Goal: Task Accomplishment & Management: Use online tool/utility

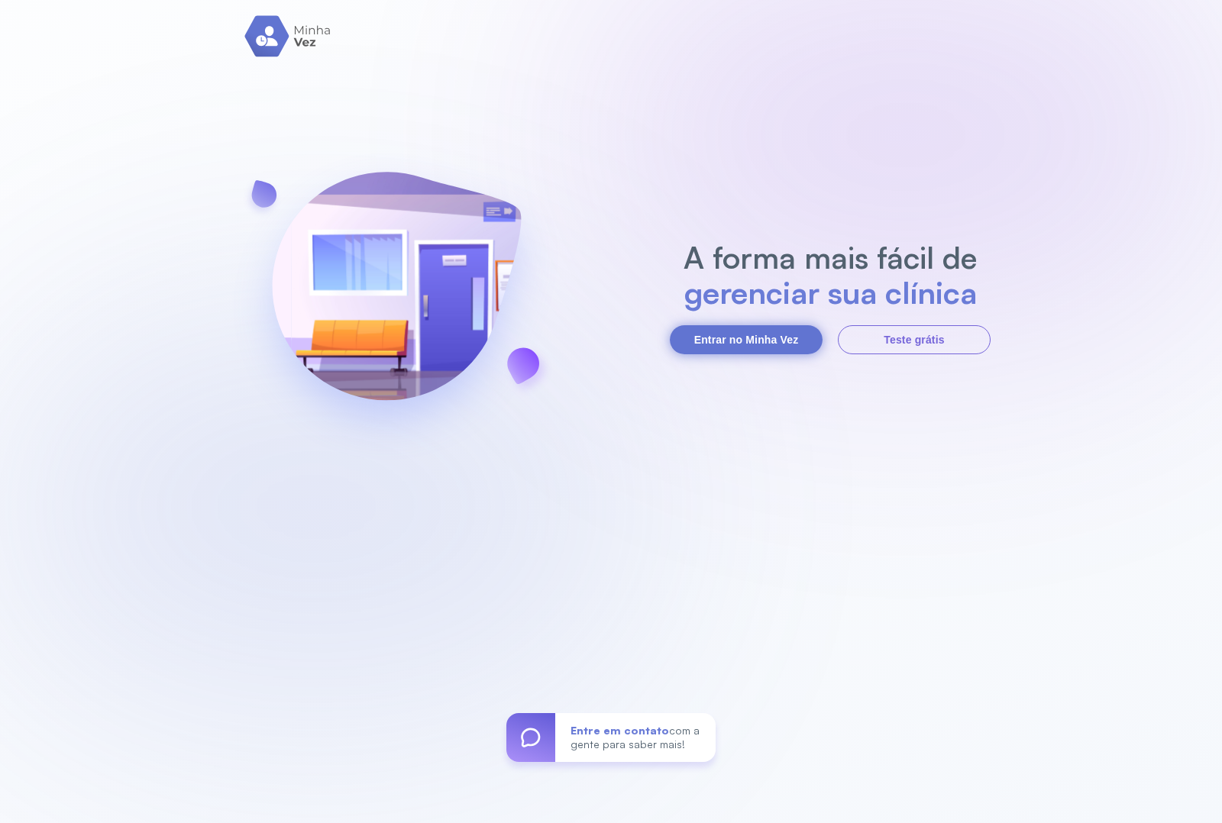
click at [731, 337] on button "Entrar no Minha Vez" at bounding box center [746, 339] width 153 height 29
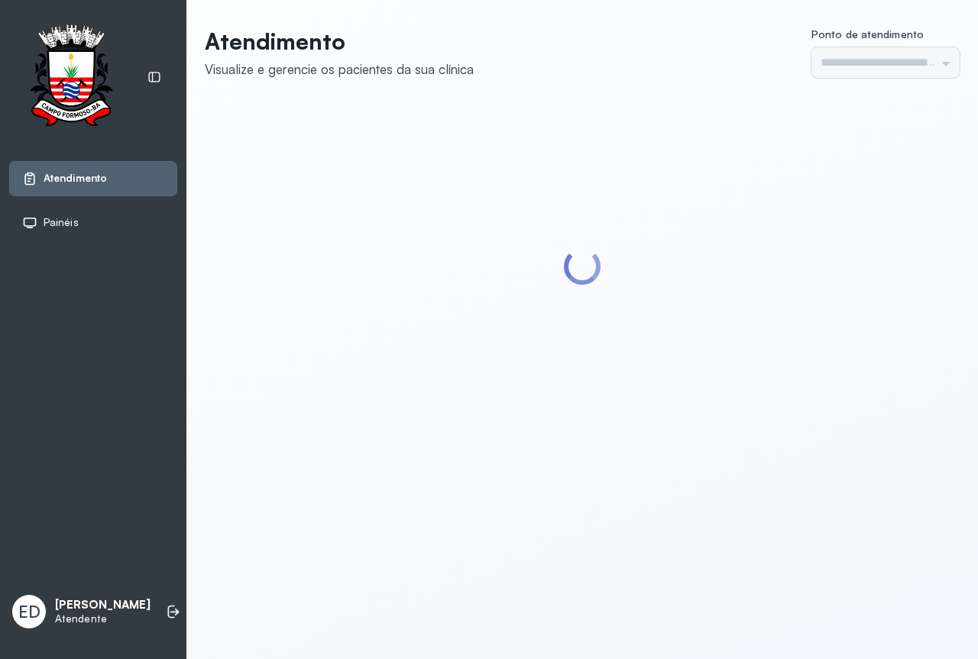
type input "*********"
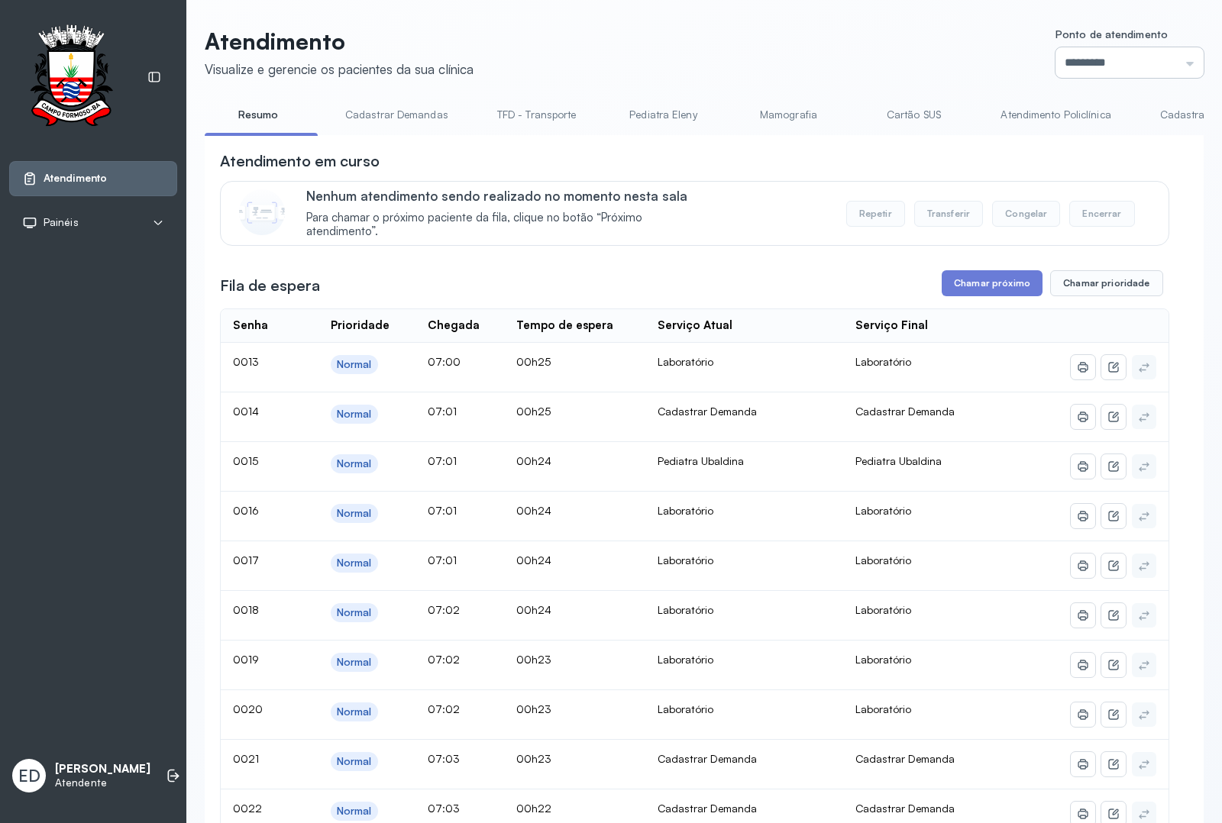
click at [977, 67] on input "*********" at bounding box center [1129, 62] width 148 height 31
click at [977, 291] on button "Chamar próximo" at bounding box center [992, 283] width 101 height 26
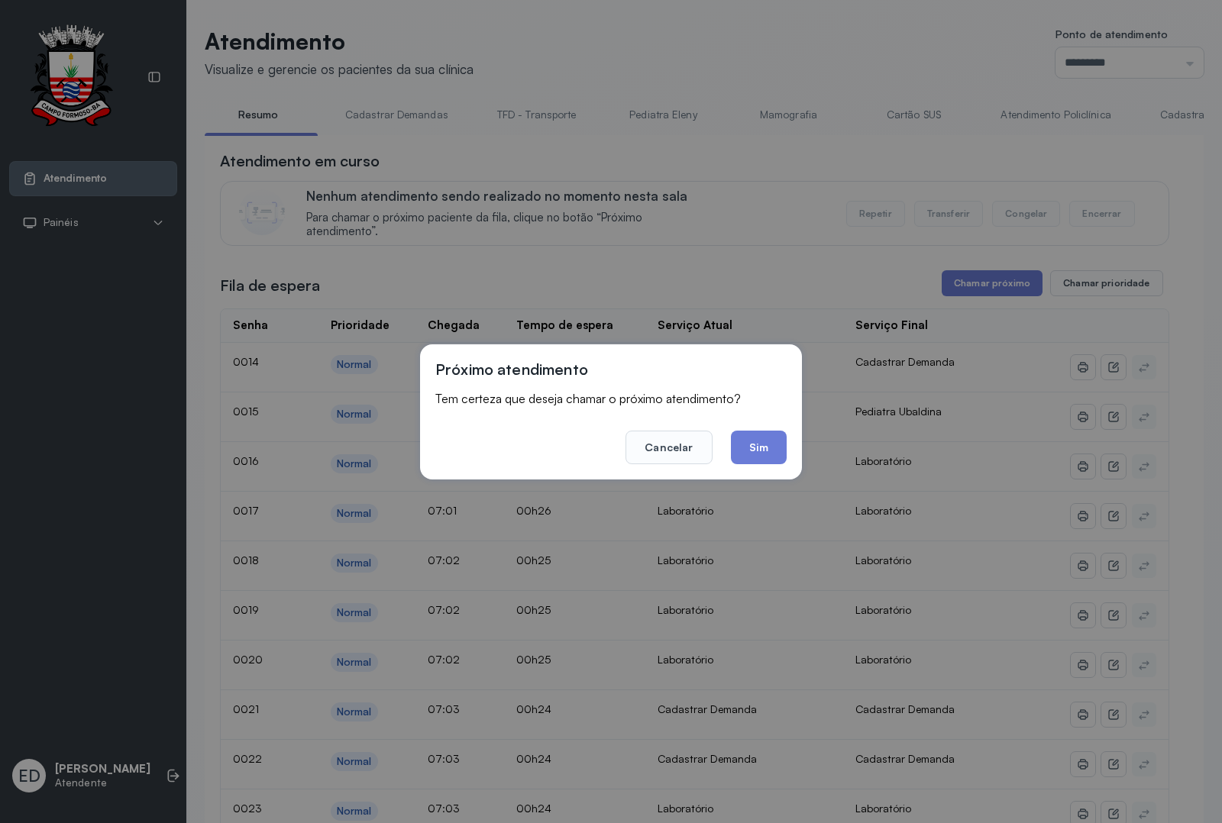
click at [758, 451] on button "Sim" at bounding box center [759, 448] width 56 height 34
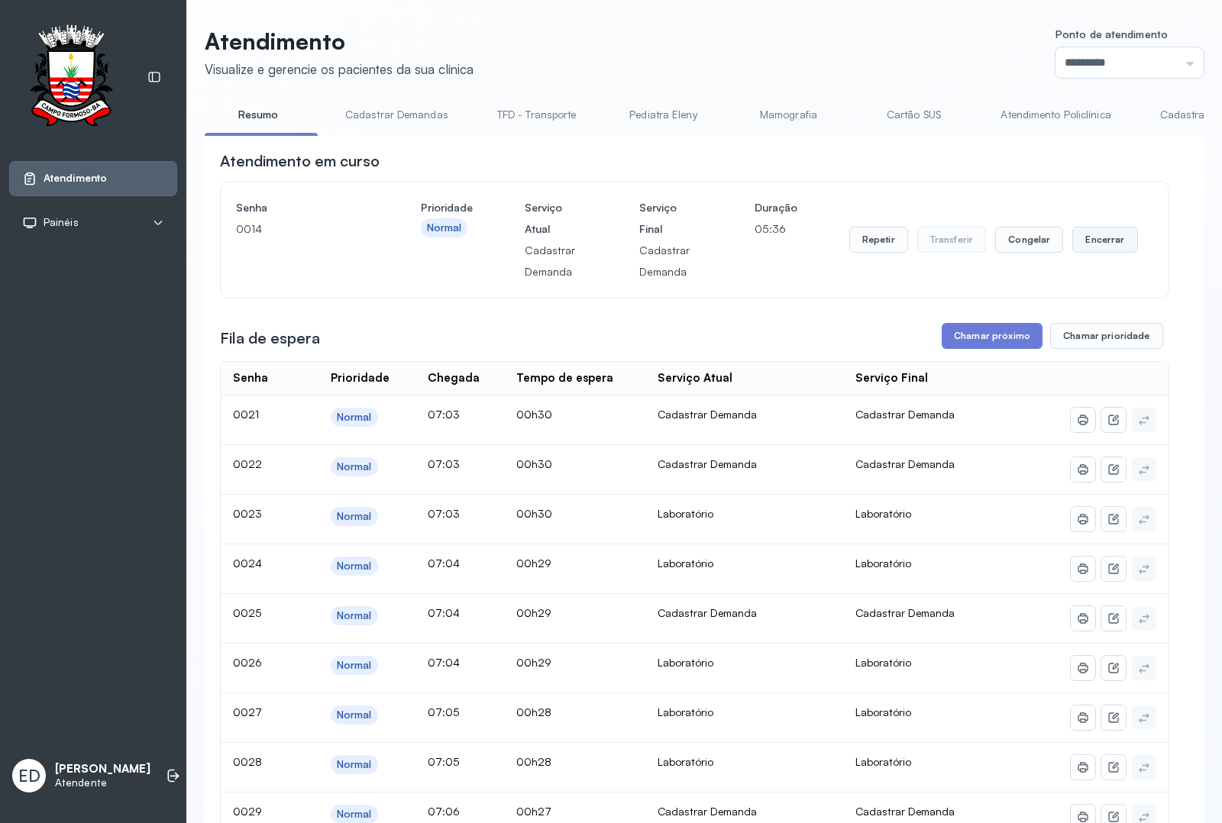
click at [977, 248] on button "Encerrar" at bounding box center [1104, 240] width 65 height 26
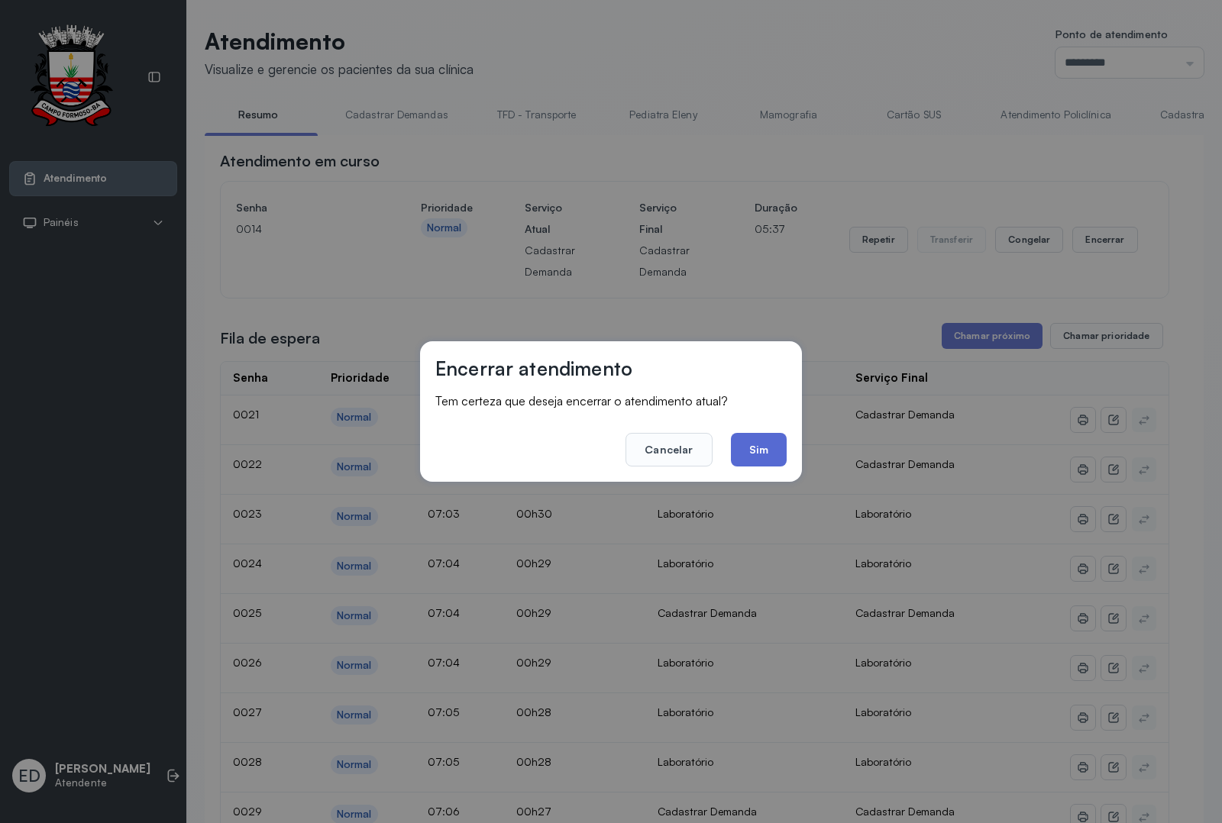
click at [769, 448] on button "Sim" at bounding box center [759, 450] width 56 height 34
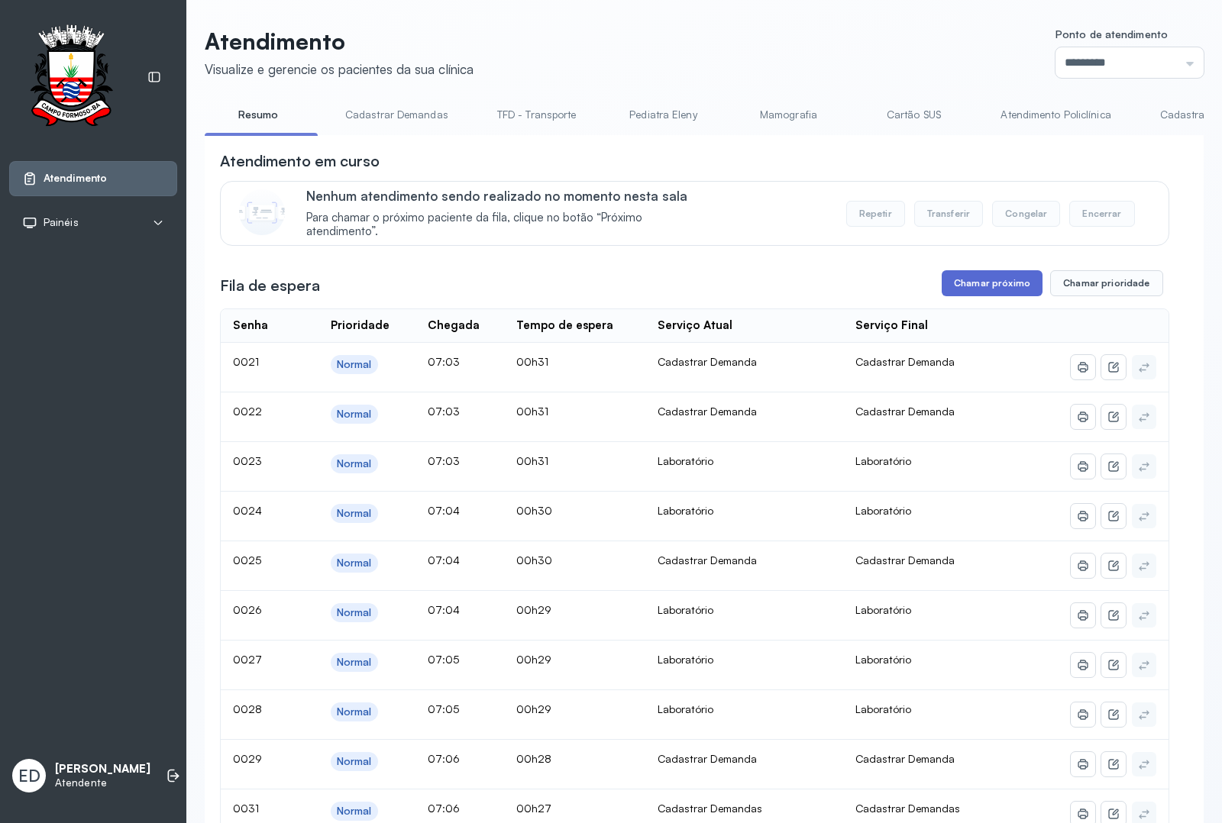
click at [977, 283] on button "Chamar próximo" at bounding box center [992, 283] width 101 height 26
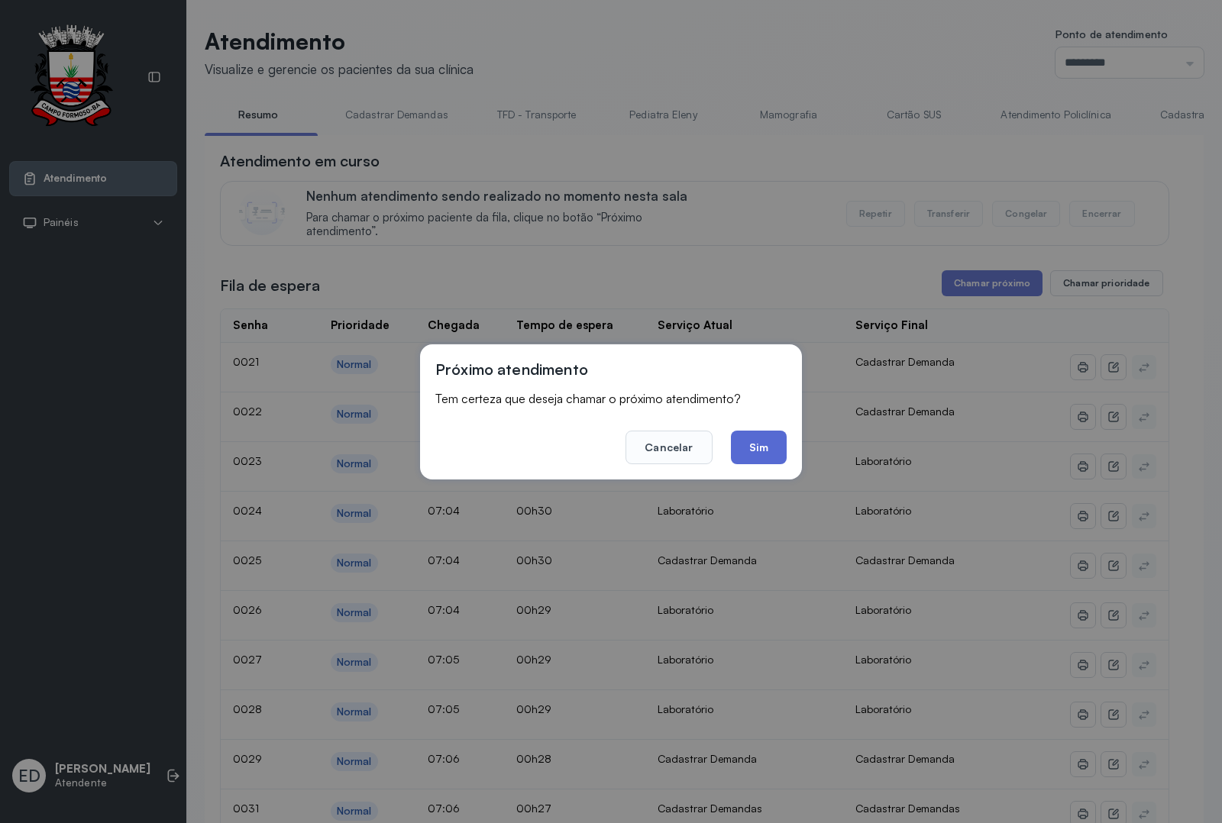
click at [762, 443] on button "Sim" at bounding box center [759, 448] width 56 height 34
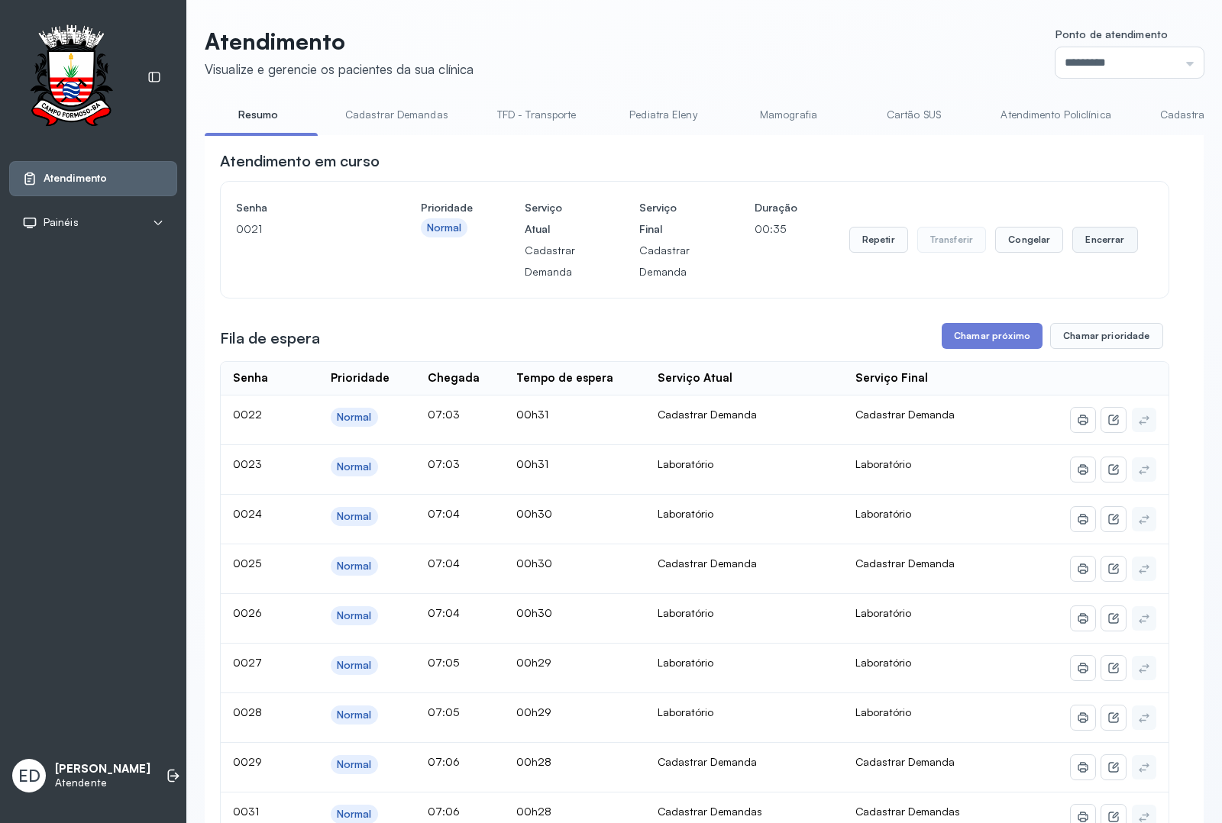
click at [977, 243] on button "Encerrar" at bounding box center [1104, 240] width 65 height 26
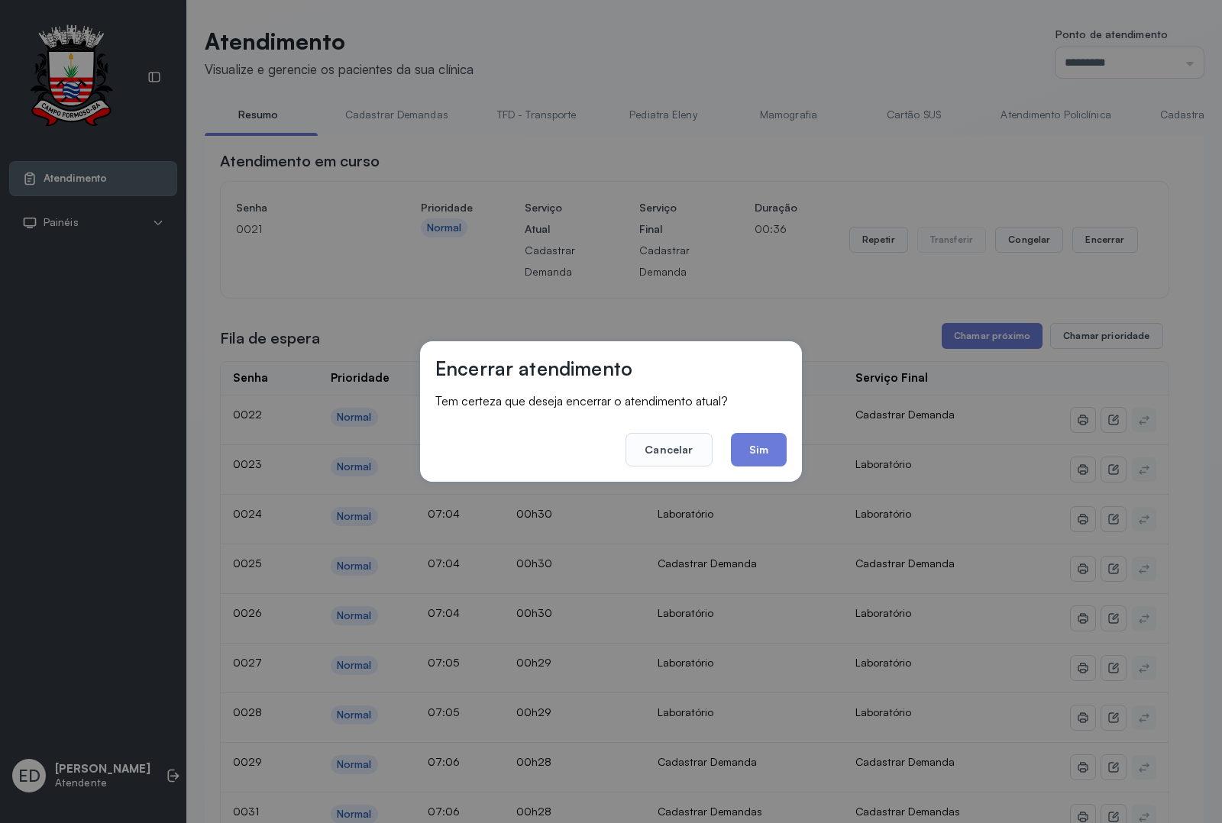
click at [761, 443] on button "Sim" at bounding box center [759, 450] width 56 height 34
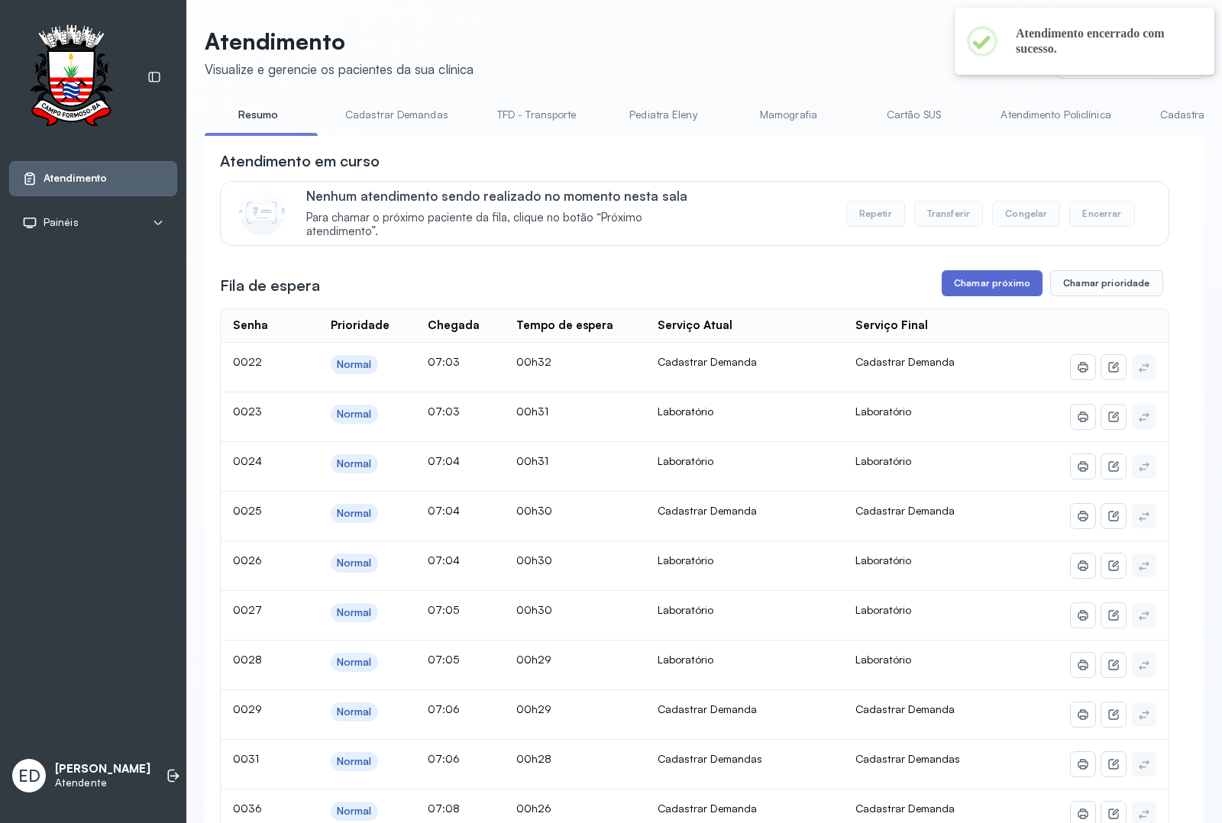
click at [977, 295] on button "Chamar próximo" at bounding box center [992, 283] width 101 height 26
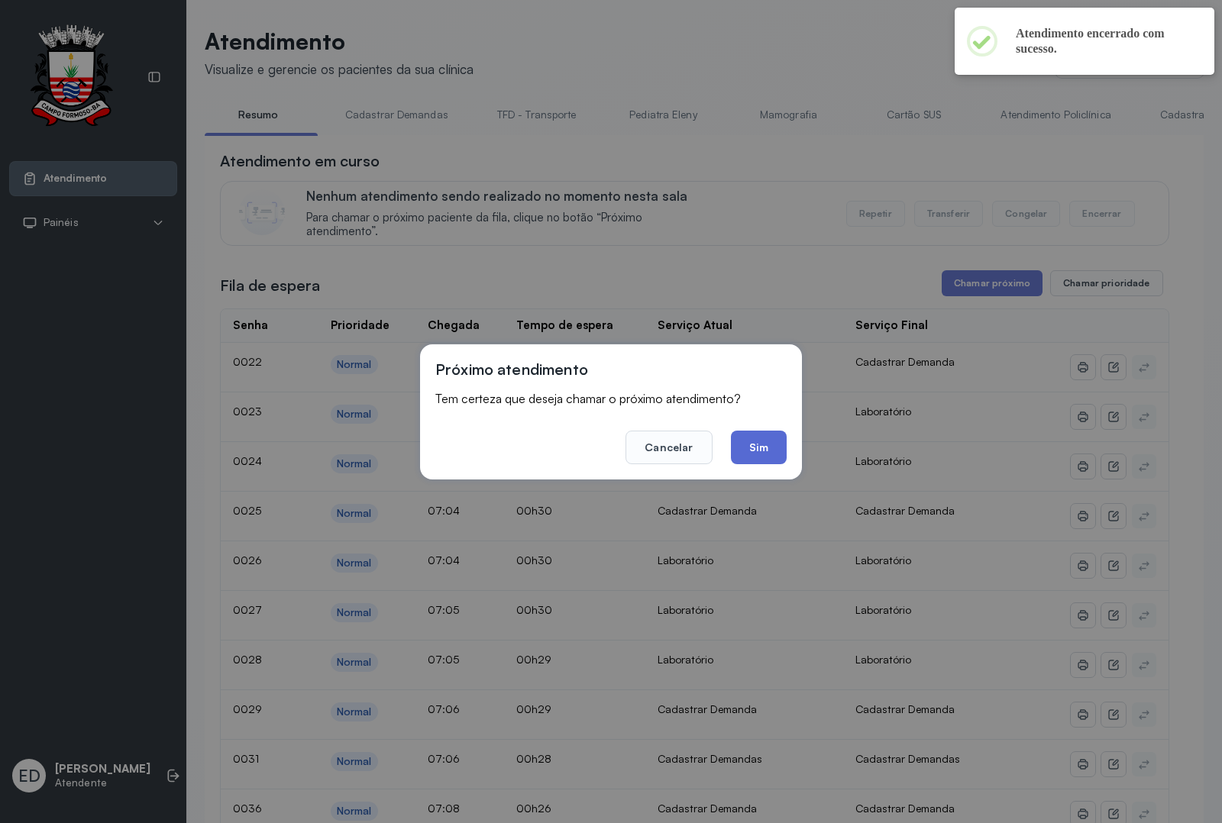
click at [766, 452] on button "Sim" at bounding box center [759, 448] width 56 height 34
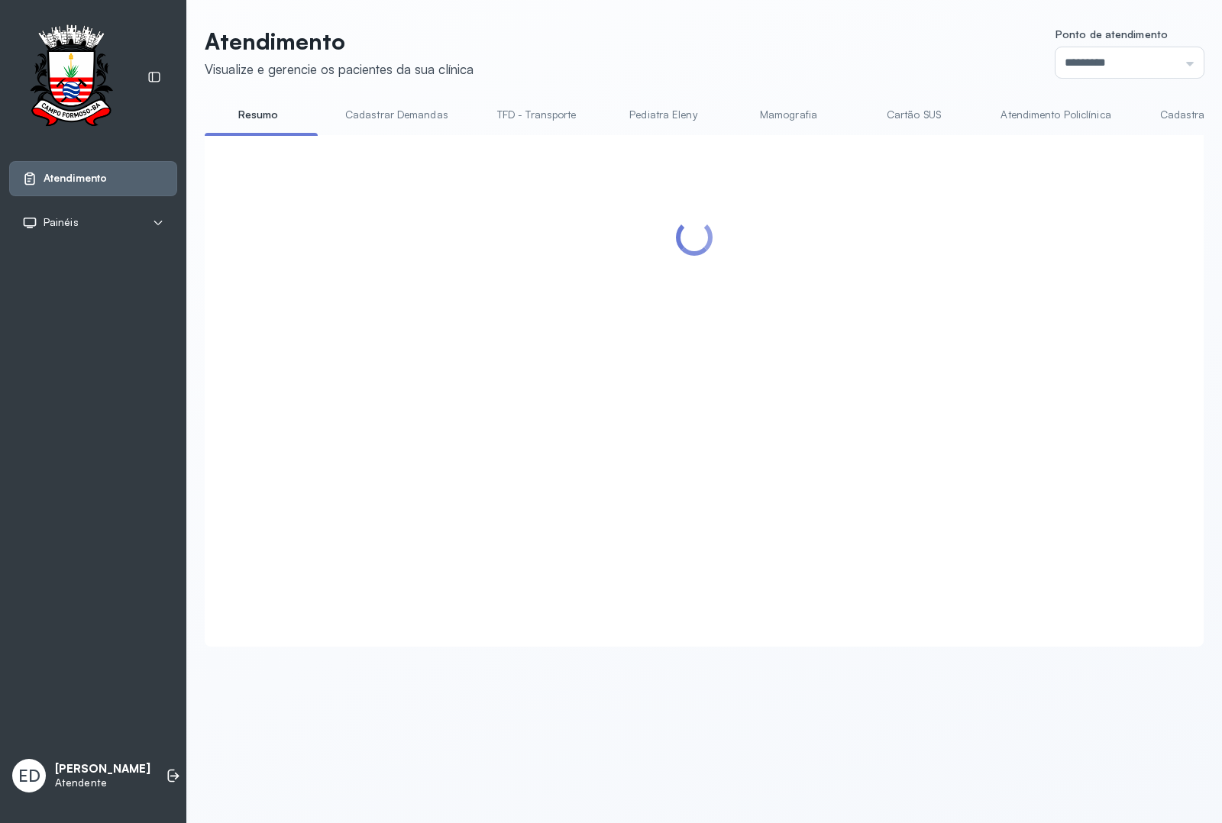
click at [742, 28] on header "Atendimento Visualize e gerencie os pacientes da sua clínica Ponto de atendimen…" at bounding box center [704, 52] width 999 height 50
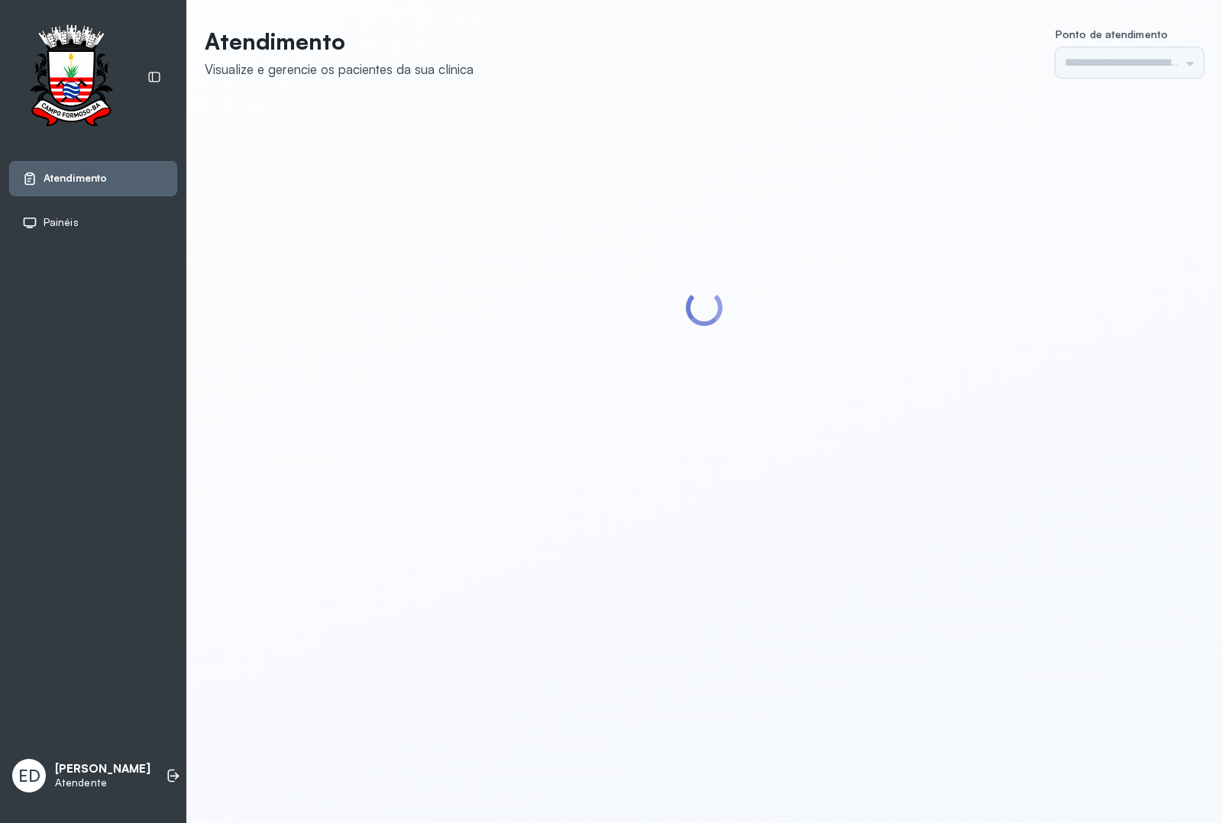
type input "*********"
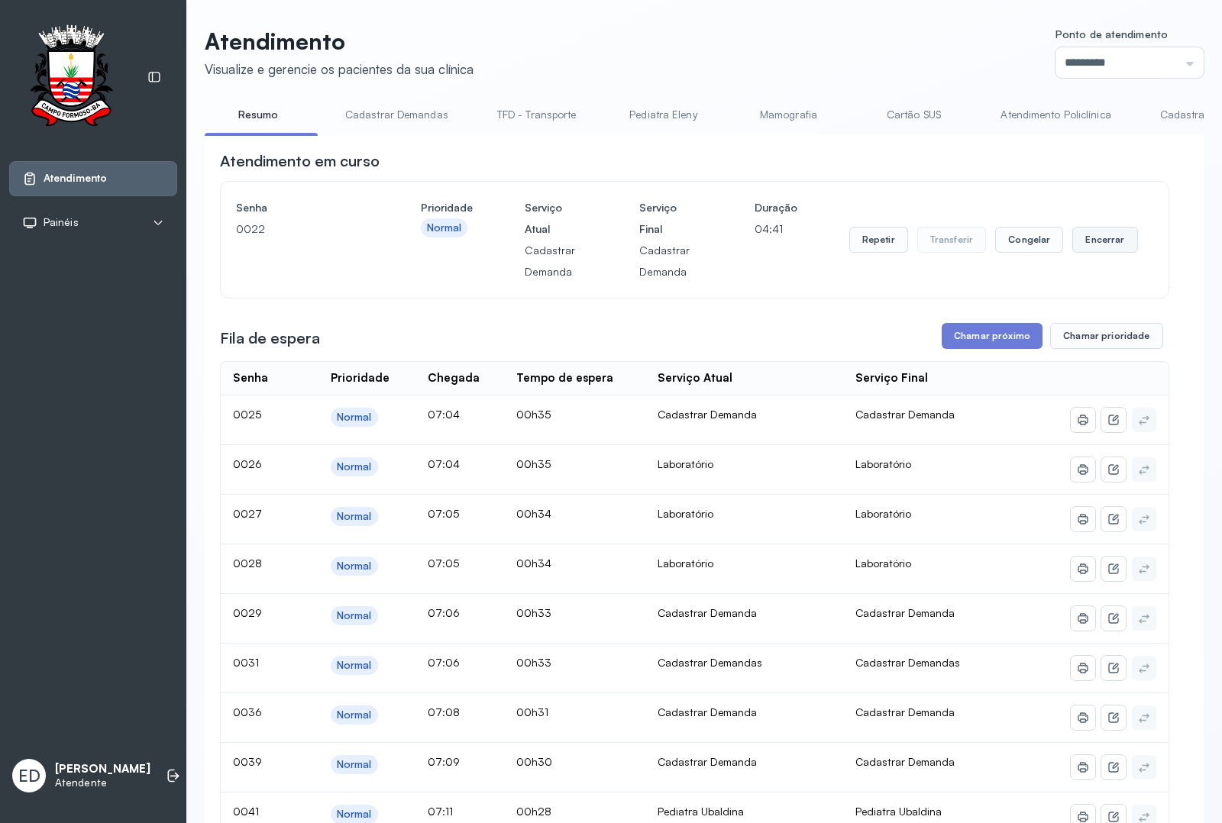
click at [1106, 241] on button "Encerrar" at bounding box center [1104, 240] width 65 height 26
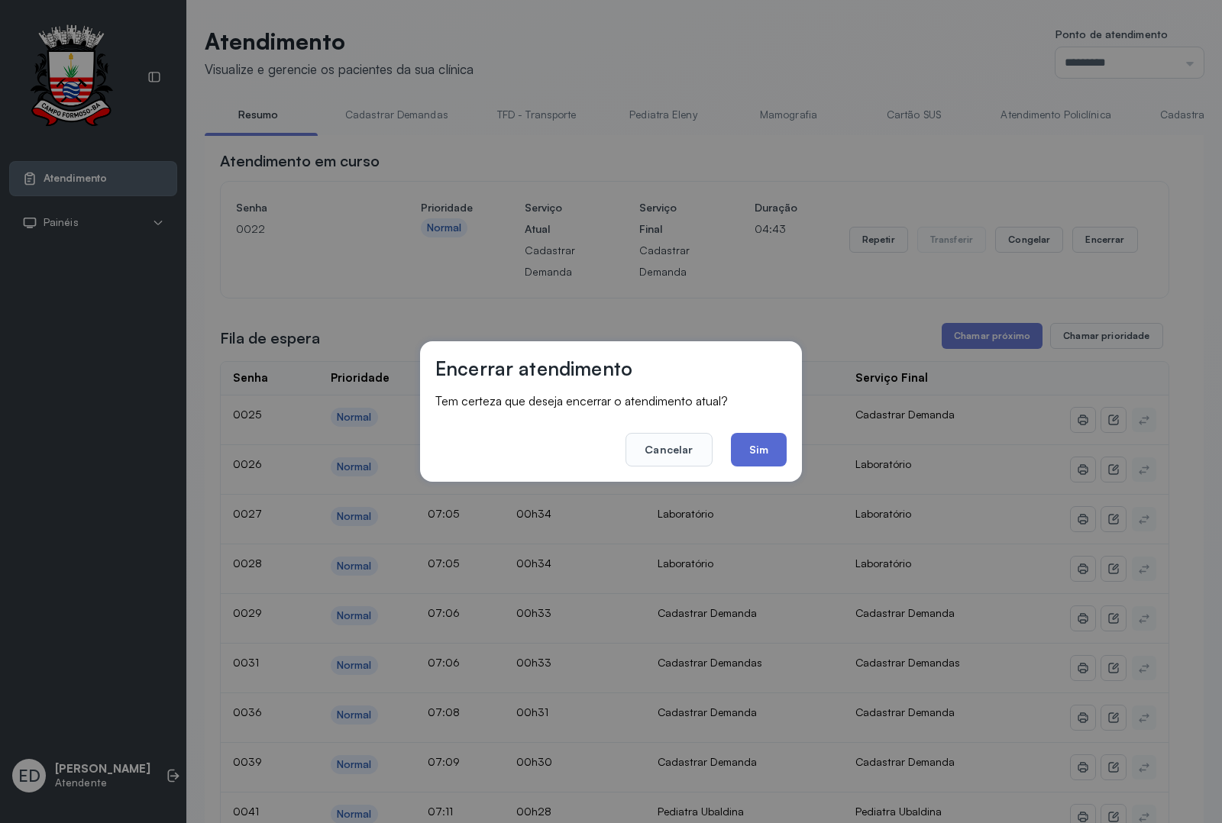
click at [757, 448] on button "Sim" at bounding box center [759, 450] width 56 height 34
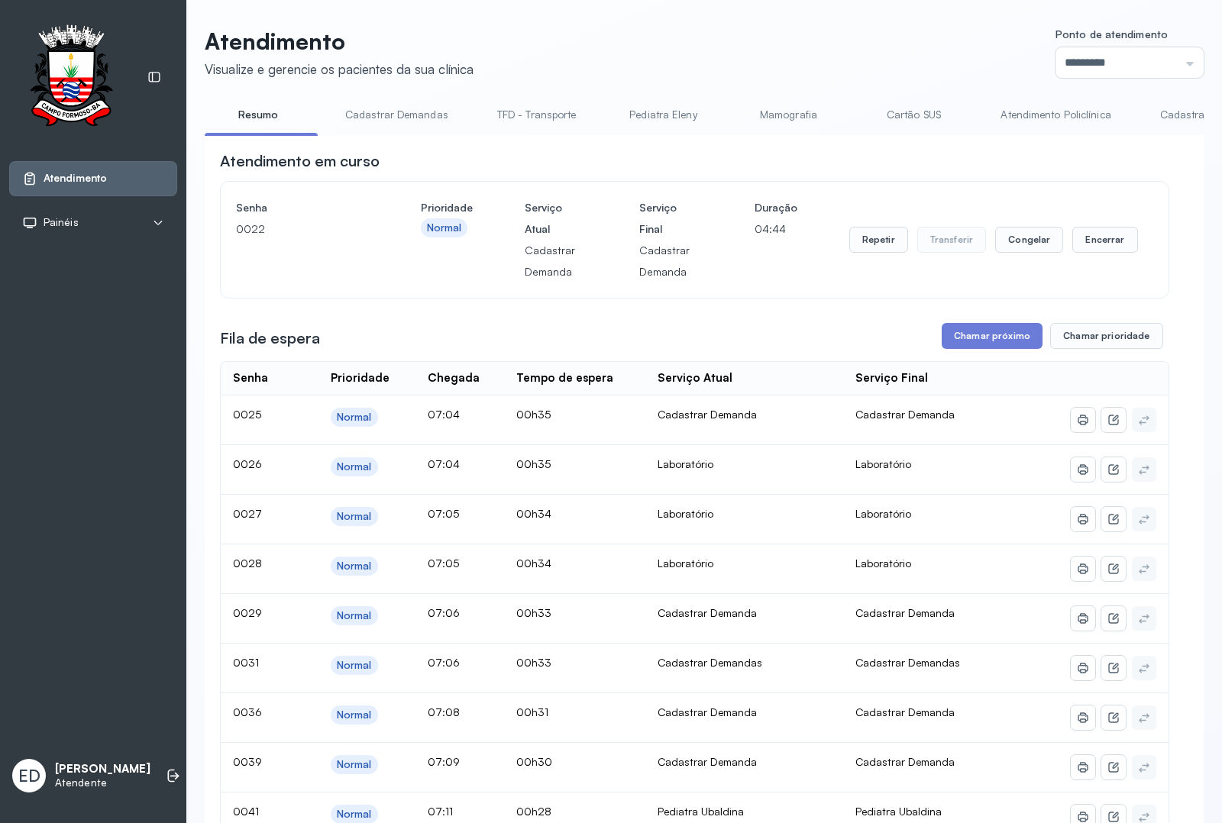
click at [794, 63] on header "Atendimento Visualize e gerencie os pacientes da sua clínica Ponto de atendimen…" at bounding box center [704, 52] width 999 height 50
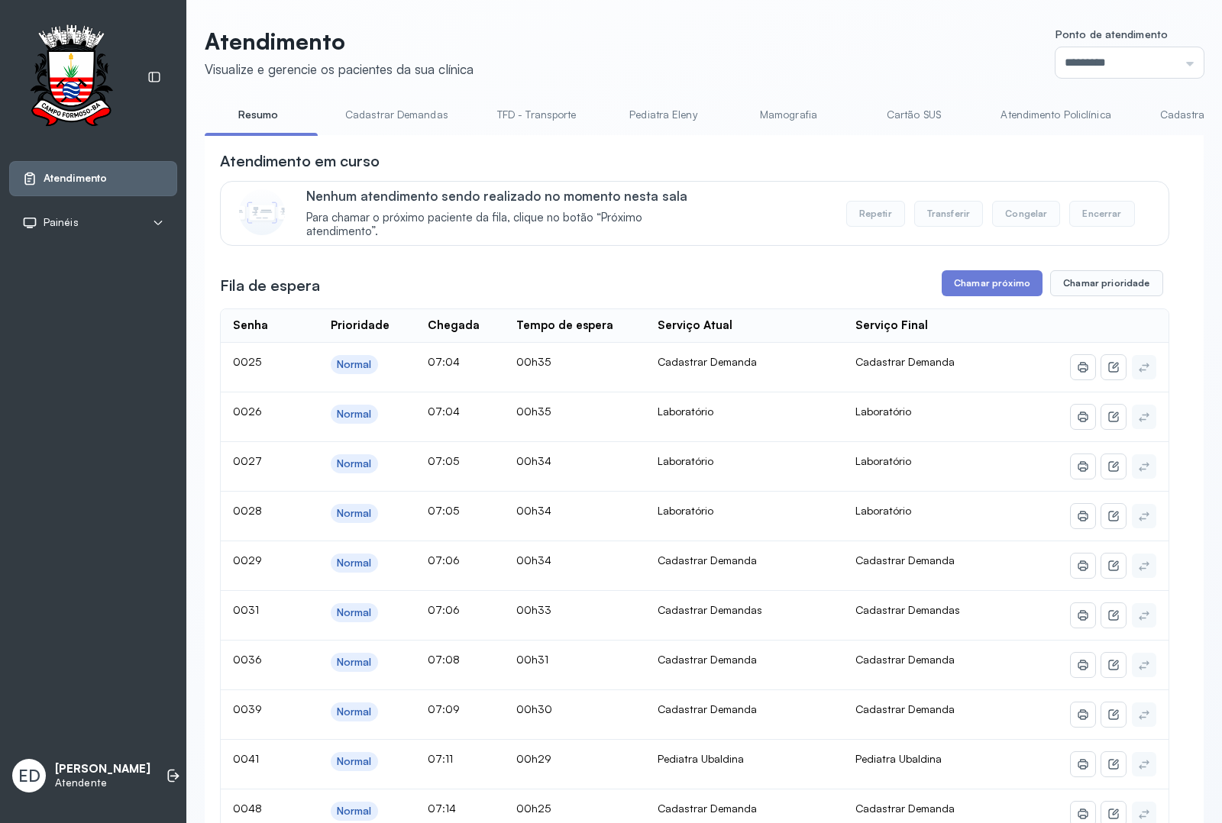
click at [830, 43] on header "Atendimento Visualize e gerencie os pacientes da sua clínica Ponto de atendimen…" at bounding box center [704, 52] width 999 height 50
click at [1003, 285] on button "Chamar próximo" at bounding box center [992, 283] width 101 height 26
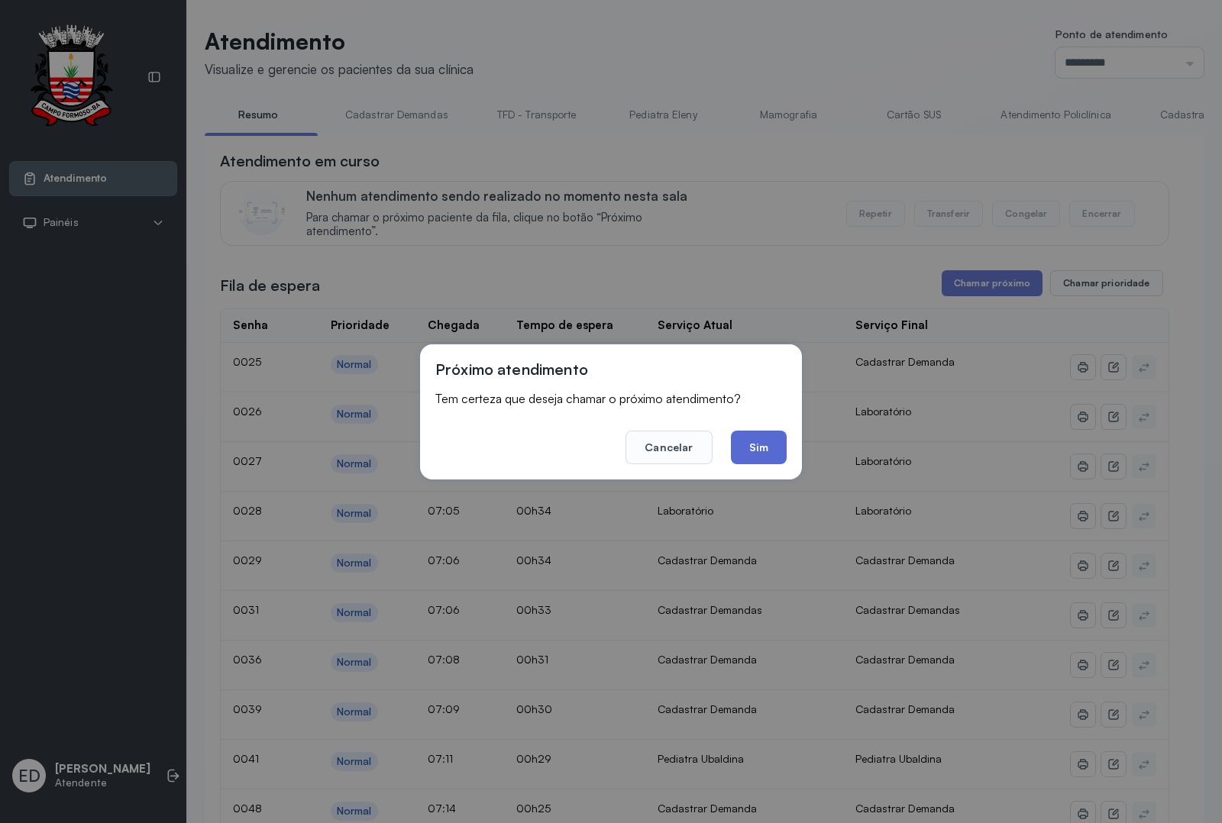
click at [764, 436] on button "Sim" at bounding box center [759, 448] width 56 height 34
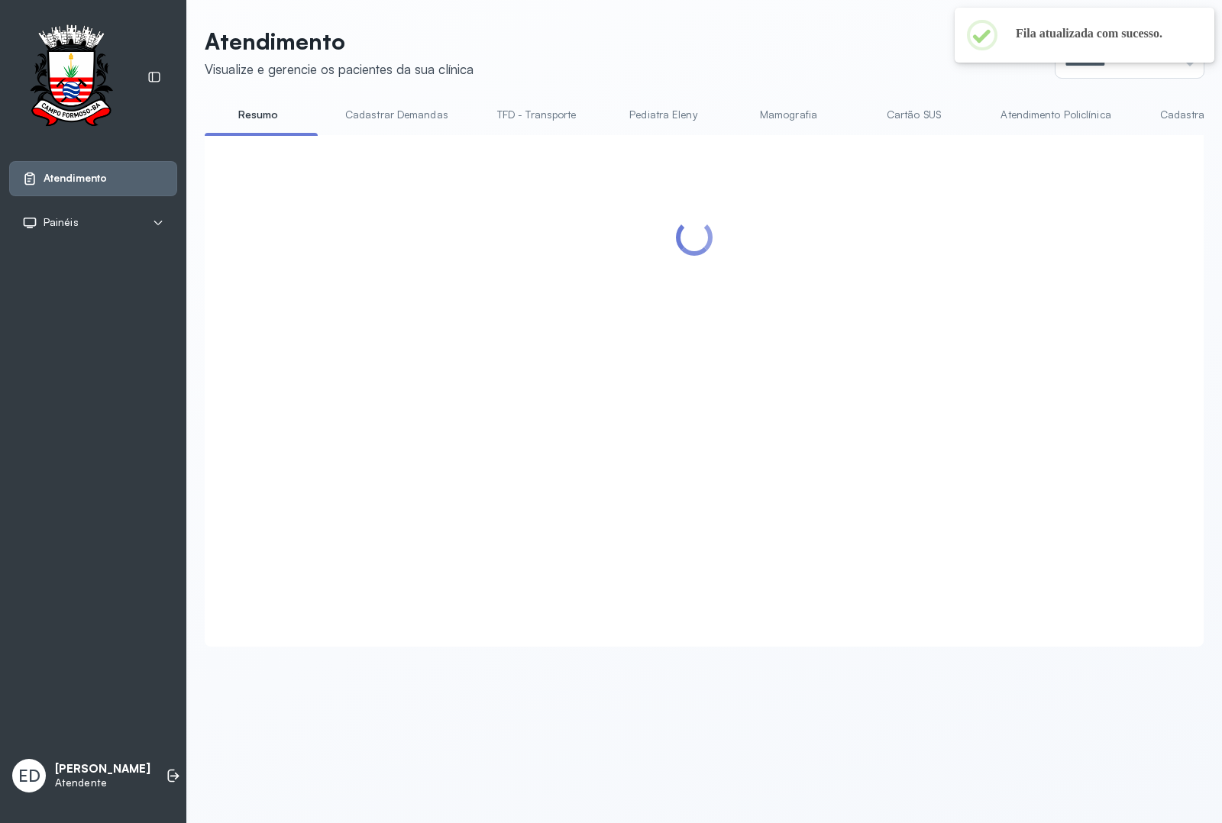
click at [795, 43] on header "Atendimento Visualize e gerencie os pacientes da sua clínica Ponto de atendimen…" at bounding box center [704, 52] width 999 height 50
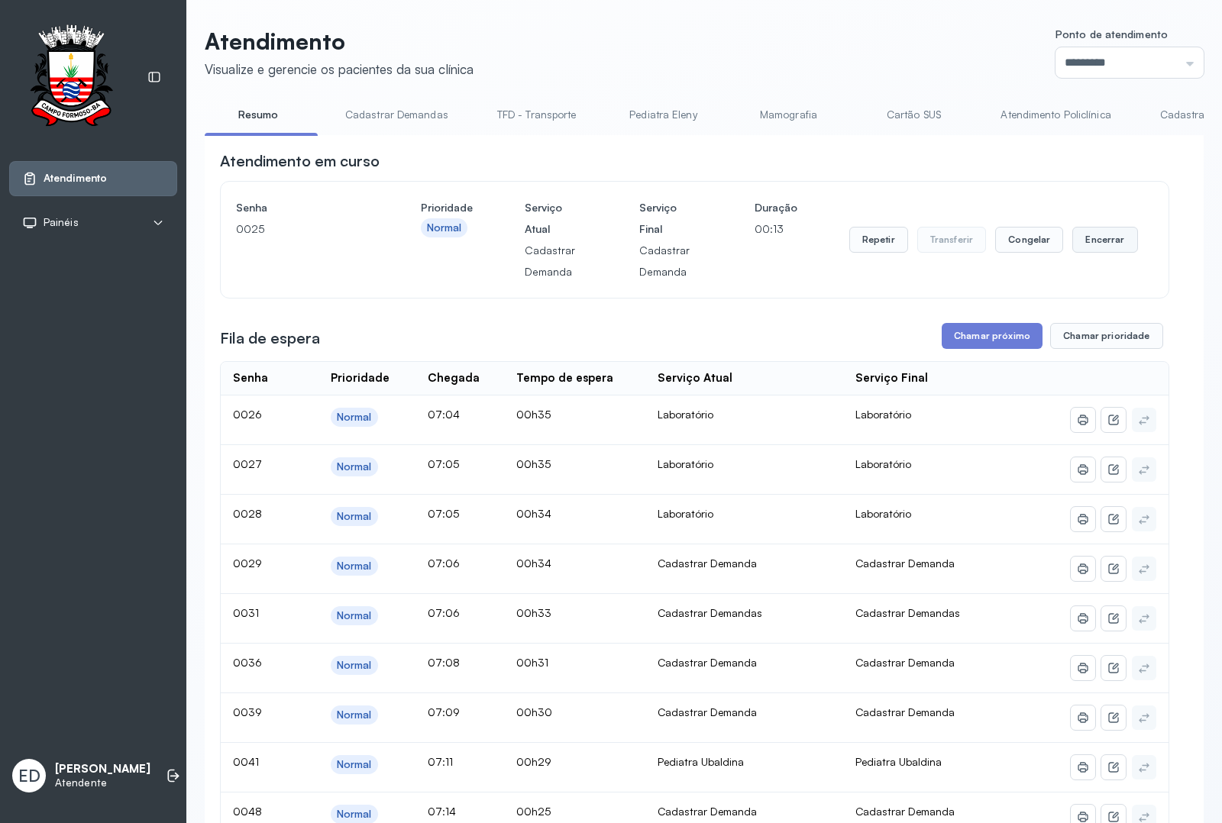
click at [1094, 231] on button "Encerrar" at bounding box center [1104, 240] width 65 height 26
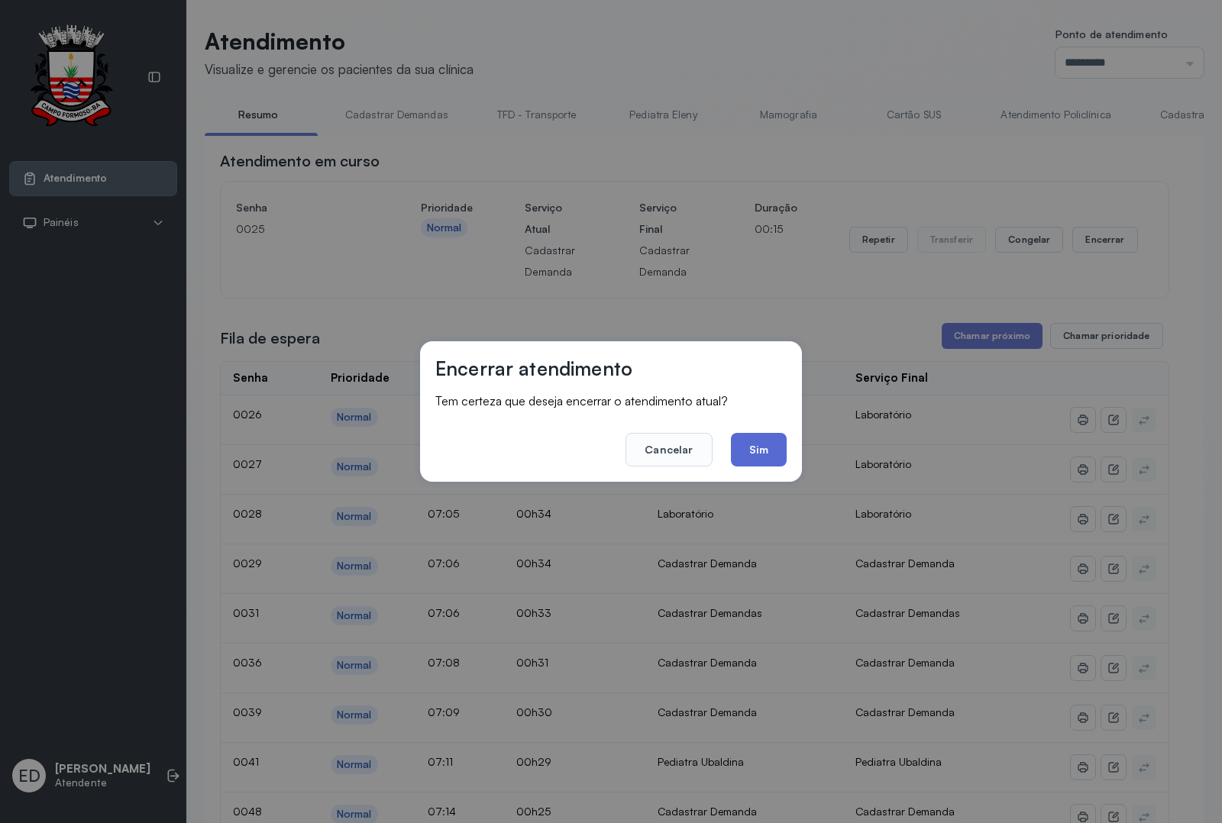
click at [751, 456] on button "Sim" at bounding box center [759, 450] width 56 height 34
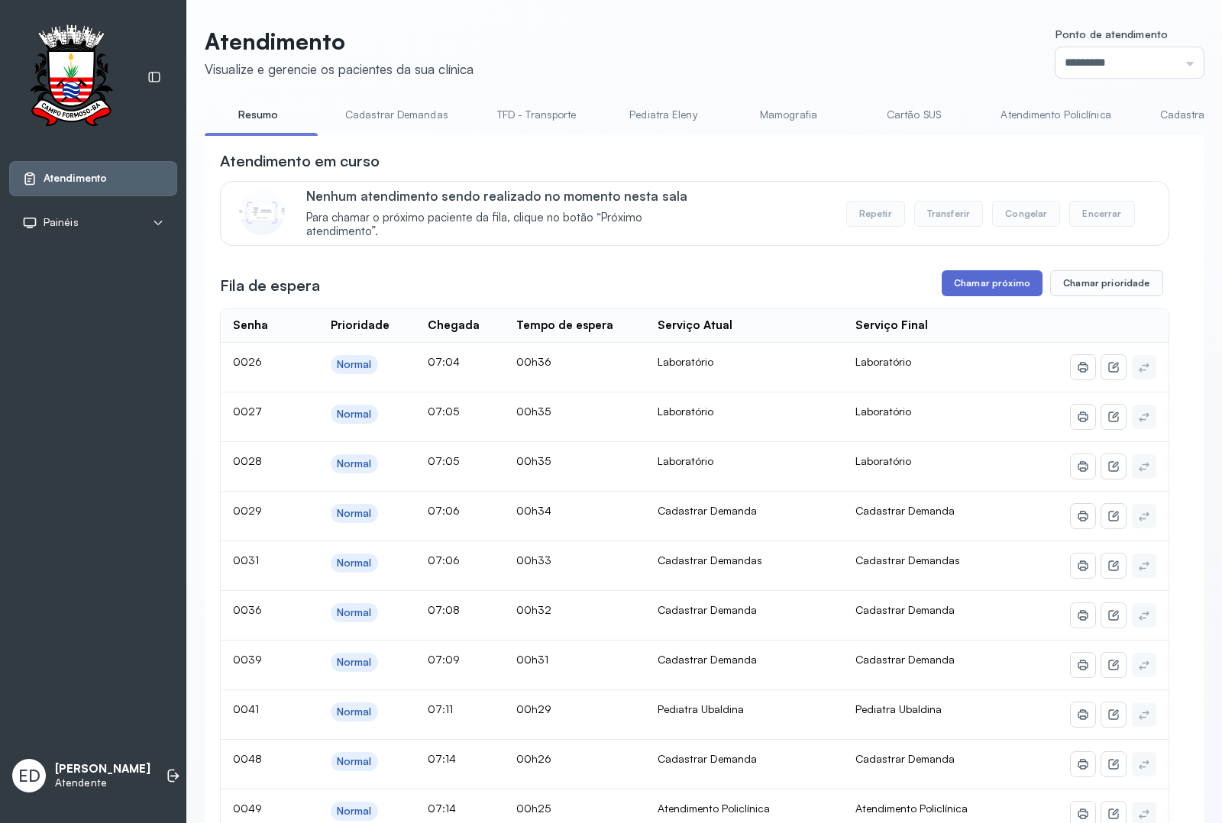
click at [997, 283] on button "Chamar próximo" at bounding box center [992, 283] width 101 height 26
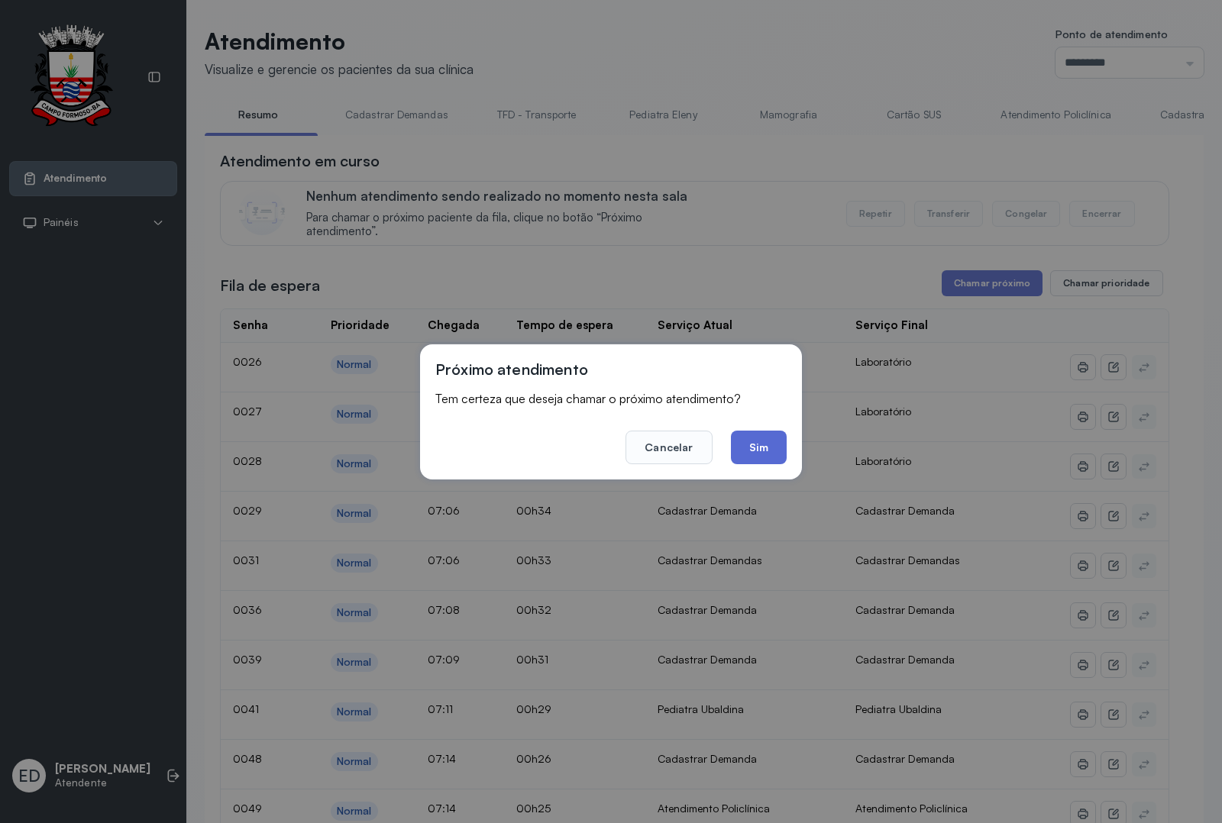
click at [751, 452] on button "Sim" at bounding box center [759, 448] width 56 height 34
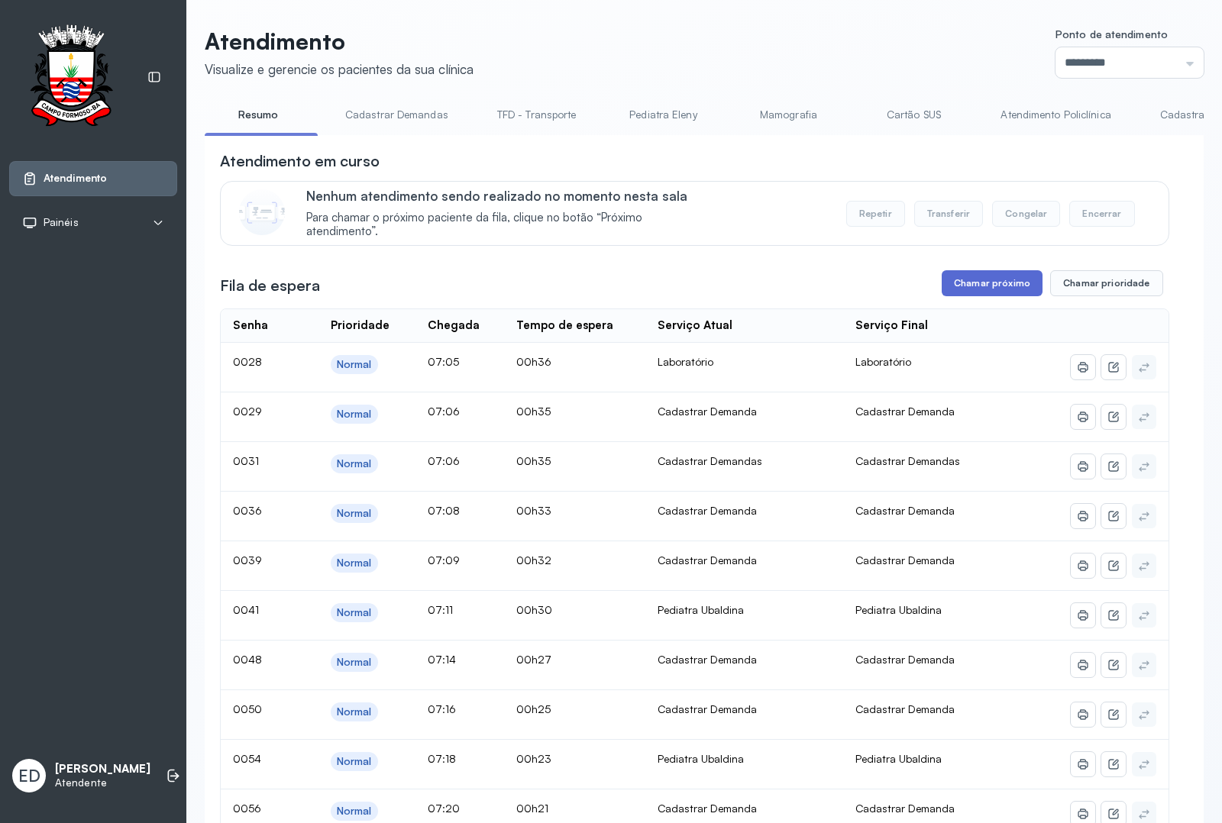
click at [1007, 289] on button "Chamar próximo" at bounding box center [992, 283] width 101 height 26
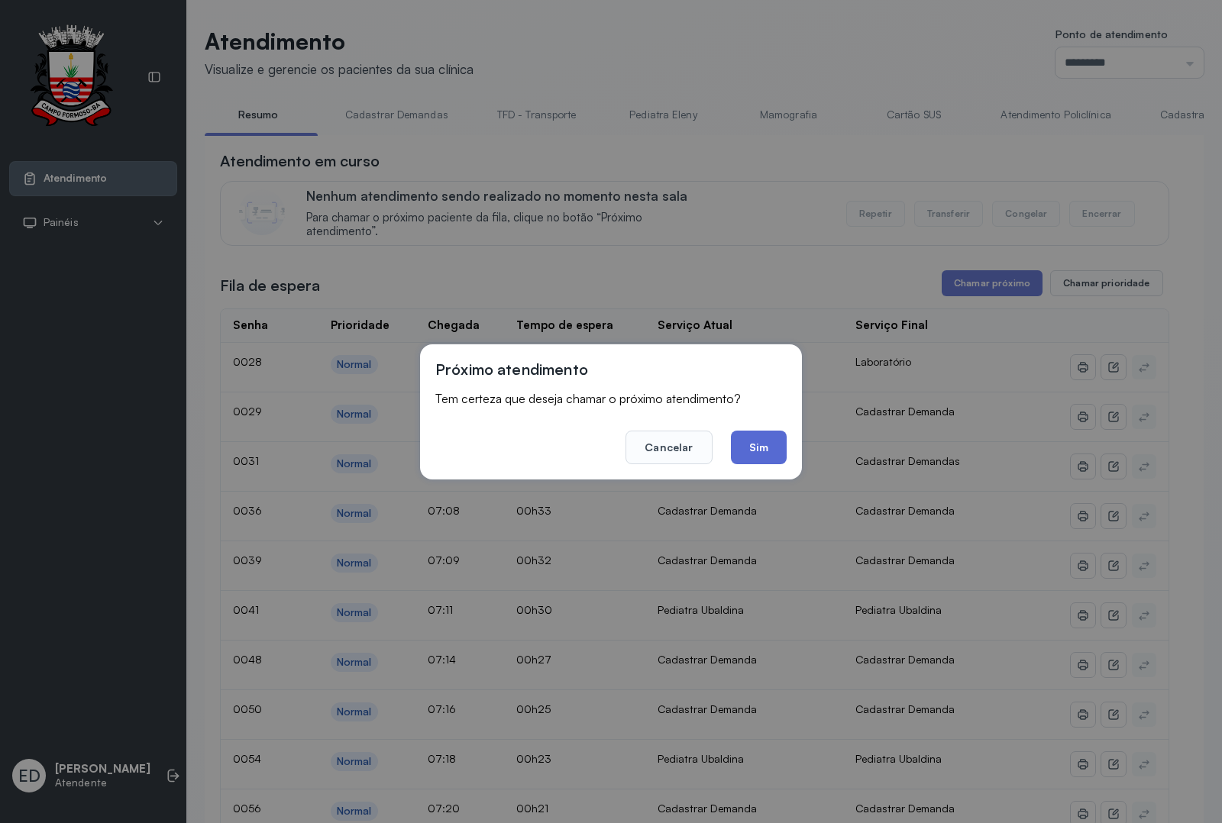
click at [764, 431] on button "Sim" at bounding box center [759, 448] width 56 height 34
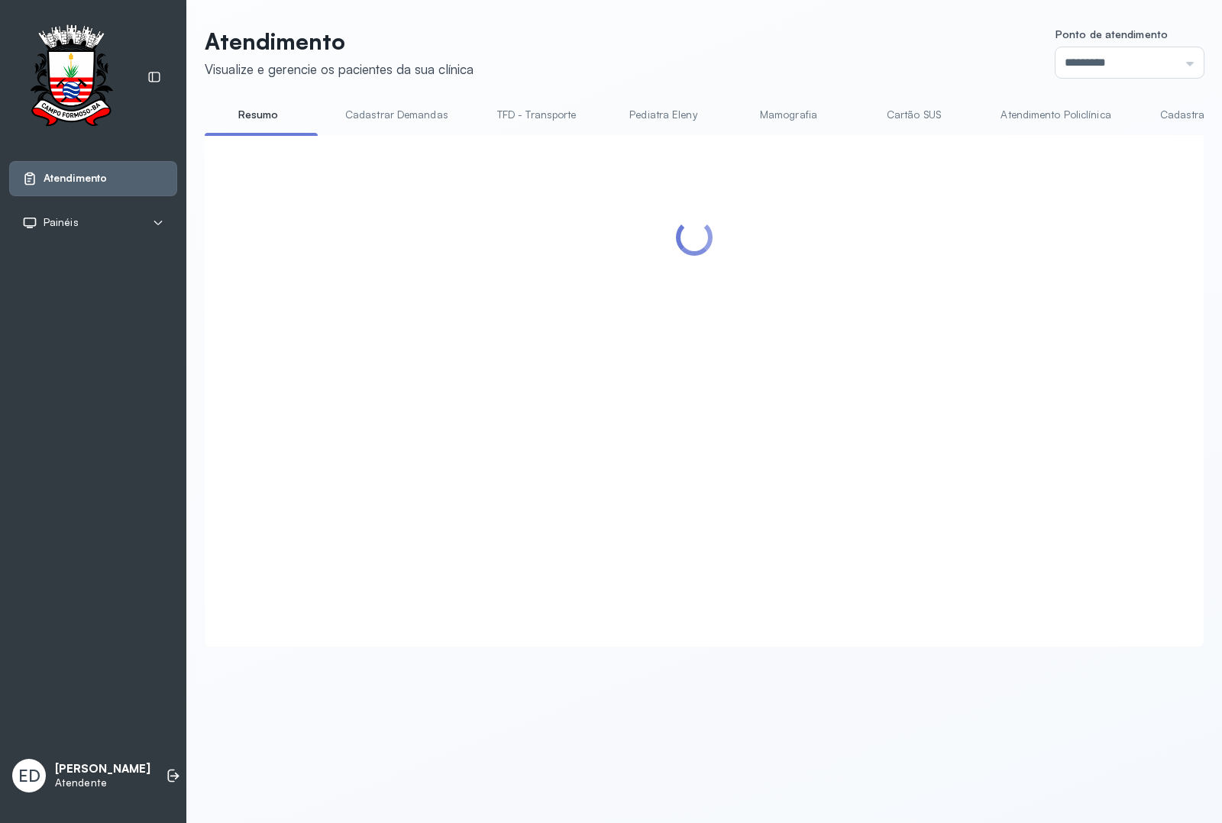
click at [826, 50] on header "Atendimento Visualize e gerencie os pacientes da sua clínica Ponto de atendimen…" at bounding box center [704, 52] width 999 height 50
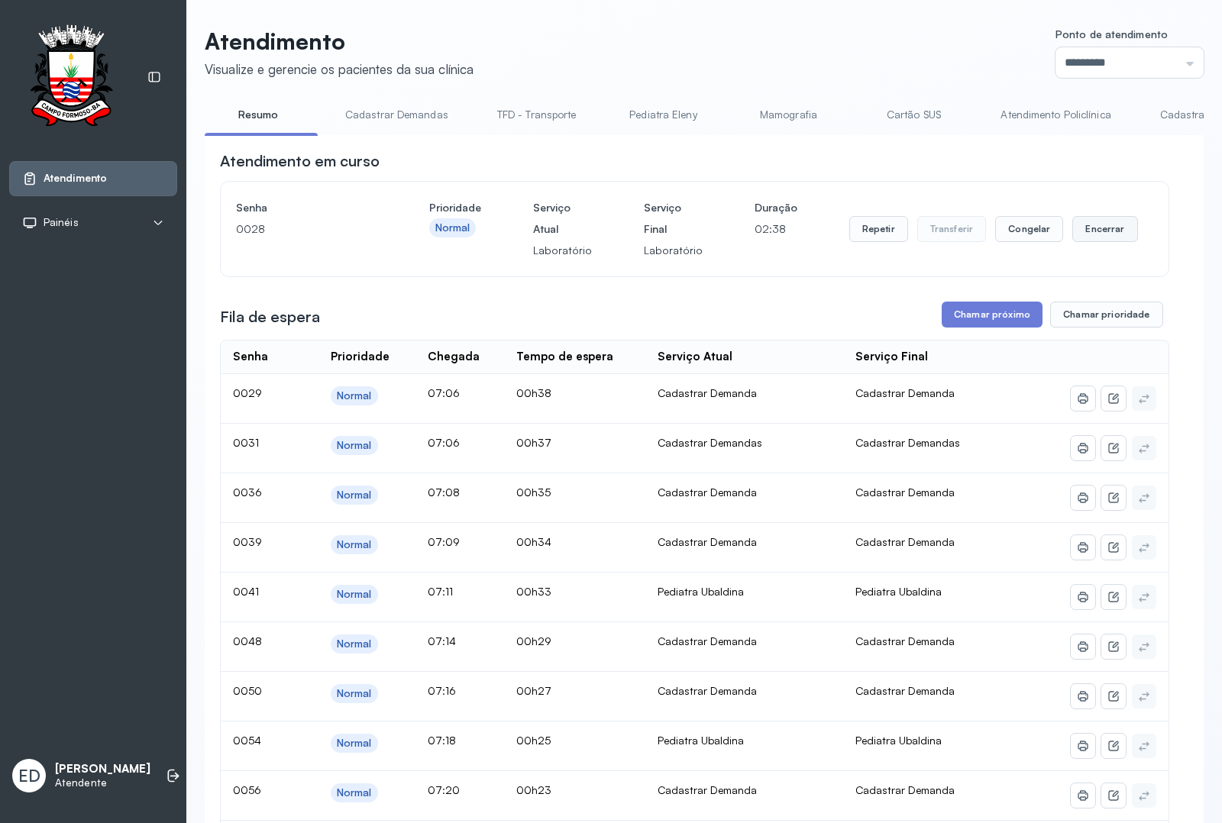
click at [1120, 237] on button "Encerrar" at bounding box center [1104, 229] width 65 height 26
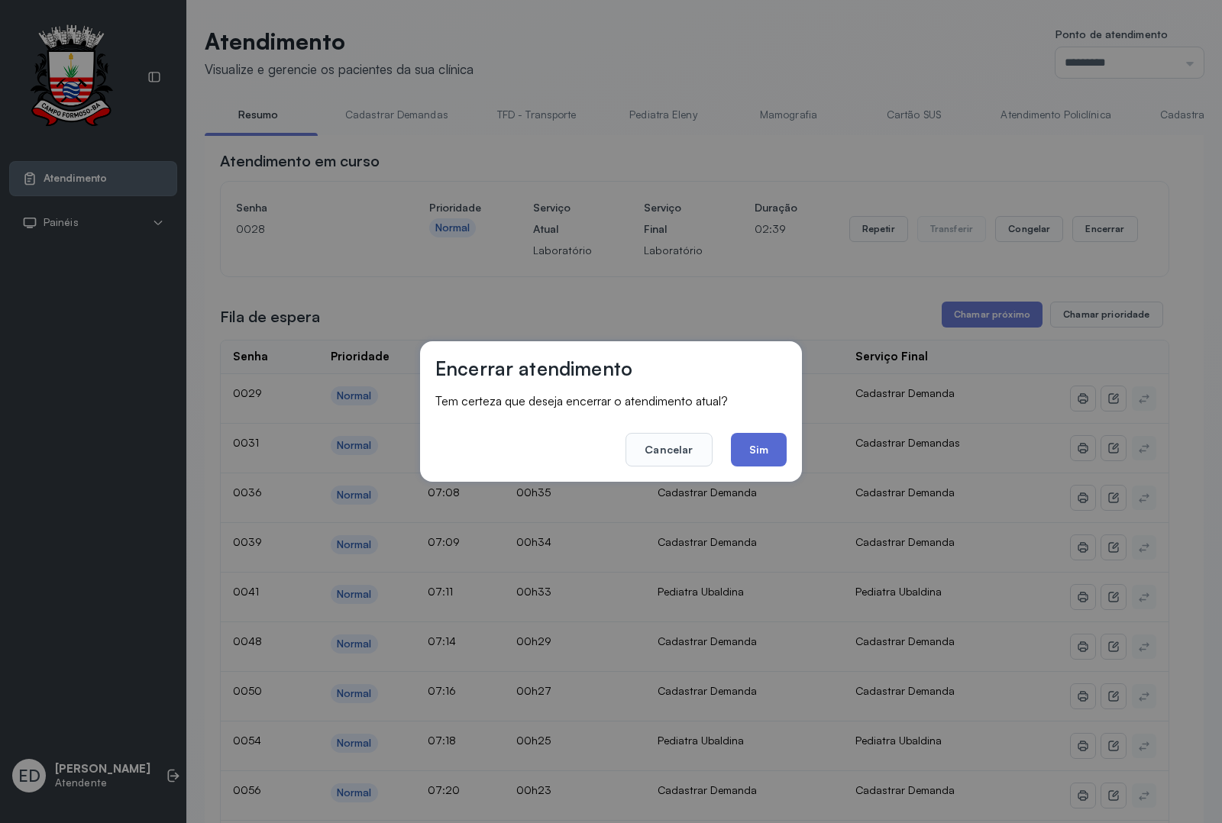
click at [749, 454] on button "Sim" at bounding box center [759, 450] width 56 height 34
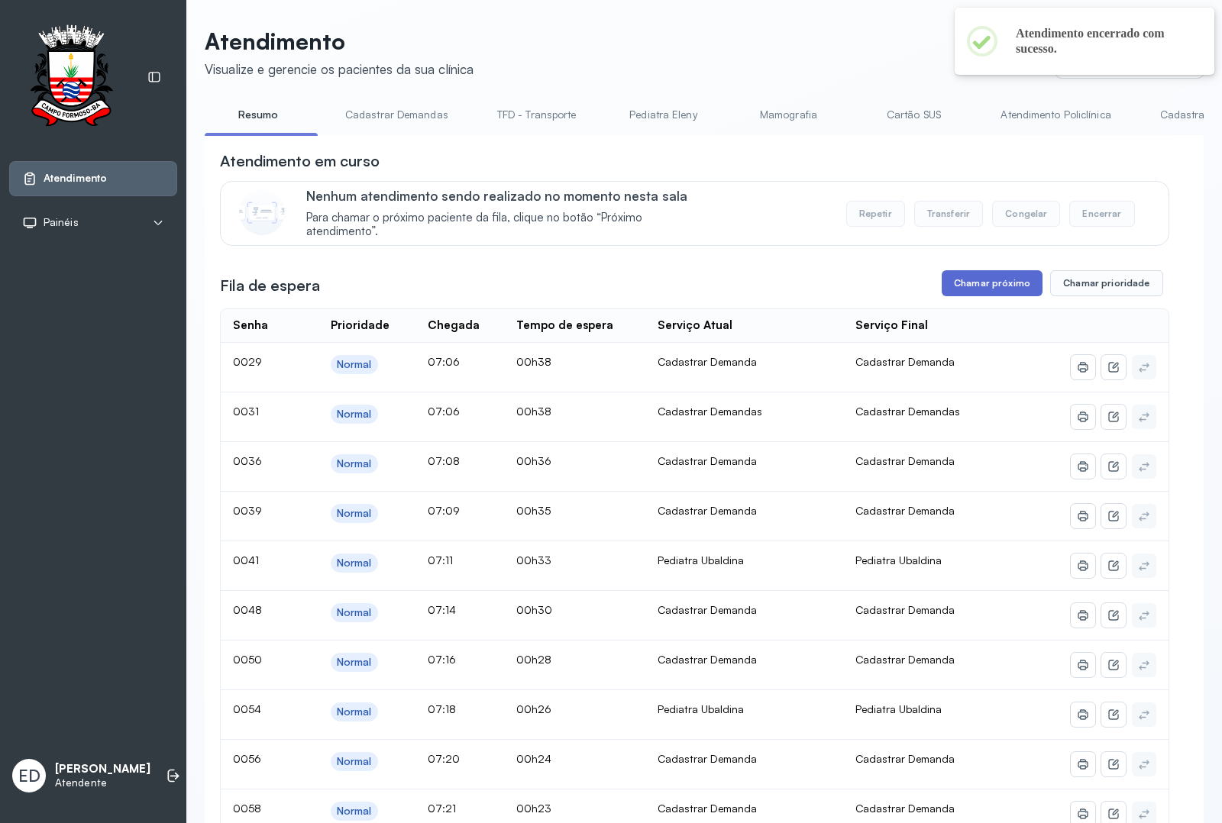
click at [995, 276] on button "Chamar próximo" at bounding box center [992, 283] width 101 height 26
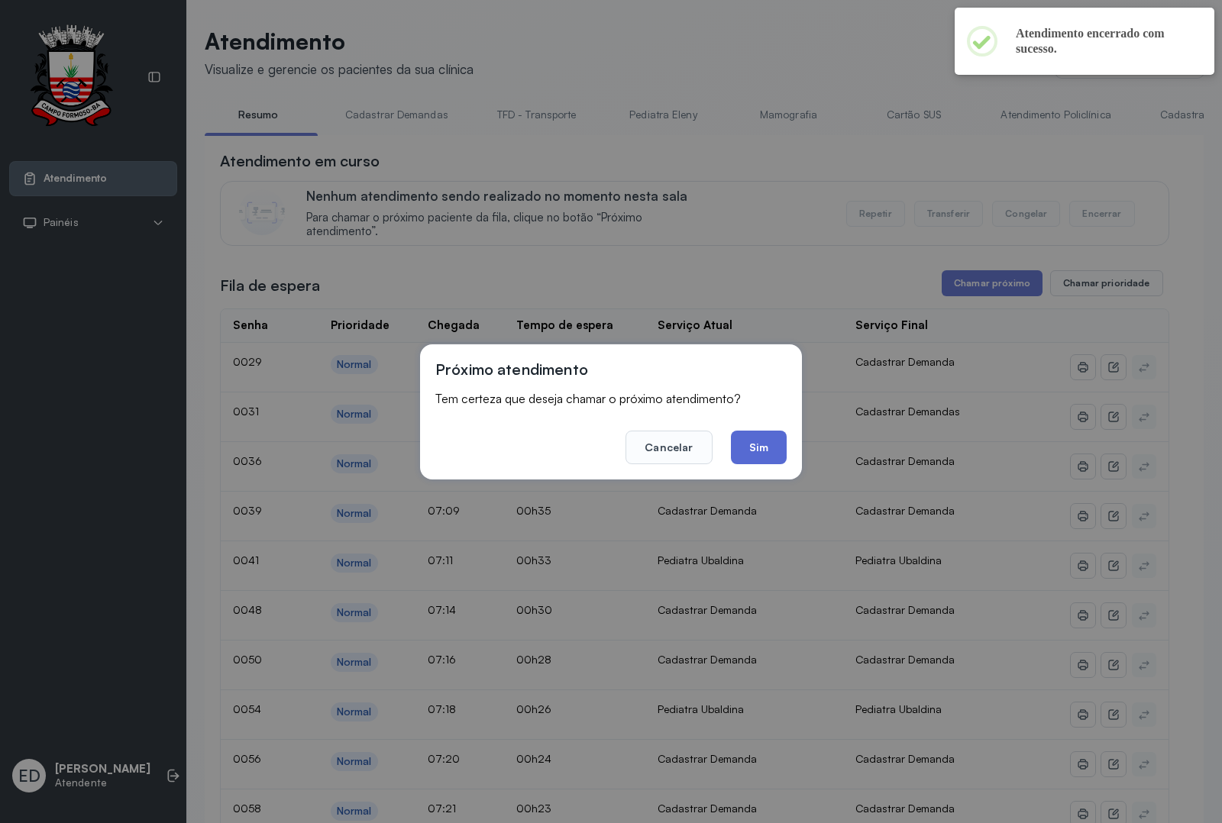
click at [762, 447] on button "Sim" at bounding box center [759, 448] width 56 height 34
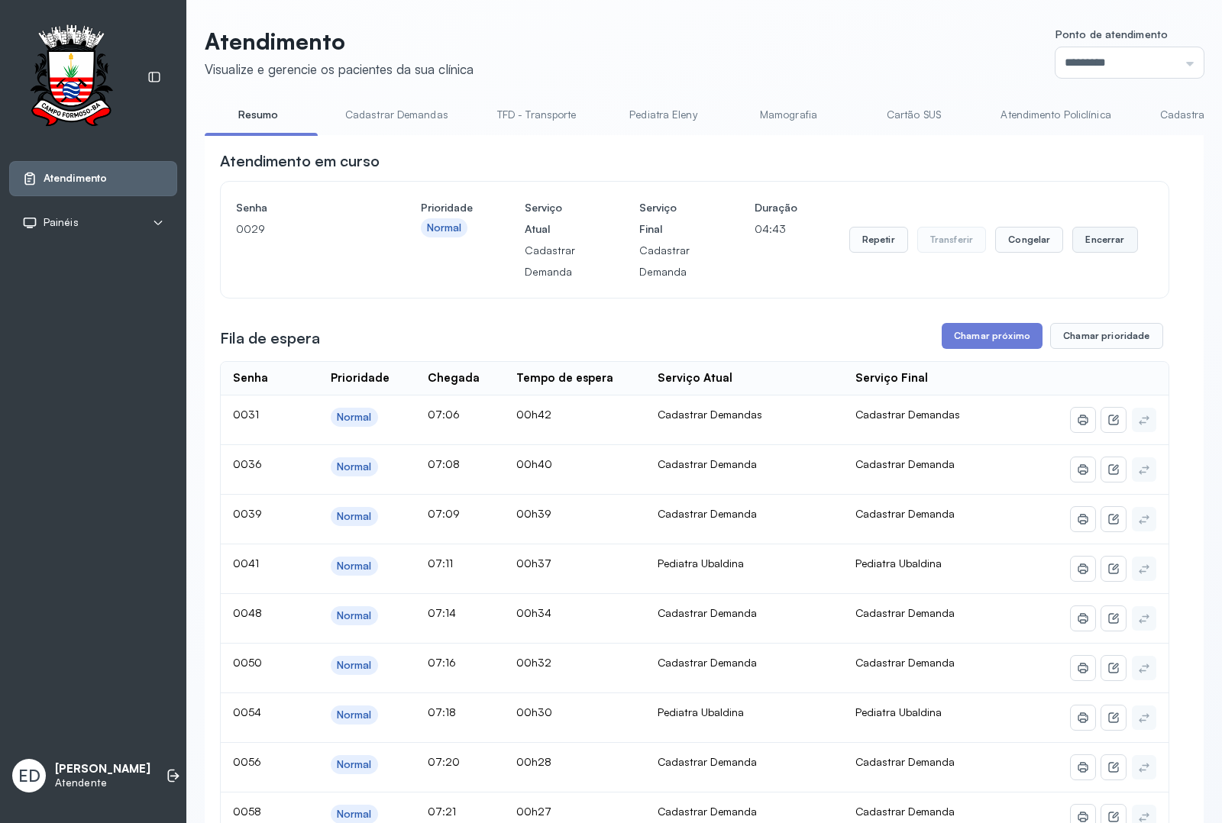
click at [1113, 250] on button "Encerrar" at bounding box center [1104, 240] width 65 height 26
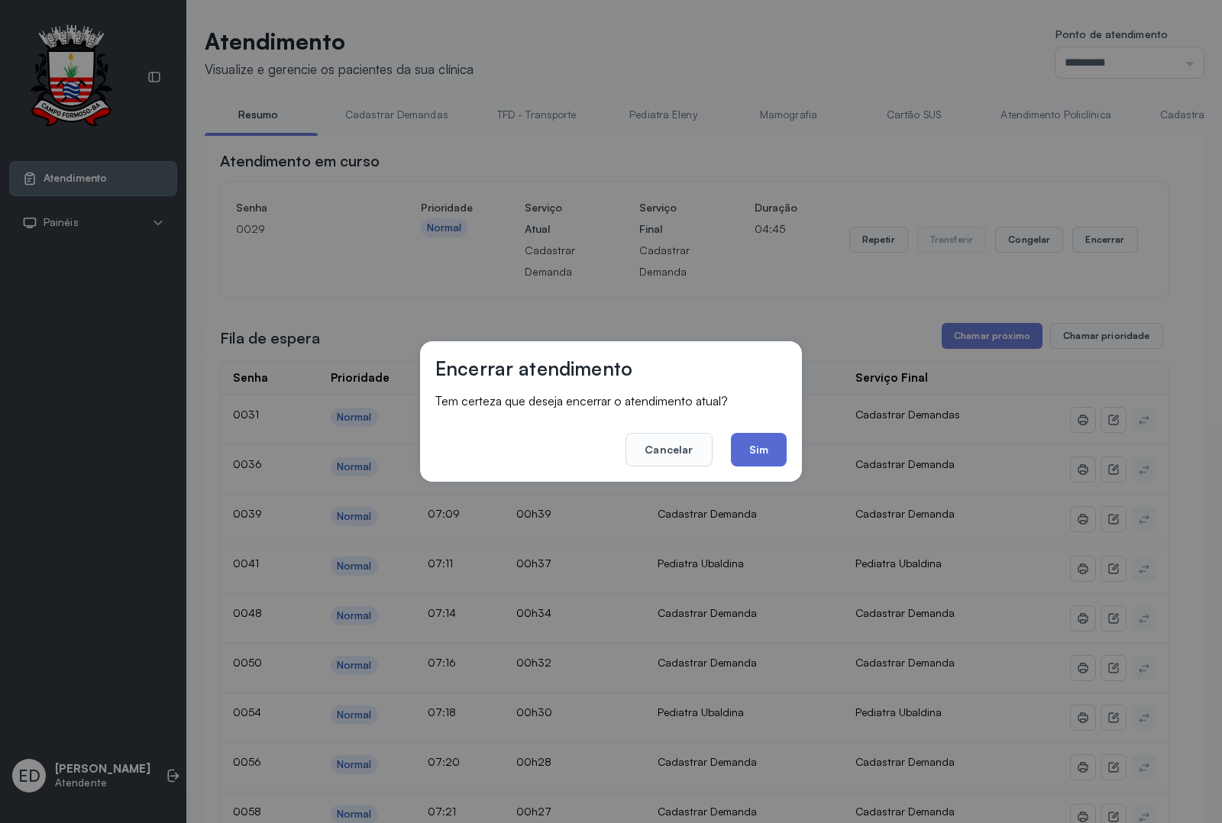
click at [766, 448] on button "Sim" at bounding box center [759, 450] width 56 height 34
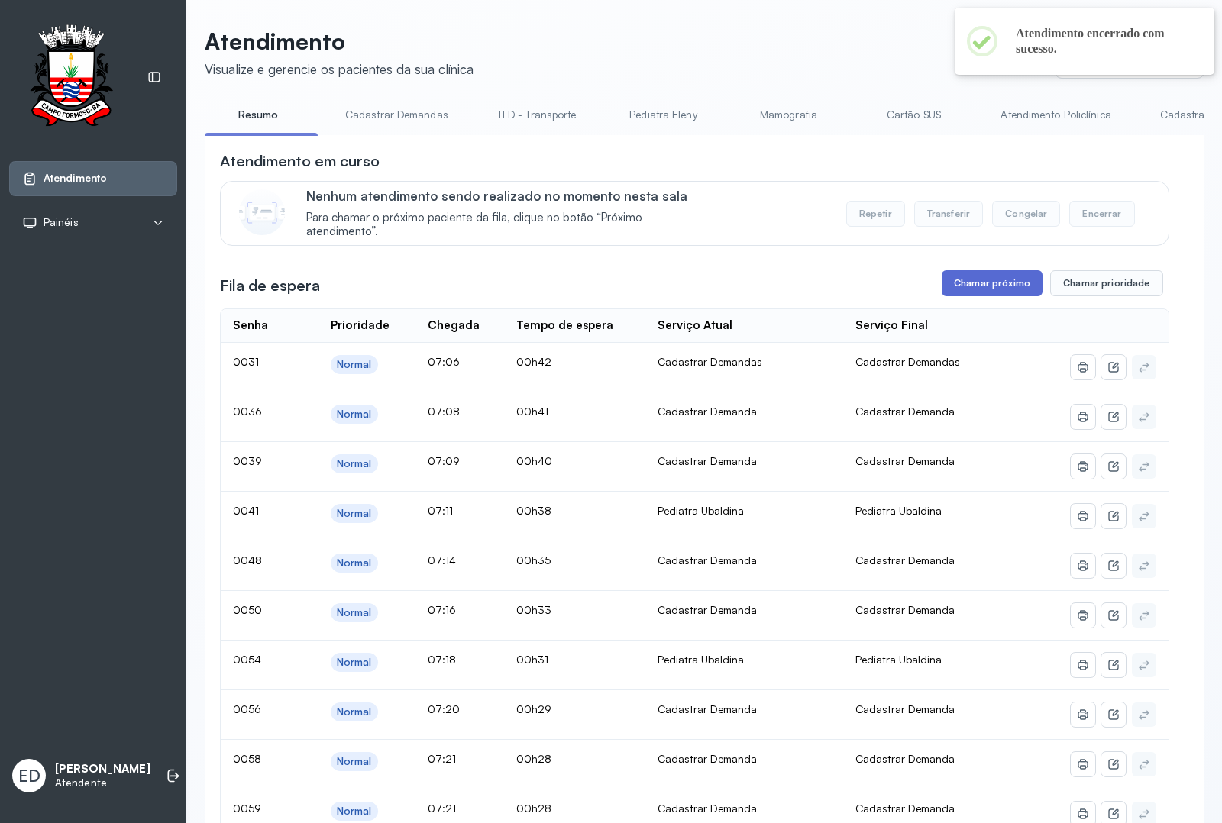
click at [978, 289] on button "Chamar próximo" at bounding box center [992, 283] width 101 height 26
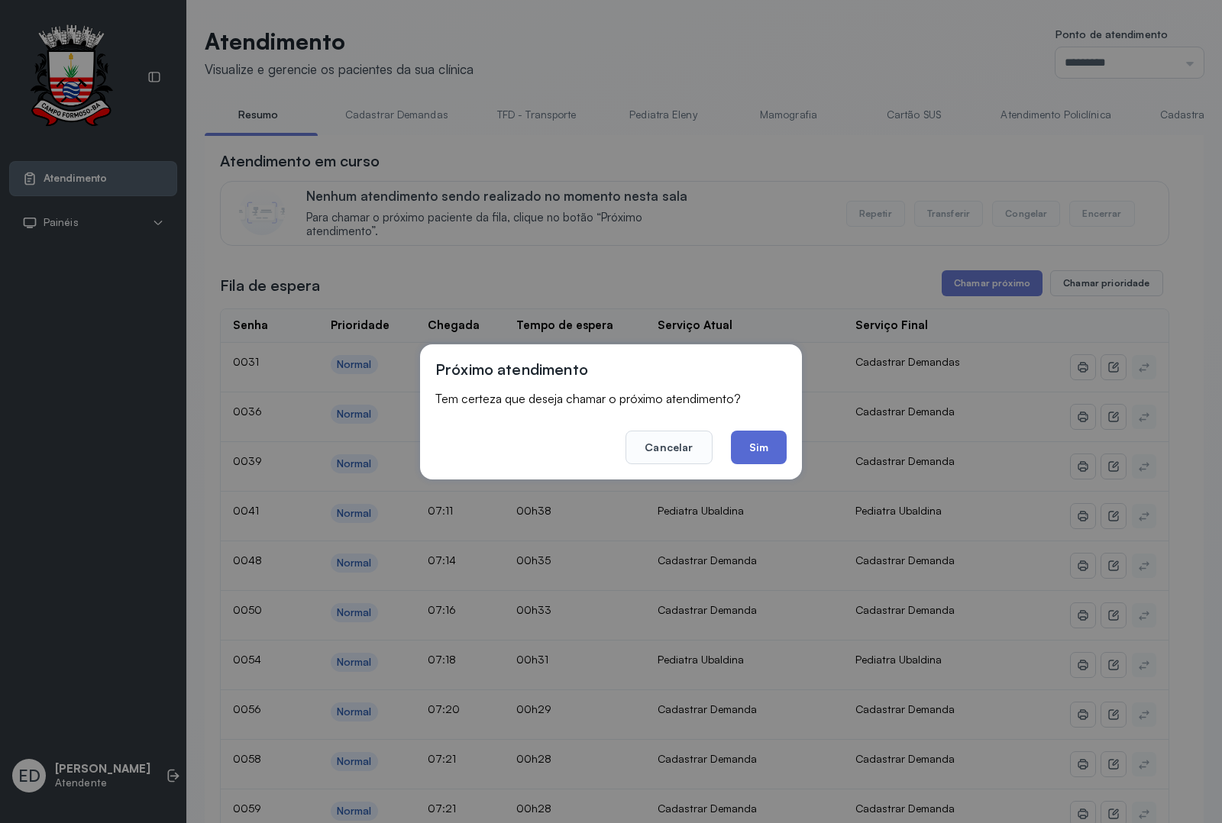
click at [766, 449] on button "Sim" at bounding box center [759, 448] width 56 height 34
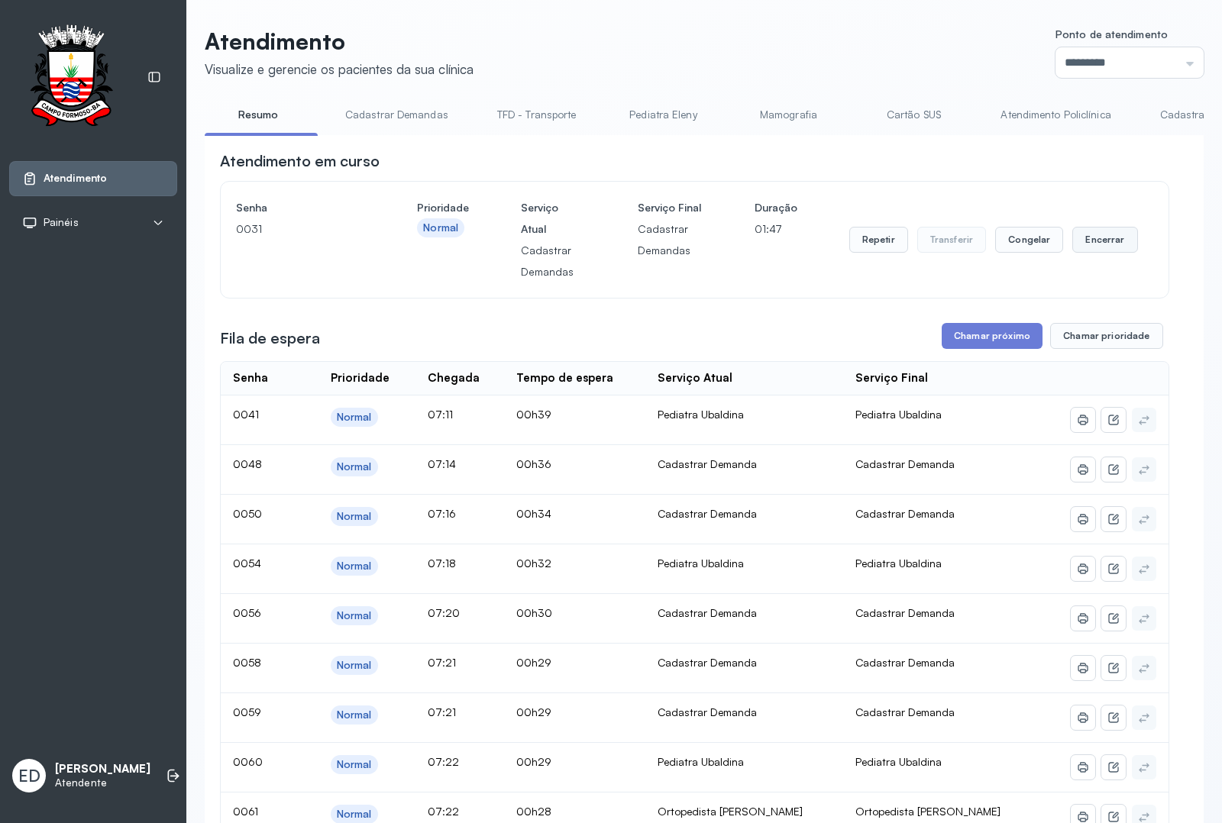
click at [1104, 249] on button "Encerrar" at bounding box center [1104, 240] width 65 height 26
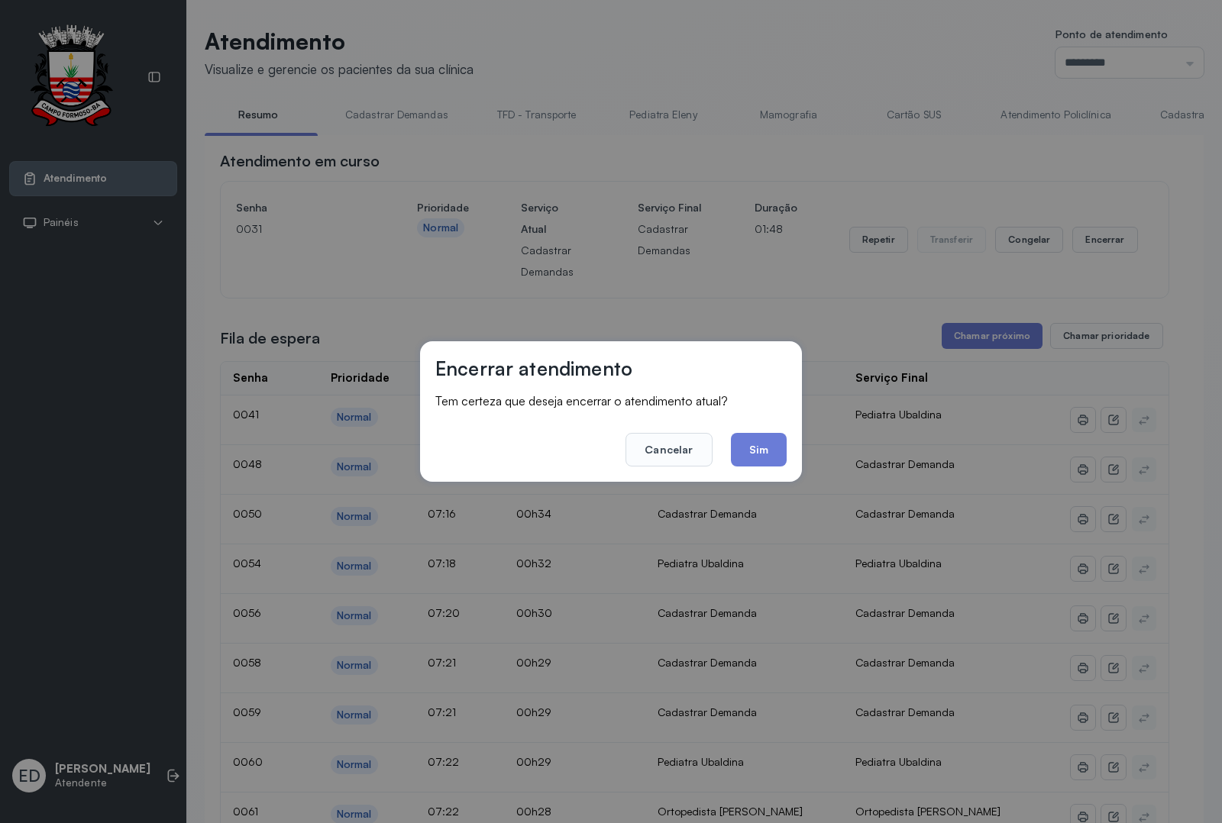
click at [765, 441] on button "Sim" at bounding box center [759, 450] width 56 height 34
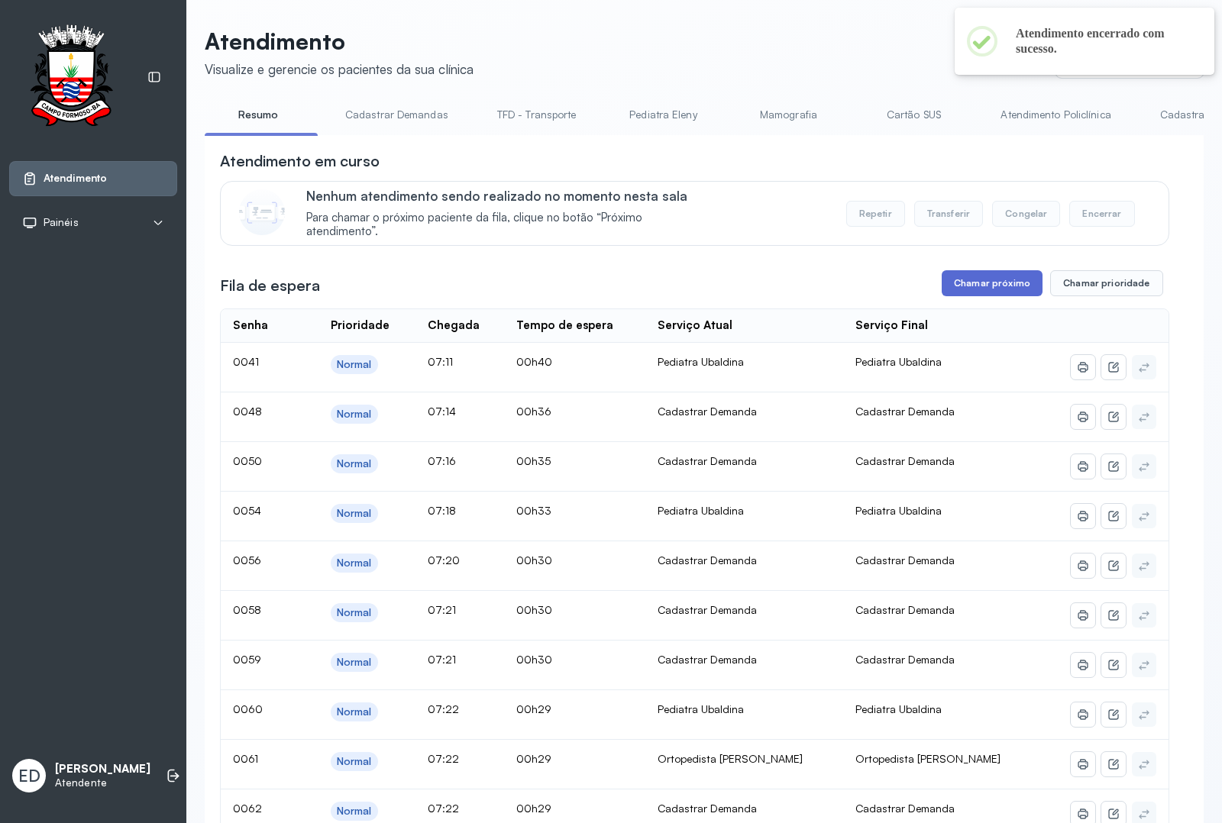
click at [979, 290] on button "Chamar próximo" at bounding box center [992, 283] width 101 height 26
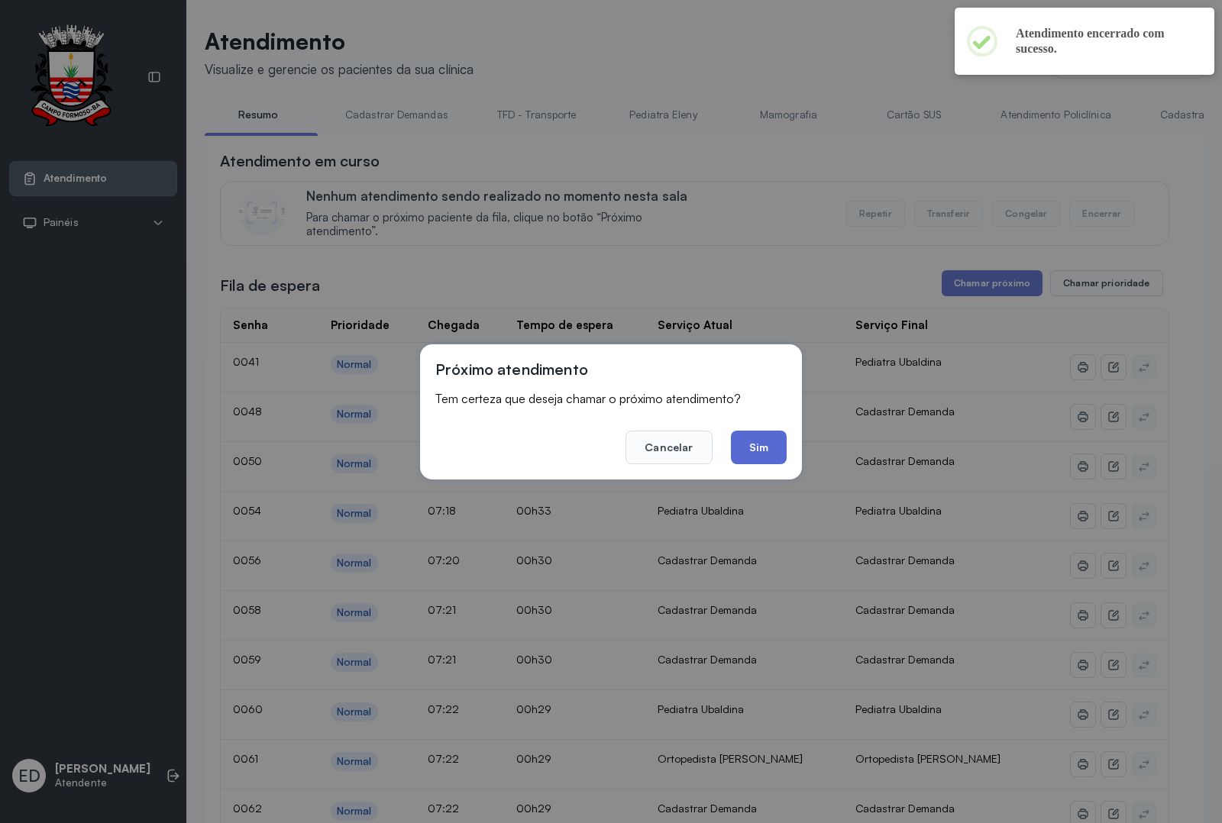
click at [757, 443] on button "Sim" at bounding box center [759, 448] width 56 height 34
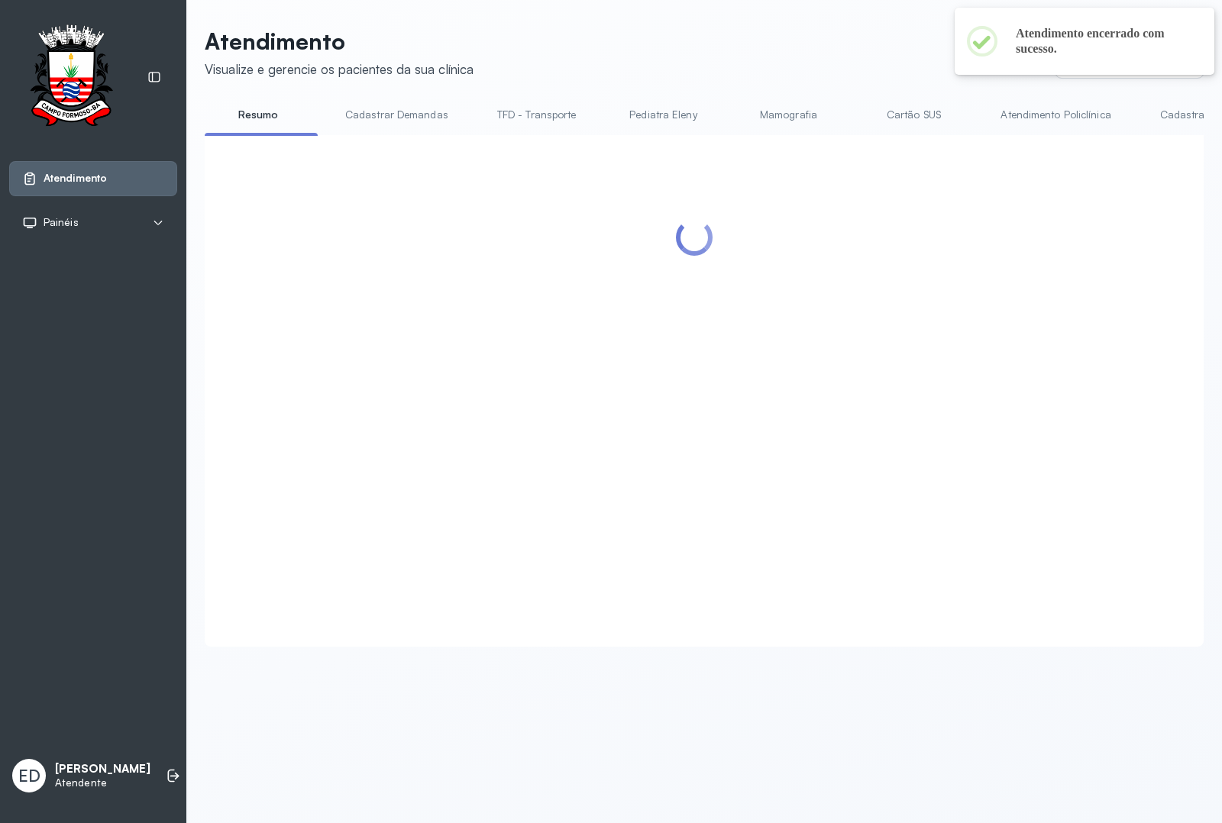
click at [810, 52] on header "Atendimento Visualize e gerencie os pacientes da sua clínica Ponto de atendimen…" at bounding box center [704, 52] width 999 height 50
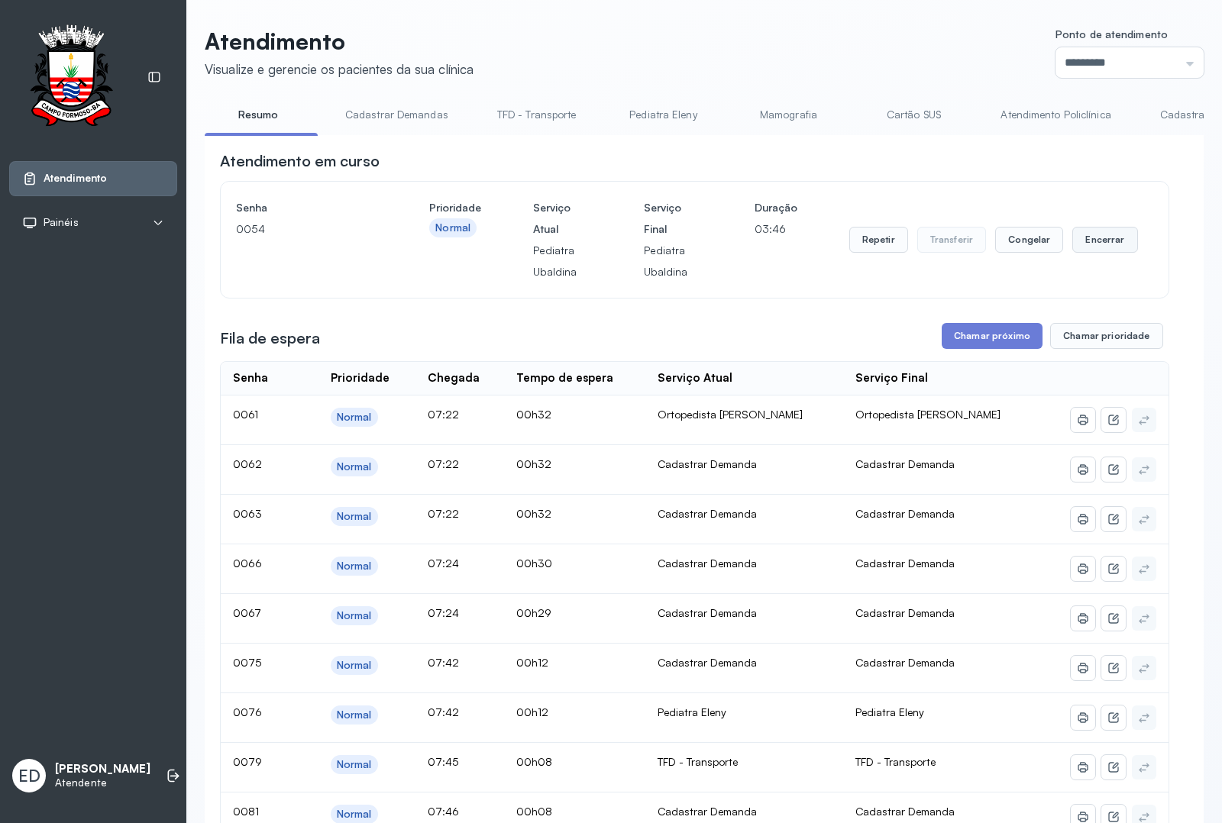
click at [1090, 248] on button "Encerrar" at bounding box center [1104, 240] width 65 height 26
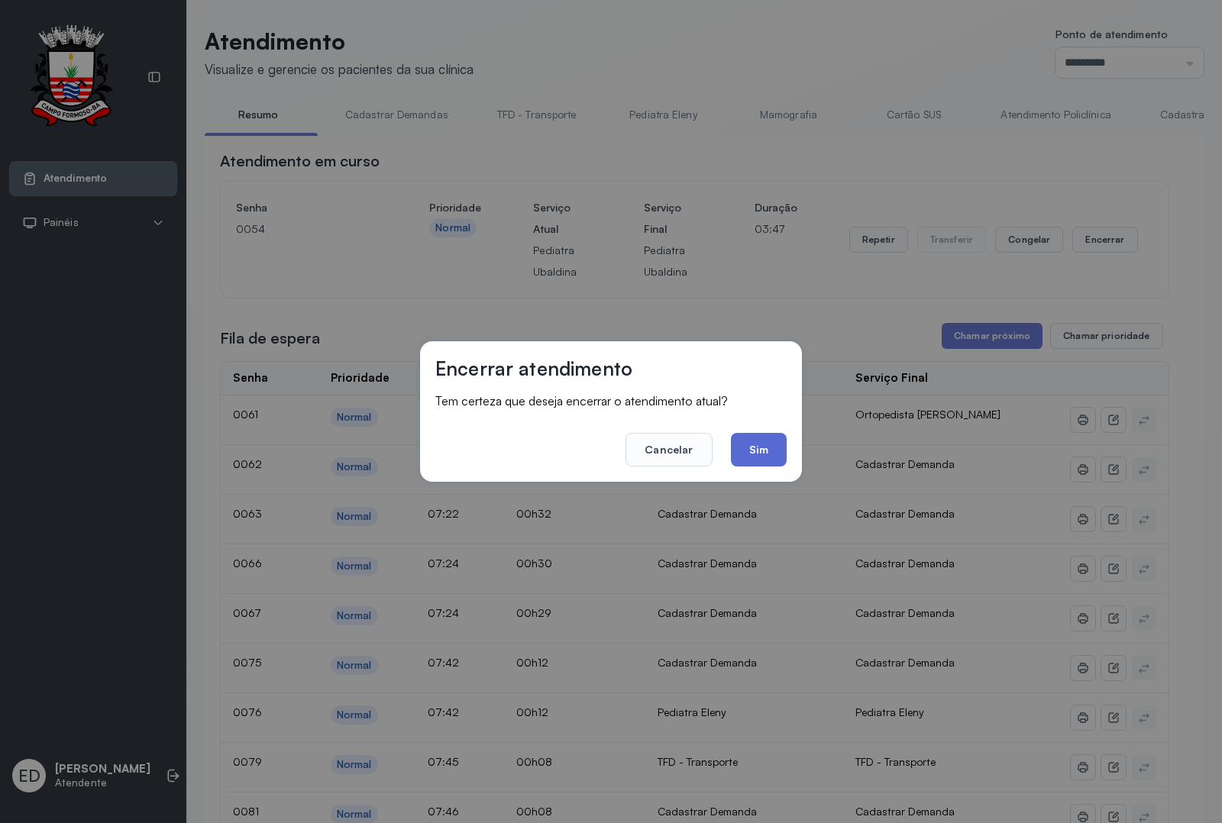
click at [755, 451] on button "Sim" at bounding box center [759, 450] width 56 height 34
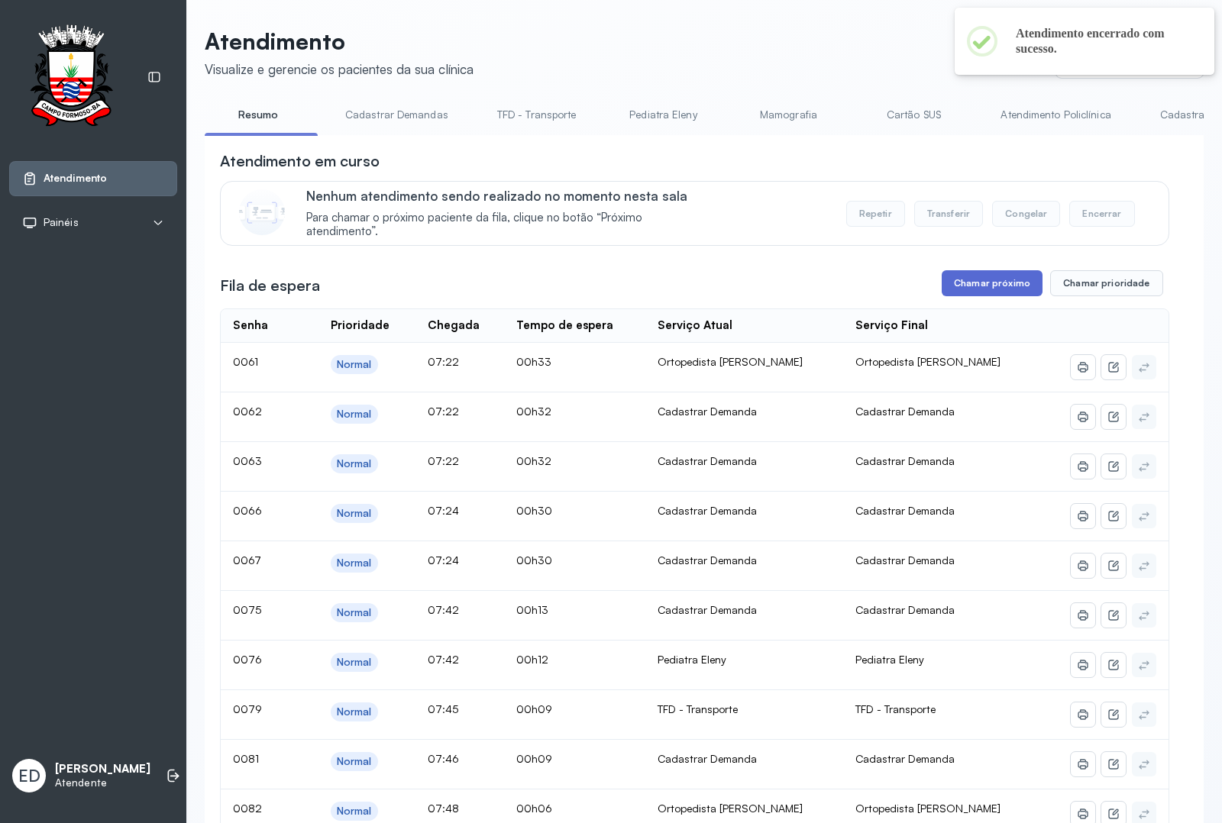
click at [991, 283] on button "Chamar próximo" at bounding box center [992, 283] width 101 height 26
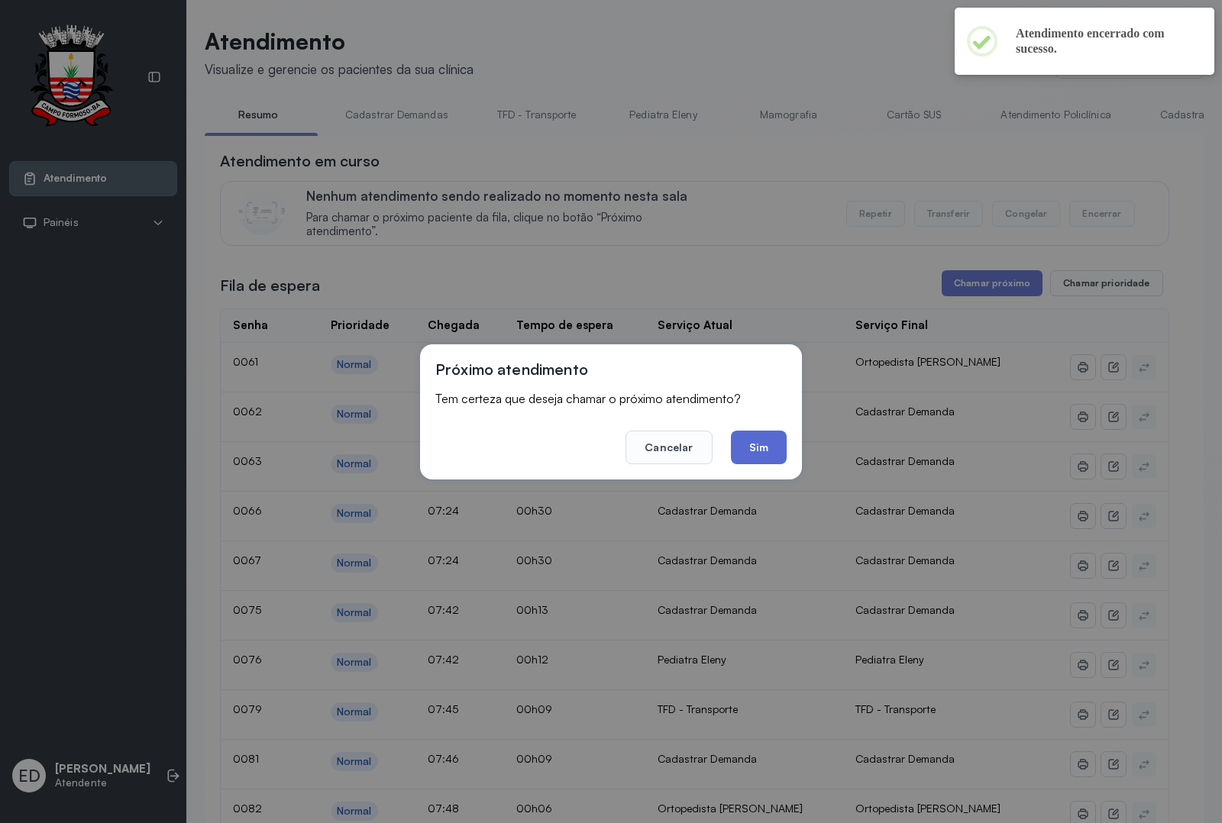
click at [766, 447] on button "Sim" at bounding box center [759, 448] width 56 height 34
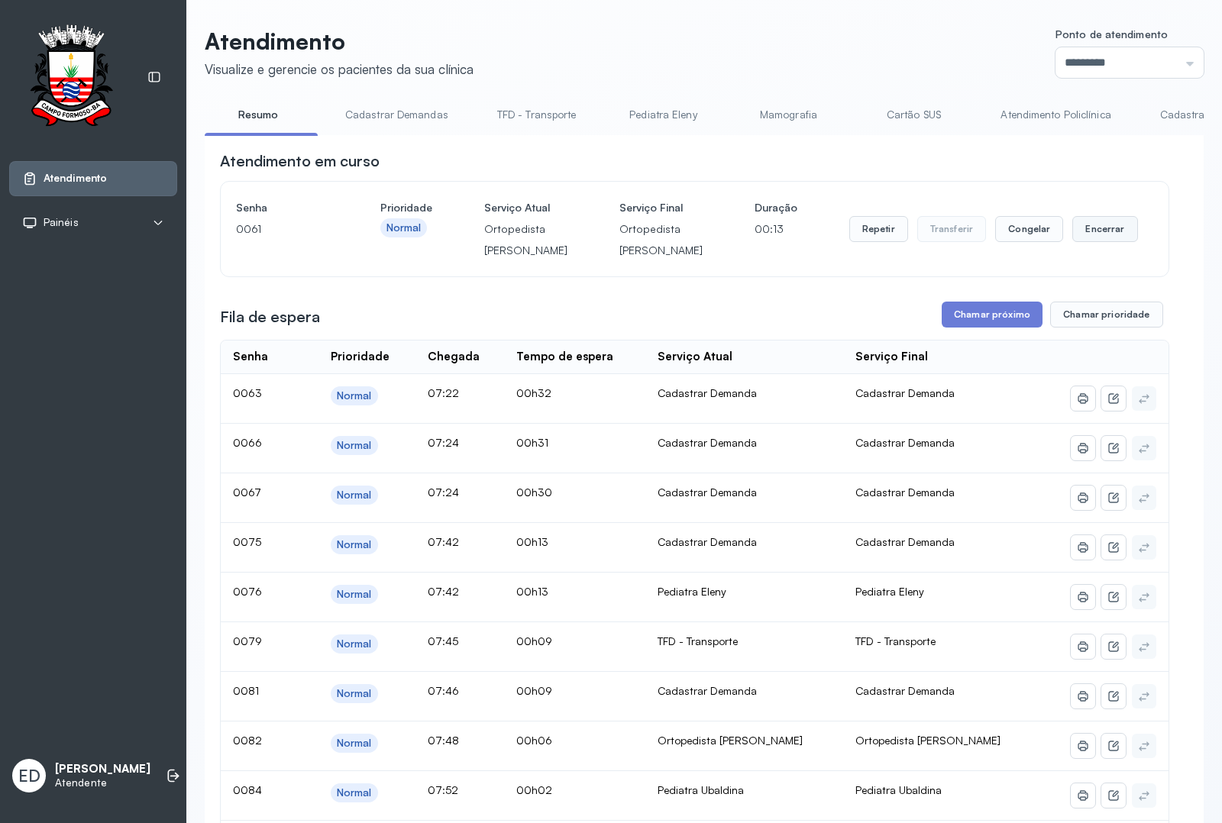
click at [1106, 242] on button "Encerrar" at bounding box center [1104, 229] width 65 height 26
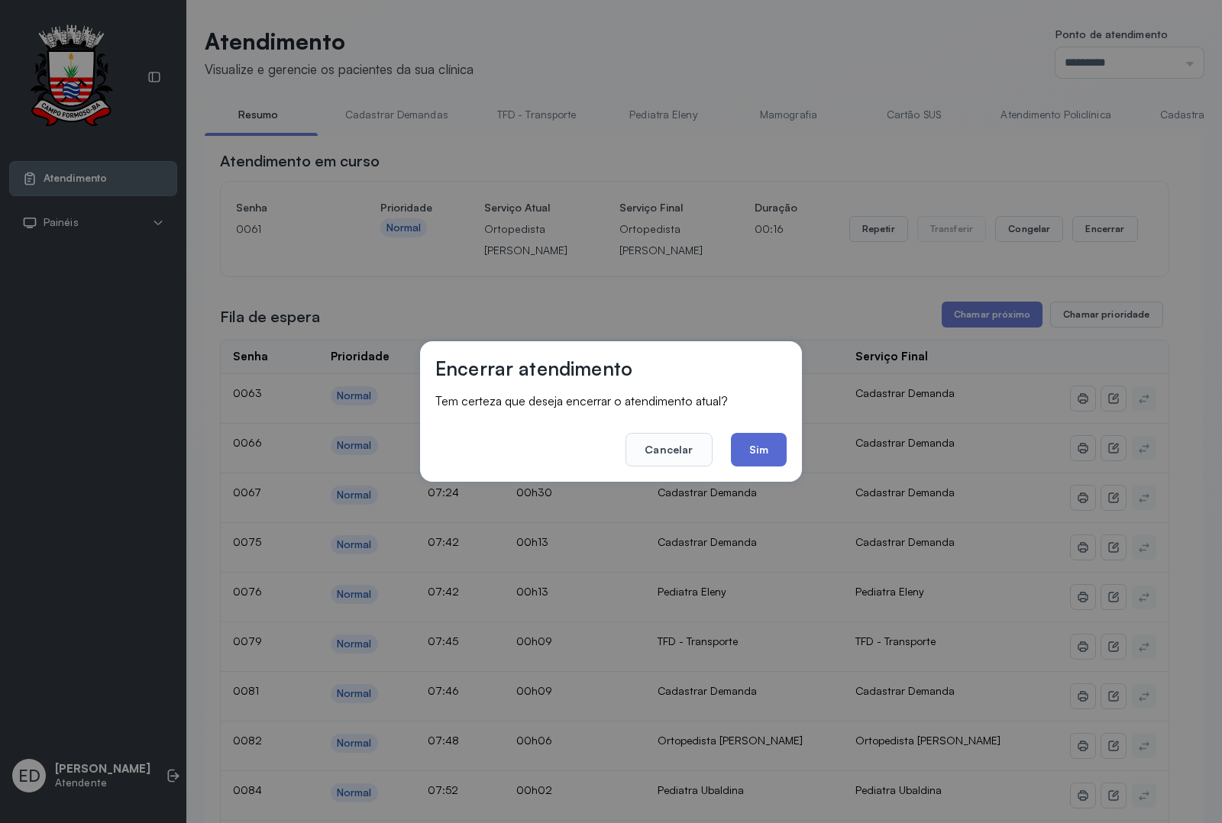
click at [781, 451] on button "Sim" at bounding box center [759, 450] width 56 height 34
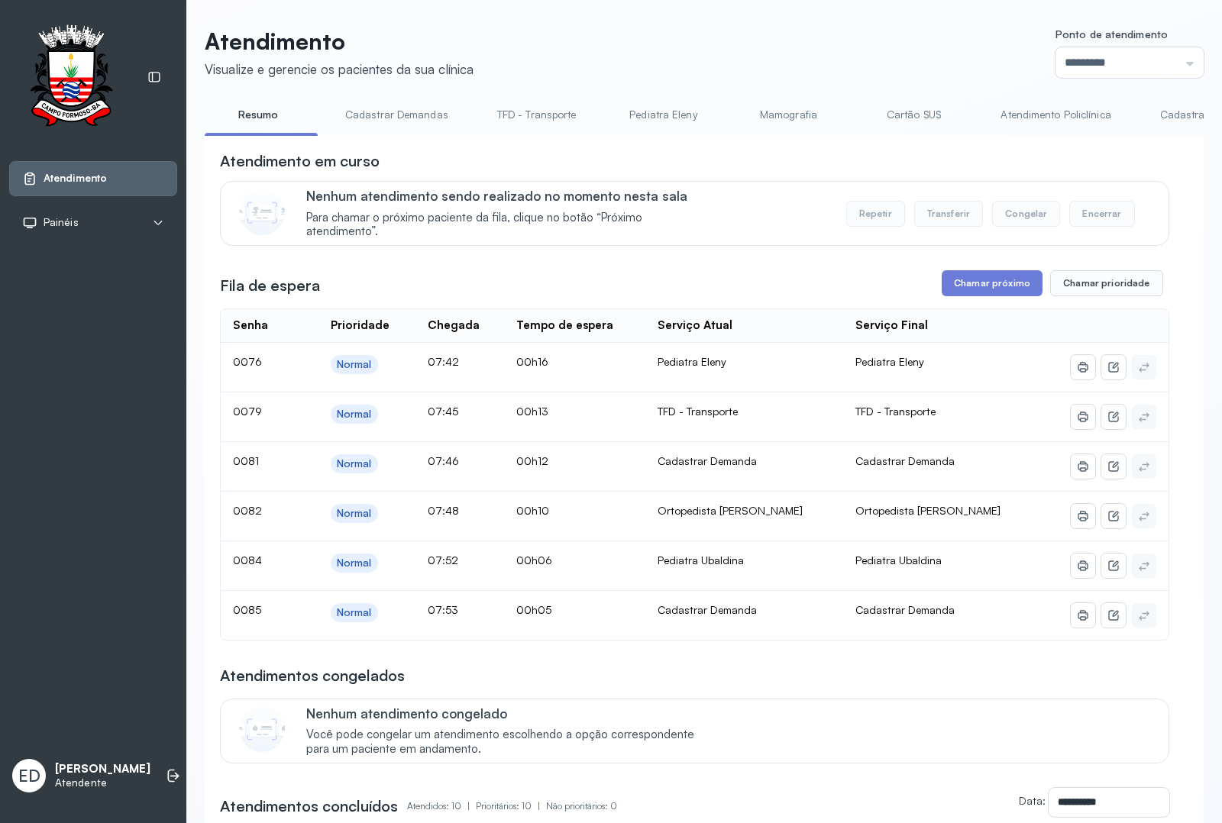
click at [834, 58] on header "Atendimento Visualize e gerencie os pacientes da sua clínica Ponto de atendimen…" at bounding box center [704, 52] width 999 height 50
click at [838, 57] on header "Atendimento Visualize e gerencie os pacientes da sua clínica Ponto de atendimen…" at bounding box center [704, 52] width 999 height 50
drag, startPoint x: 864, startPoint y: 51, endPoint x: 871, endPoint y: 56, distance: 8.3
click at [867, 56] on header "Atendimento Visualize e gerencie os pacientes da sua clínica Ponto de atendimen…" at bounding box center [704, 52] width 999 height 50
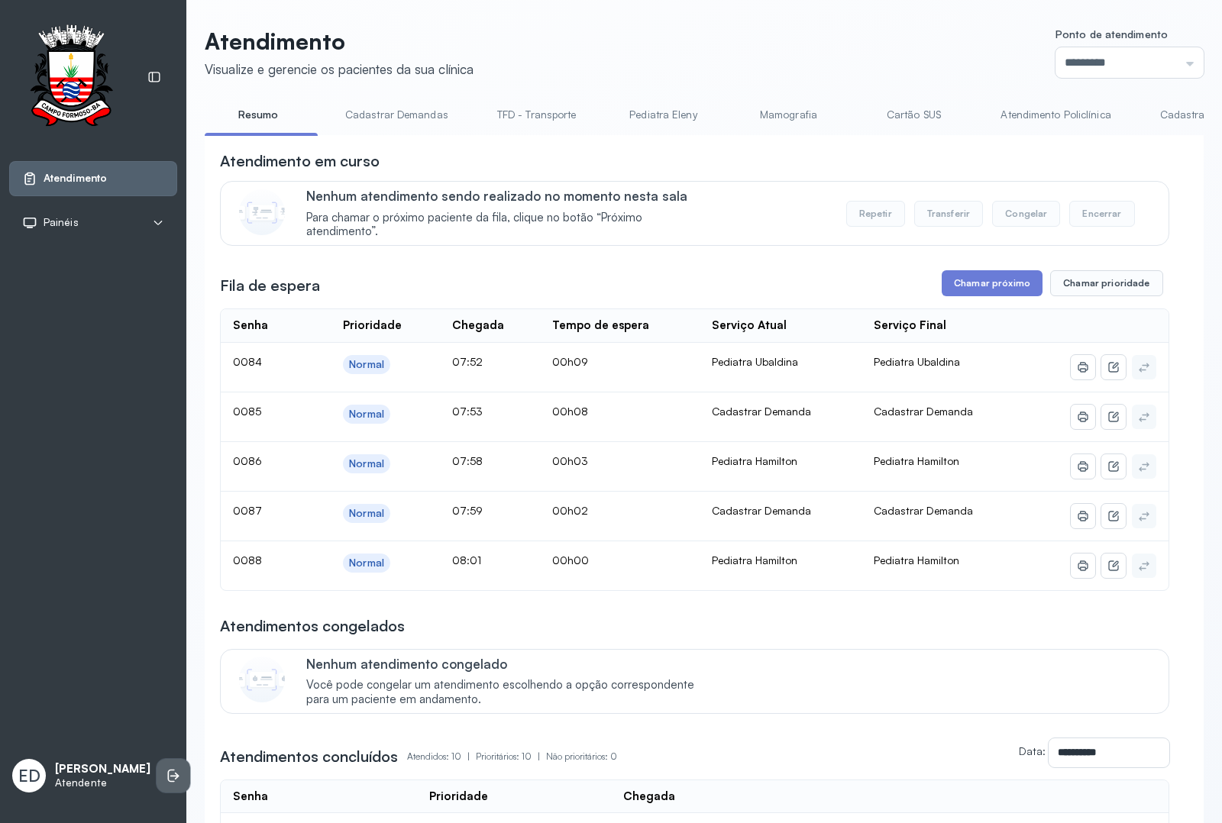
click at [168, 770] on icon at bounding box center [171, 776] width 7 height 13
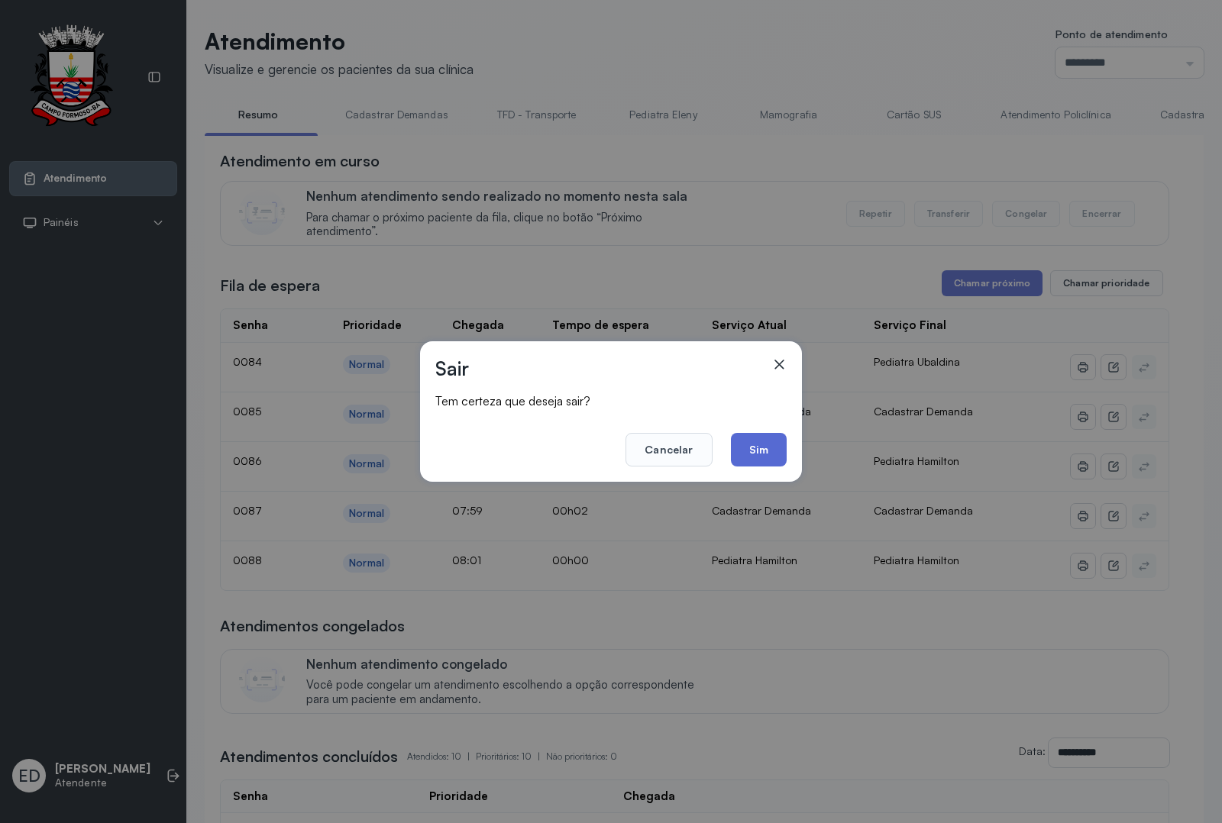
click at [764, 451] on button "Sim" at bounding box center [759, 450] width 56 height 34
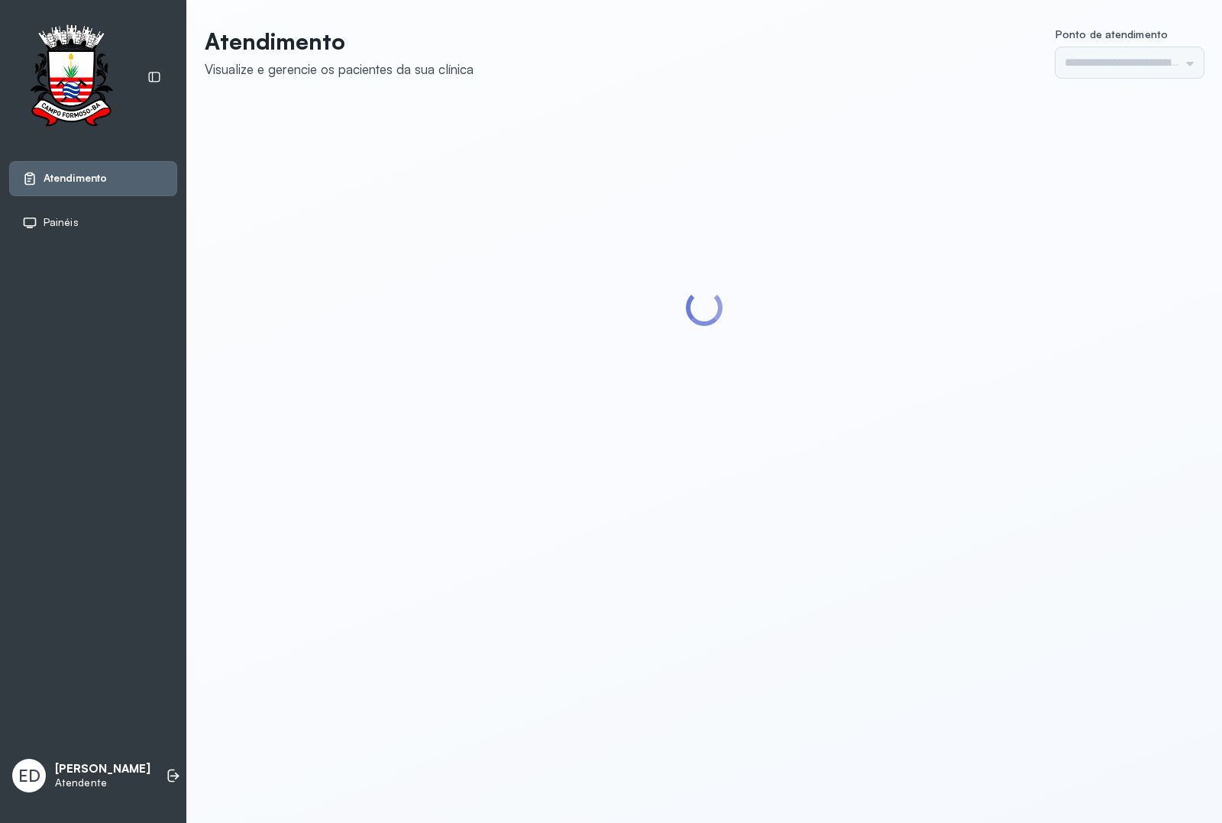
type input "*********"
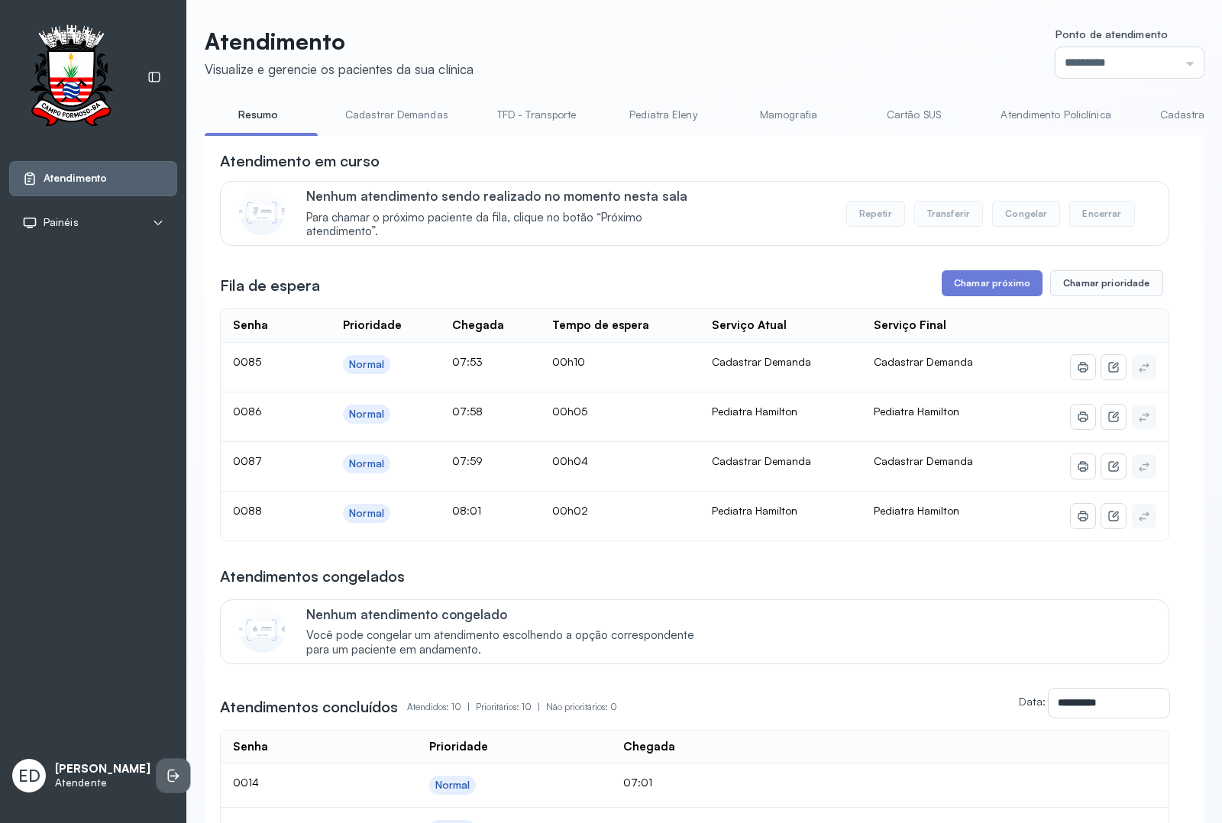
click at [166, 780] on icon at bounding box center [173, 775] width 15 height 15
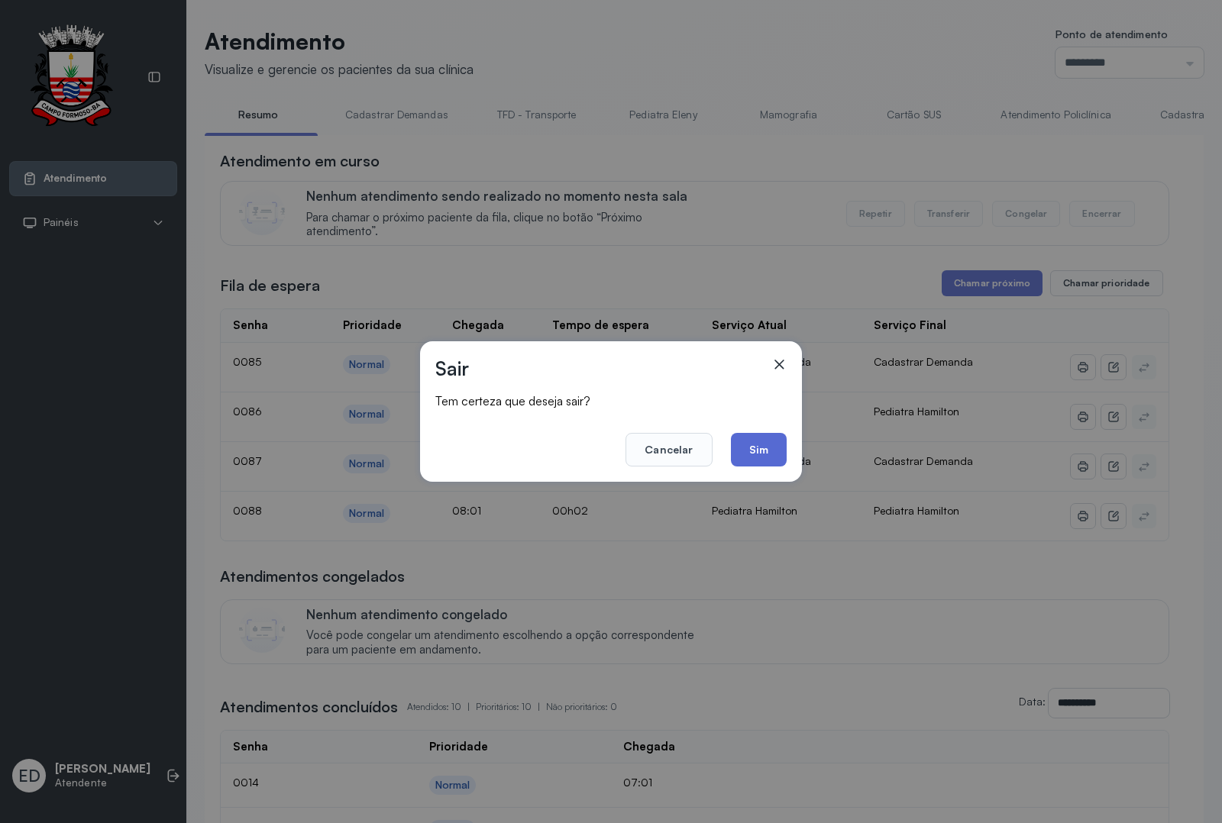
click at [761, 448] on button "Sim" at bounding box center [759, 450] width 56 height 34
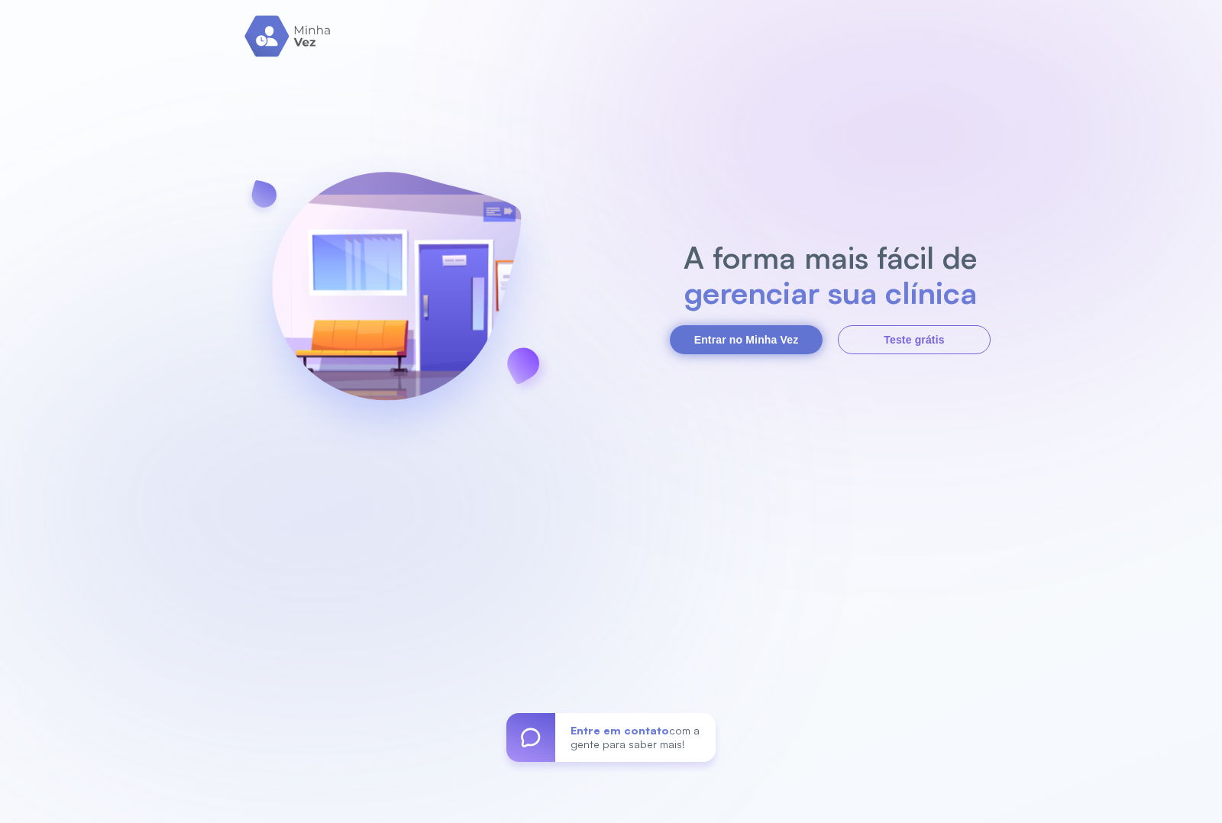
click at [731, 347] on button "Entrar no Minha Vez" at bounding box center [746, 339] width 153 height 29
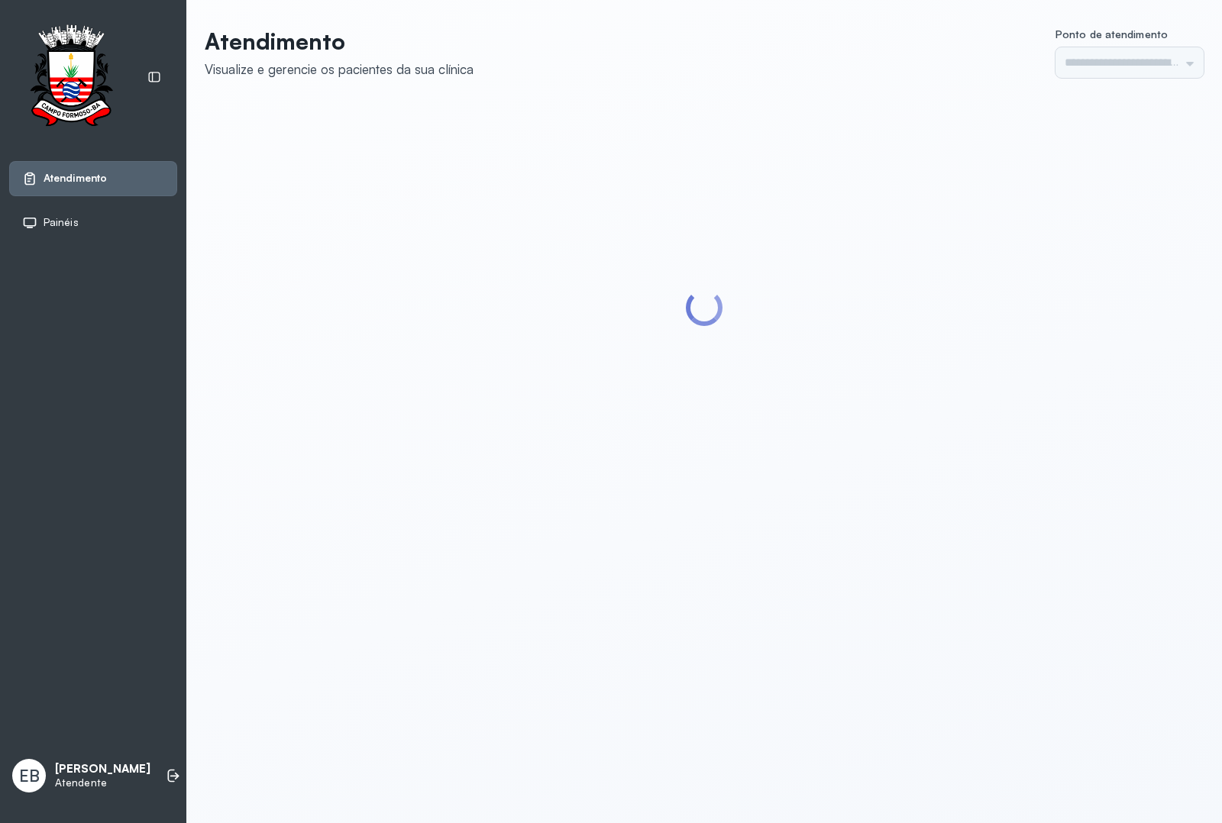
type input "*********"
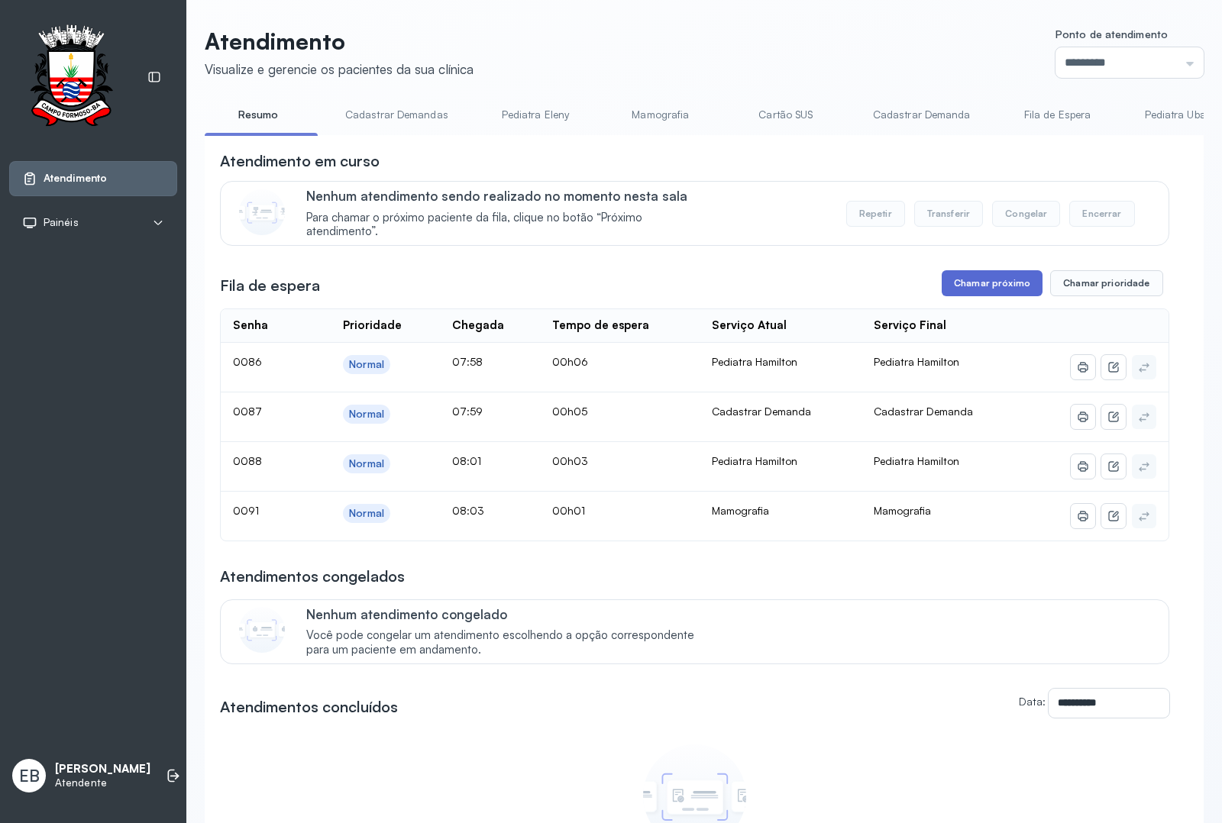
click at [979, 285] on button "Chamar próximo" at bounding box center [992, 283] width 101 height 26
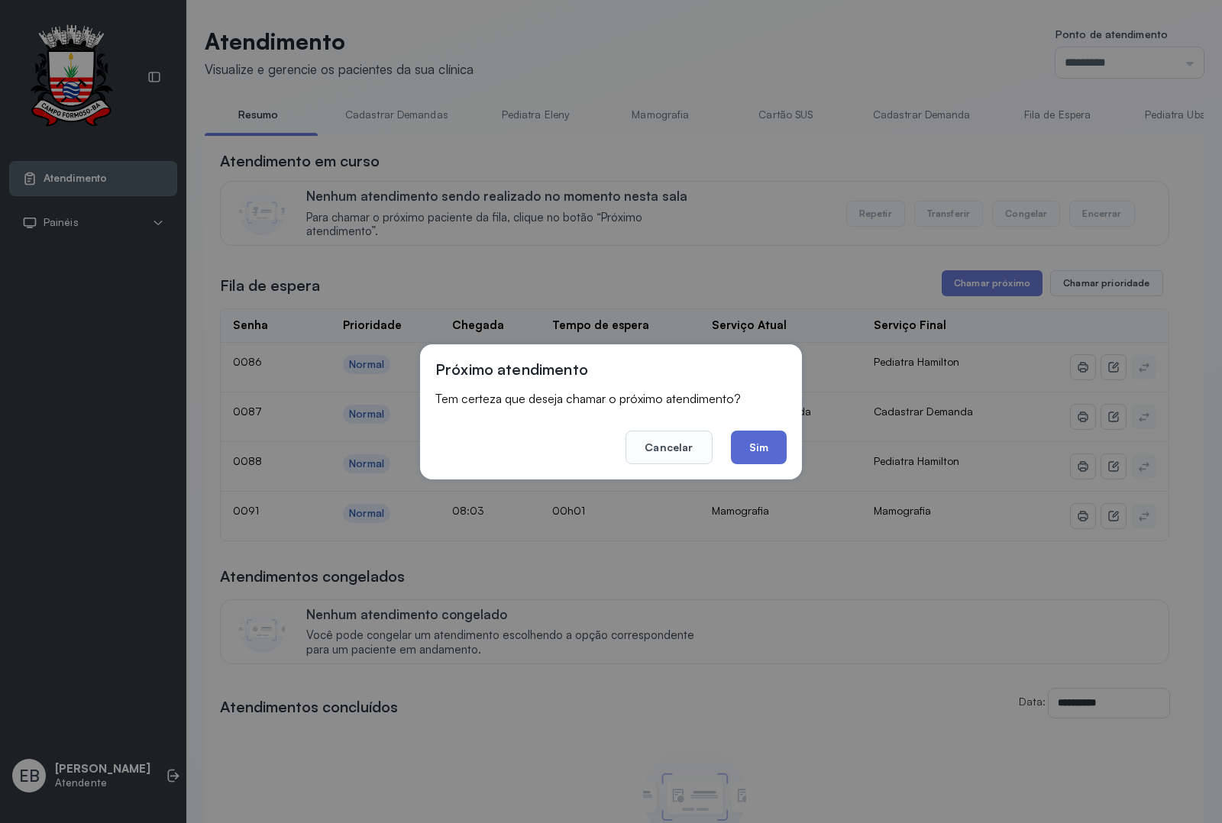
click at [754, 451] on button "Sim" at bounding box center [759, 448] width 56 height 34
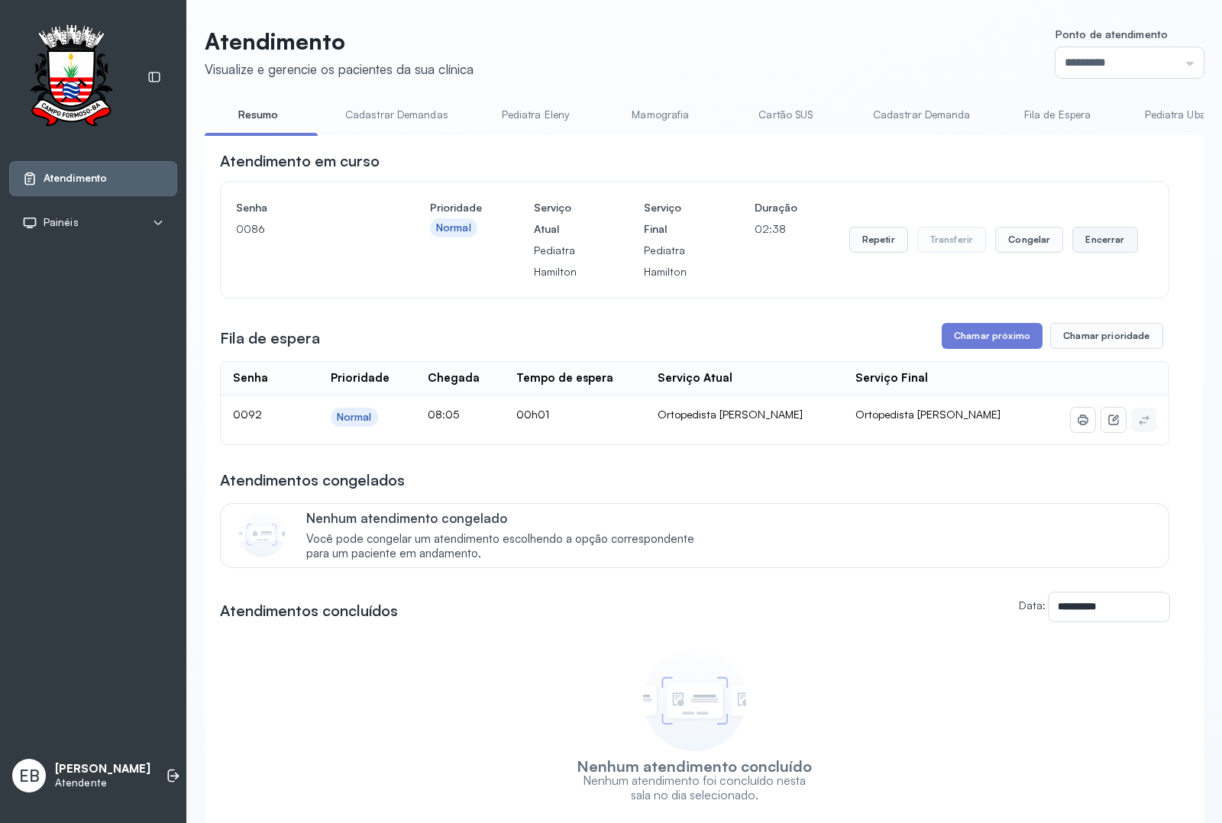
click at [1097, 244] on button "Encerrar" at bounding box center [1104, 240] width 65 height 26
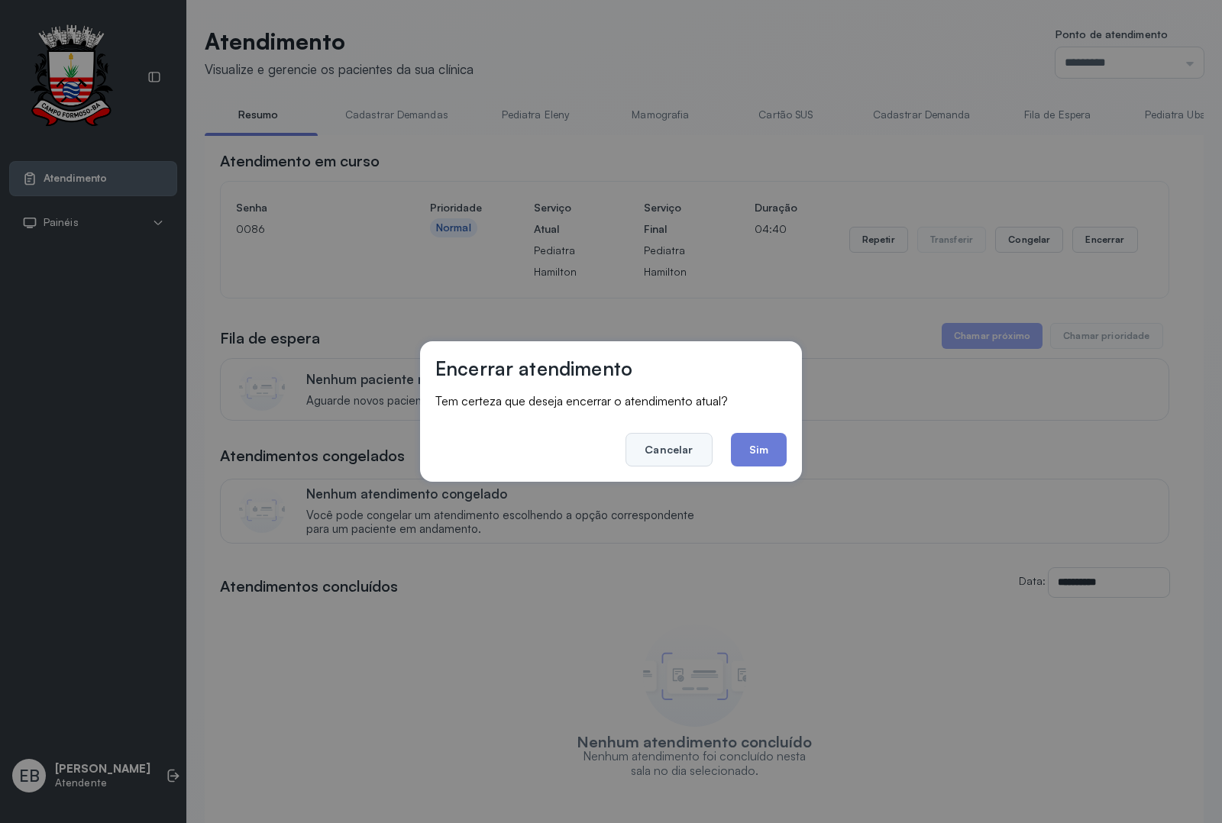
click at [666, 444] on button "Cancelar" at bounding box center [668, 450] width 86 height 34
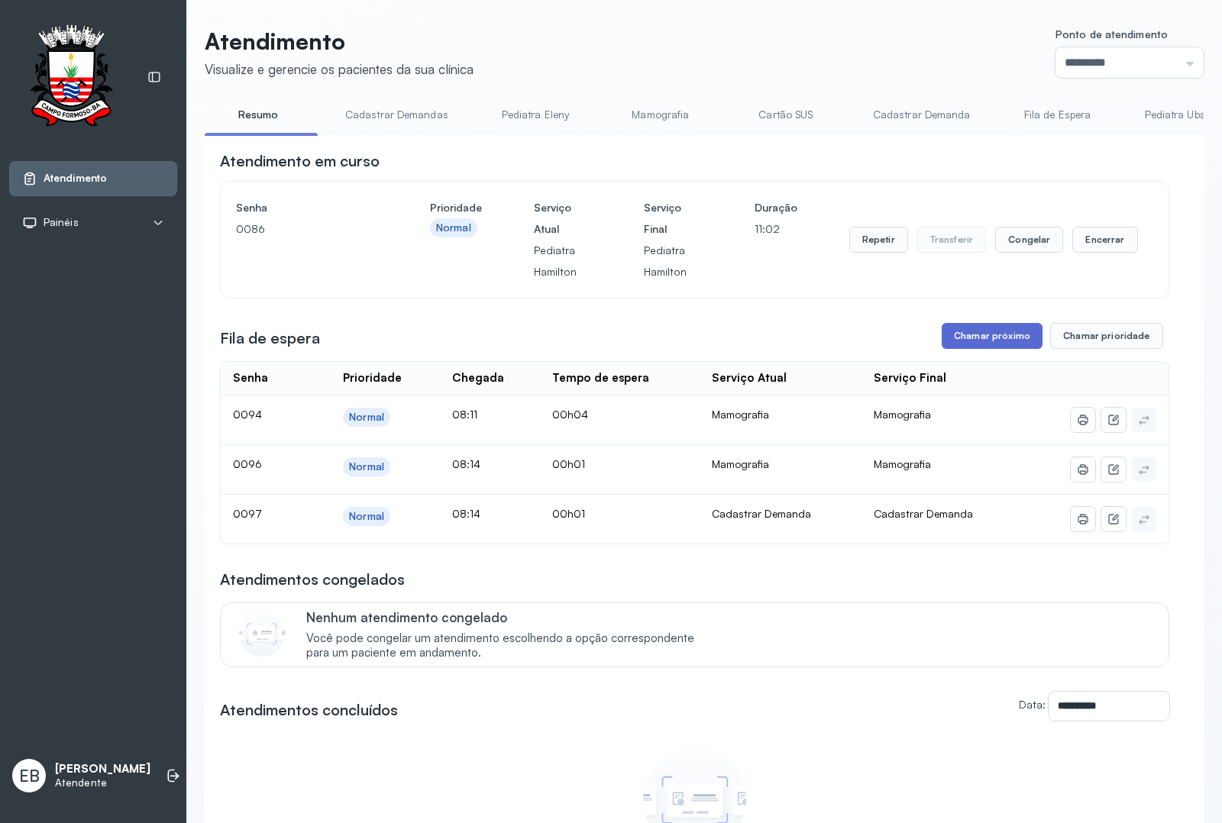
click at [987, 336] on button "Chamar próximo" at bounding box center [992, 336] width 101 height 26
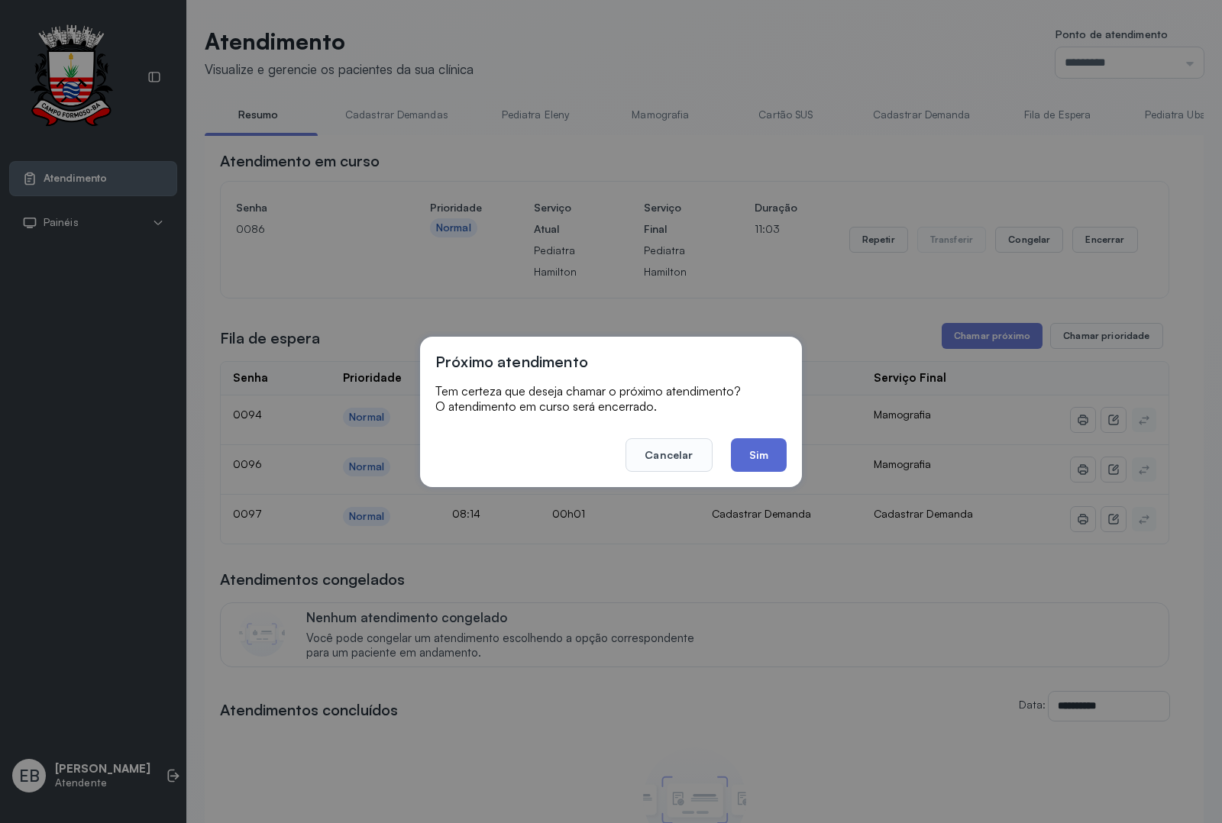
click at [761, 451] on button "Sim" at bounding box center [759, 455] width 56 height 34
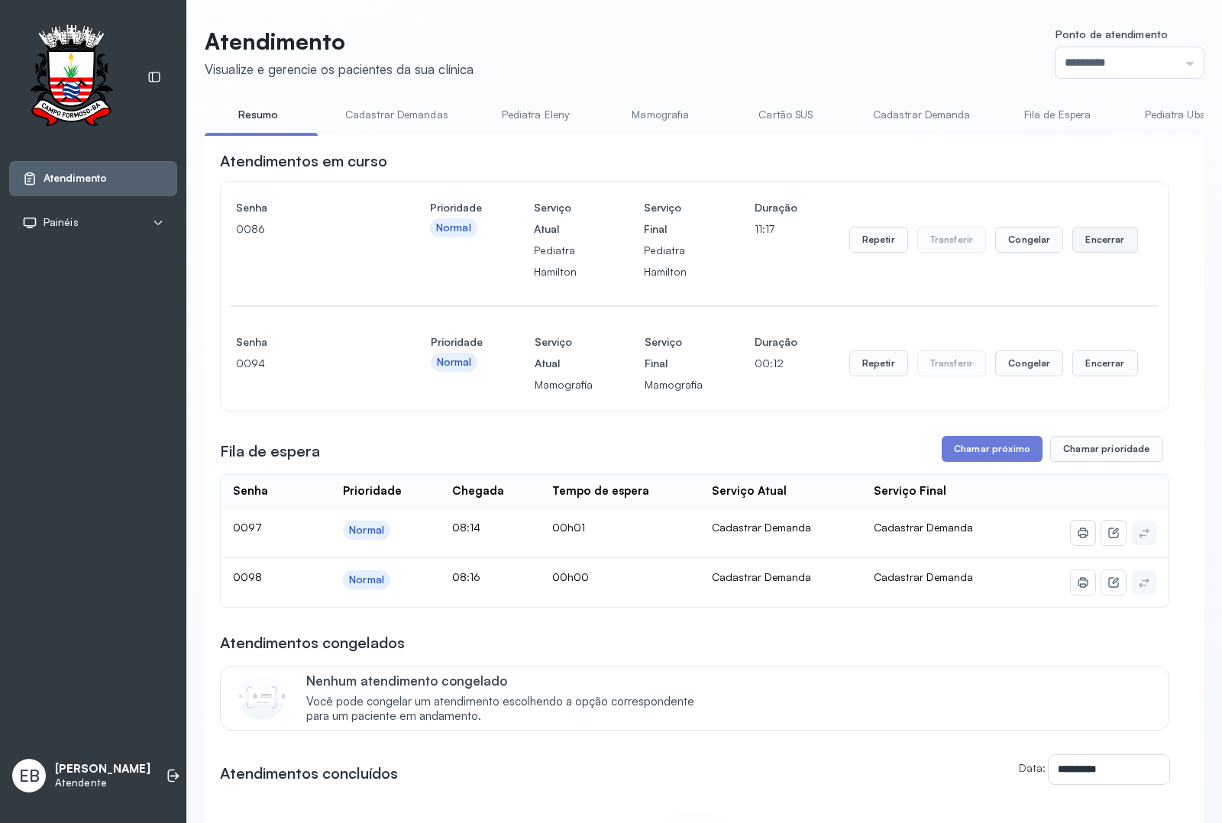
click at [1082, 244] on button "Encerrar" at bounding box center [1104, 240] width 65 height 26
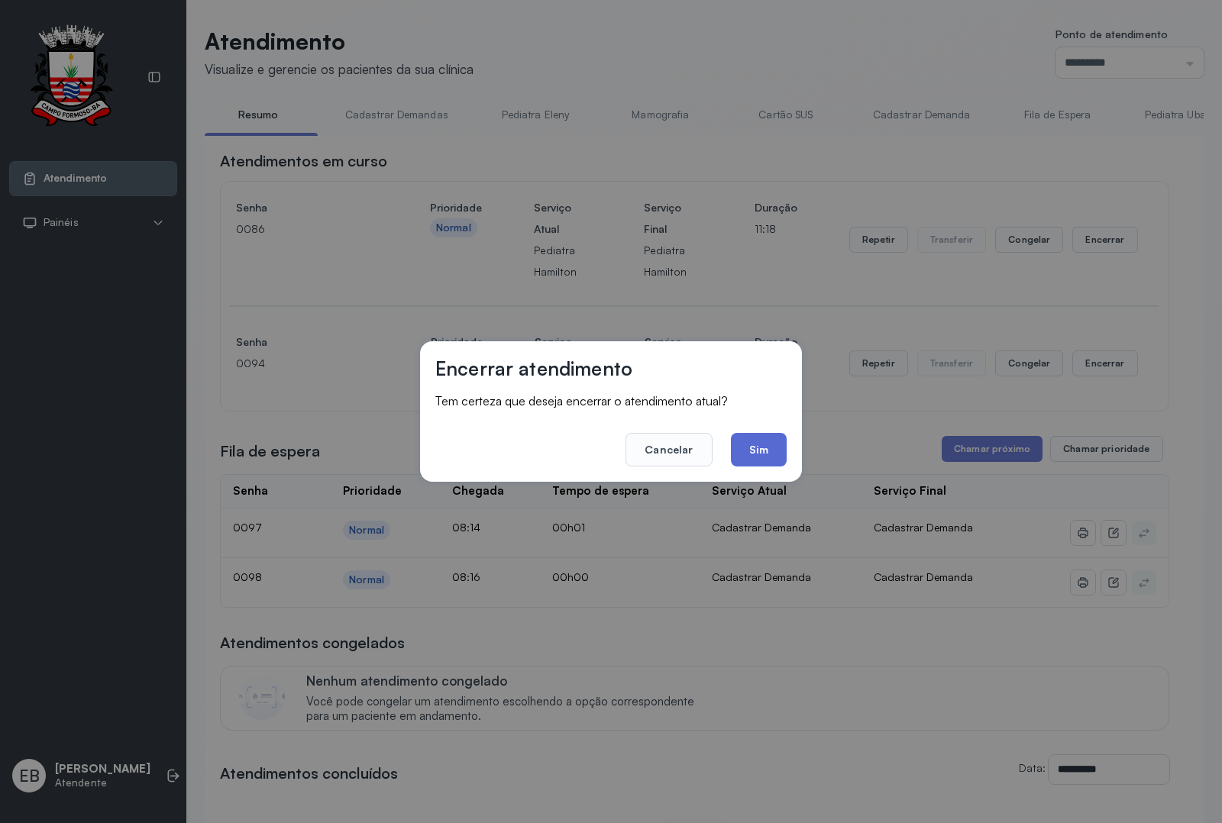
click at [762, 461] on button "Sim" at bounding box center [759, 450] width 56 height 34
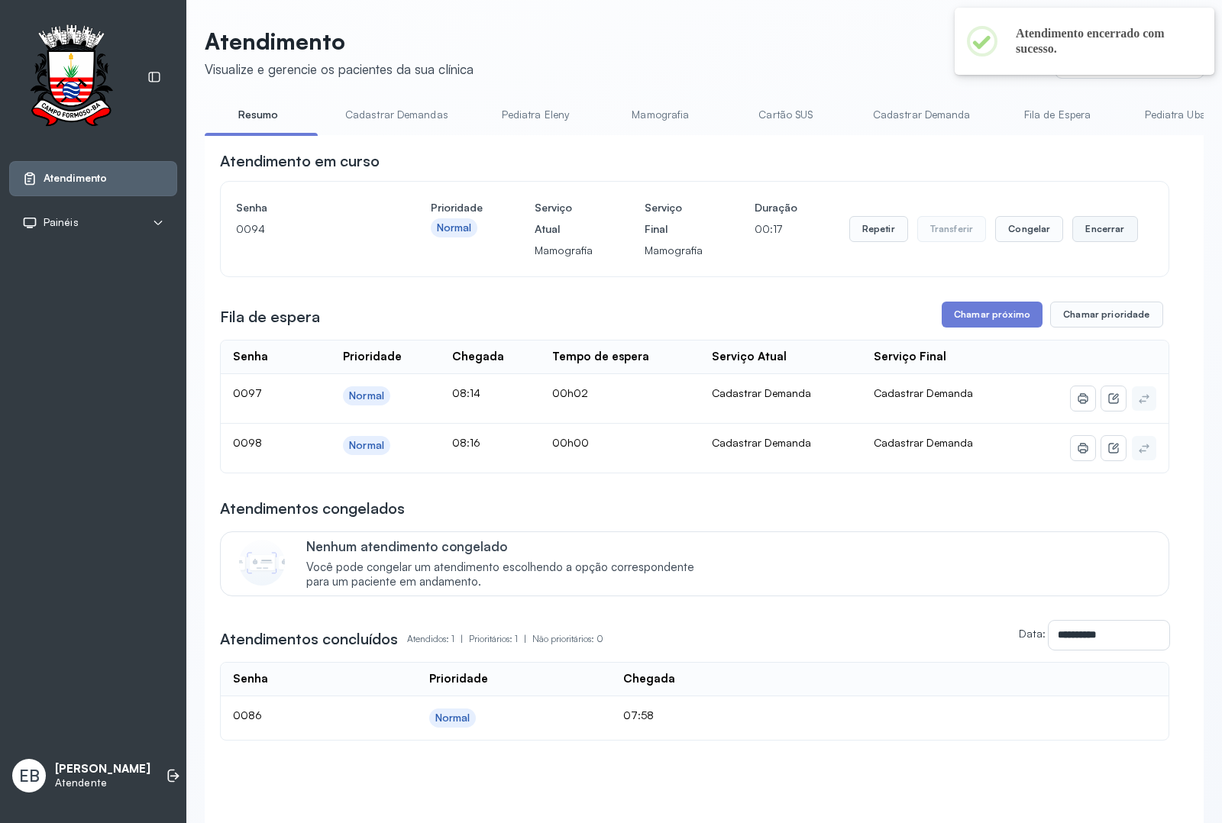
click at [1096, 230] on button "Encerrar" at bounding box center [1104, 229] width 65 height 26
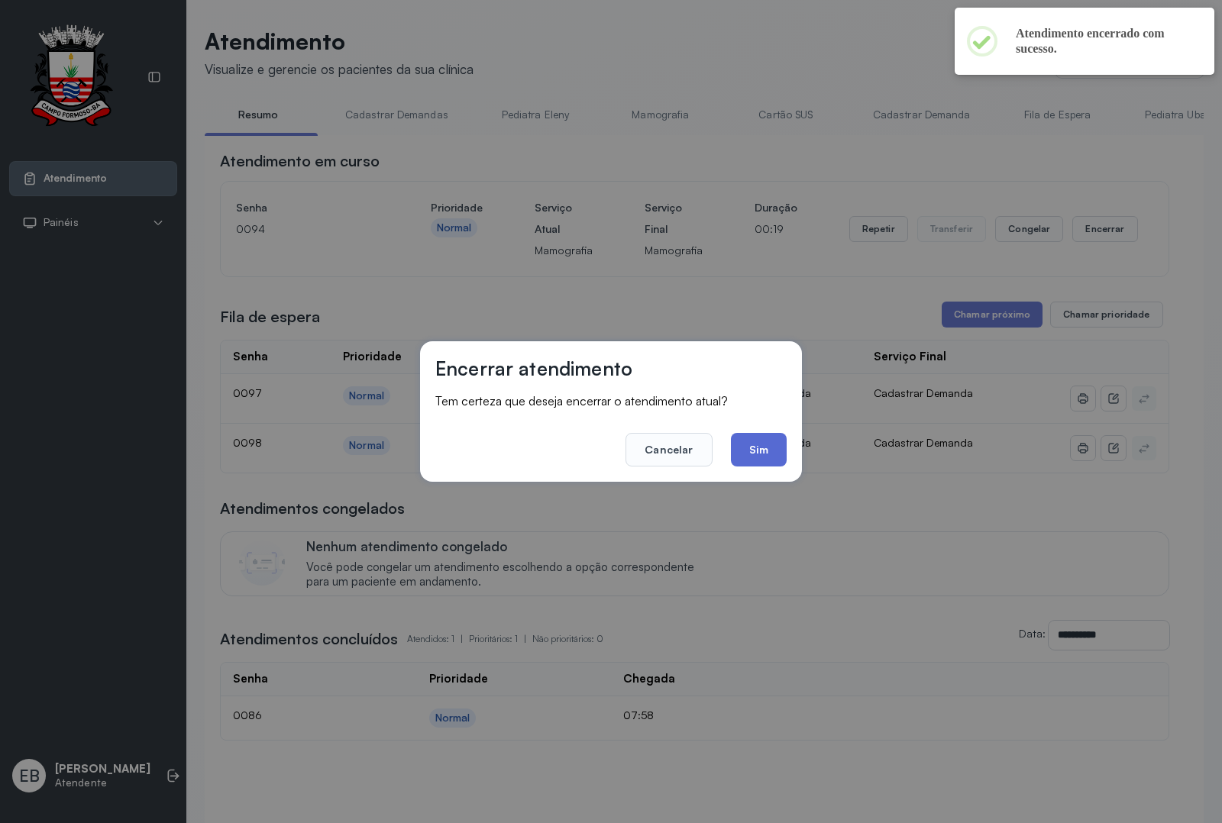
click at [770, 459] on button "Sim" at bounding box center [759, 450] width 56 height 34
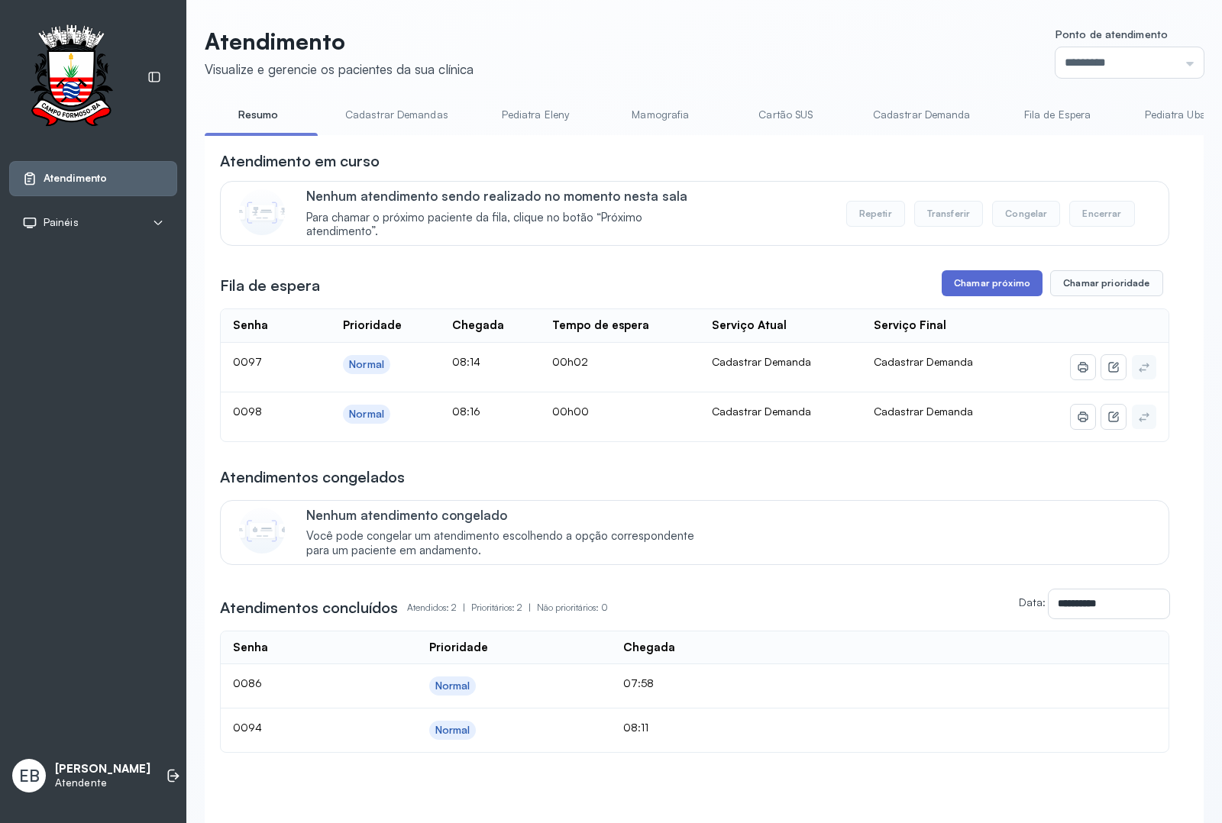
click at [952, 283] on button "Chamar próximo" at bounding box center [992, 283] width 101 height 26
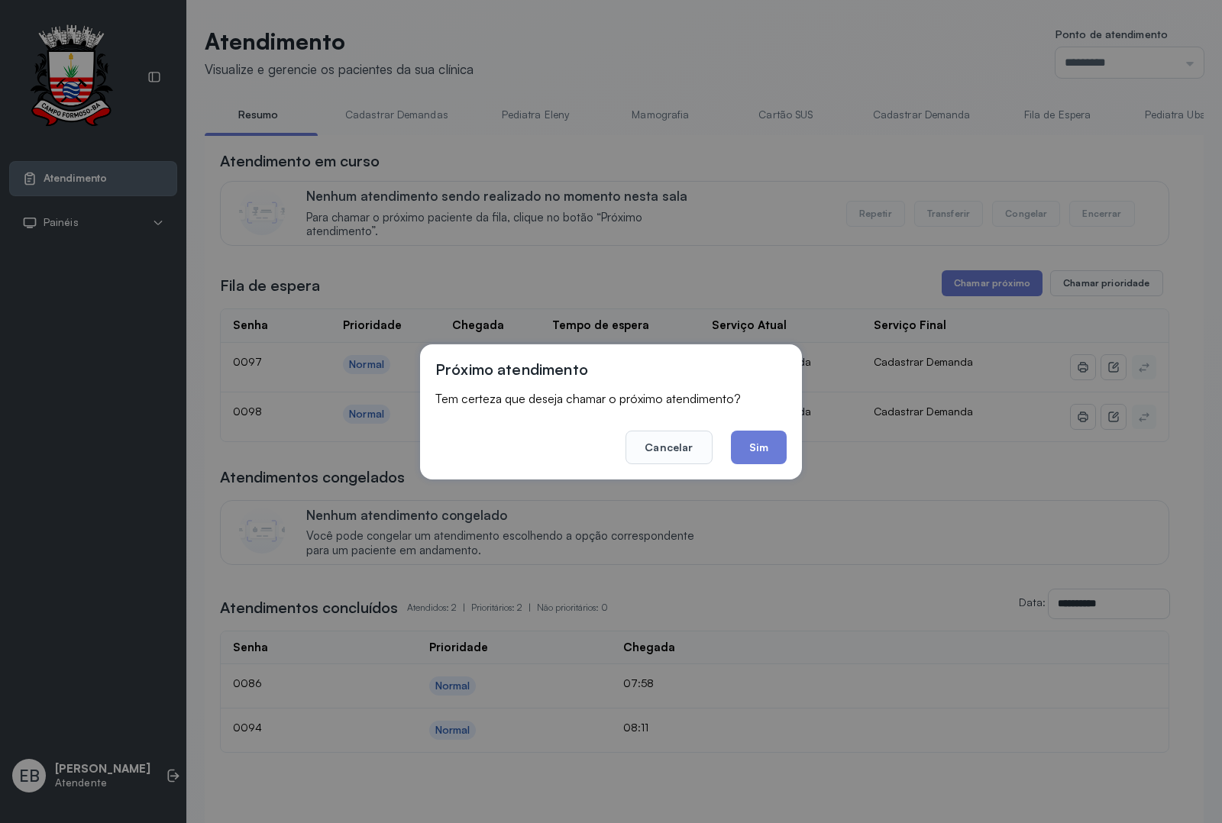
click at [727, 443] on footer "Cancelar Sim" at bounding box center [610, 436] width 351 height 55
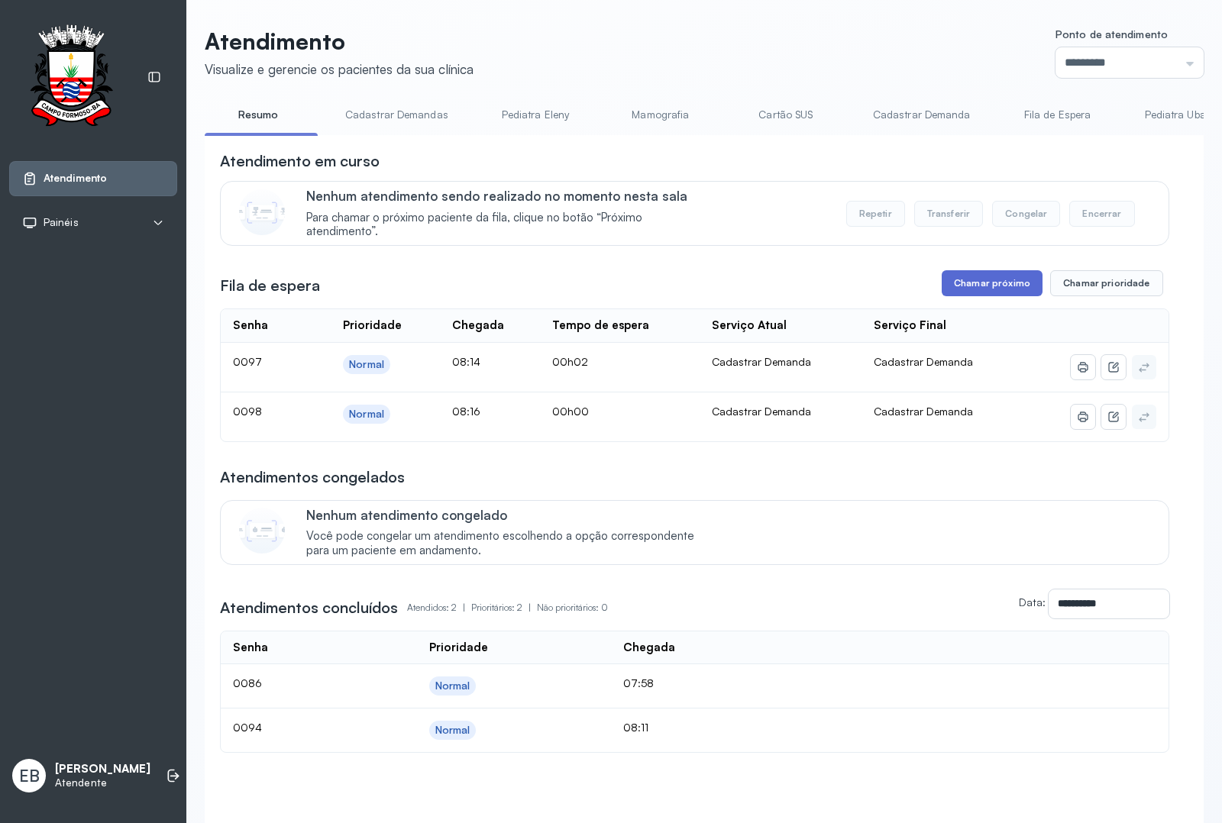
click at [1003, 273] on button "Chamar próximo" at bounding box center [992, 283] width 101 height 26
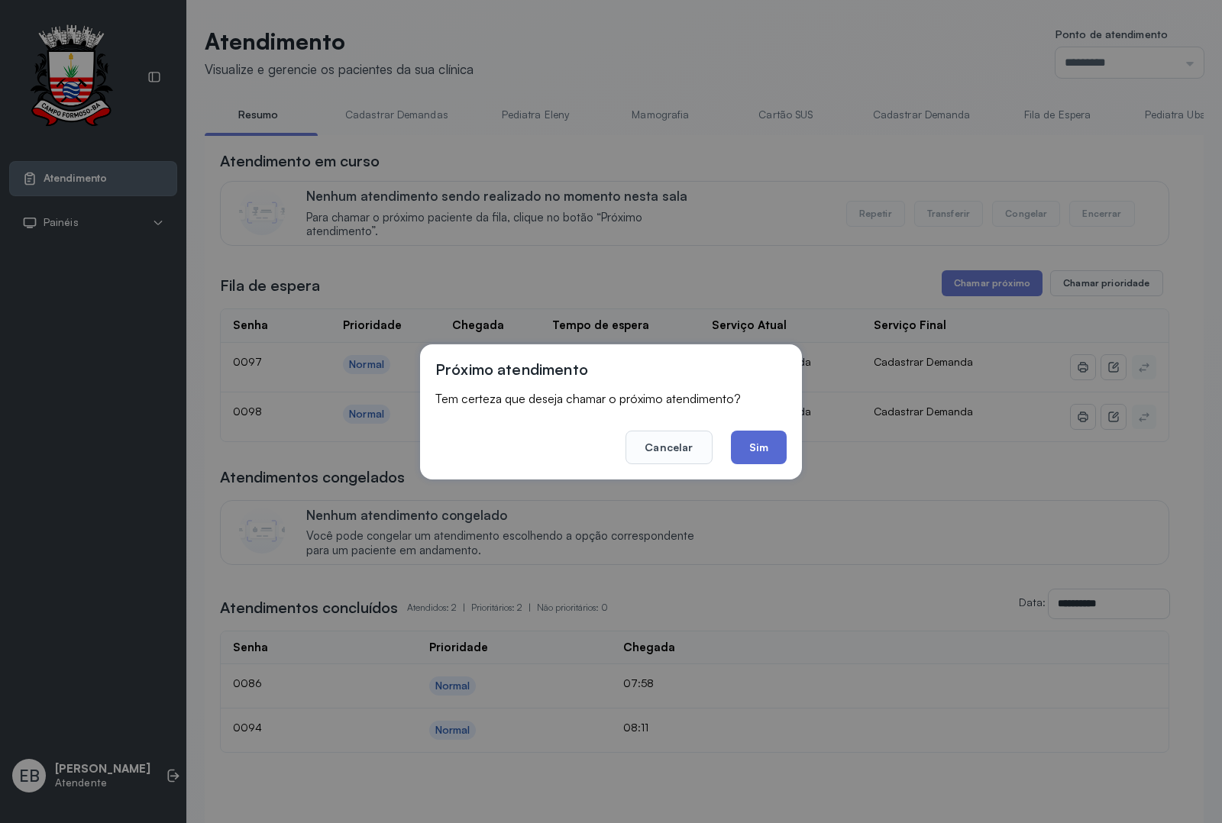
click at [771, 432] on button "Sim" at bounding box center [759, 448] width 56 height 34
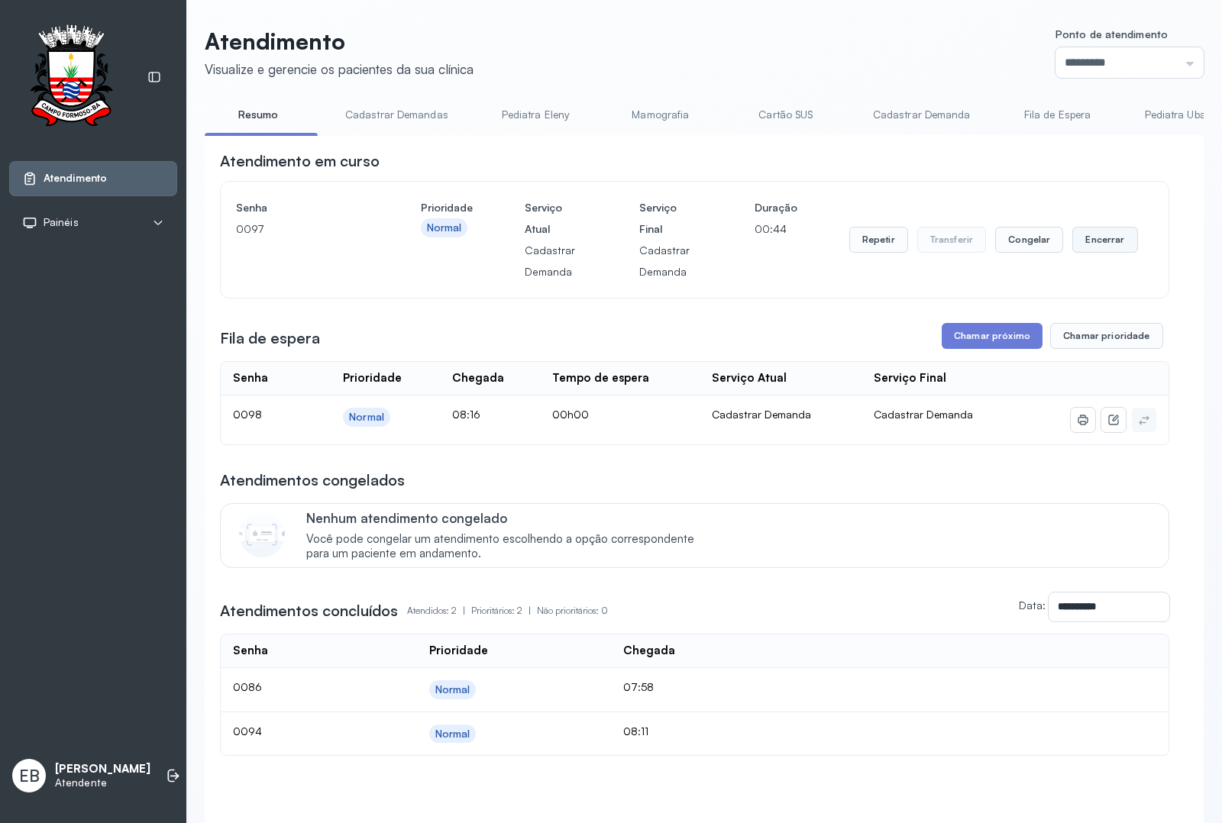
click at [1075, 245] on button "Encerrar" at bounding box center [1104, 240] width 65 height 26
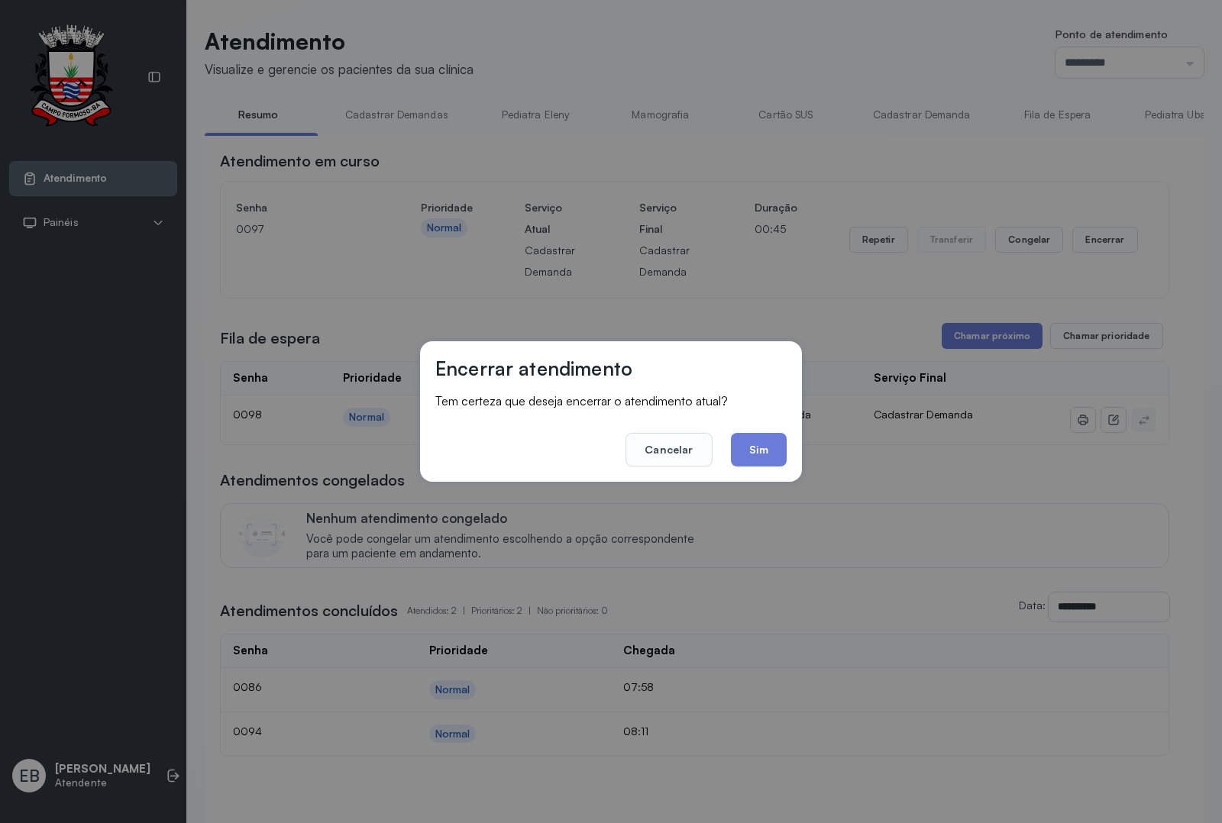
drag, startPoint x: 752, startPoint y: 441, endPoint x: 742, endPoint y: 447, distance: 11.3
click at [749, 443] on button "Sim" at bounding box center [759, 450] width 56 height 34
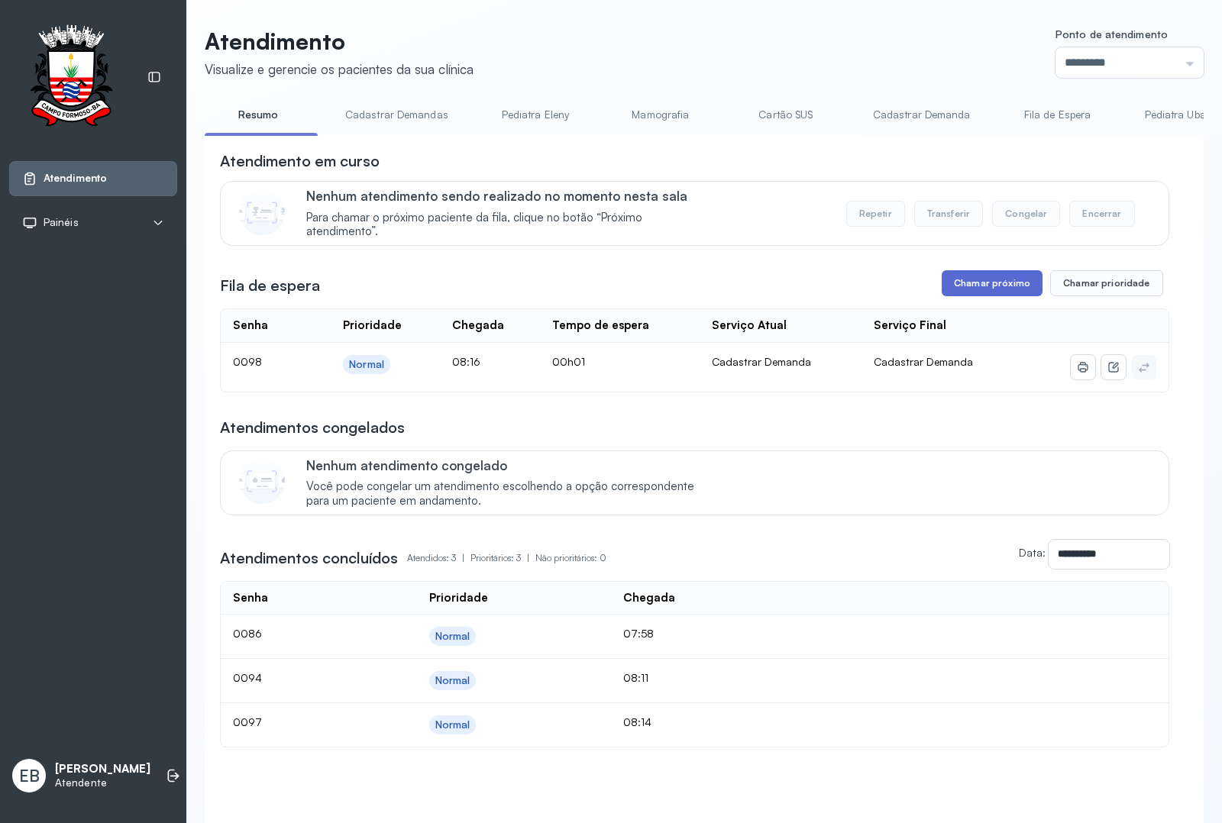
click at [971, 290] on button "Chamar próximo" at bounding box center [992, 283] width 101 height 26
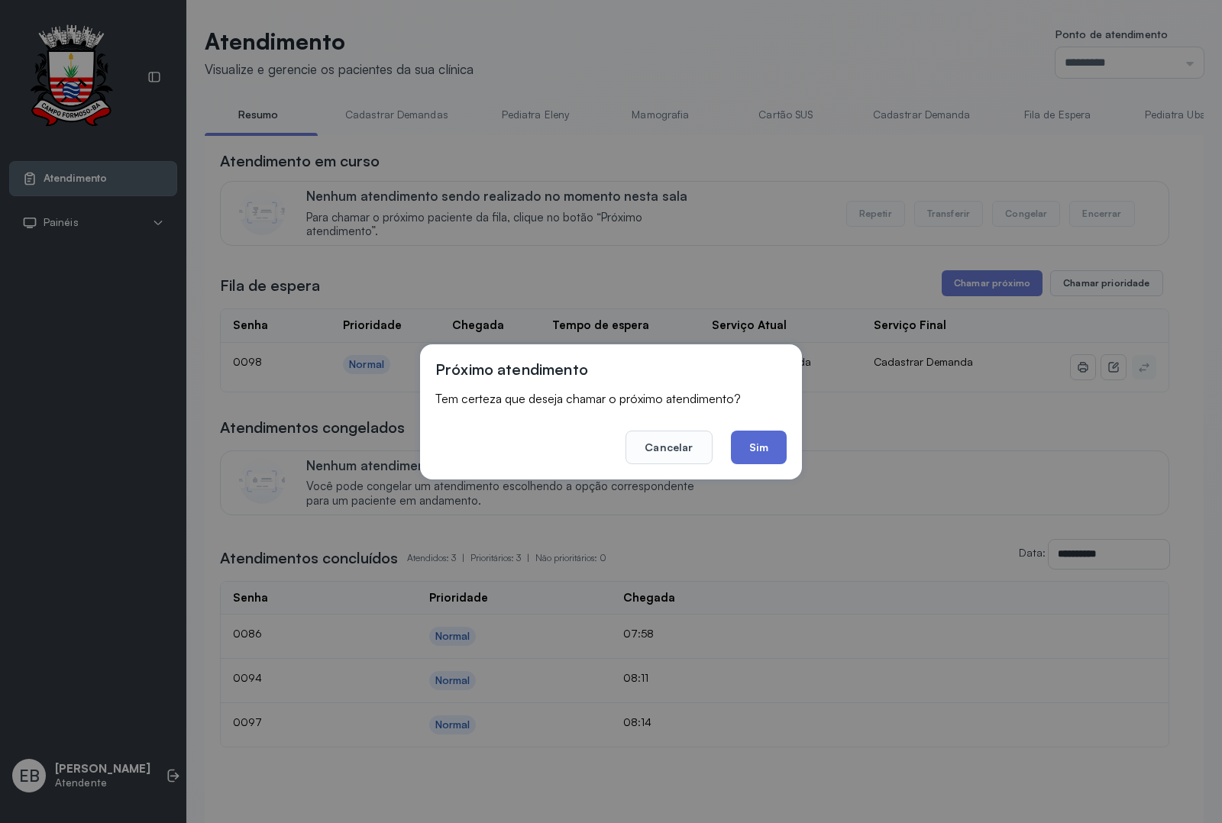
click at [764, 451] on button "Sim" at bounding box center [759, 448] width 56 height 34
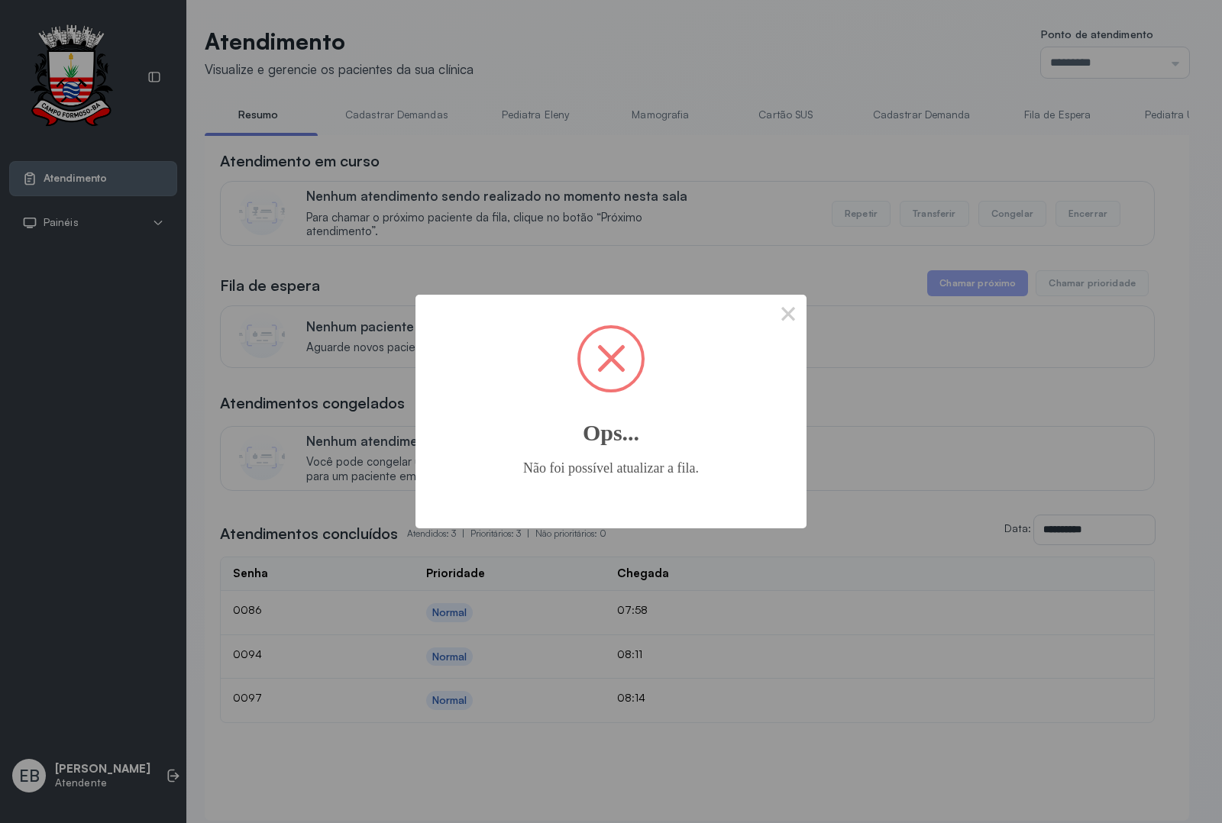
drag, startPoint x: 792, startPoint y: 315, endPoint x: 781, endPoint y: 398, distance: 83.3
click at [787, 317] on button "×" at bounding box center [788, 313] width 37 height 37
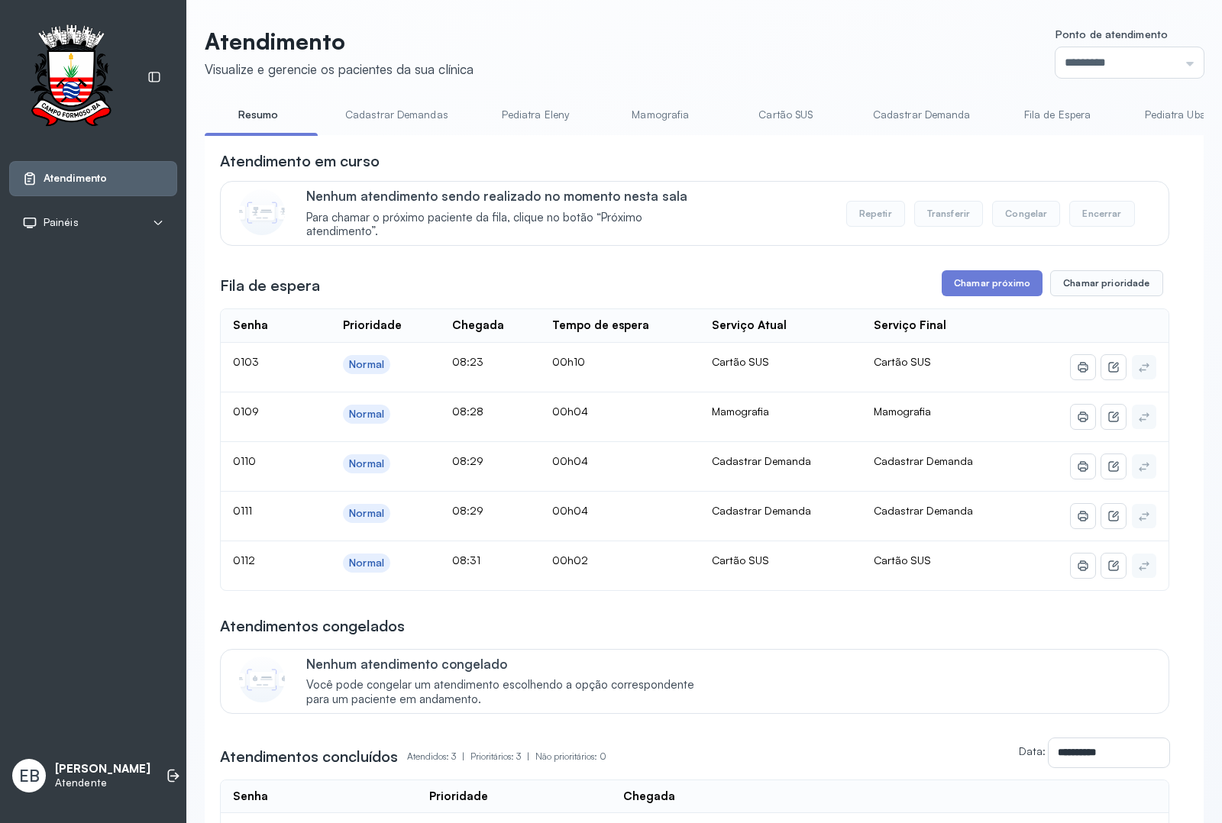
click at [662, 115] on link "Mamografia" at bounding box center [660, 114] width 107 height 25
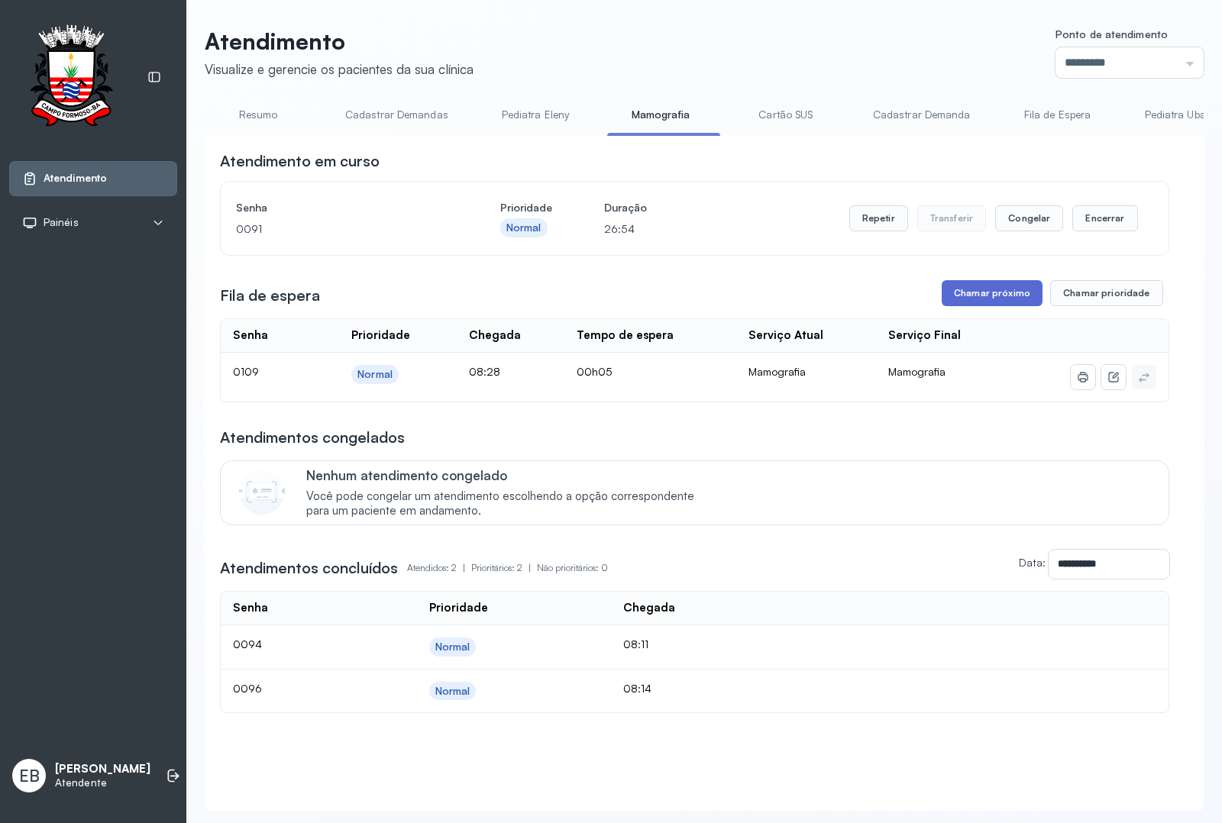
click at [959, 305] on button "Chamar próximo" at bounding box center [992, 293] width 101 height 26
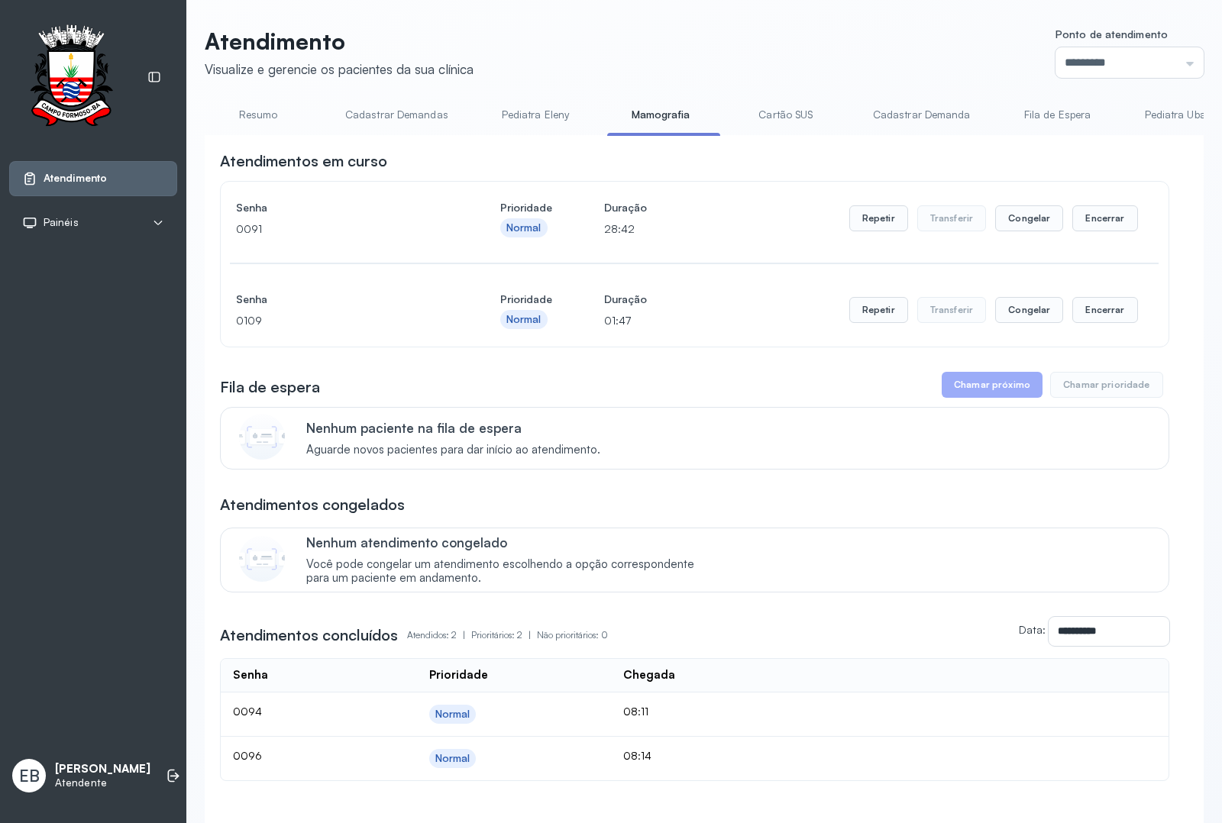
click at [253, 113] on link "Resumo" at bounding box center [258, 114] width 107 height 25
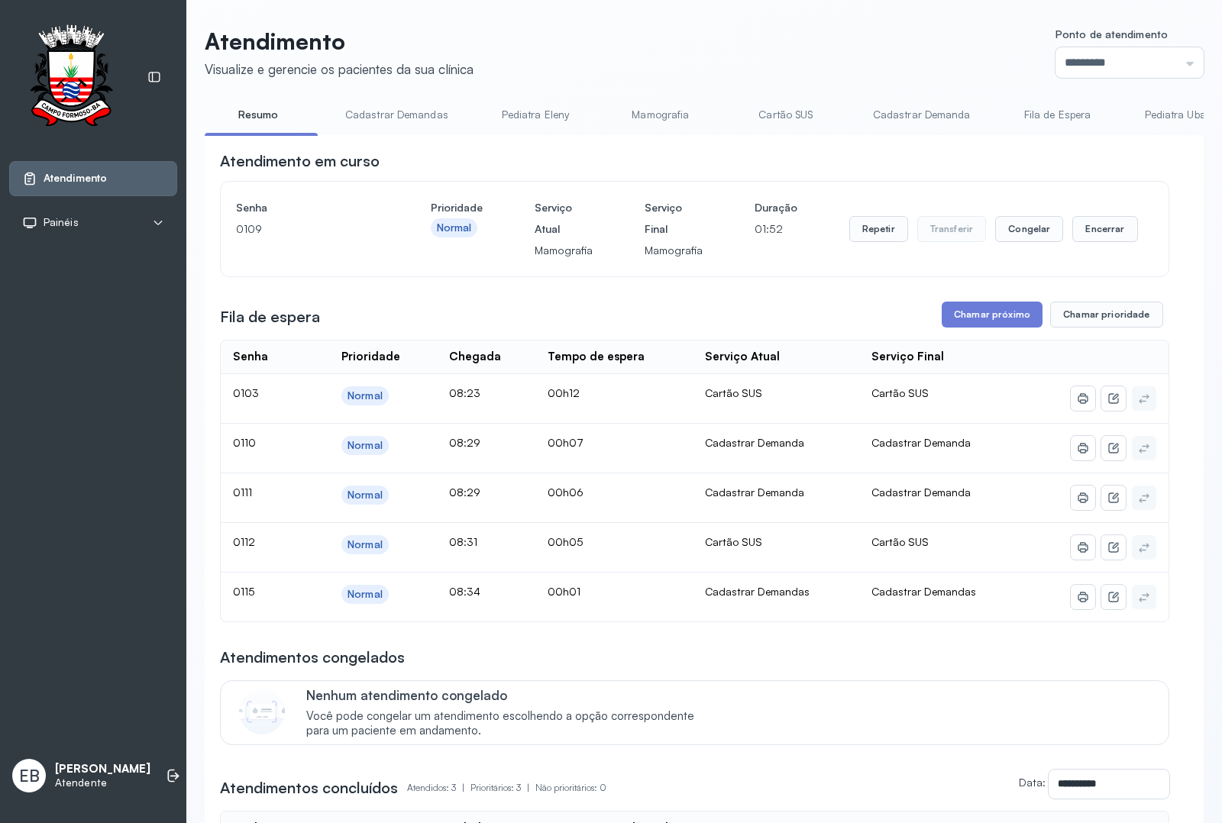
drag, startPoint x: 402, startPoint y: 116, endPoint x: 369, endPoint y: 147, distance: 44.9
click at [401, 116] on link "Cadastrar Demandas" at bounding box center [397, 114] width 134 height 25
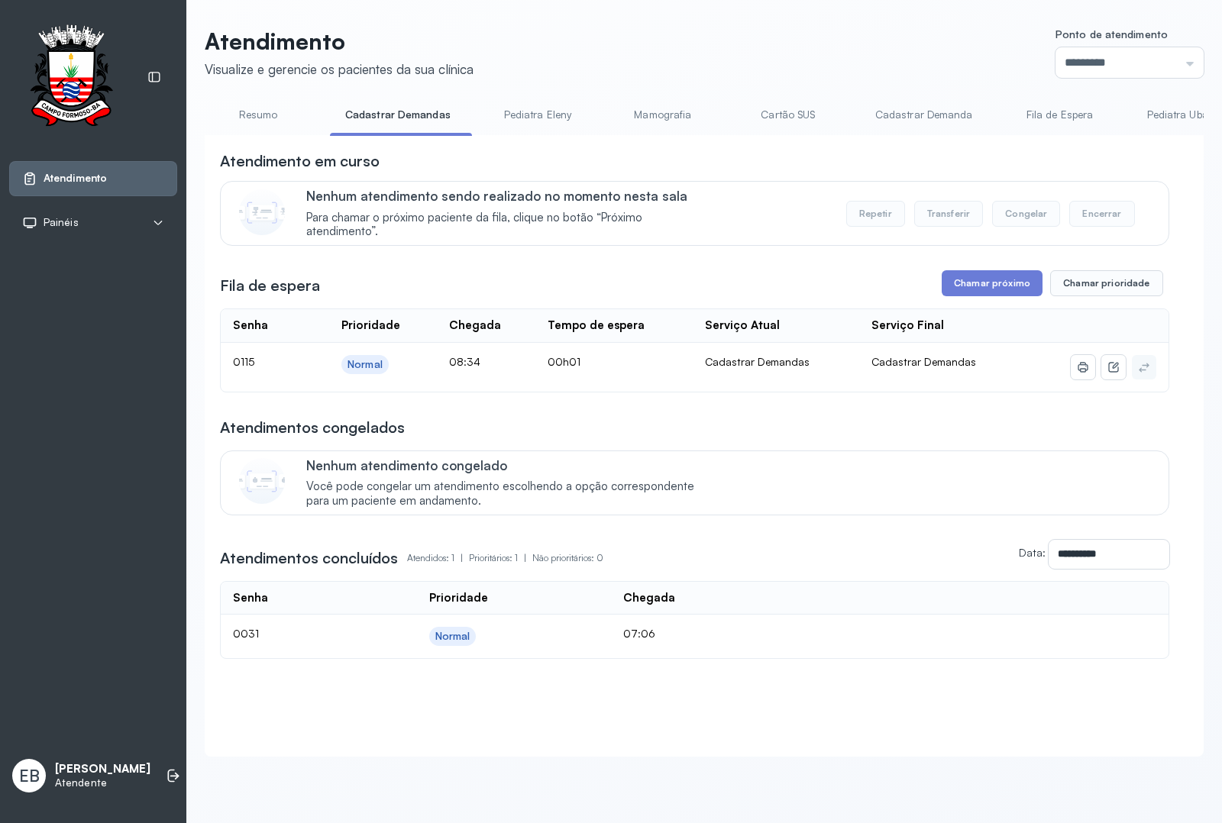
click at [984, 296] on button "Chamar próximo" at bounding box center [992, 283] width 101 height 26
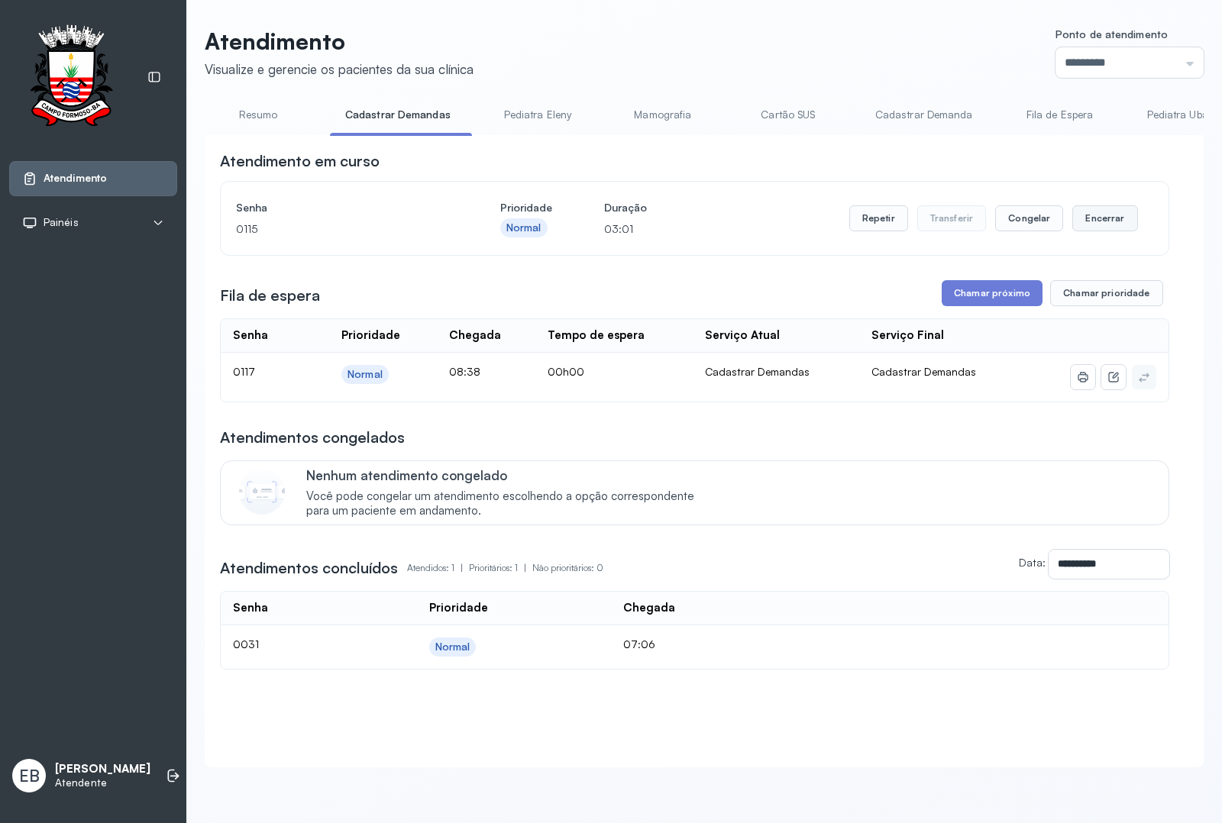
click at [1094, 216] on button "Encerrar" at bounding box center [1104, 218] width 65 height 26
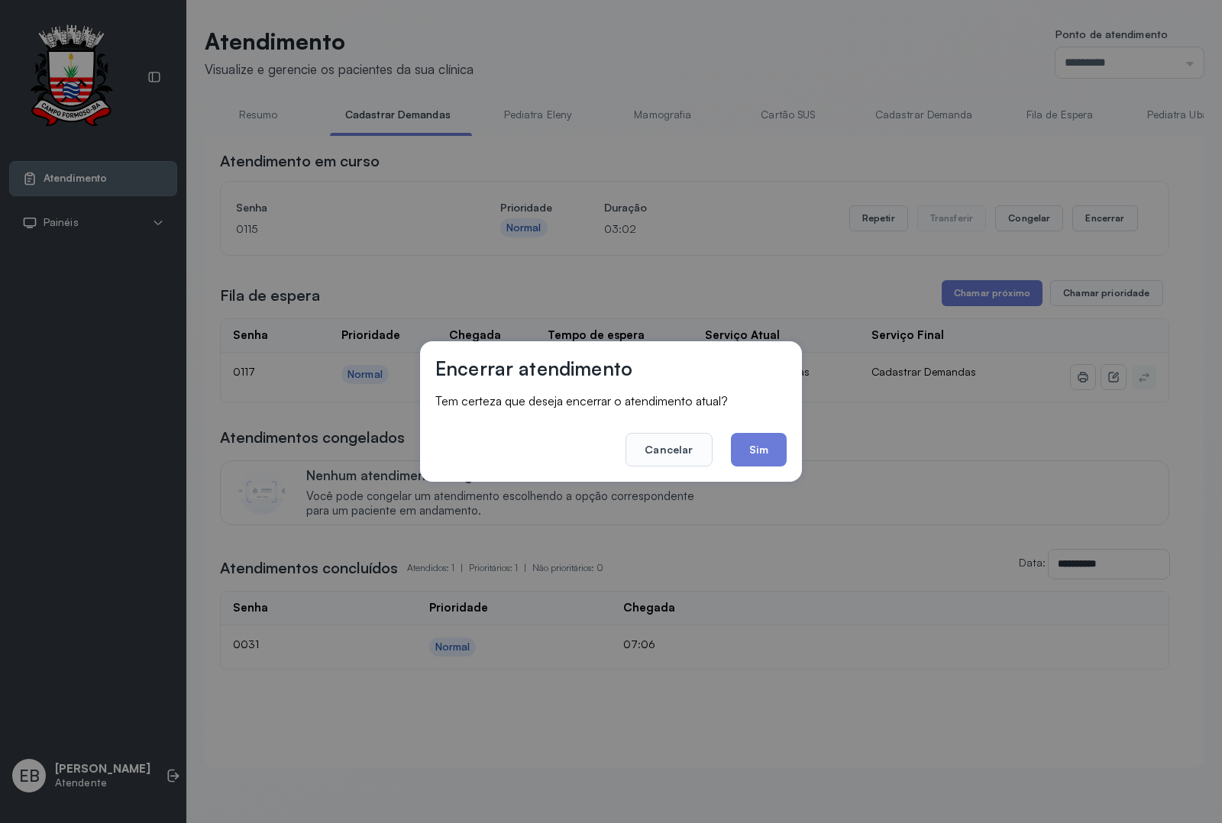
drag, startPoint x: 766, startPoint y: 448, endPoint x: 583, endPoint y: 355, distance: 205.6
click at [761, 445] on button "Sim" at bounding box center [759, 450] width 56 height 34
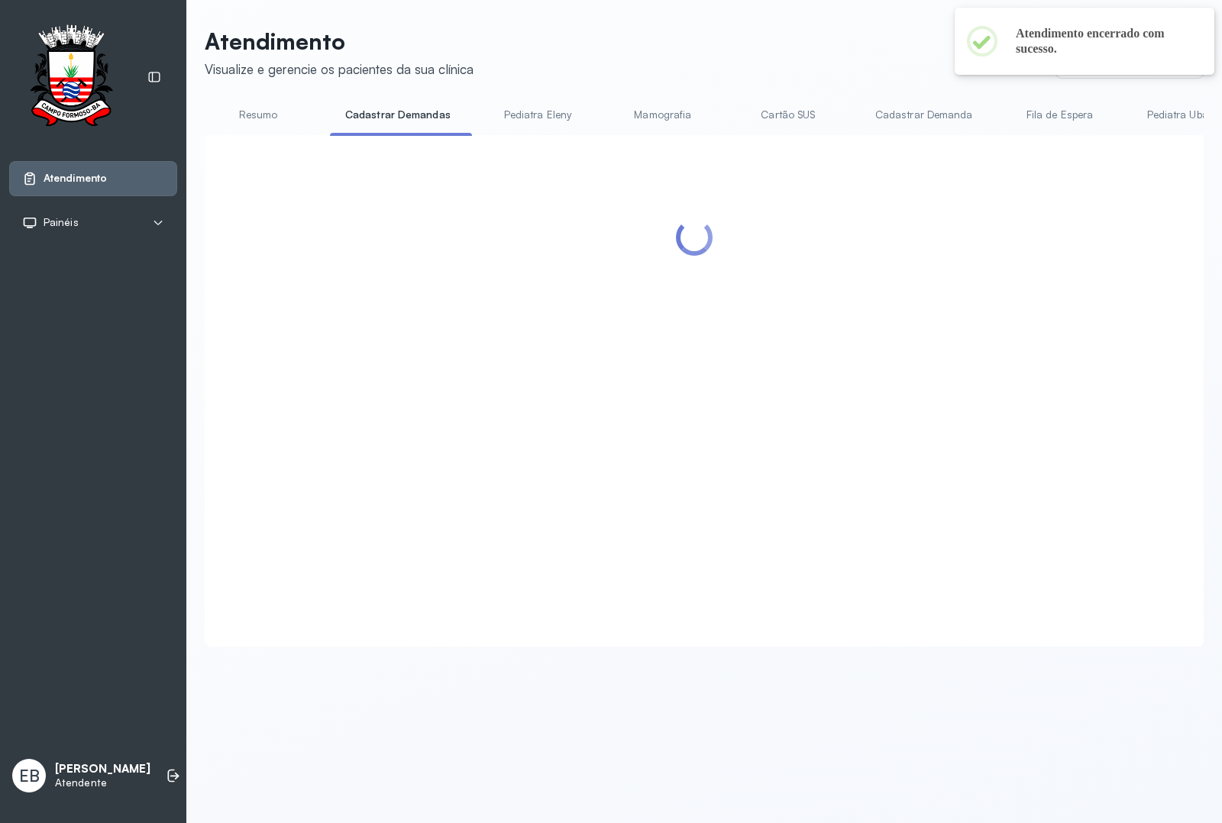
click at [272, 115] on link "Resumo" at bounding box center [258, 114] width 107 height 25
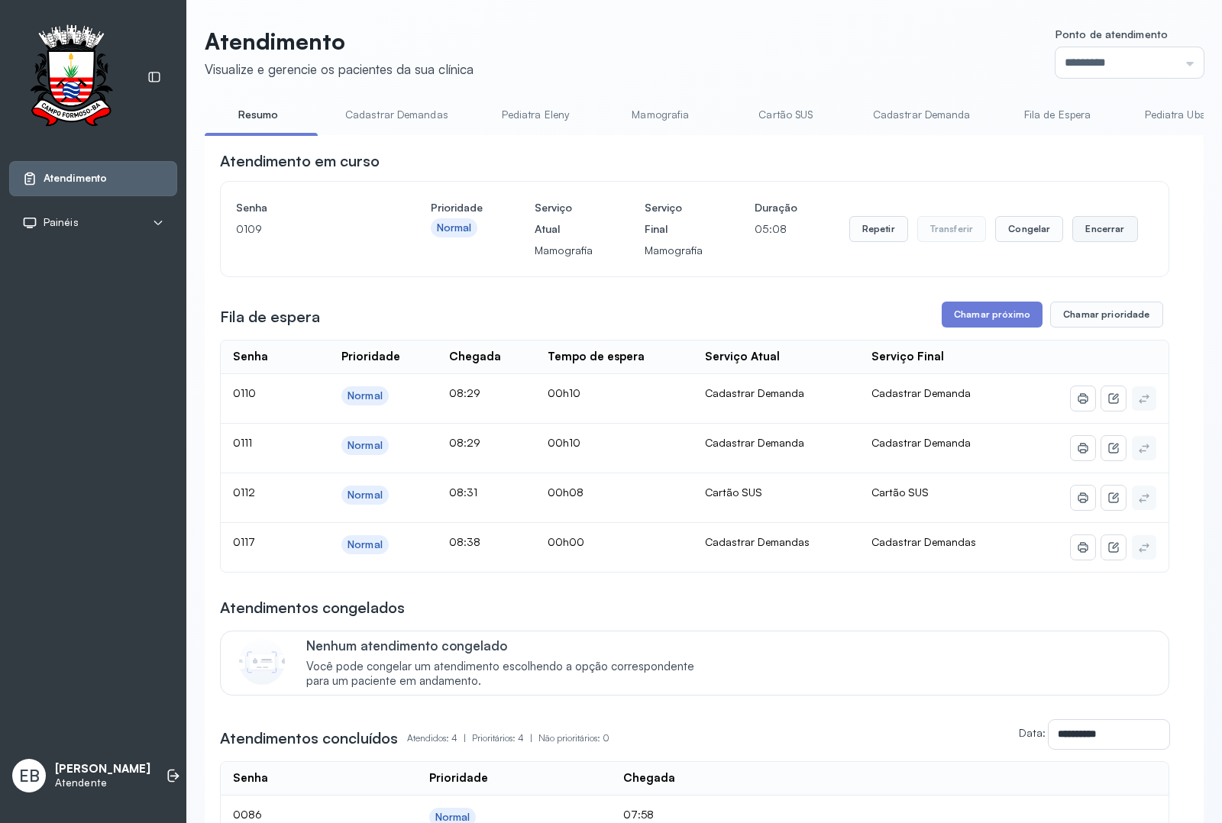
click at [1085, 227] on button "Encerrar" at bounding box center [1104, 229] width 65 height 26
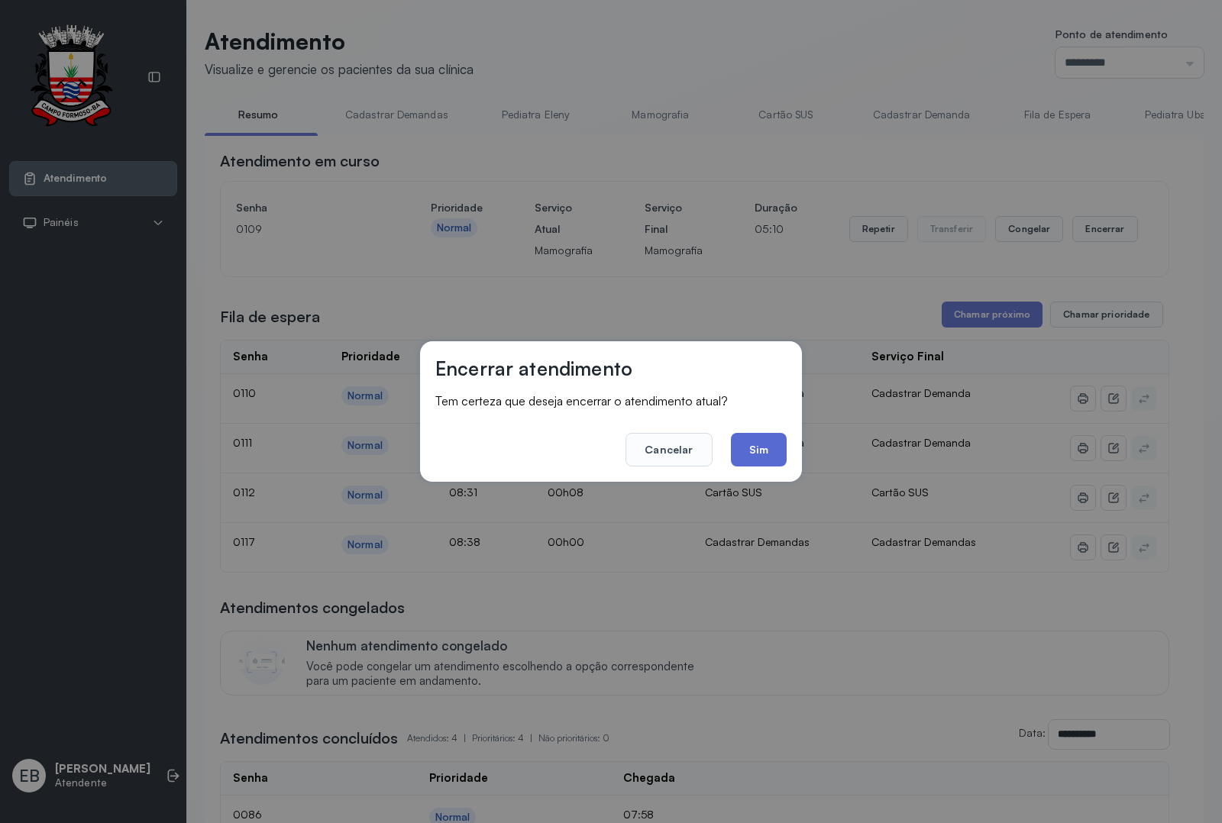
click at [745, 439] on button "Sim" at bounding box center [759, 450] width 56 height 34
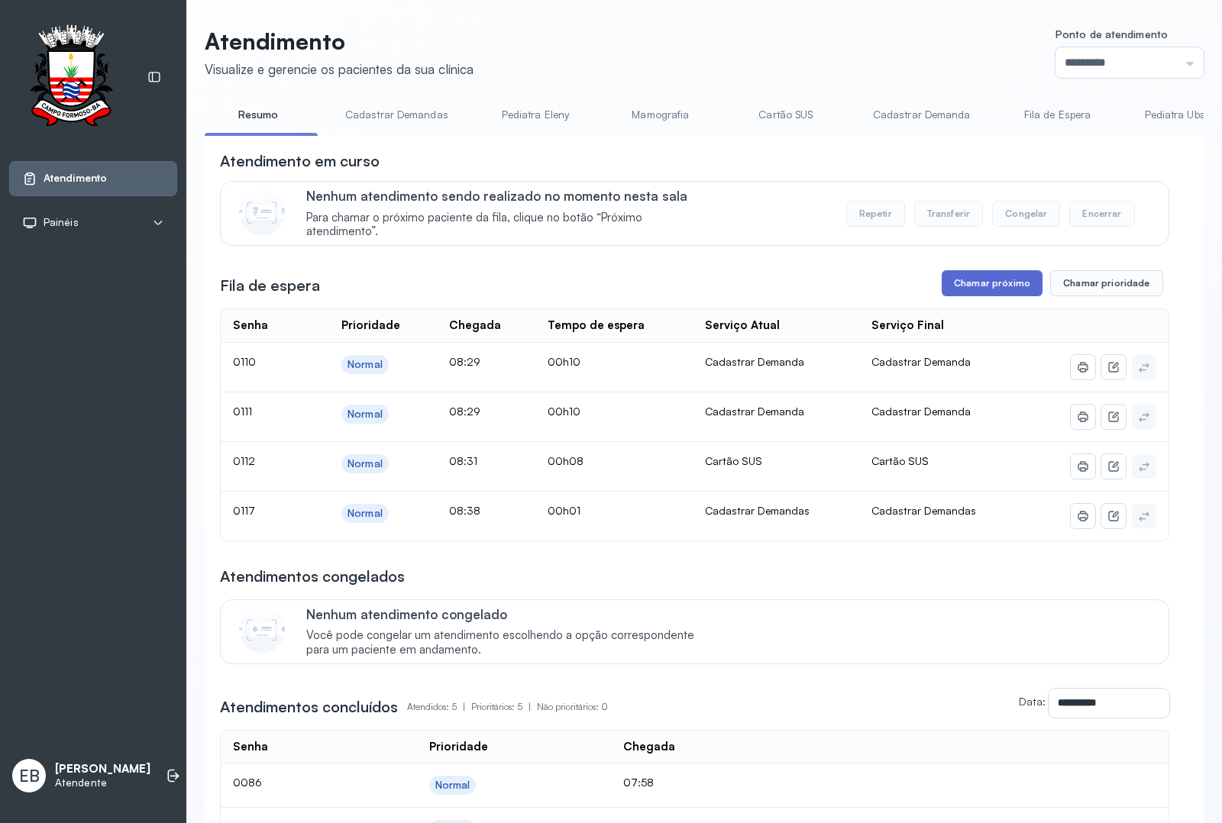
click at [991, 289] on button "Chamar próximo" at bounding box center [992, 283] width 101 height 26
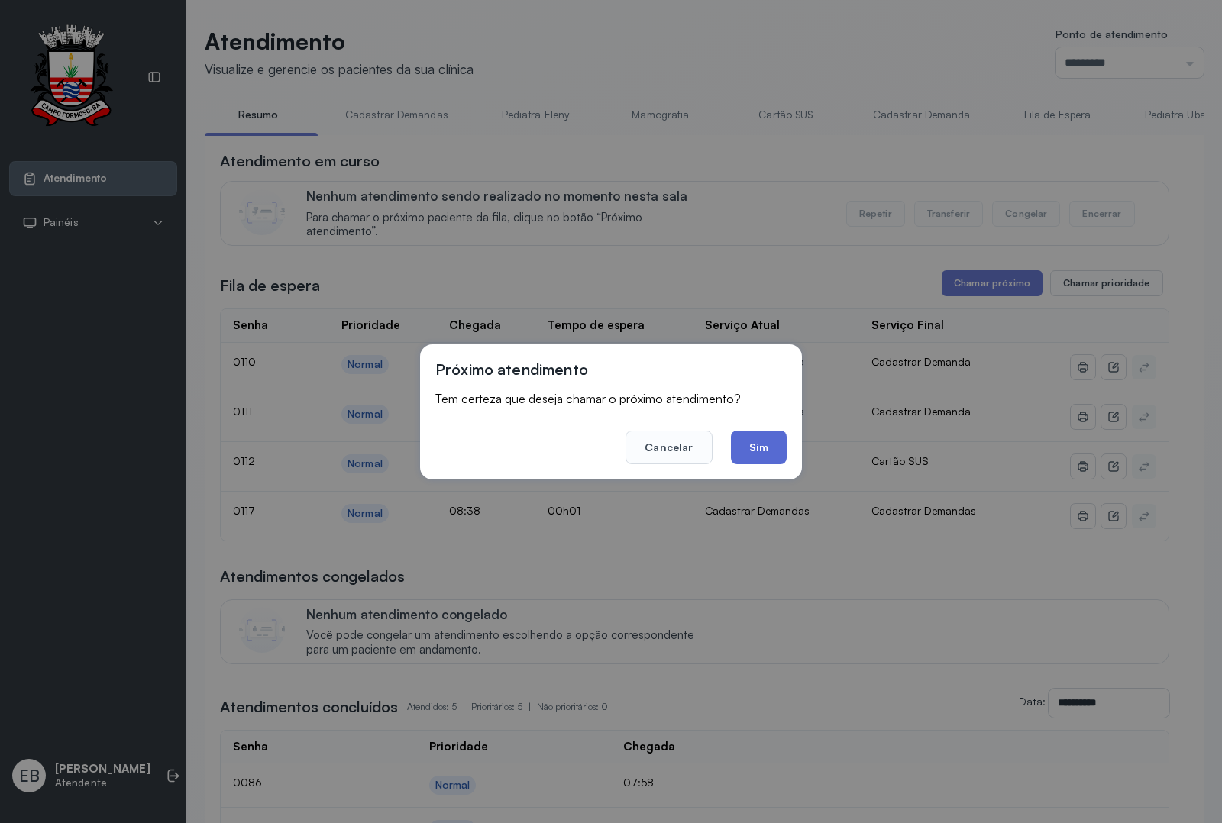
click at [753, 438] on button "Sim" at bounding box center [759, 448] width 56 height 34
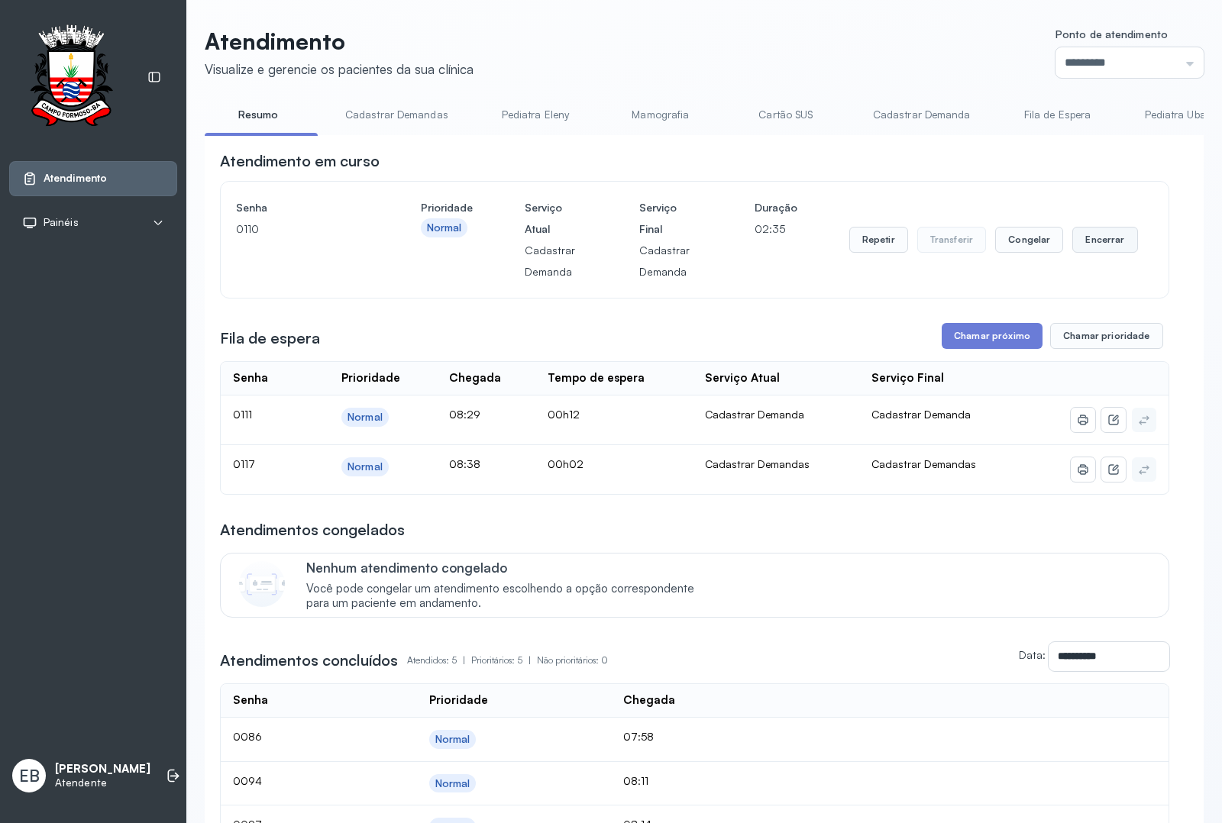
click at [1081, 245] on button "Encerrar" at bounding box center [1104, 240] width 65 height 26
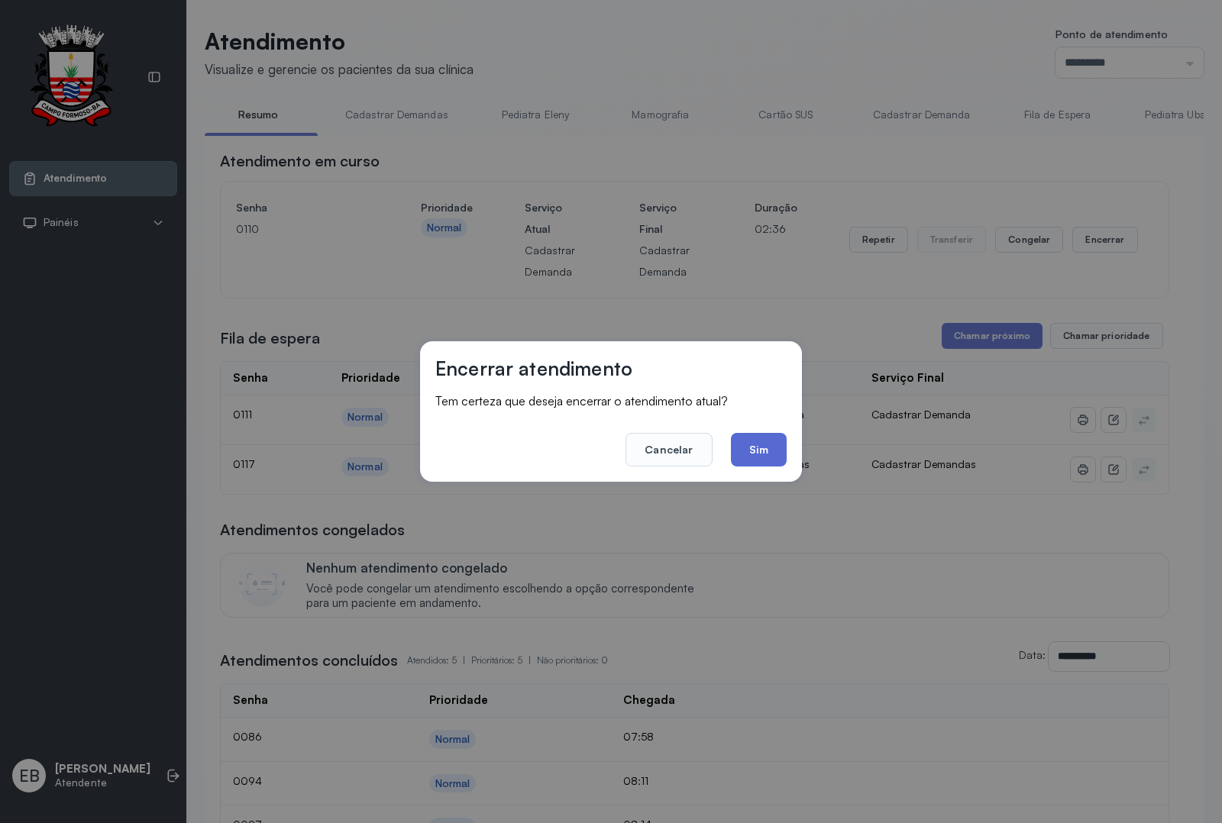
click at [748, 454] on button "Sim" at bounding box center [759, 450] width 56 height 34
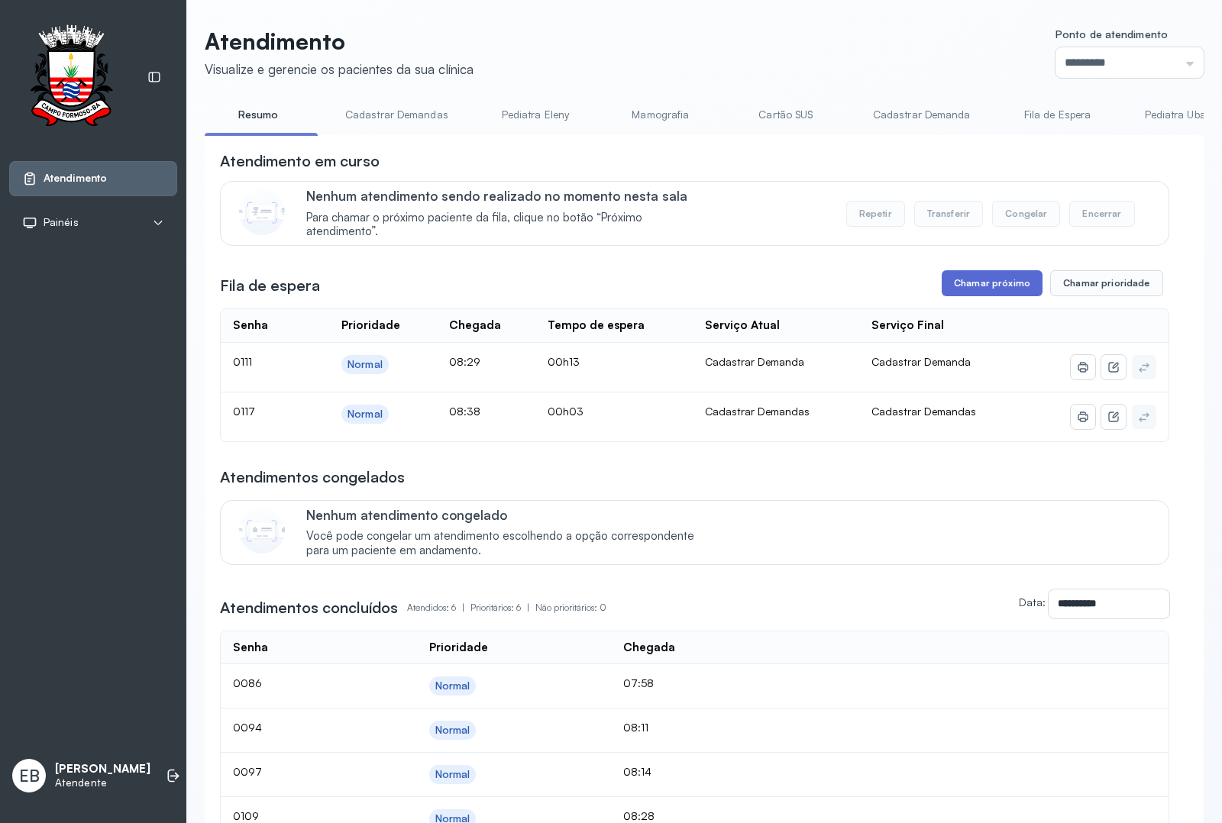
click at [983, 283] on button "Chamar próximo" at bounding box center [992, 283] width 101 height 26
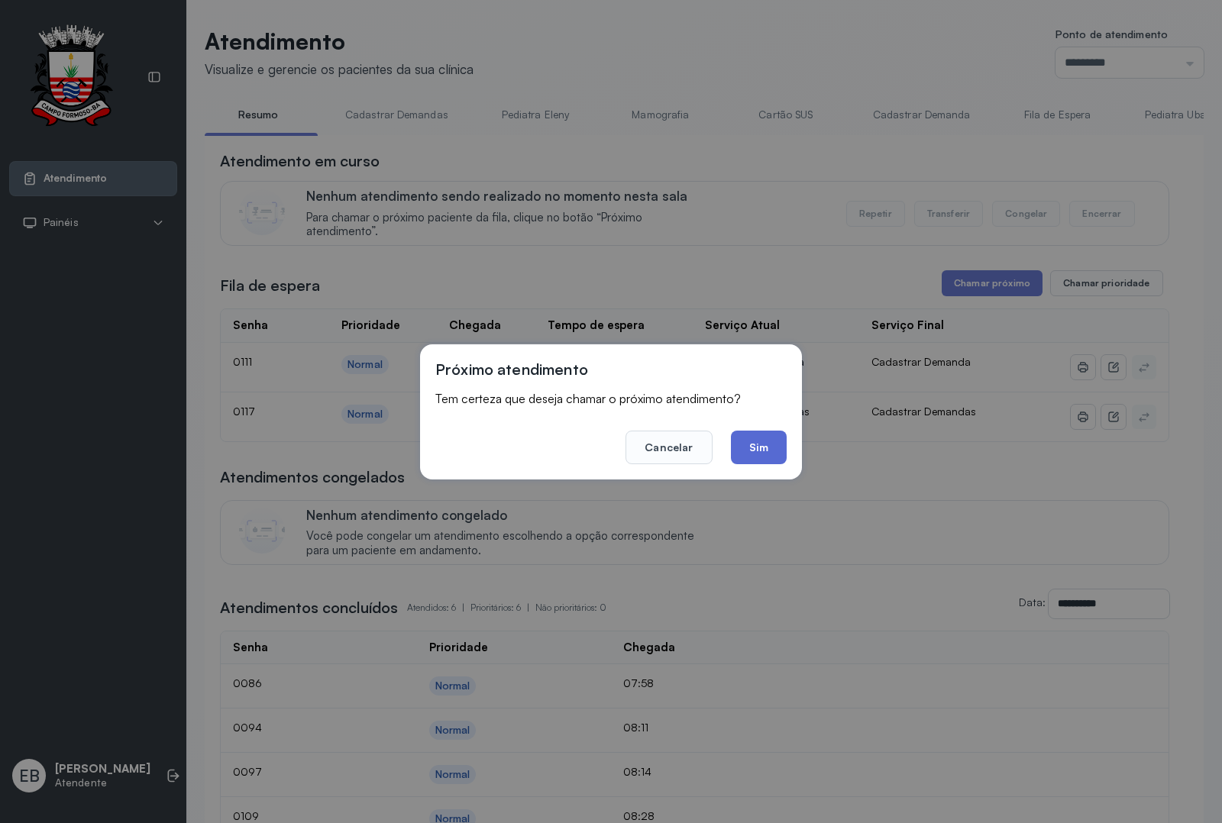
click at [764, 438] on button "Sim" at bounding box center [759, 448] width 56 height 34
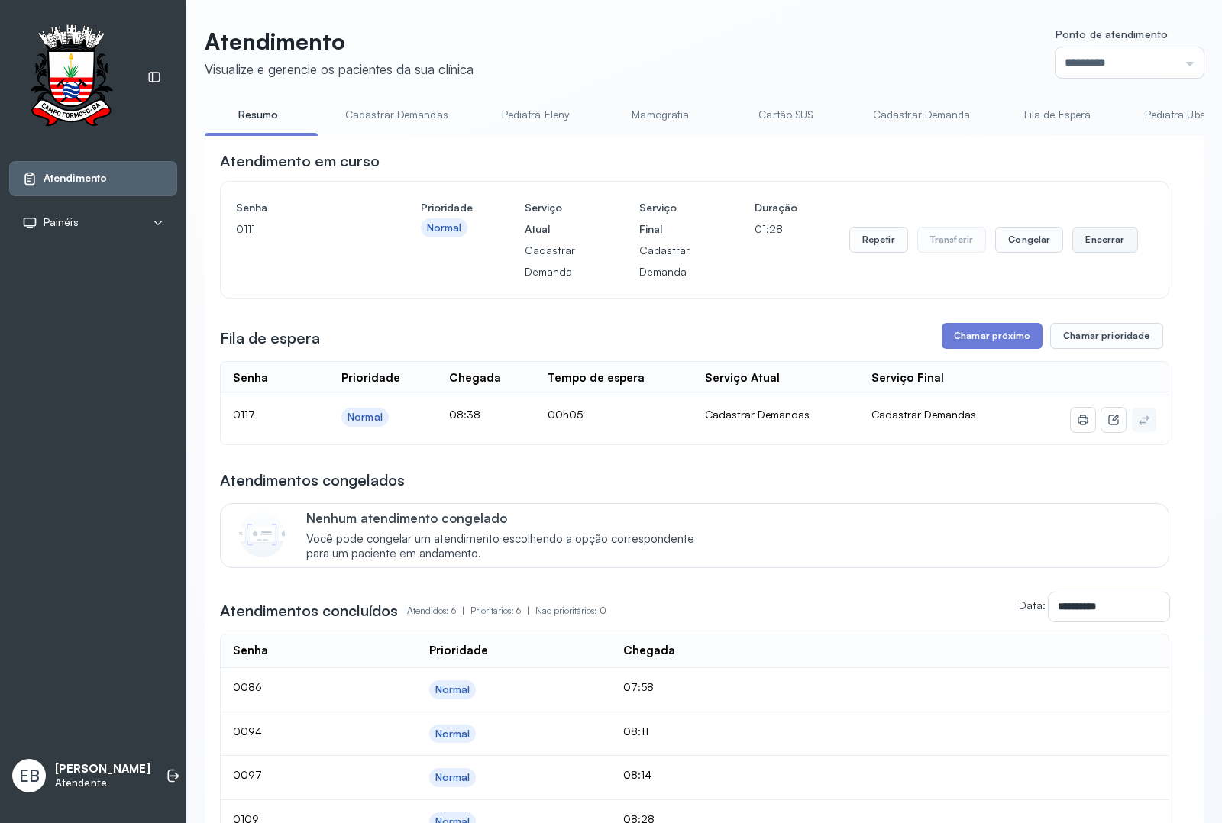
click at [1105, 242] on button "Encerrar" at bounding box center [1104, 240] width 65 height 26
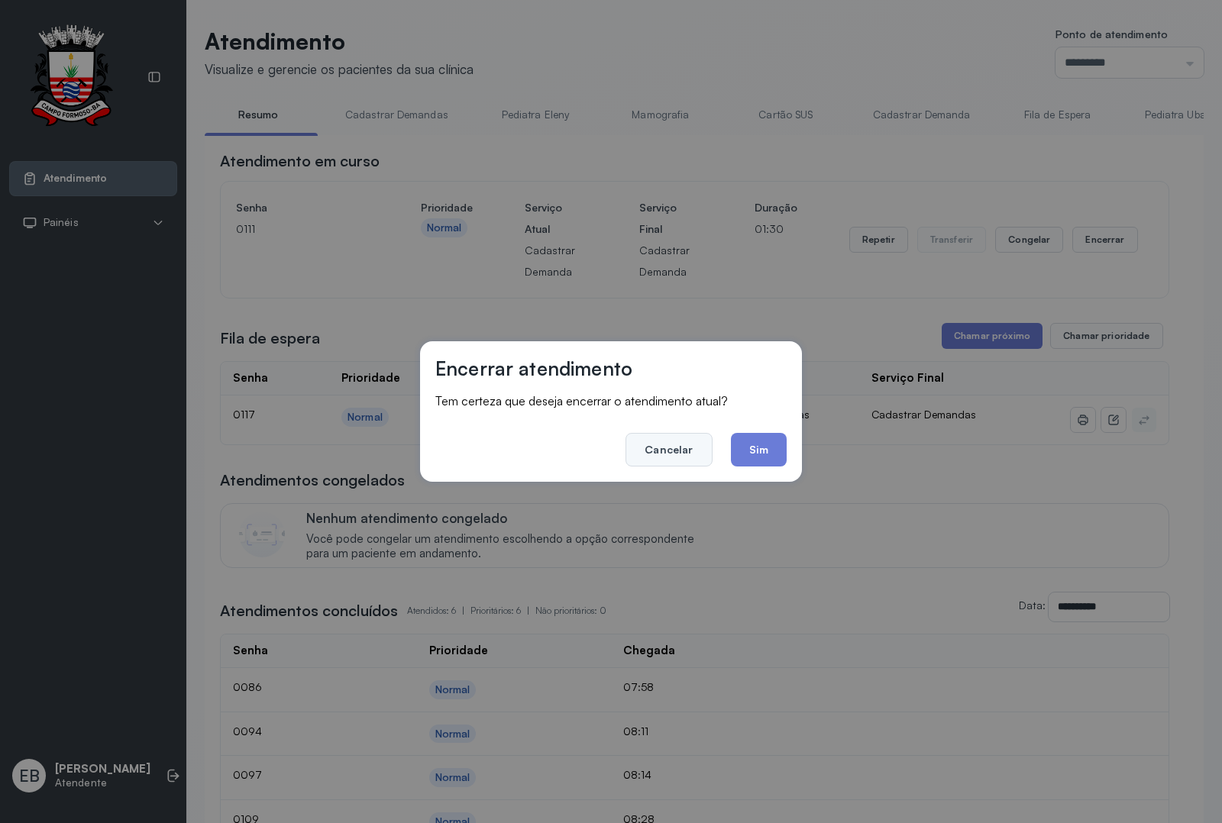
click at [651, 445] on button "Cancelar" at bounding box center [668, 450] width 86 height 34
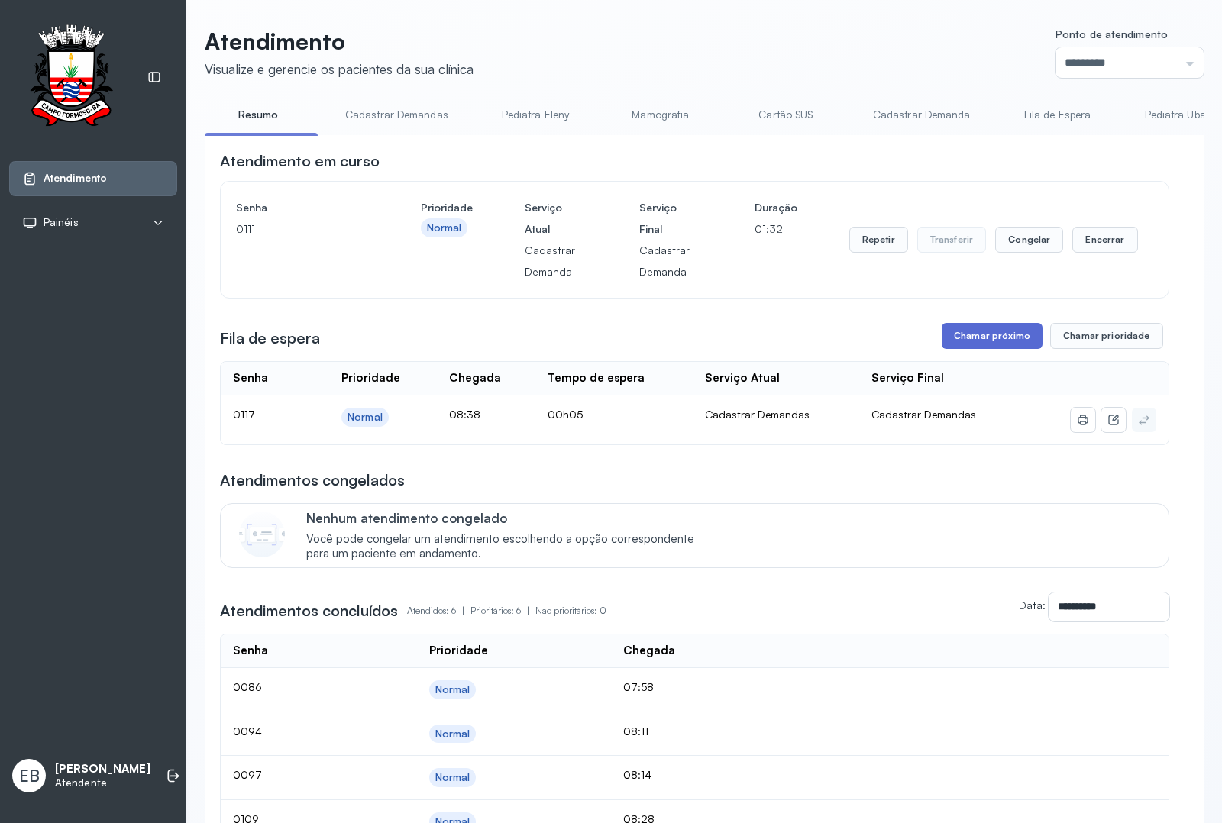
click at [1016, 338] on button "Chamar próximo" at bounding box center [992, 336] width 101 height 26
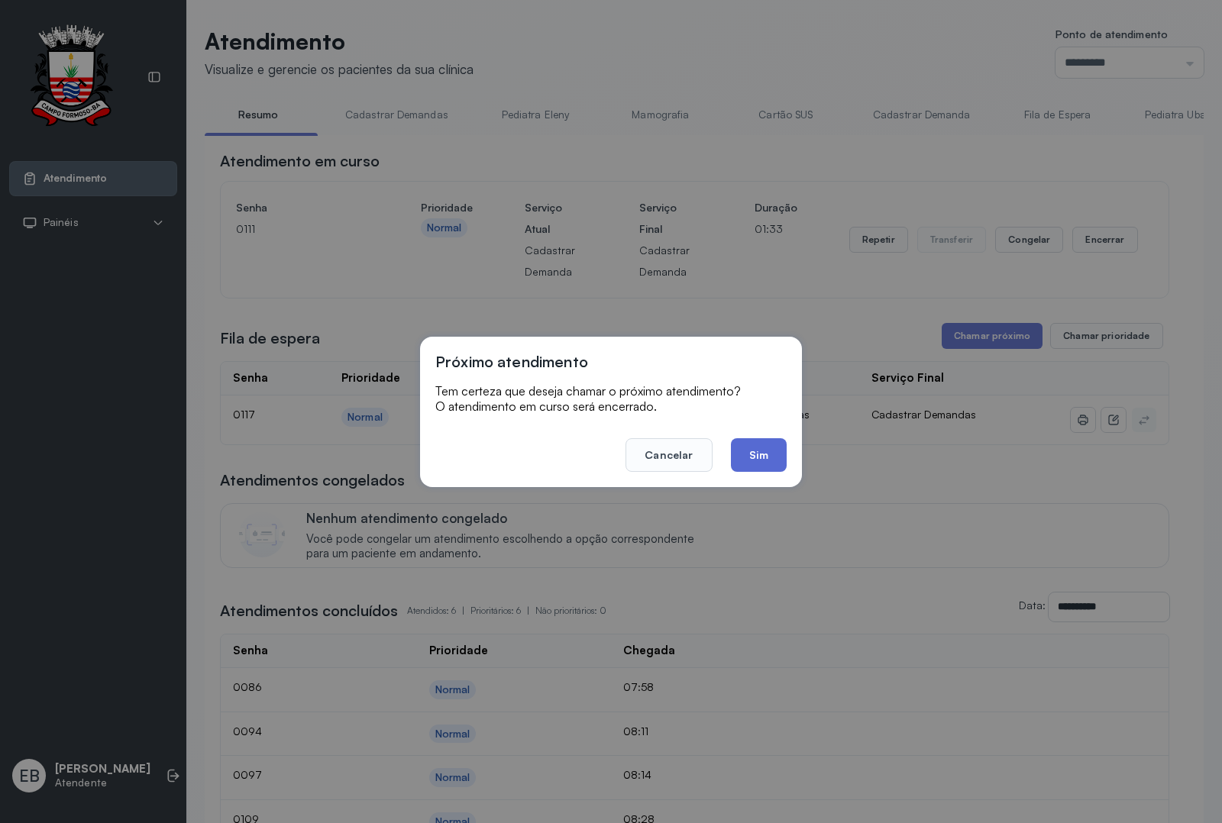
click at [750, 463] on button "Sim" at bounding box center [759, 455] width 56 height 34
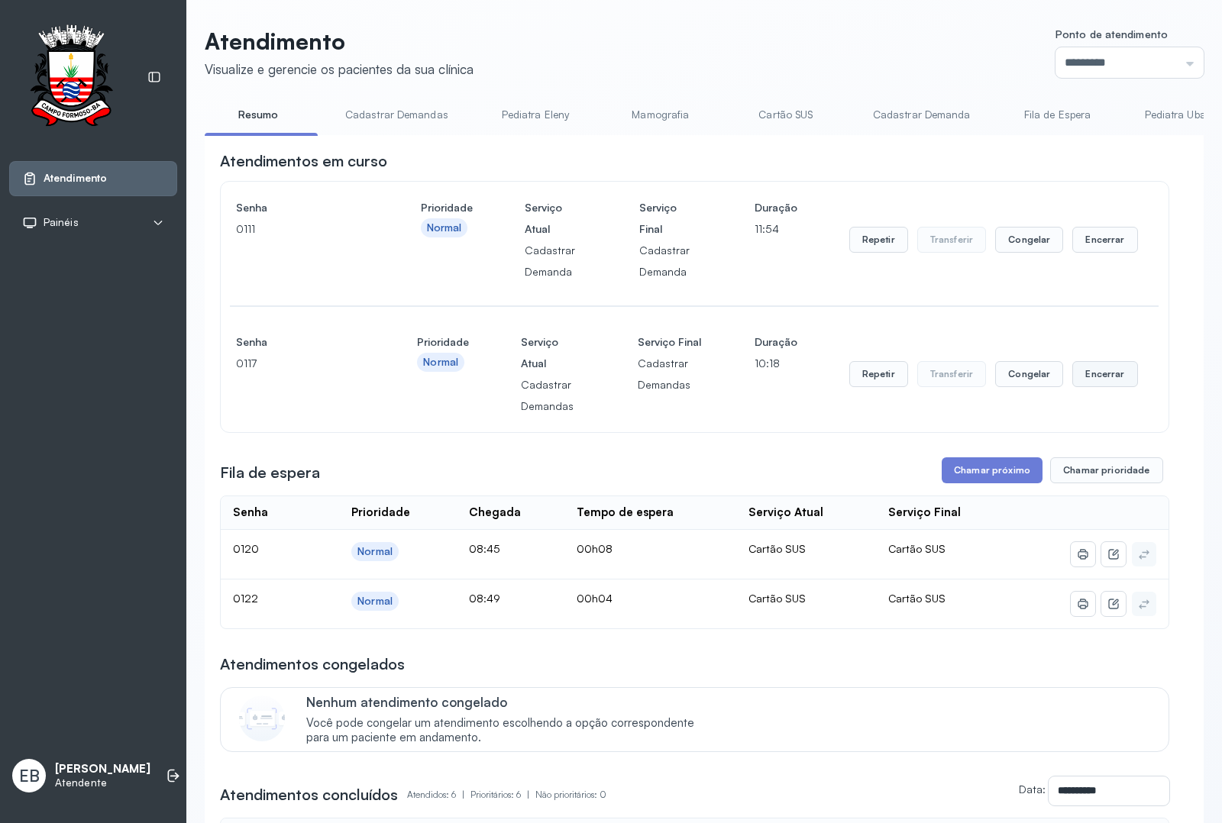
click at [1102, 380] on button "Encerrar" at bounding box center [1104, 374] width 65 height 26
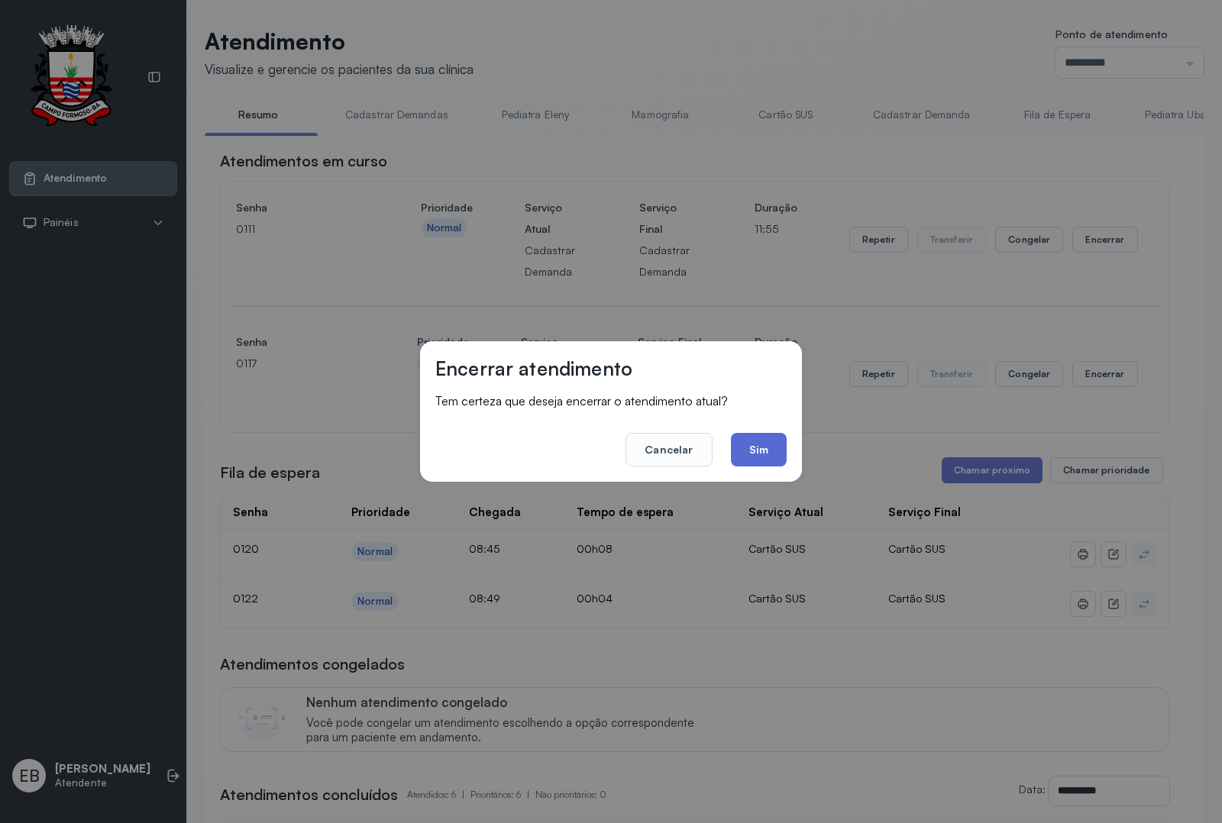
click at [770, 449] on button "Sim" at bounding box center [759, 450] width 56 height 34
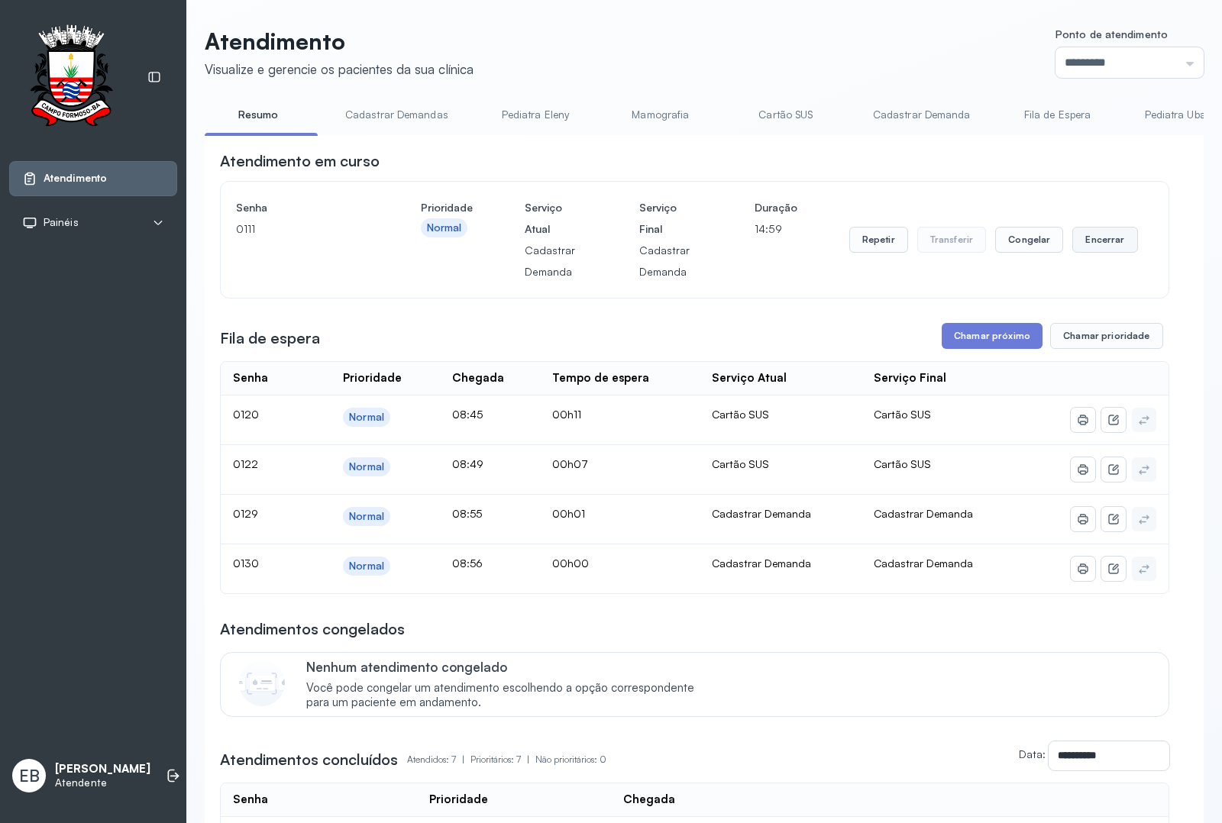
click at [1094, 246] on button "Encerrar" at bounding box center [1104, 240] width 65 height 26
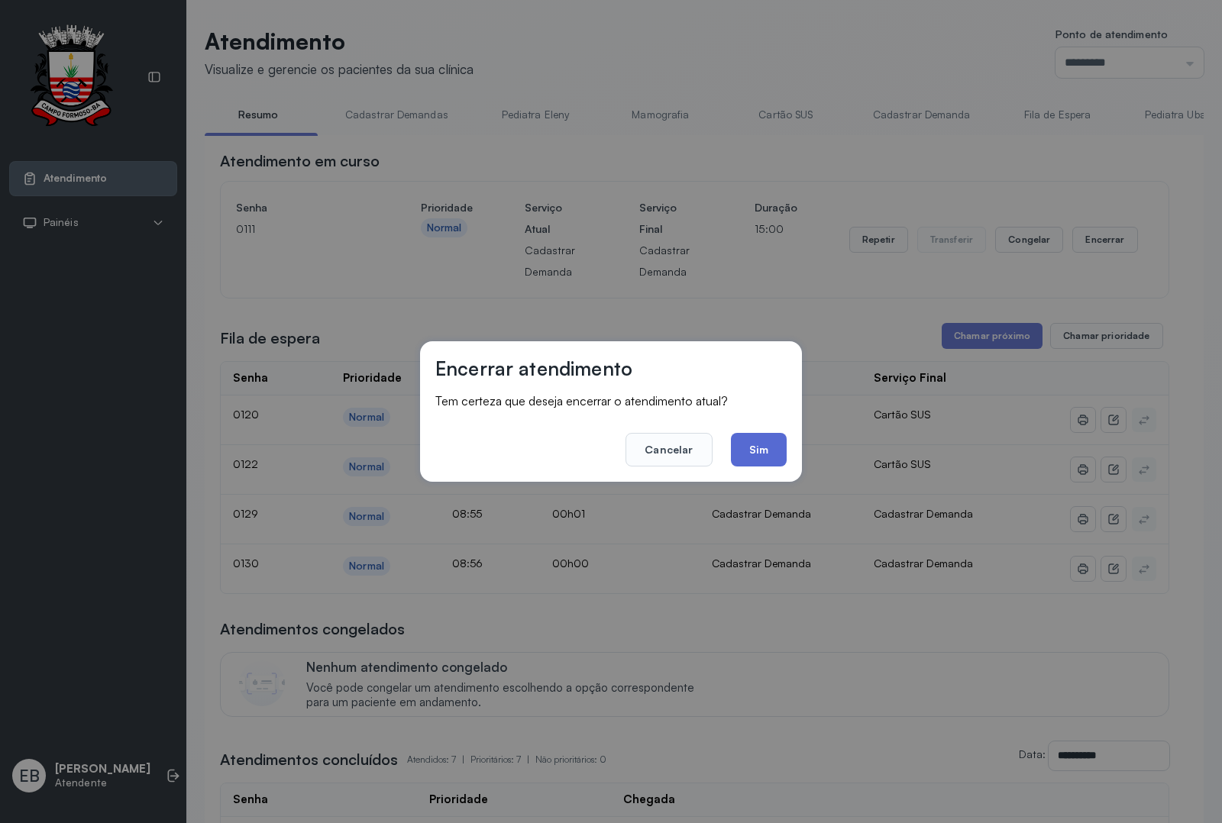
click at [750, 444] on button "Sim" at bounding box center [759, 450] width 56 height 34
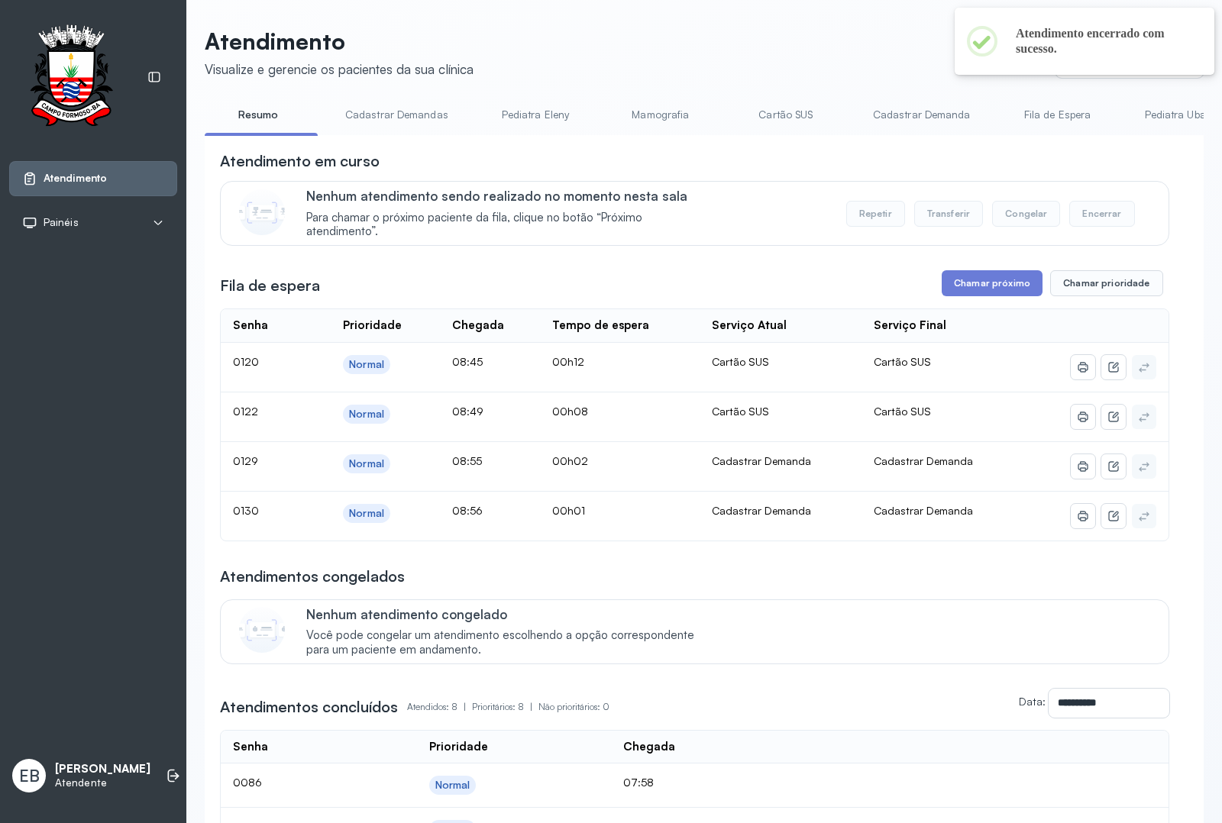
click at [407, 111] on link "Cadastrar Demandas" at bounding box center [397, 114] width 134 height 25
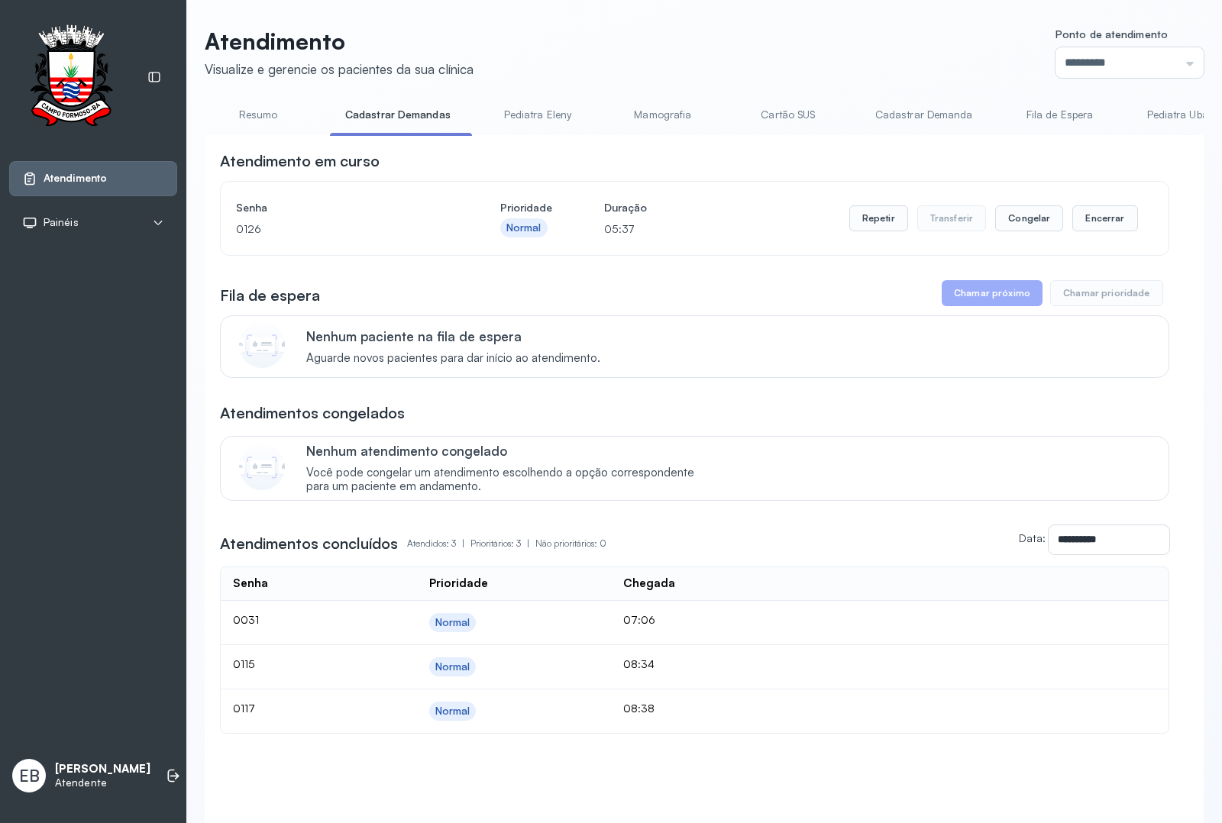
click at [956, 113] on link "Cadastrar Demanda" at bounding box center [924, 114] width 128 height 25
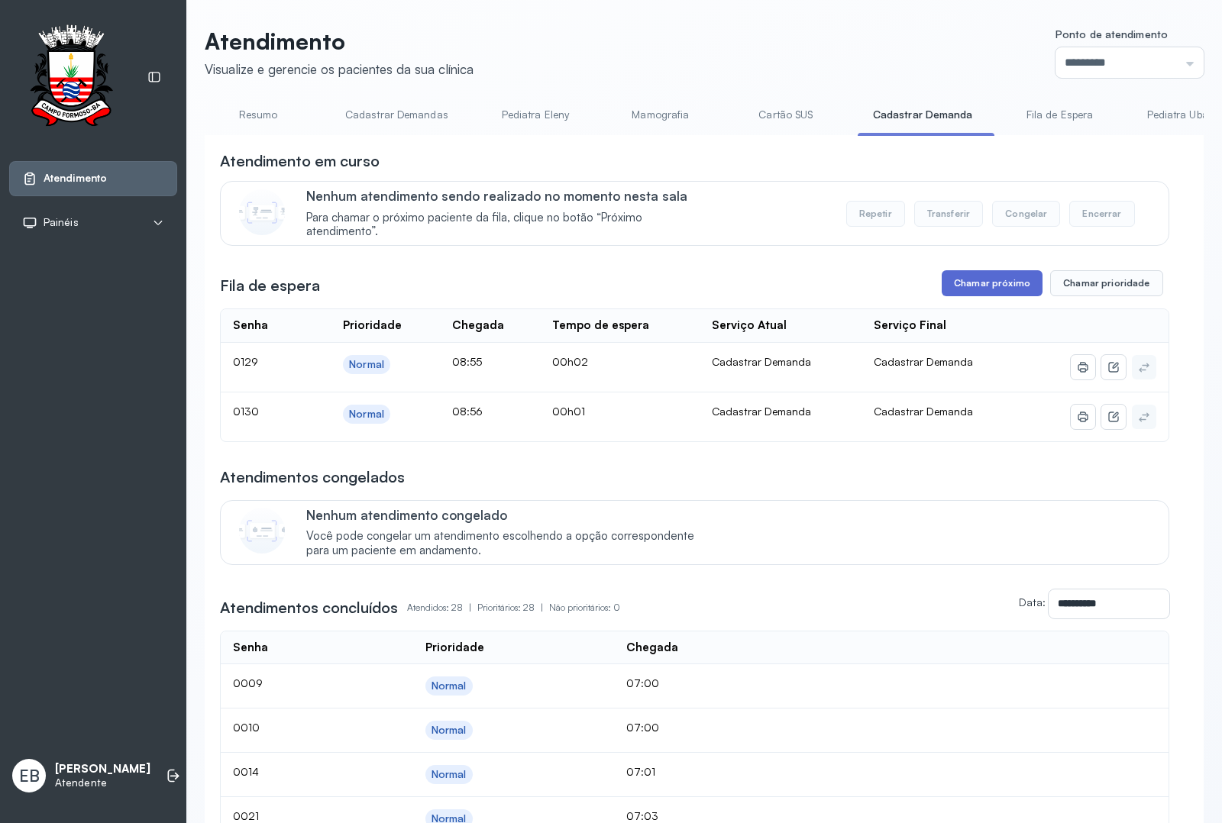
click at [994, 286] on button "Chamar próximo" at bounding box center [992, 283] width 101 height 26
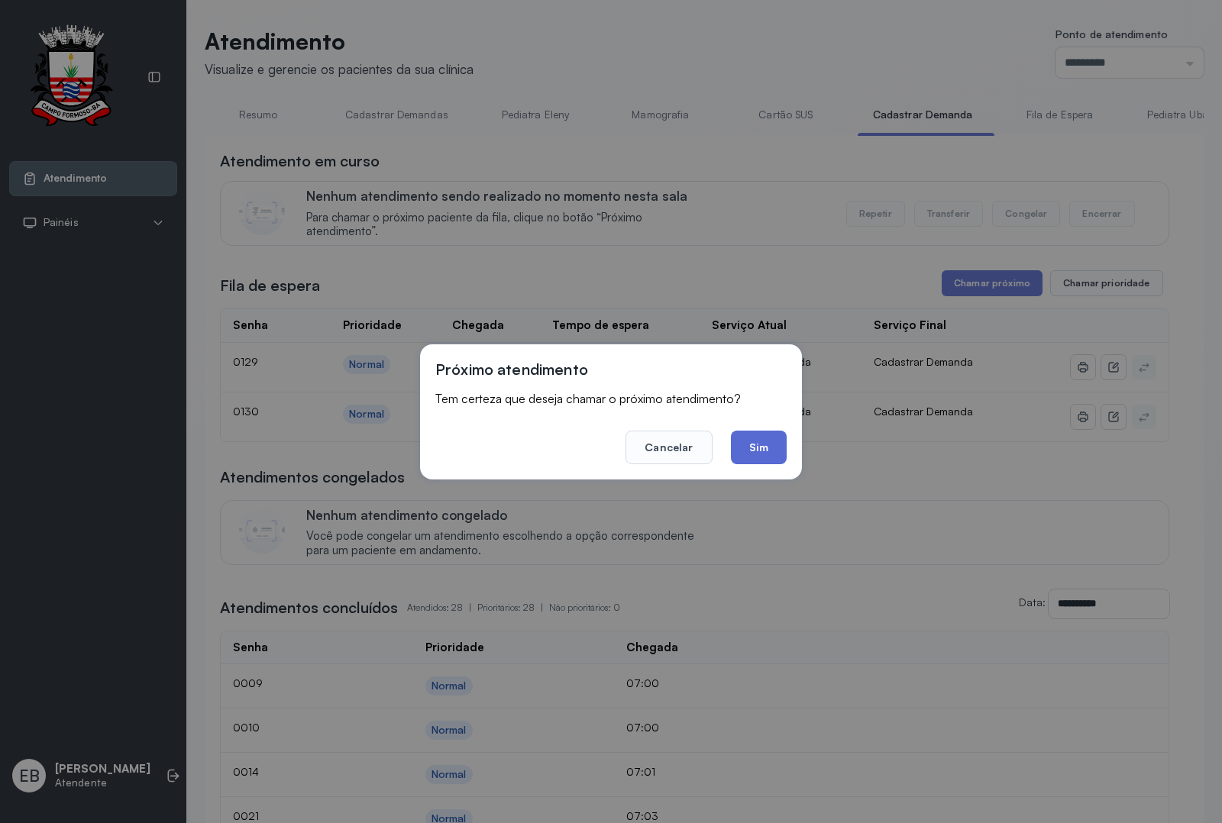
click at [764, 444] on button "Sim" at bounding box center [759, 448] width 56 height 34
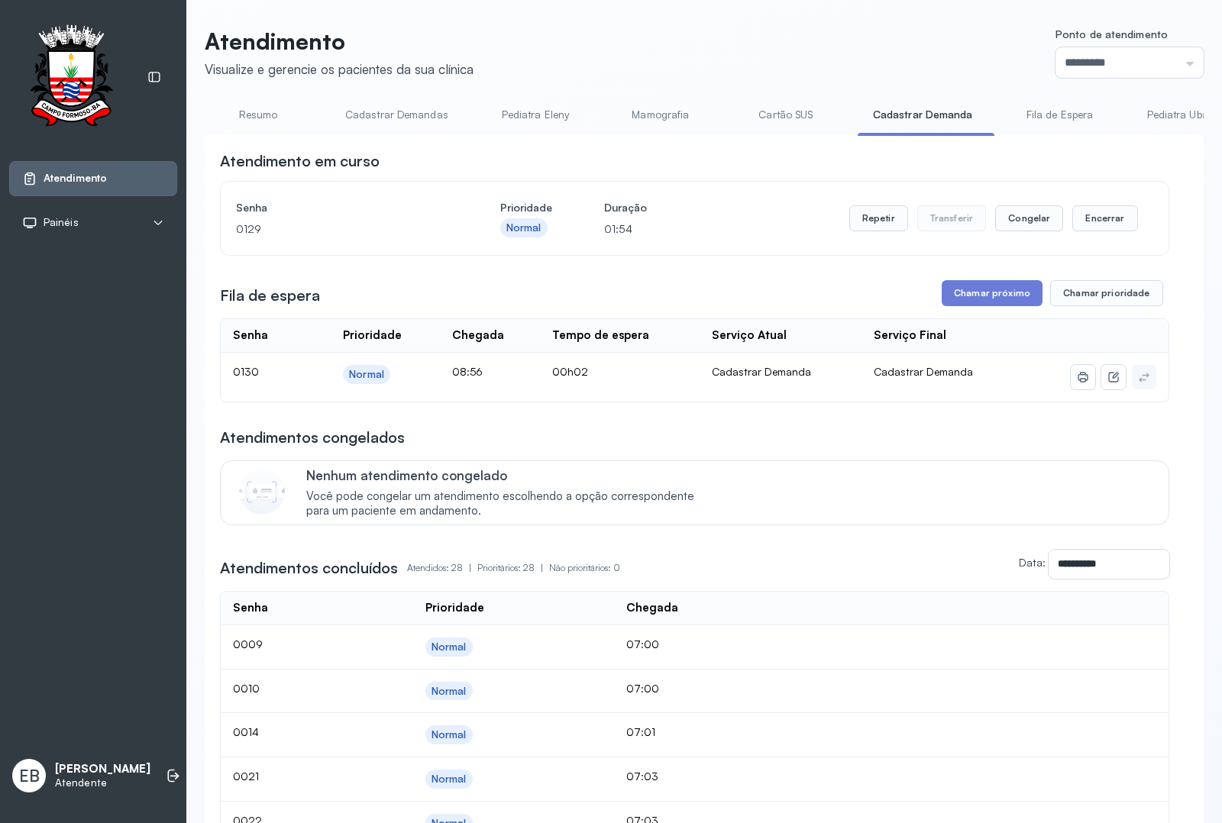
click at [262, 118] on link "Resumo" at bounding box center [258, 114] width 107 height 25
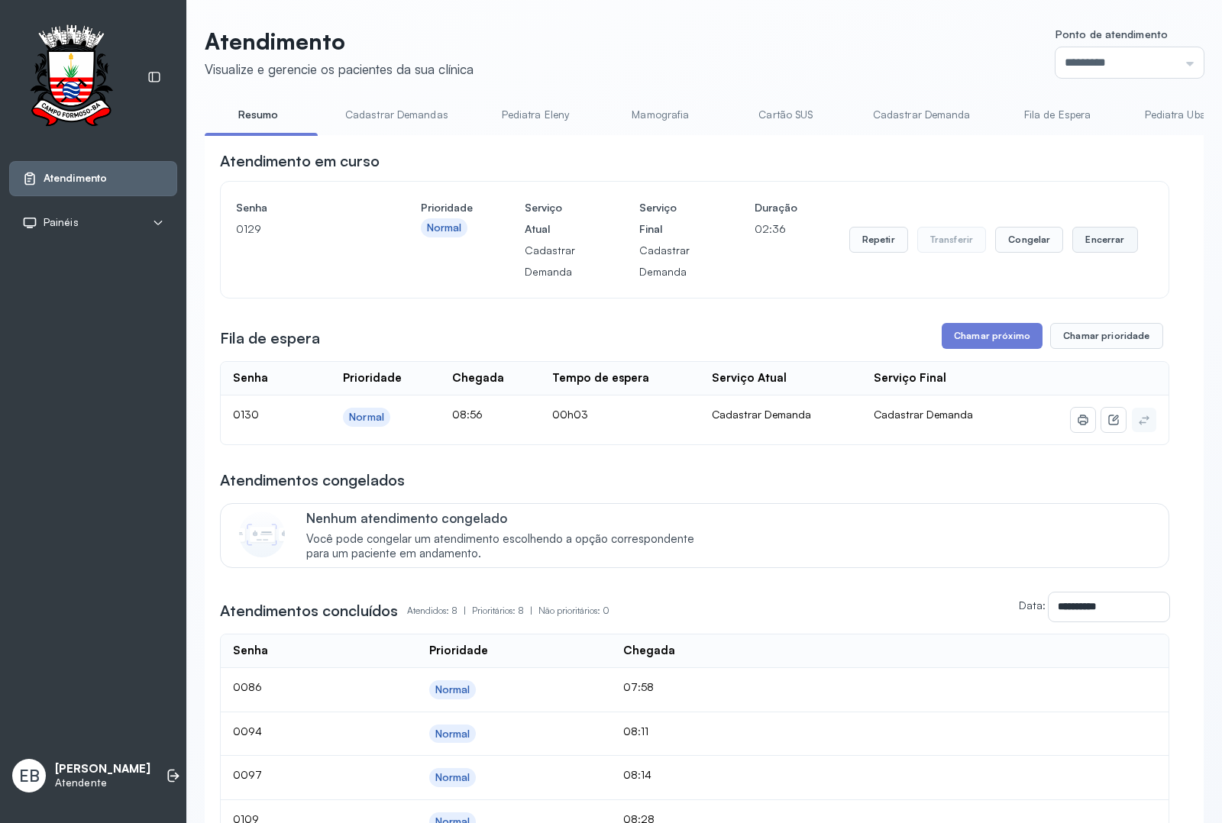
click at [1081, 246] on button "Encerrar" at bounding box center [1104, 240] width 65 height 26
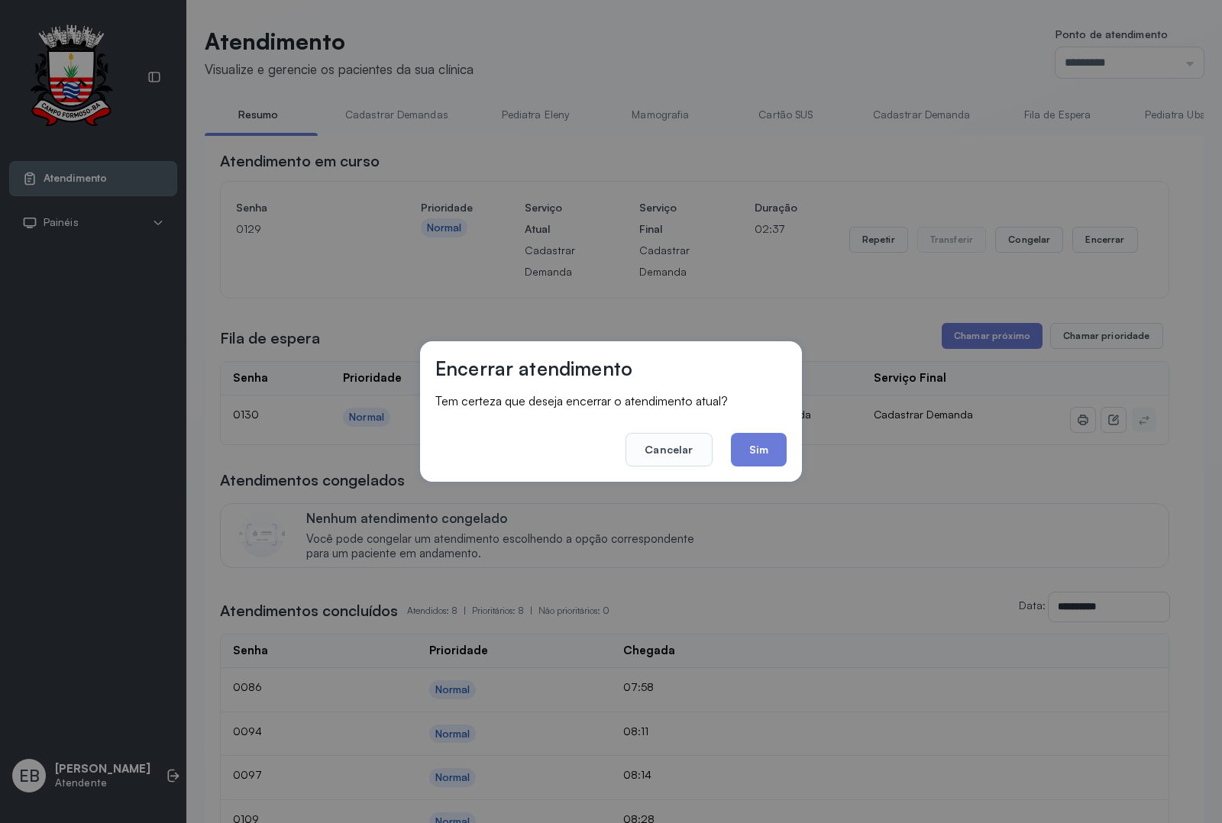
click at [781, 451] on button "Sim" at bounding box center [759, 450] width 56 height 34
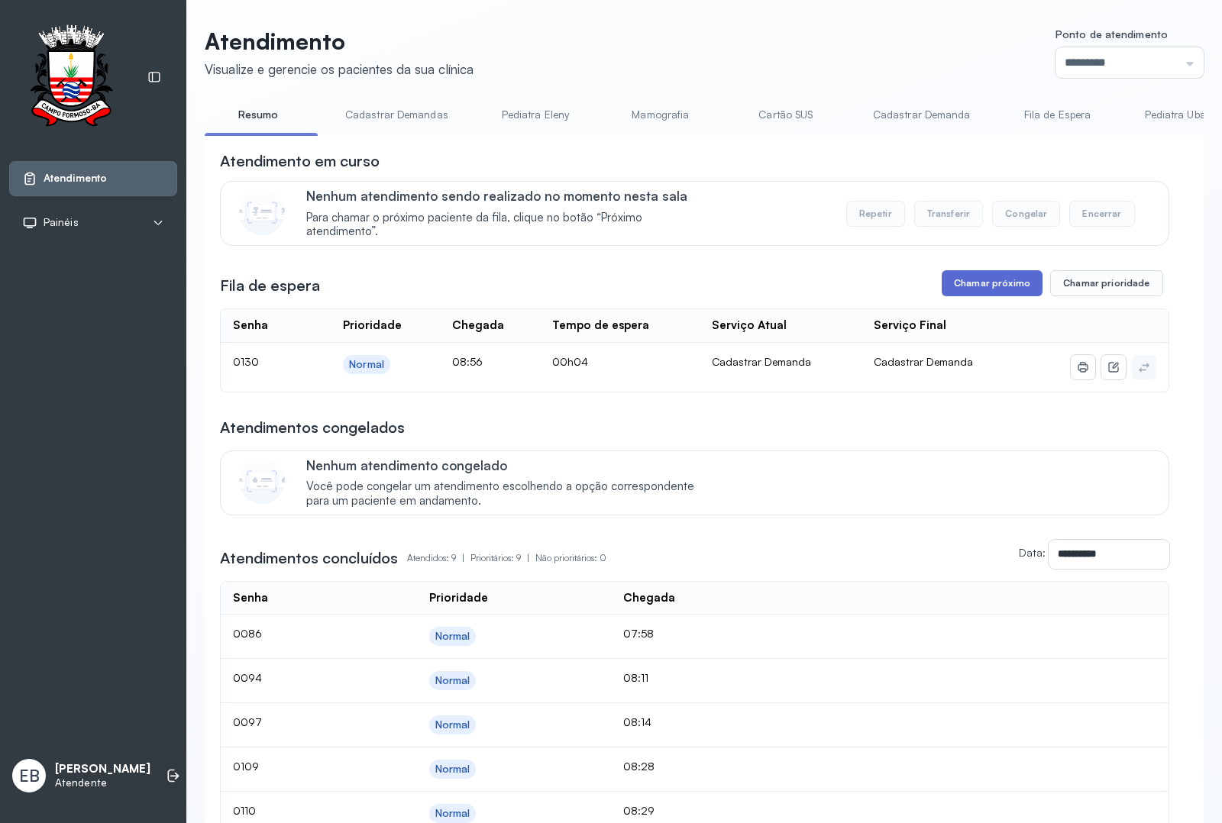
click at [976, 286] on button "Chamar próximo" at bounding box center [992, 283] width 101 height 26
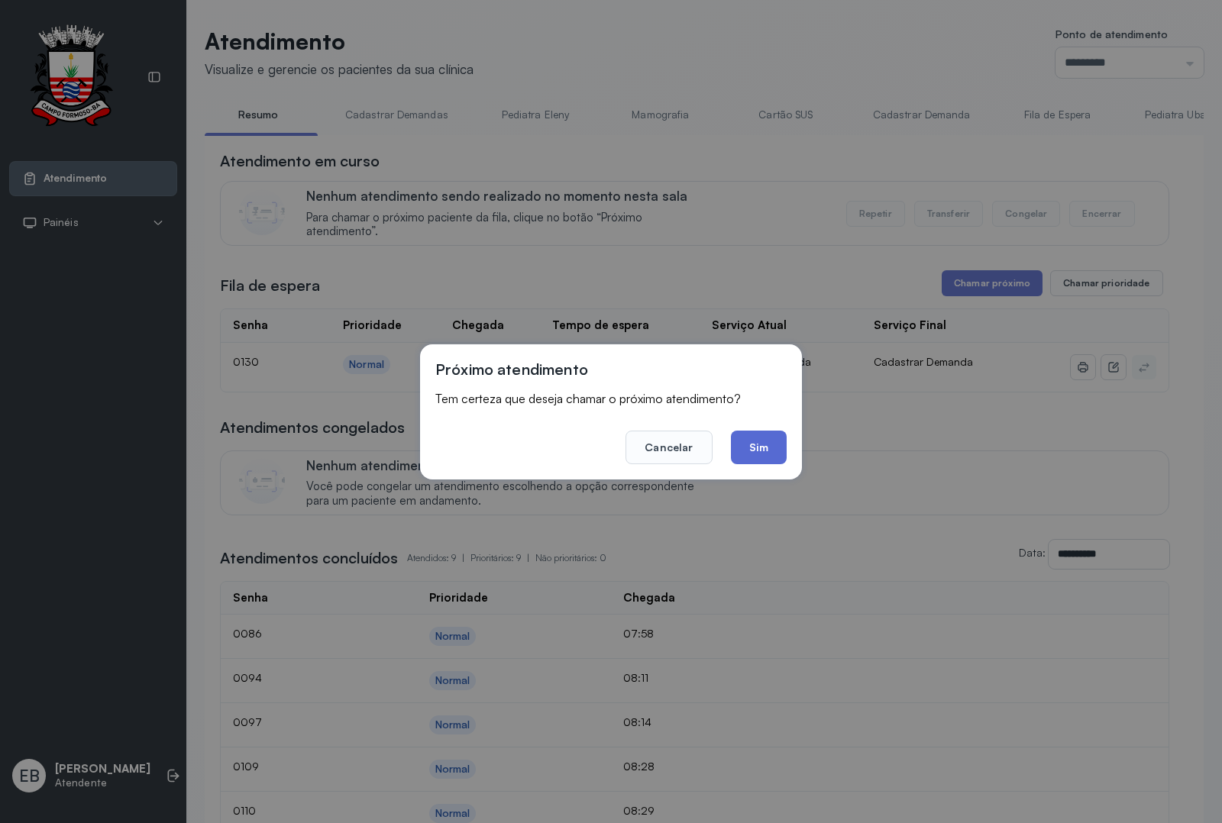
click at [761, 448] on button "Sim" at bounding box center [759, 448] width 56 height 34
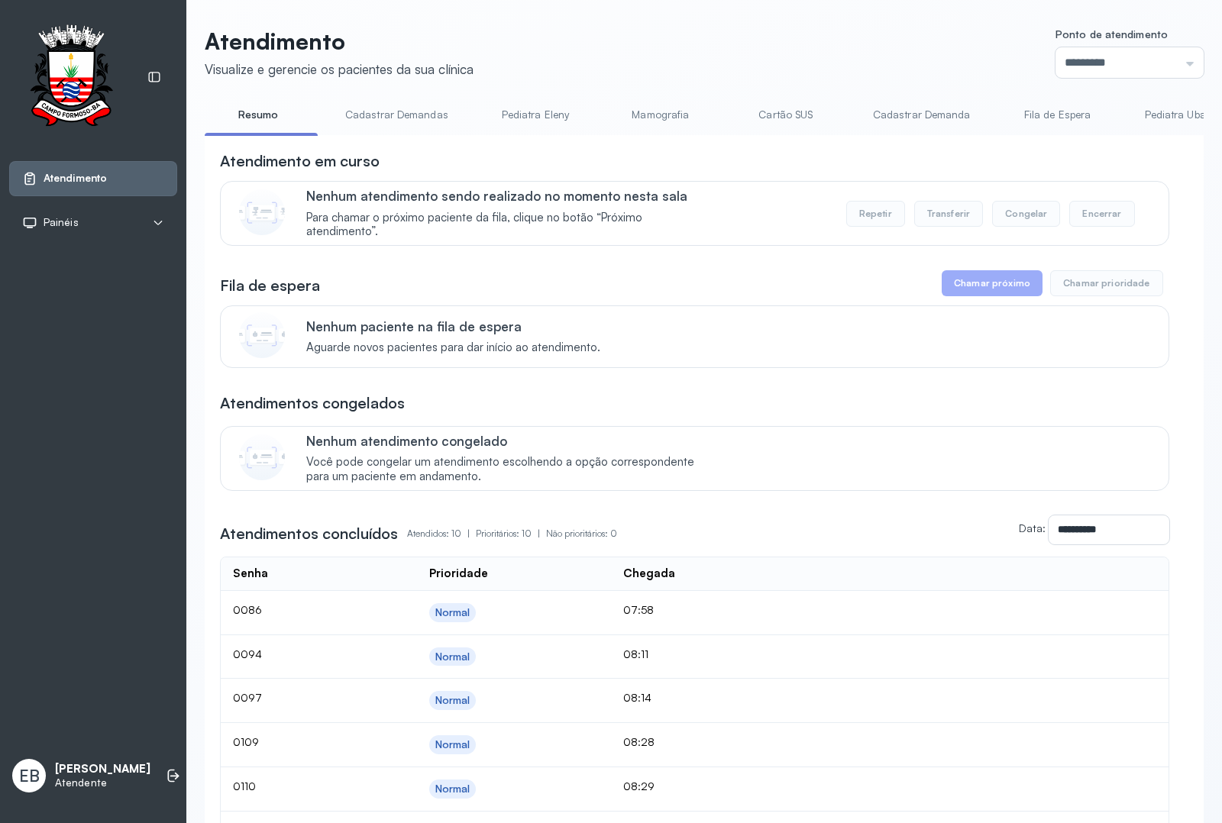
click at [273, 107] on link "Resumo" at bounding box center [258, 114] width 107 height 25
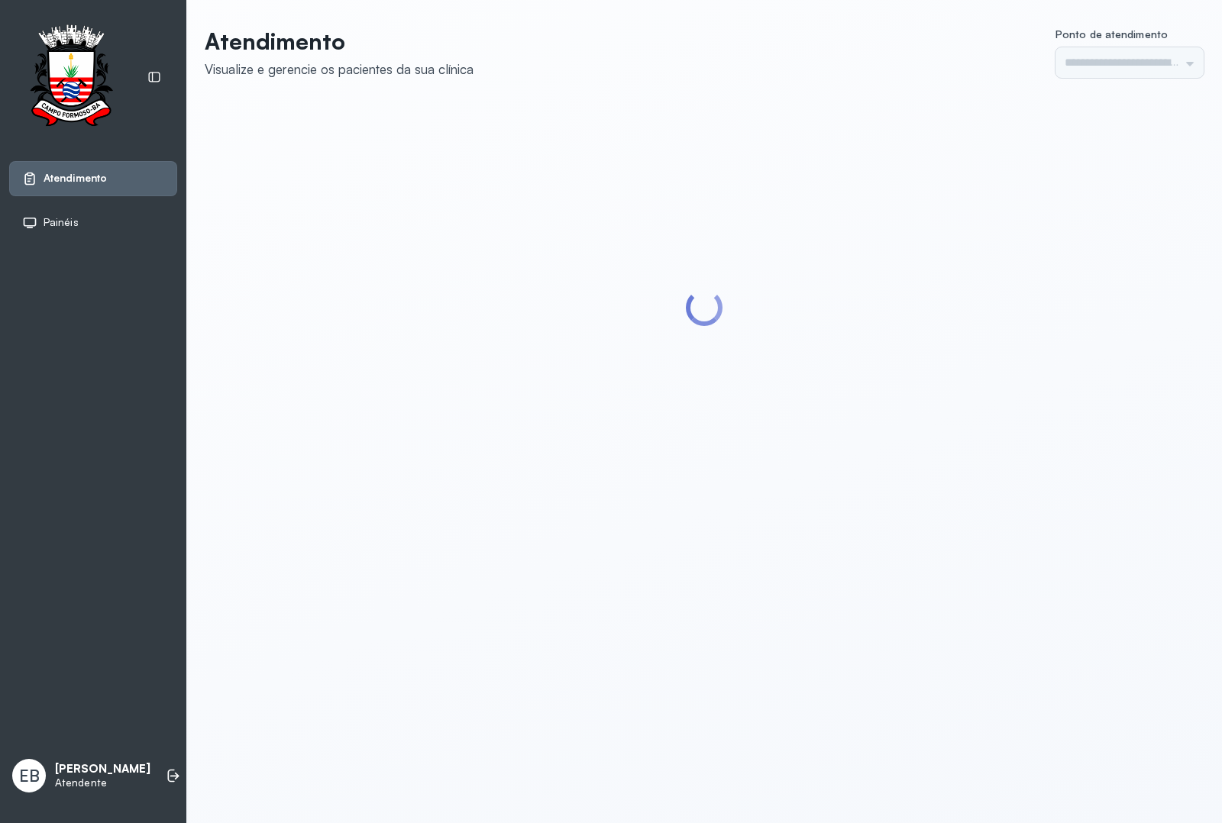
type input "*********"
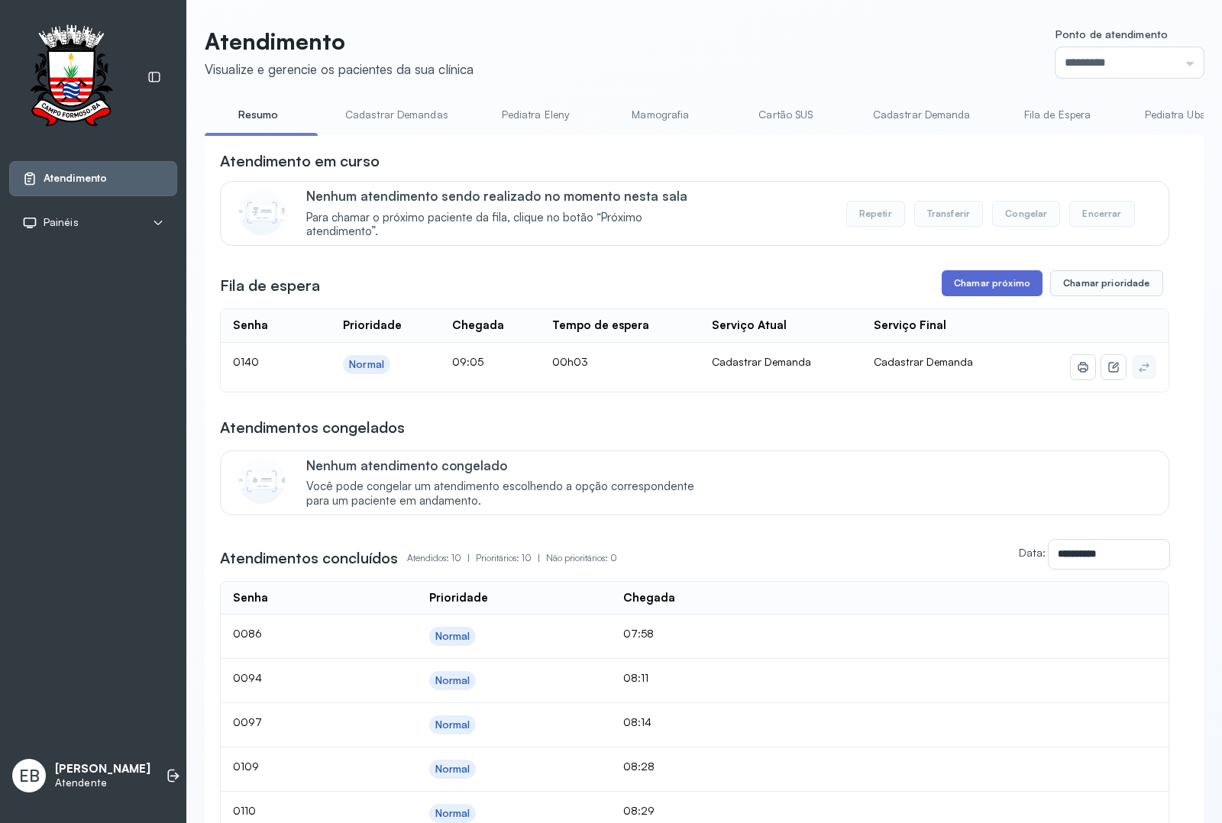
click at [984, 287] on button "Chamar próximo" at bounding box center [992, 283] width 101 height 26
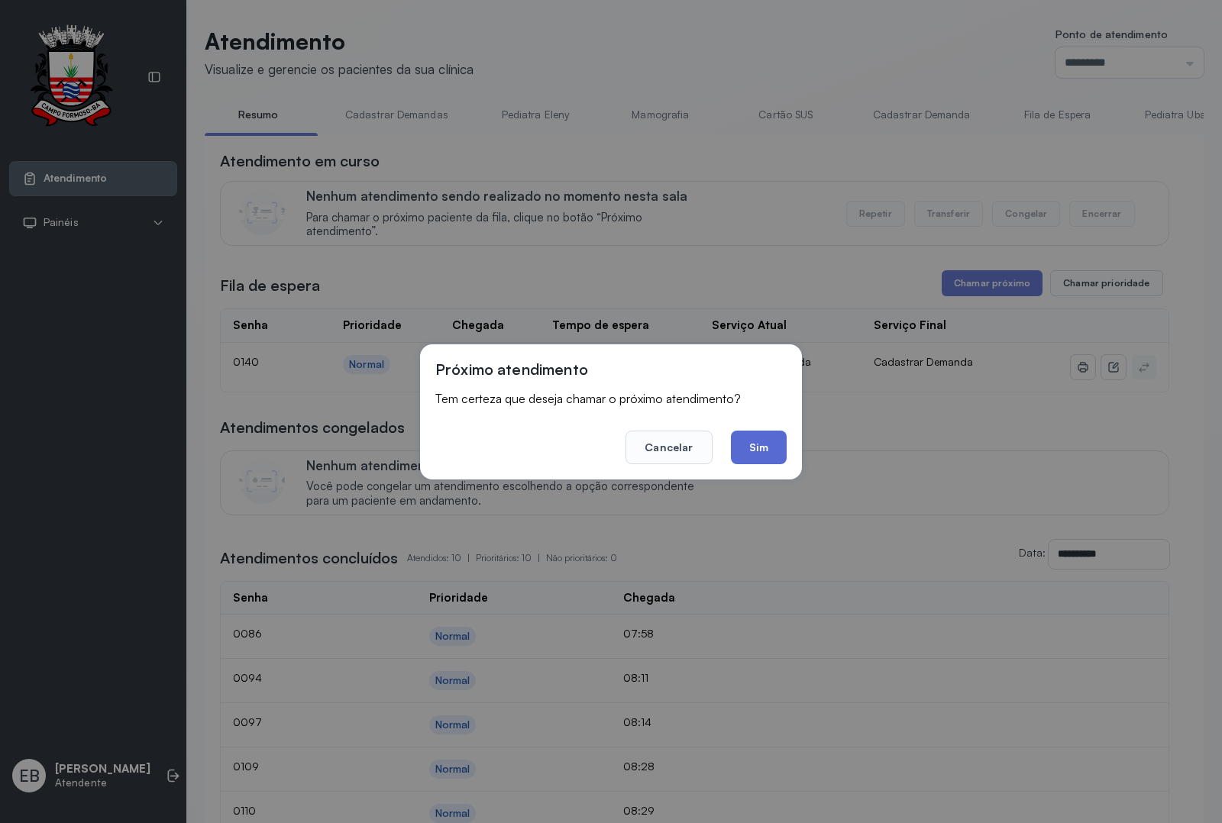
click at [753, 448] on button "Sim" at bounding box center [759, 448] width 56 height 34
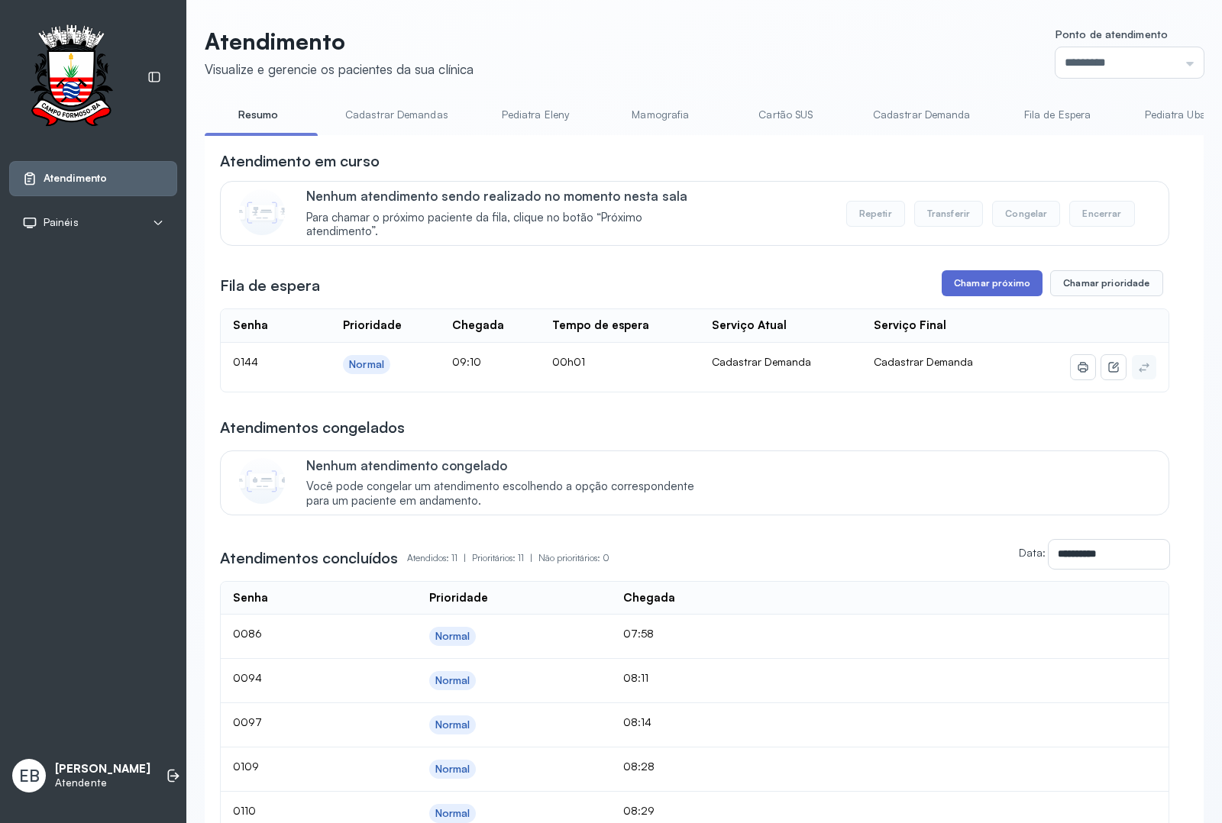
click at [987, 285] on button "Chamar próximo" at bounding box center [992, 283] width 101 height 26
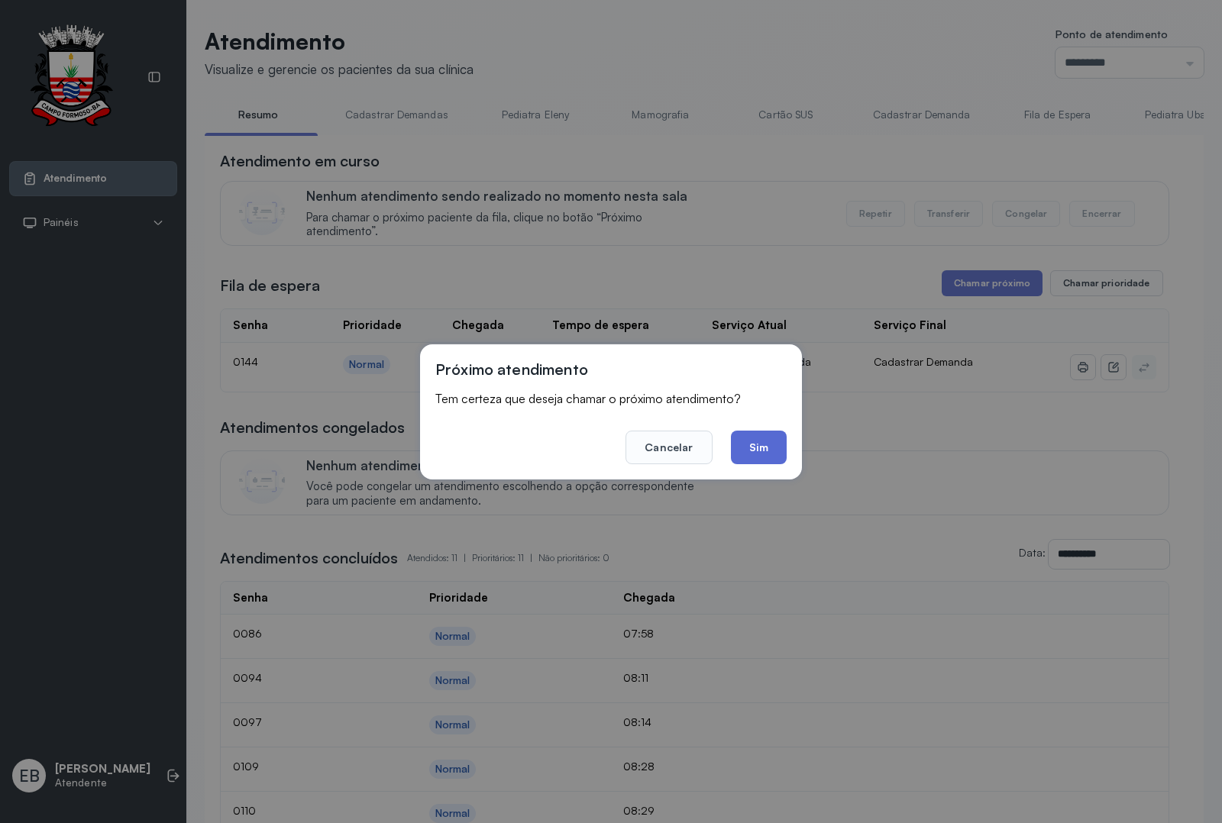
click at [752, 438] on button "Sim" at bounding box center [759, 448] width 56 height 34
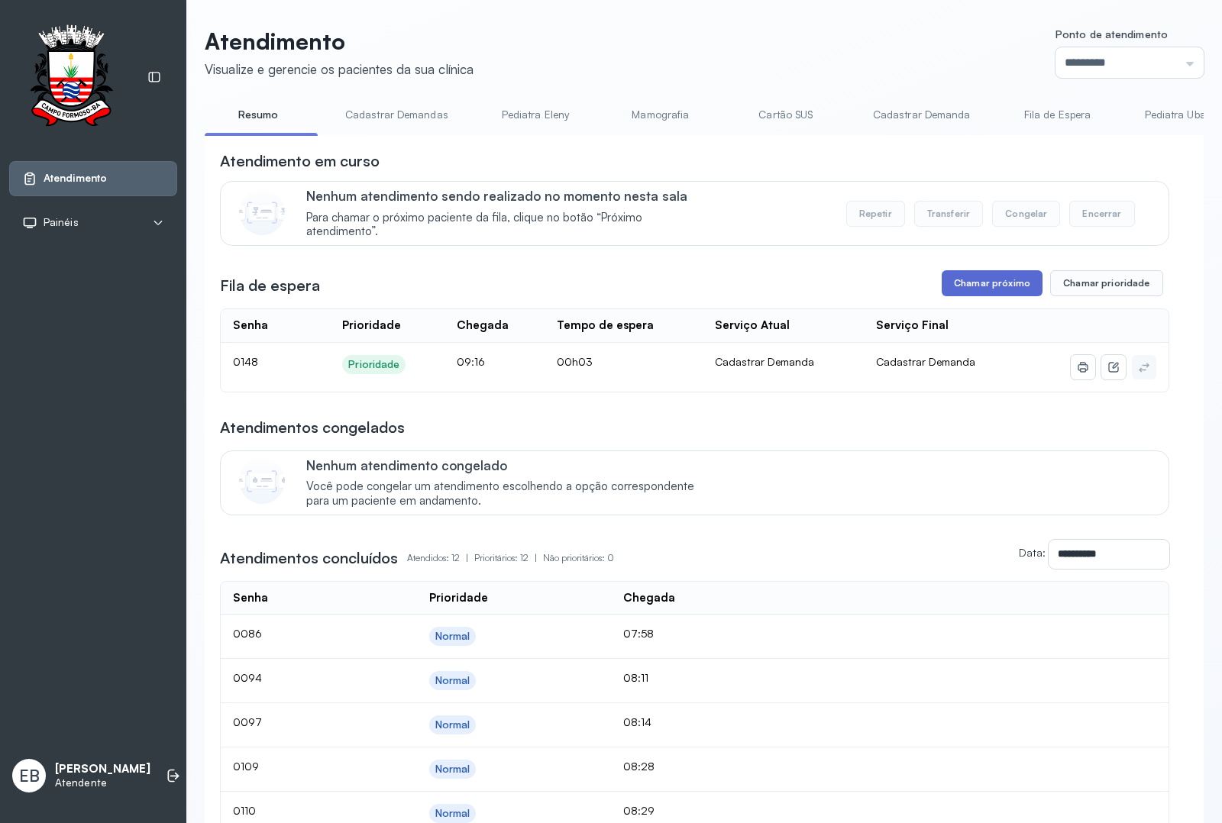
click at [989, 289] on button "Chamar próximo" at bounding box center [992, 283] width 101 height 26
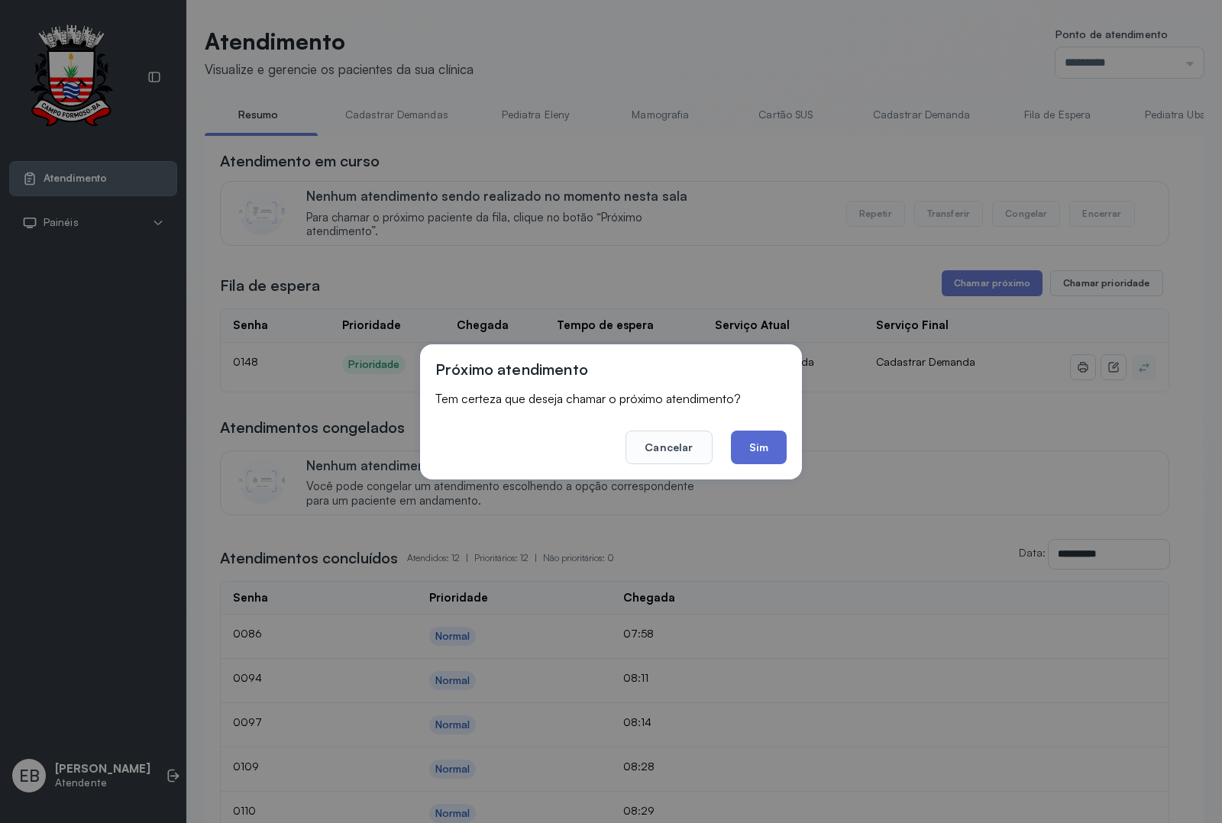
click at [749, 459] on button "Sim" at bounding box center [759, 448] width 56 height 34
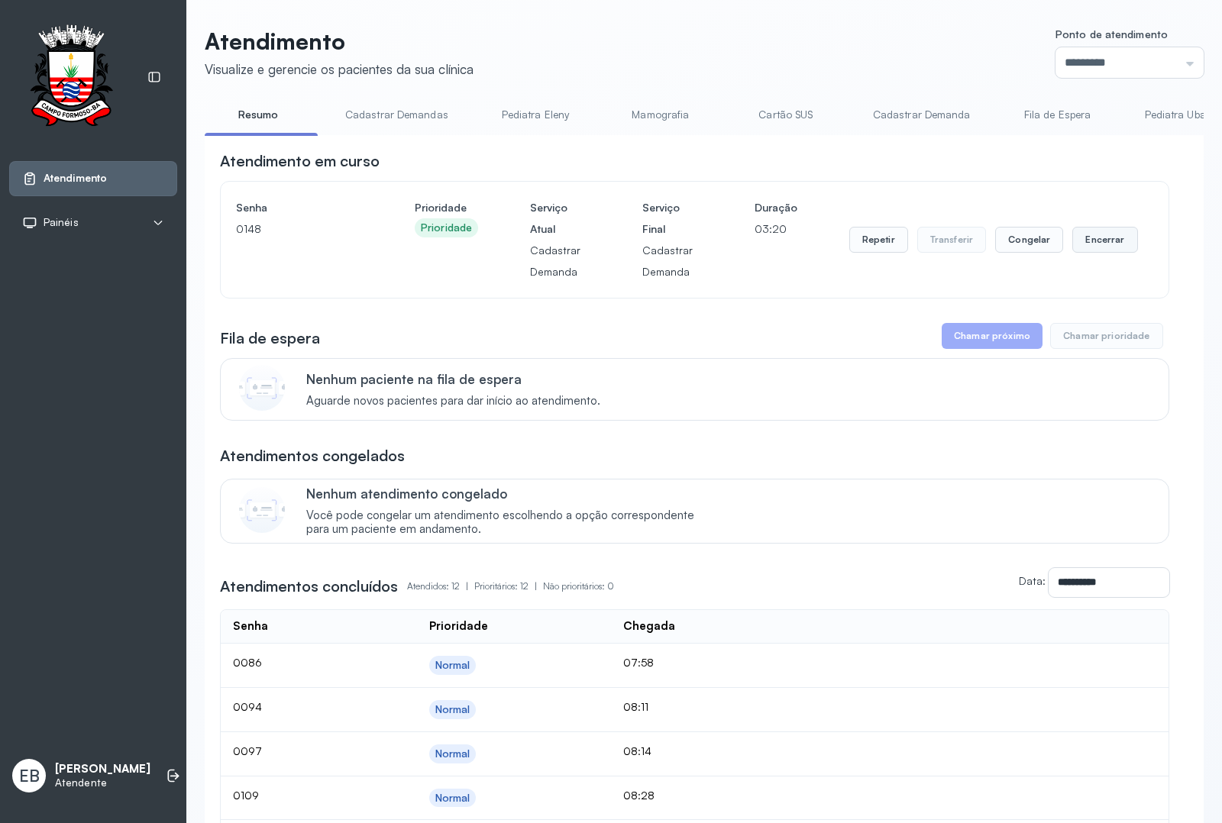
click at [1084, 241] on button "Encerrar" at bounding box center [1104, 240] width 65 height 26
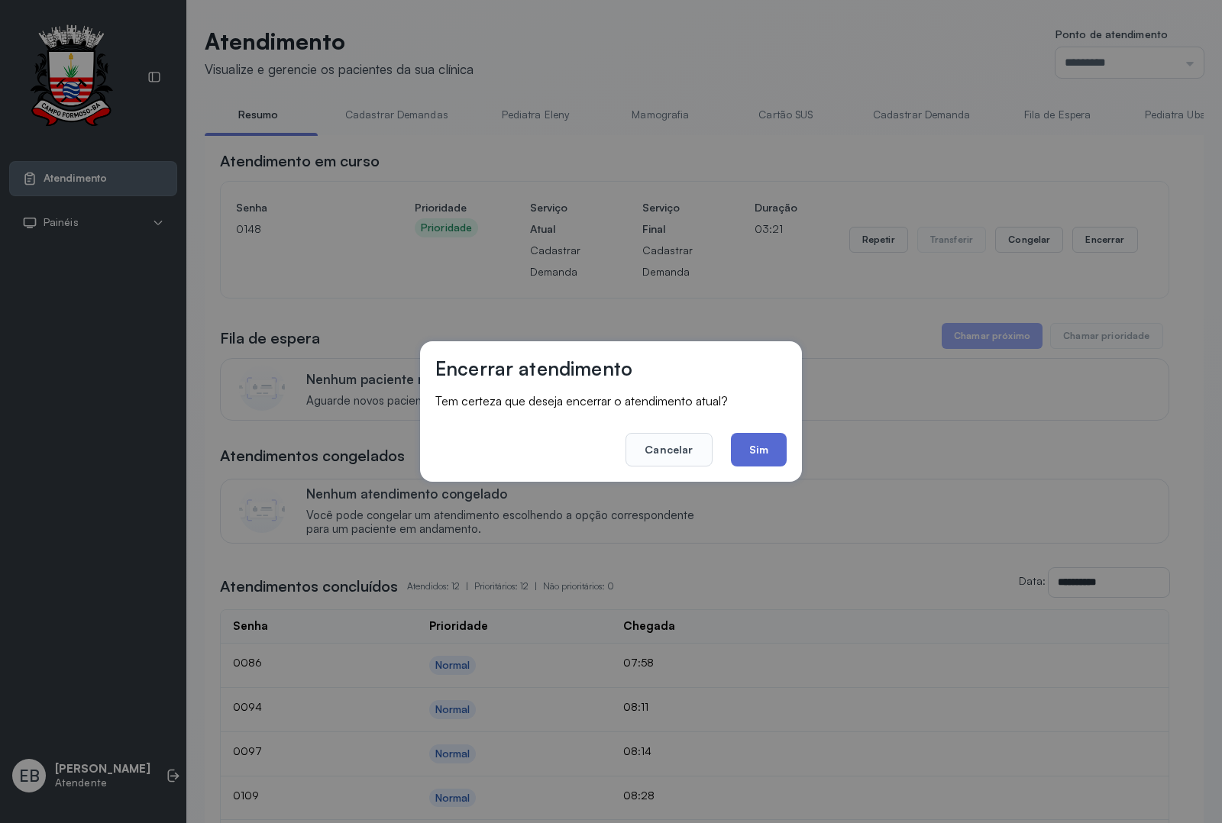
click at [748, 448] on button "Sim" at bounding box center [759, 450] width 56 height 34
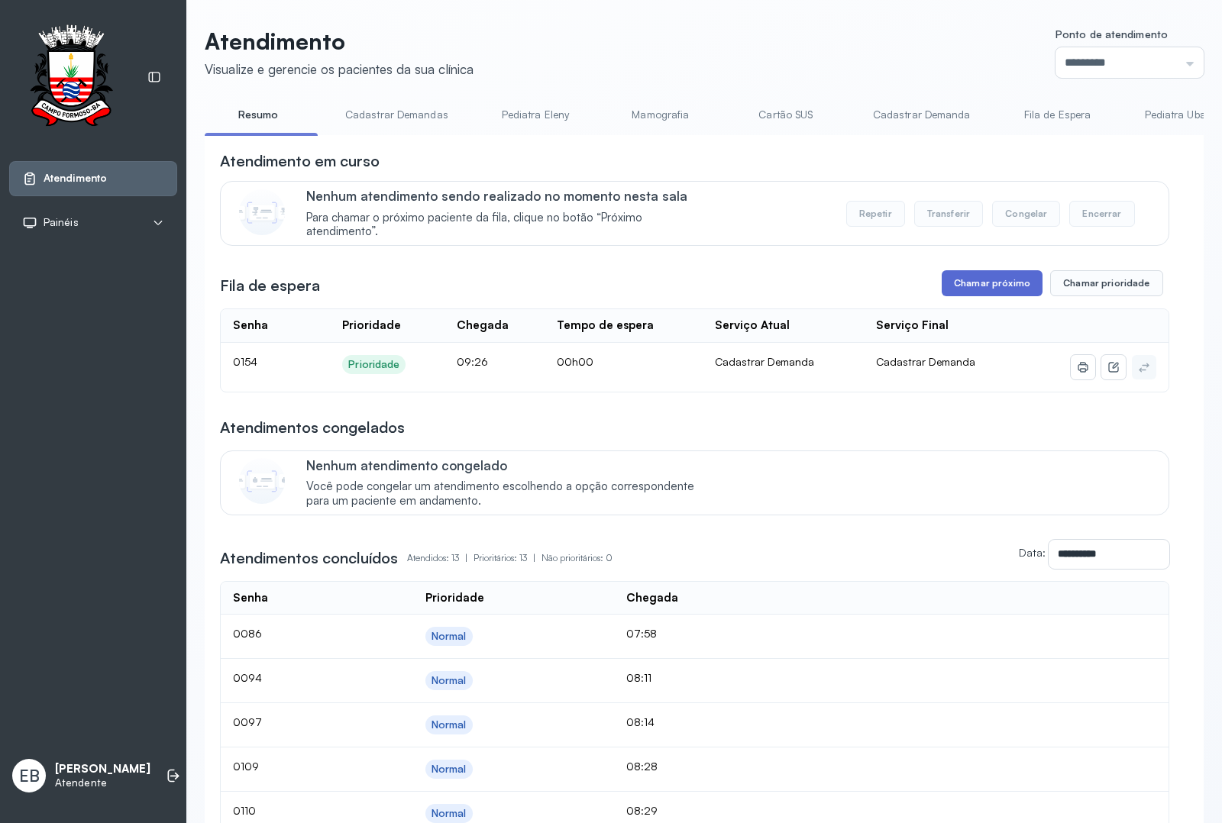
click at [964, 280] on button "Chamar próximo" at bounding box center [992, 283] width 101 height 26
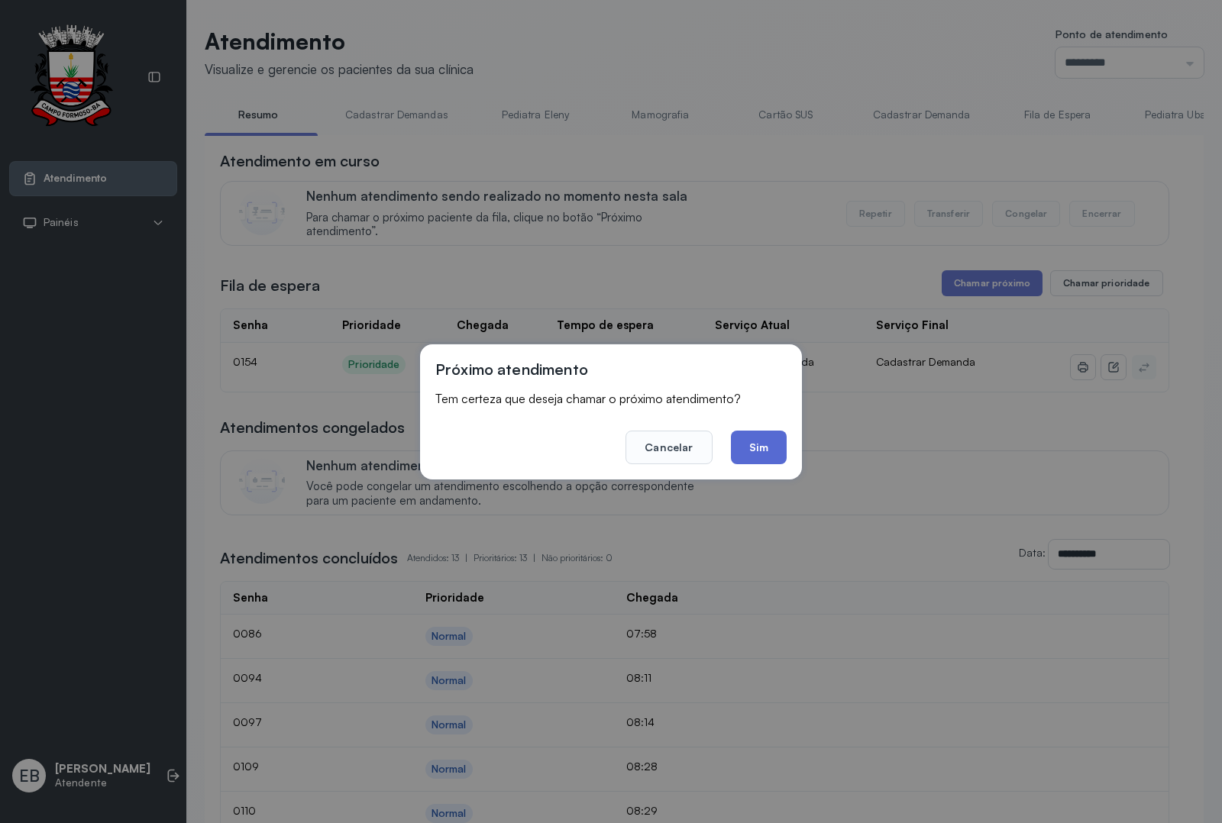
click at [764, 451] on button "Sim" at bounding box center [759, 448] width 56 height 34
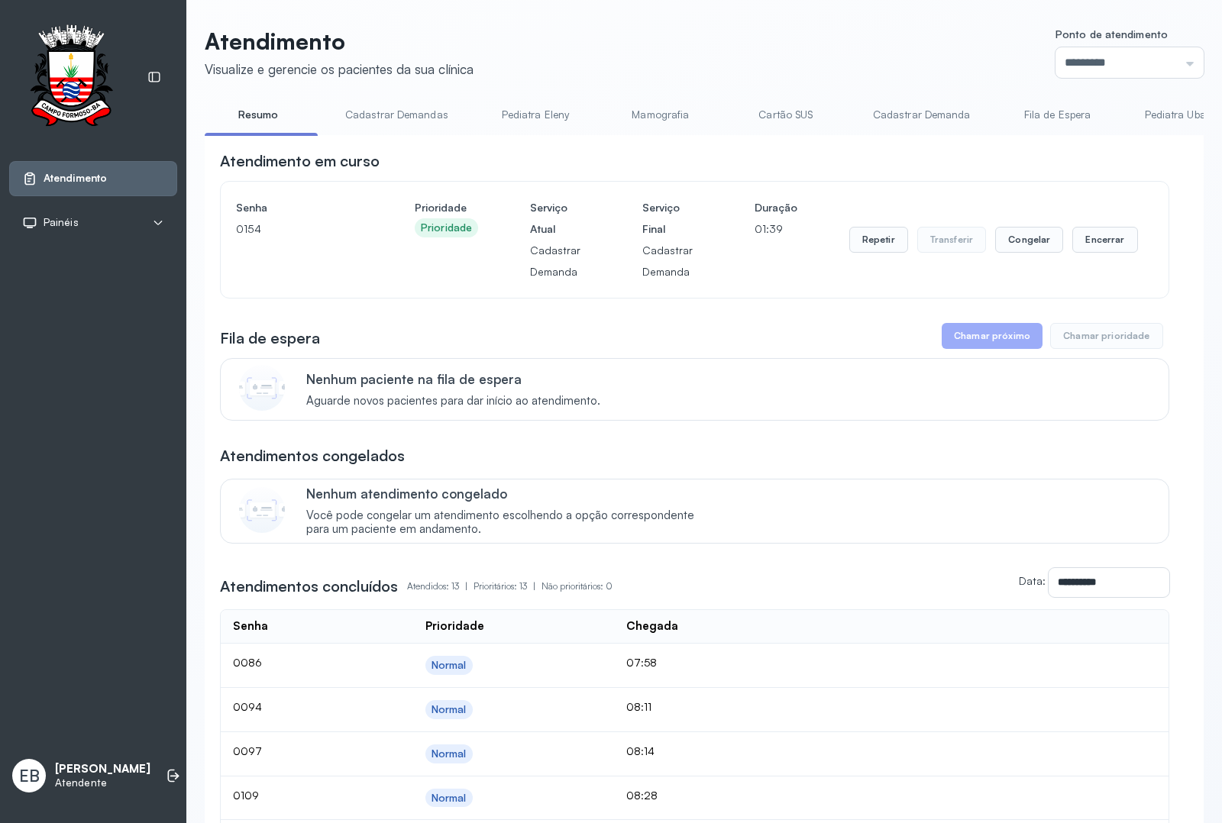
click at [1000, 345] on button "Chamar próximo" at bounding box center [992, 336] width 101 height 26
click at [955, 338] on button "Chamar próximo" at bounding box center [992, 336] width 101 height 26
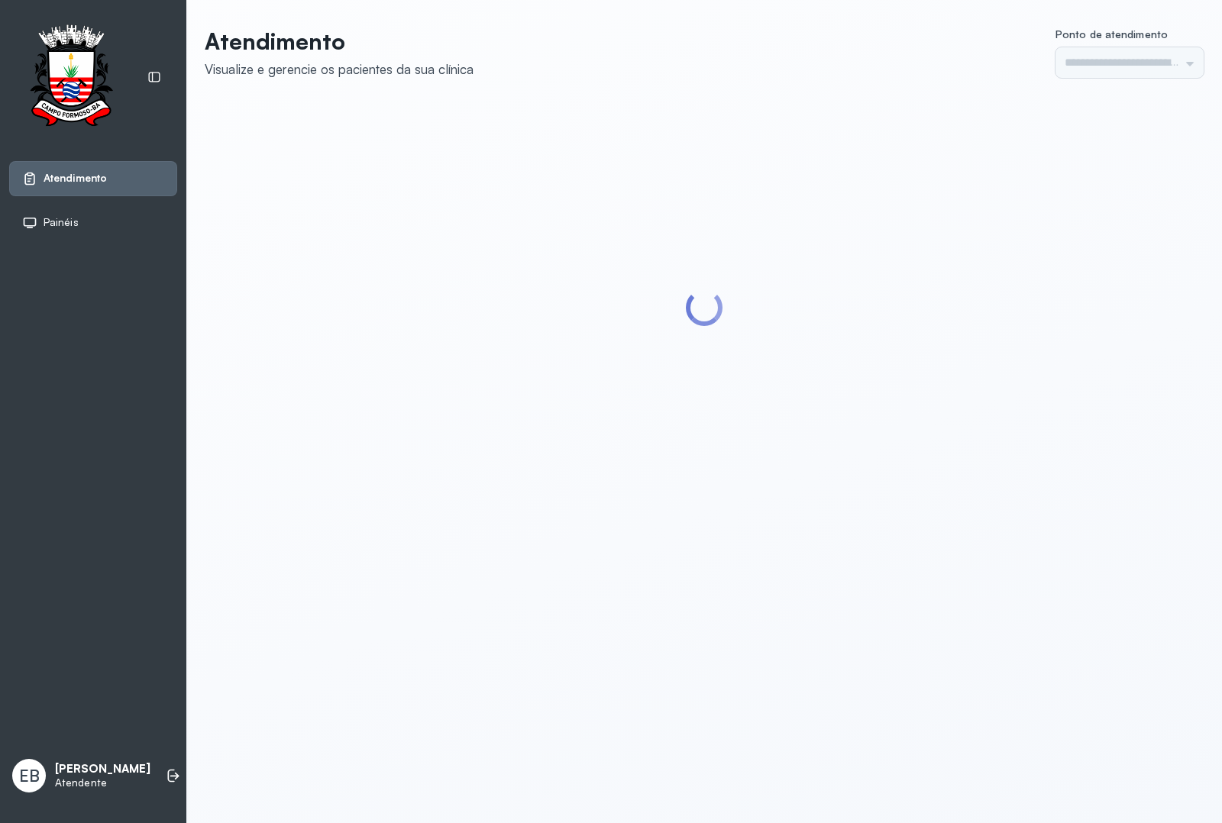
type input "*********"
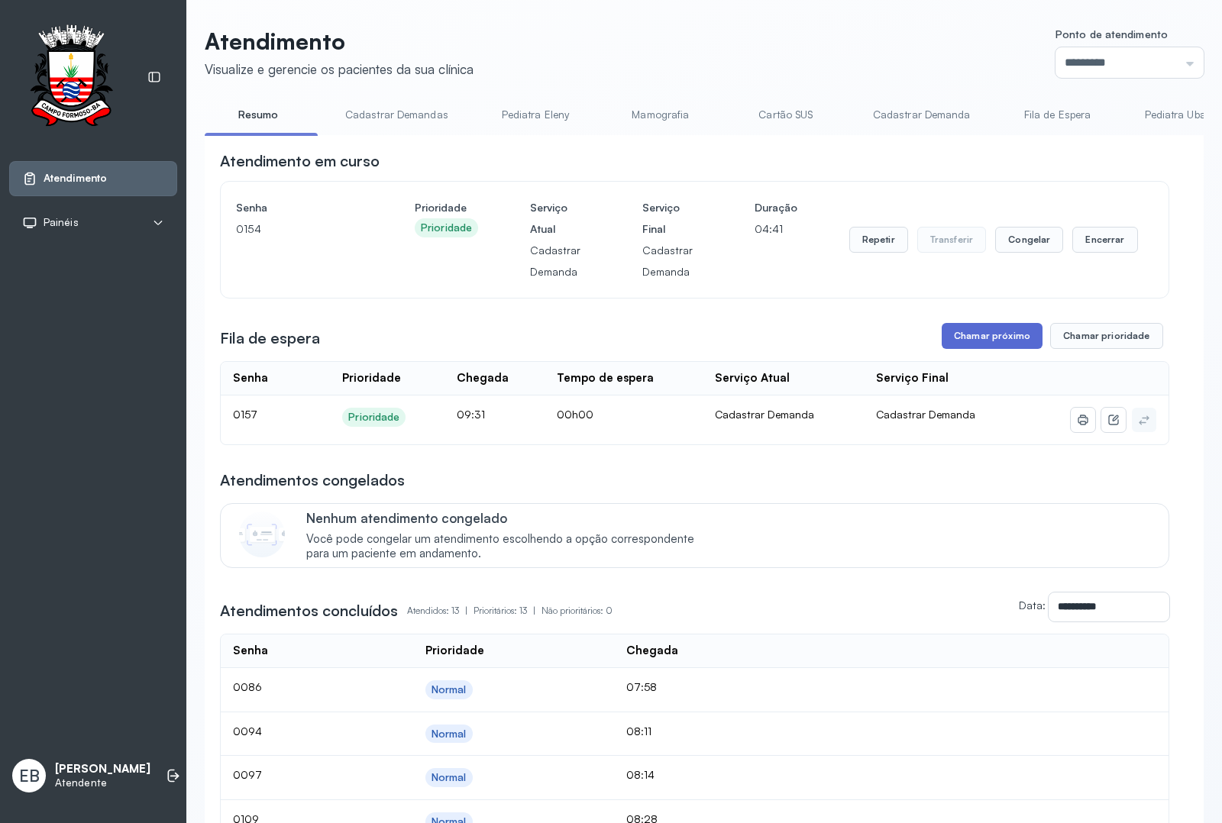
click at [971, 336] on button "Chamar próximo" at bounding box center [992, 336] width 101 height 26
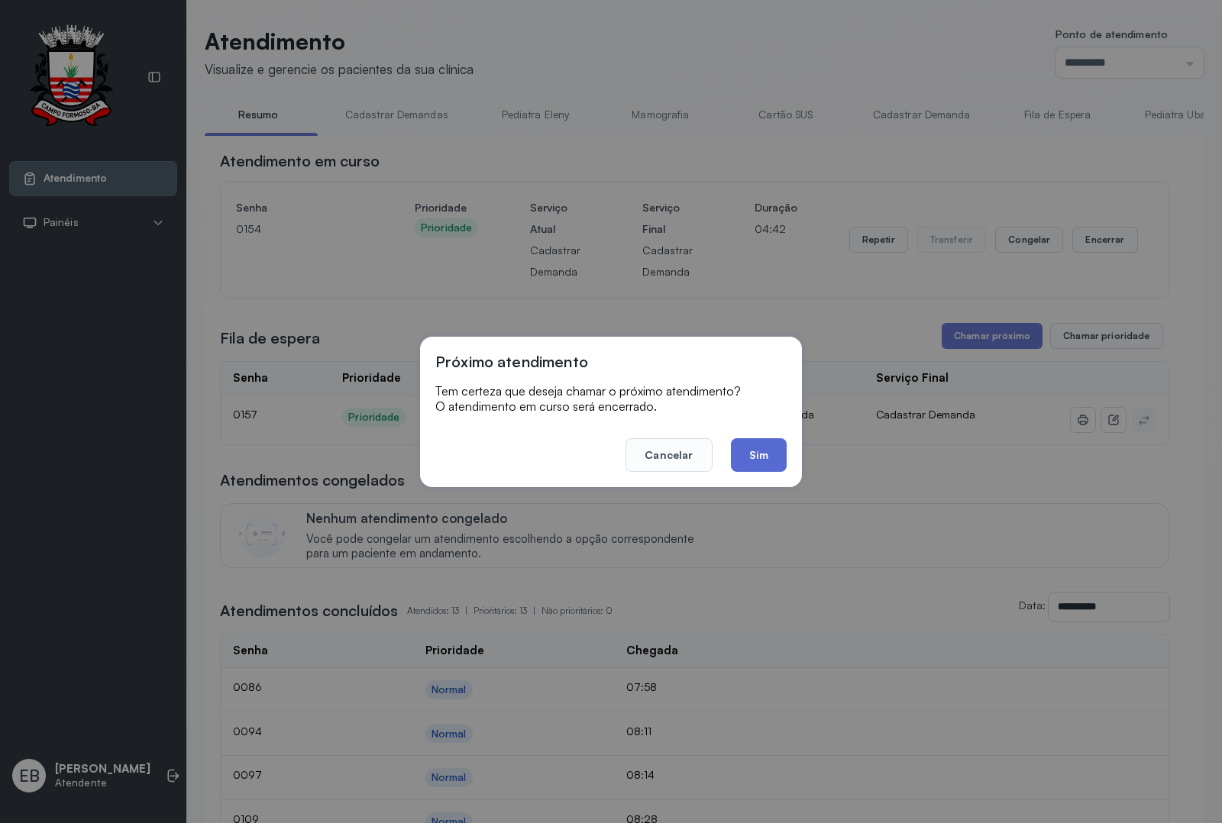
click at [768, 448] on button "Sim" at bounding box center [759, 455] width 56 height 34
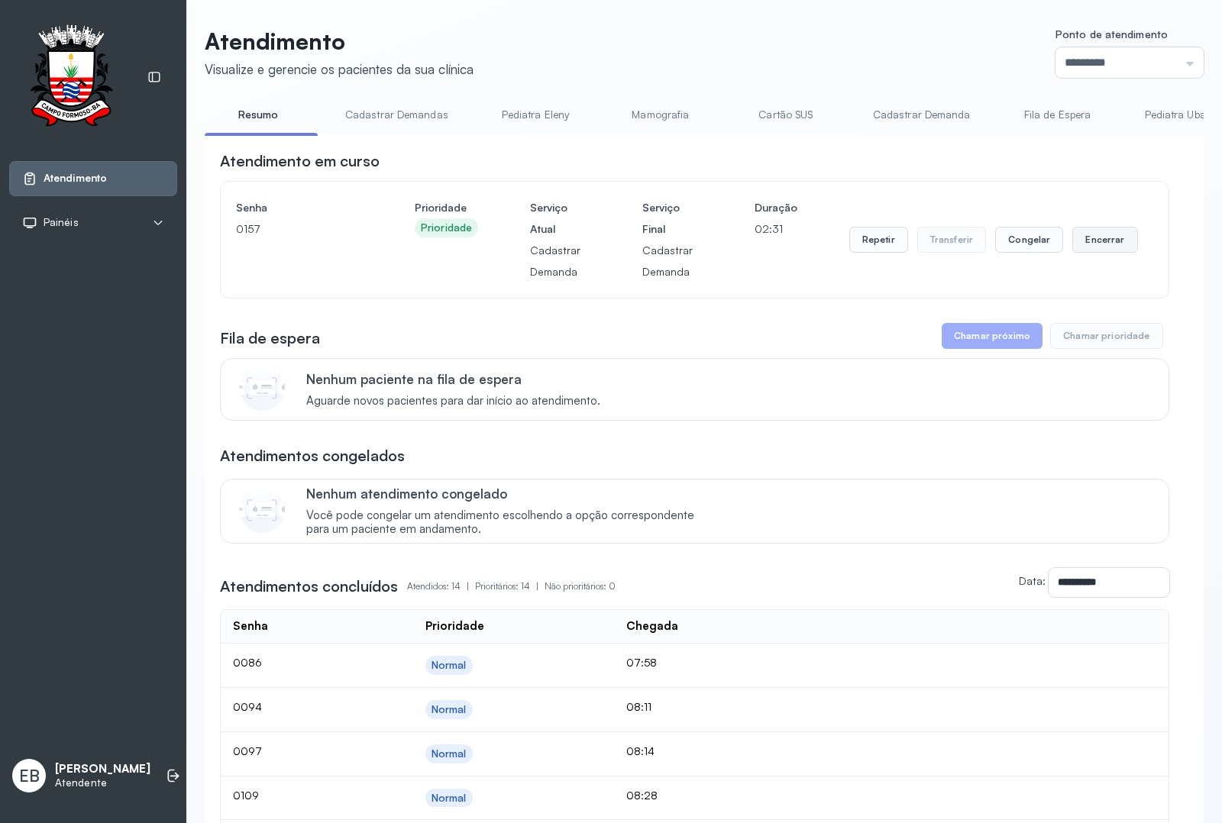
click at [1097, 243] on button "Encerrar" at bounding box center [1104, 240] width 65 height 26
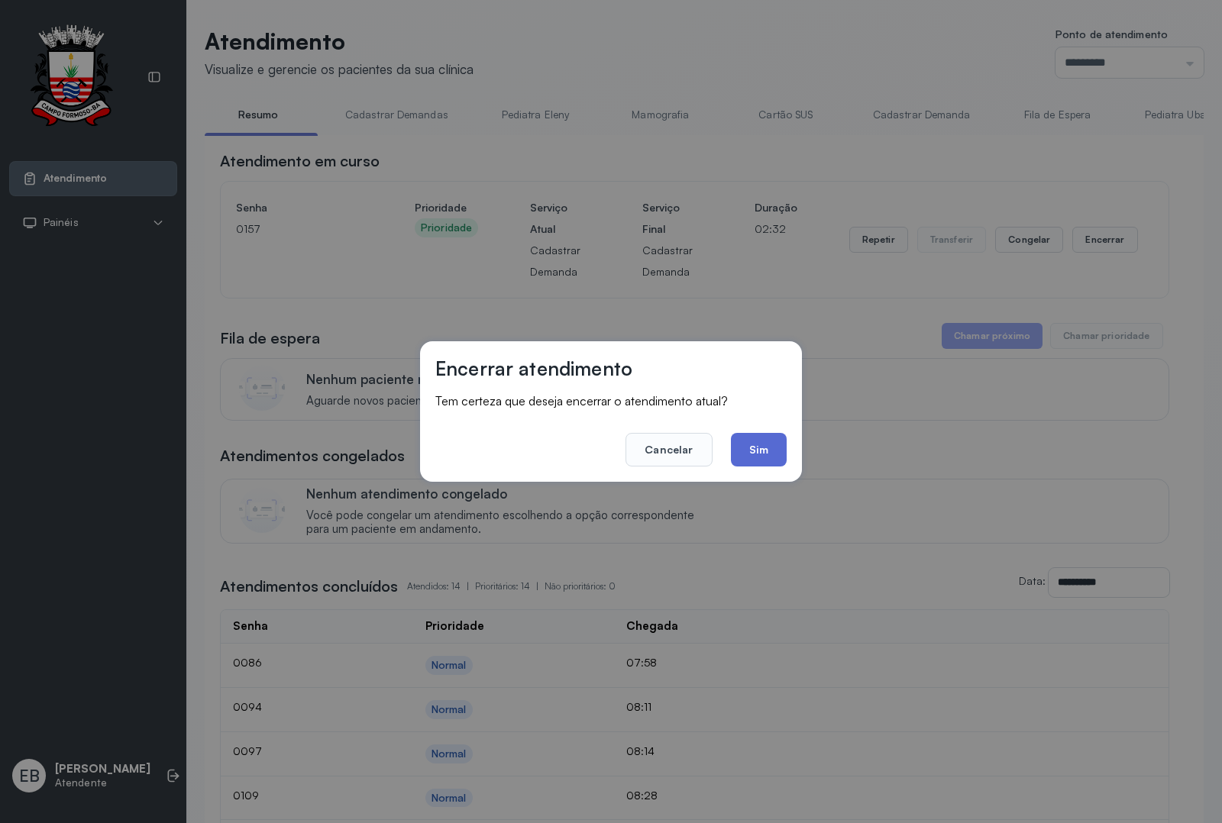
click at [754, 451] on button "Sim" at bounding box center [759, 450] width 56 height 34
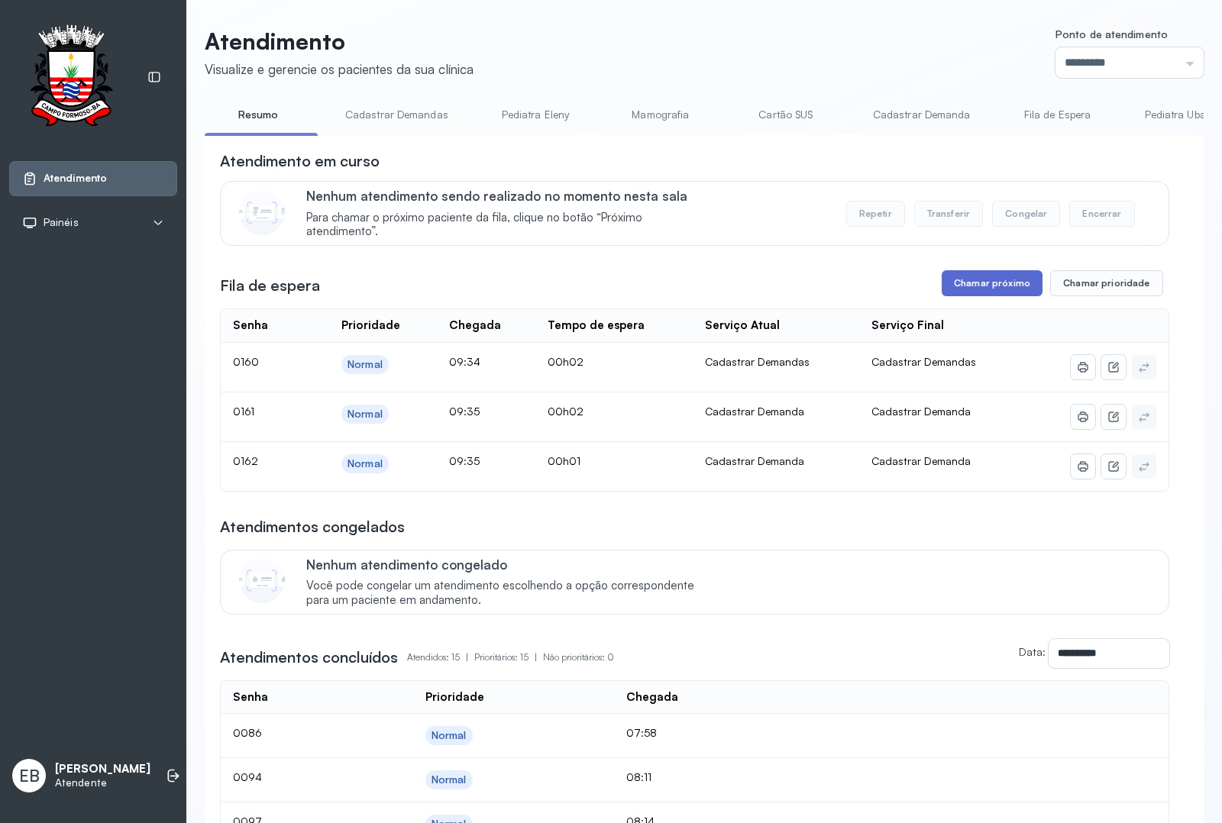
click at [995, 283] on button "Chamar próximo" at bounding box center [992, 283] width 101 height 26
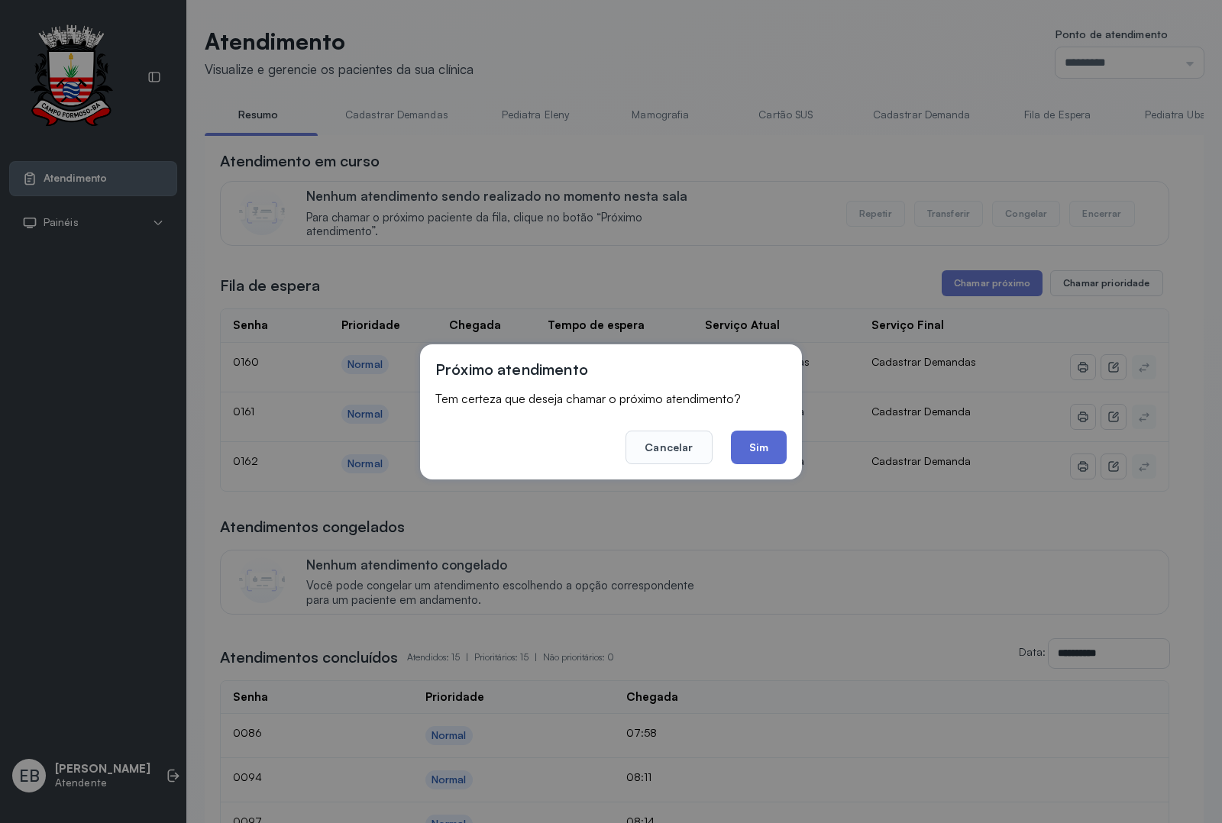
click at [751, 440] on button "Sim" at bounding box center [759, 448] width 56 height 34
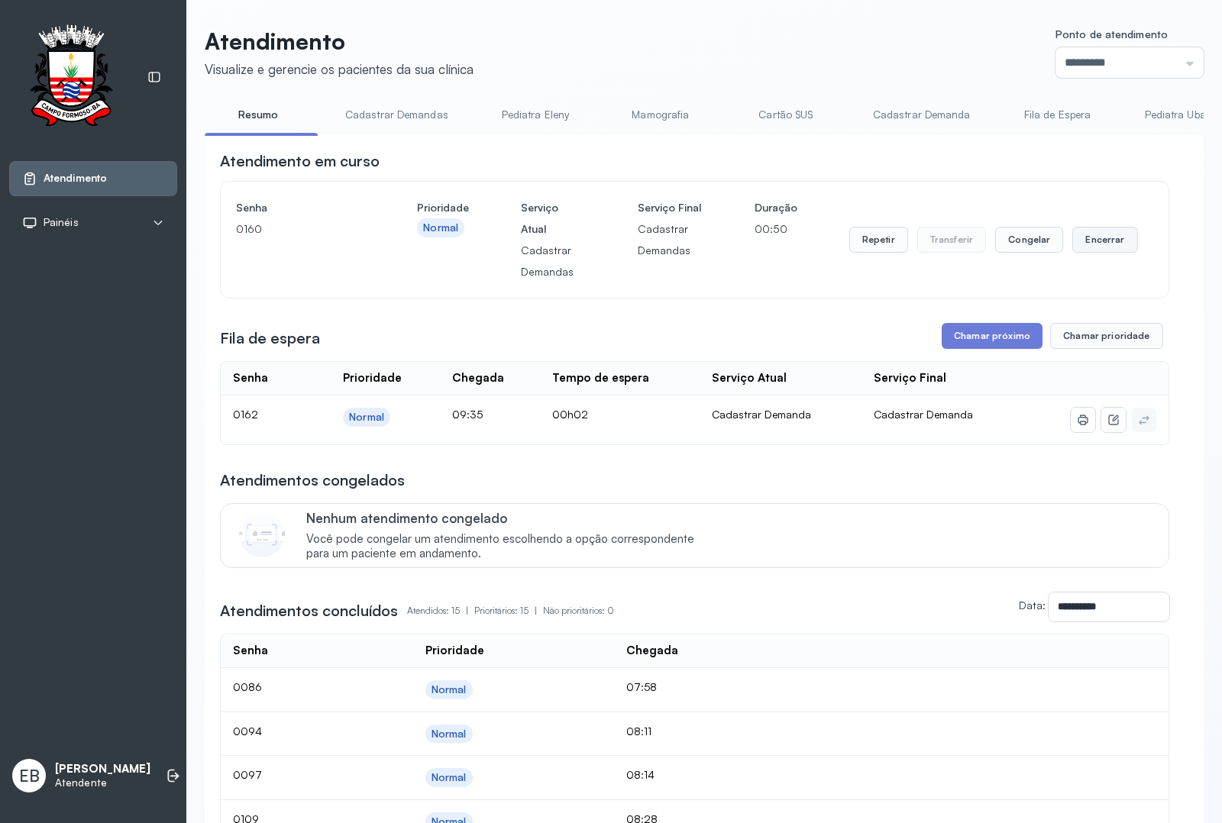
click at [1100, 249] on button "Encerrar" at bounding box center [1104, 240] width 65 height 26
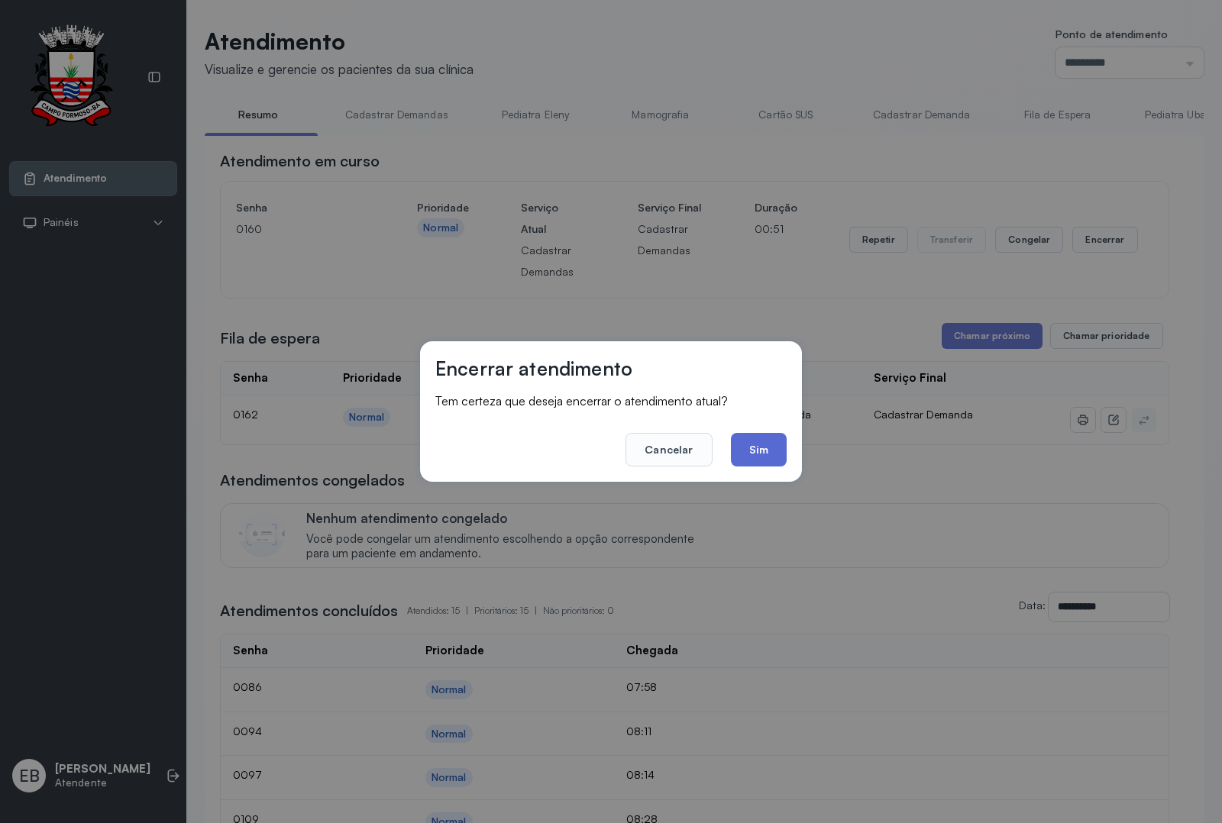
click at [747, 453] on button "Sim" at bounding box center [759, 450] width 56 height 34
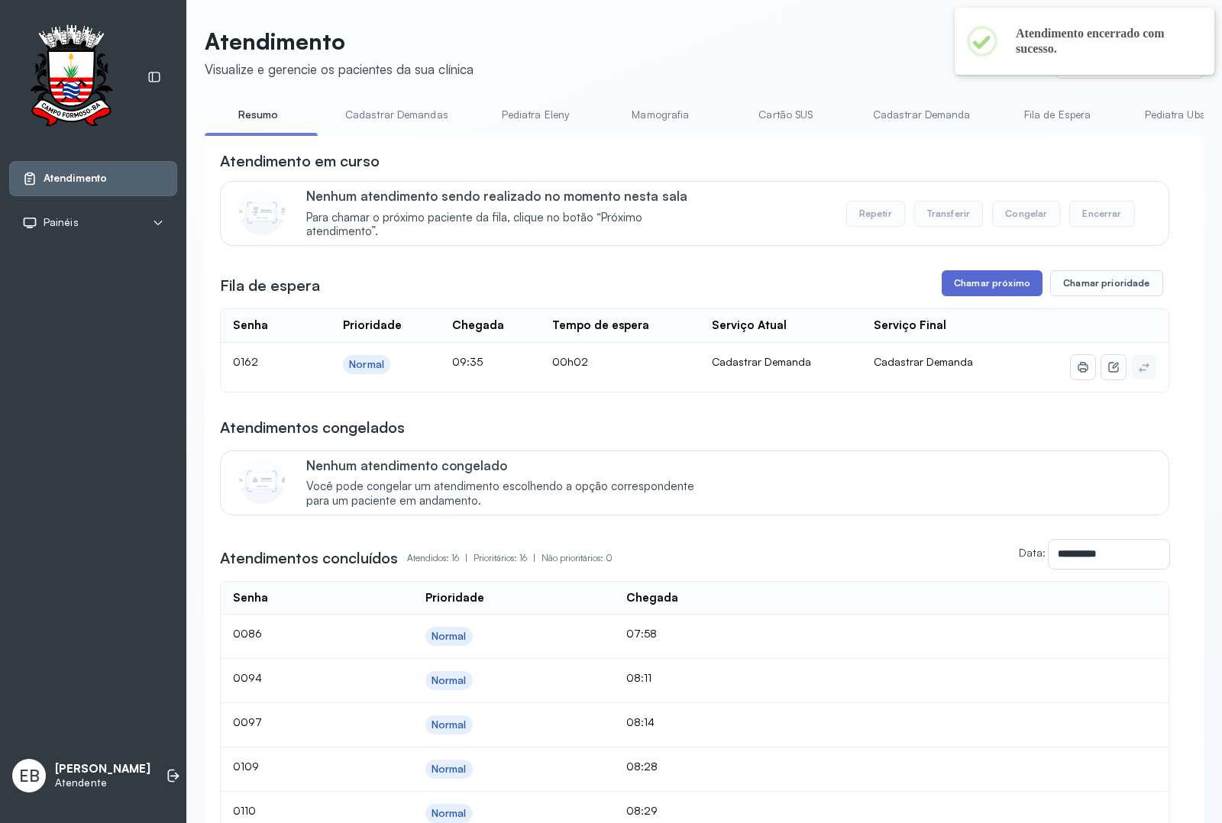
click at [959, 290] on button "Chamar próximo" at bounding box center [992, 283] width 101 height 26
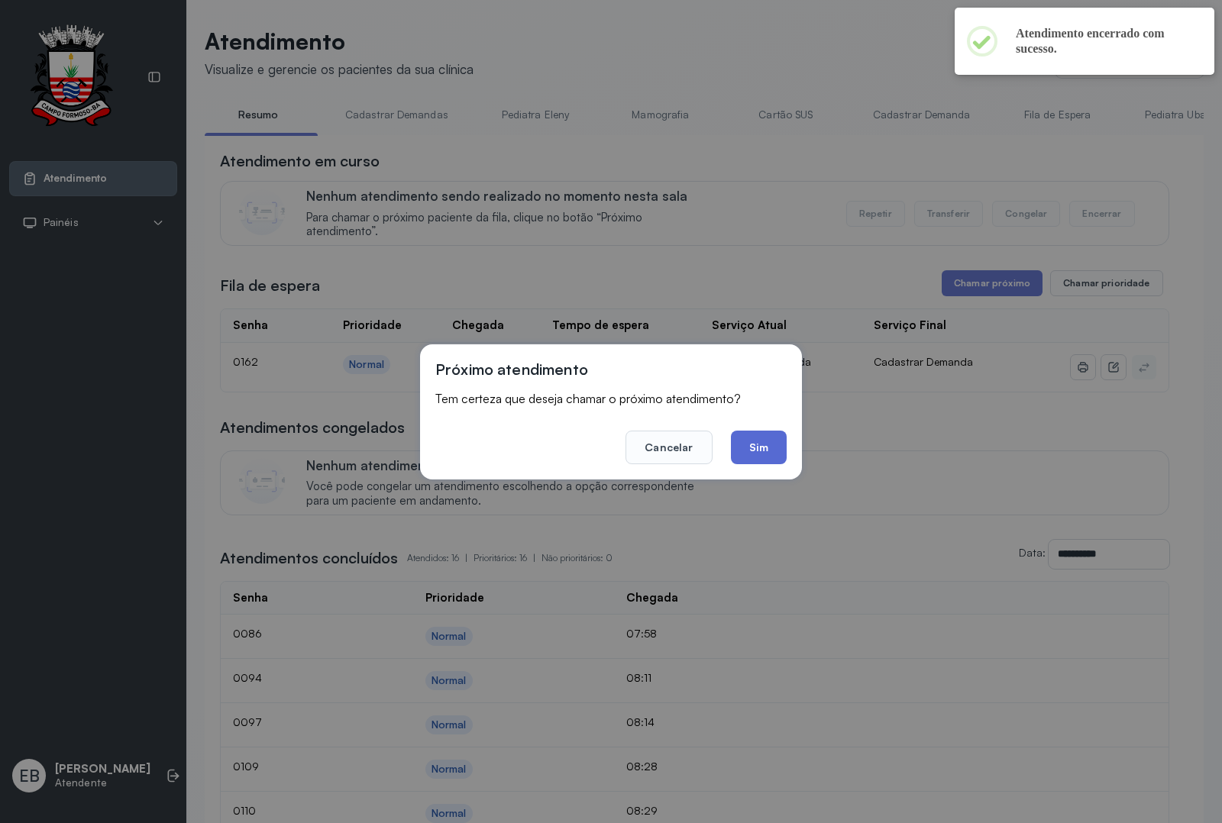
click at [764, 439] on button "Sim" at bounding box center [759, 448] width 56 height 34
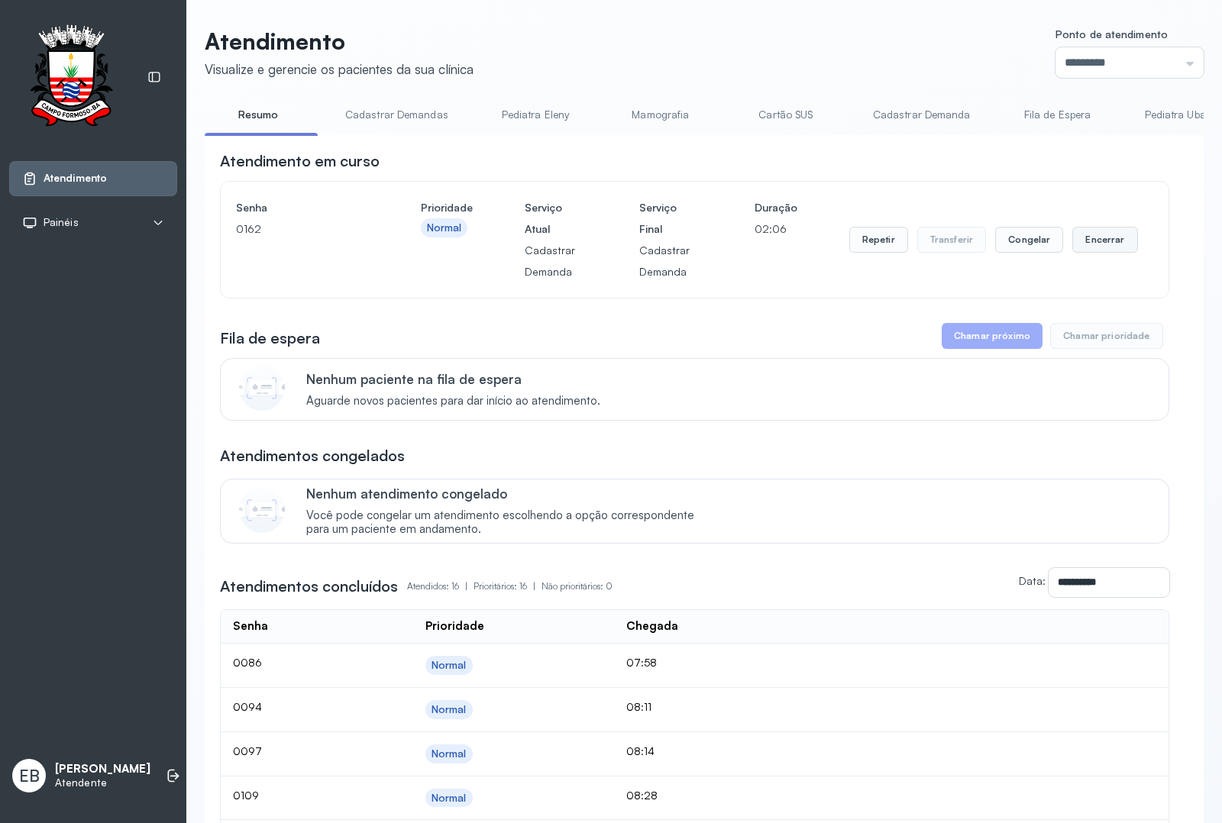
click at [1104, 238] on button "Encerrar" at bounding box center [1104, 240] width 65 height 26
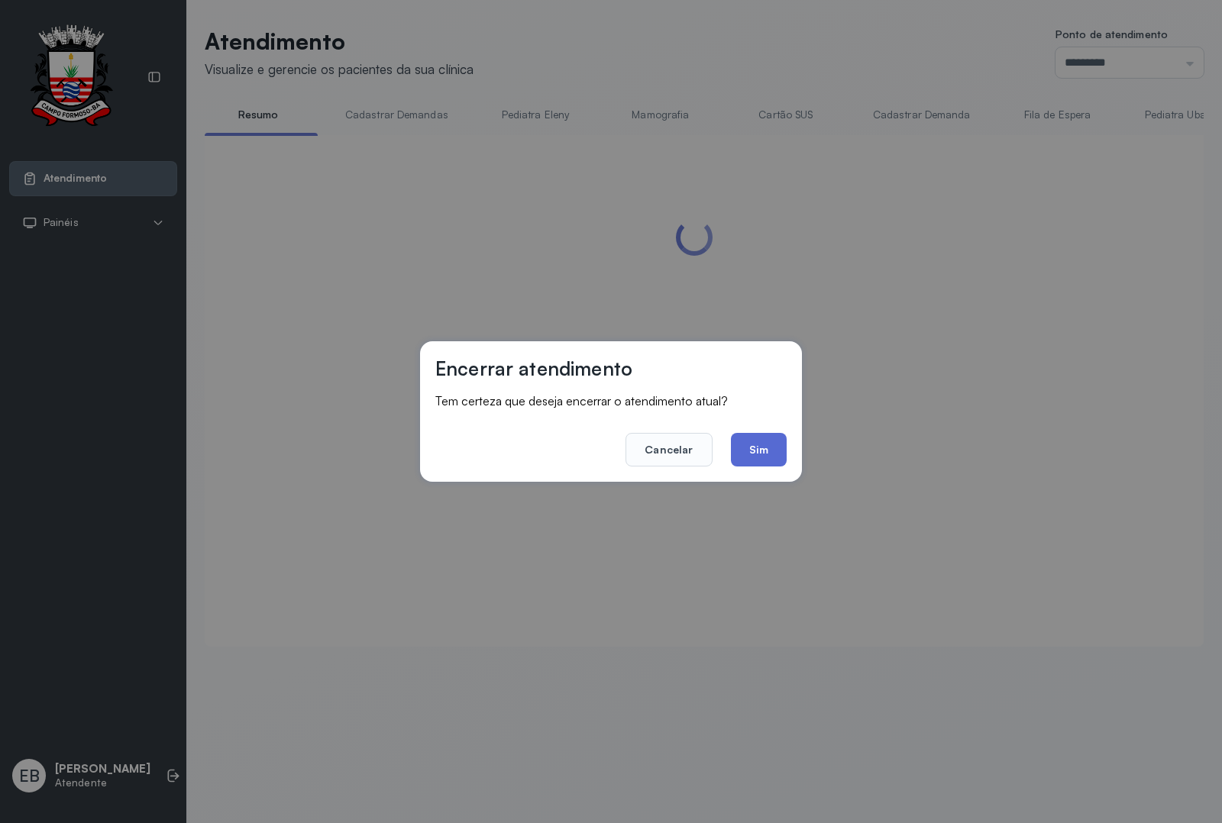
click at [761, 448] on button "Sim" at bounding box center [759, 450] width 56 height 34
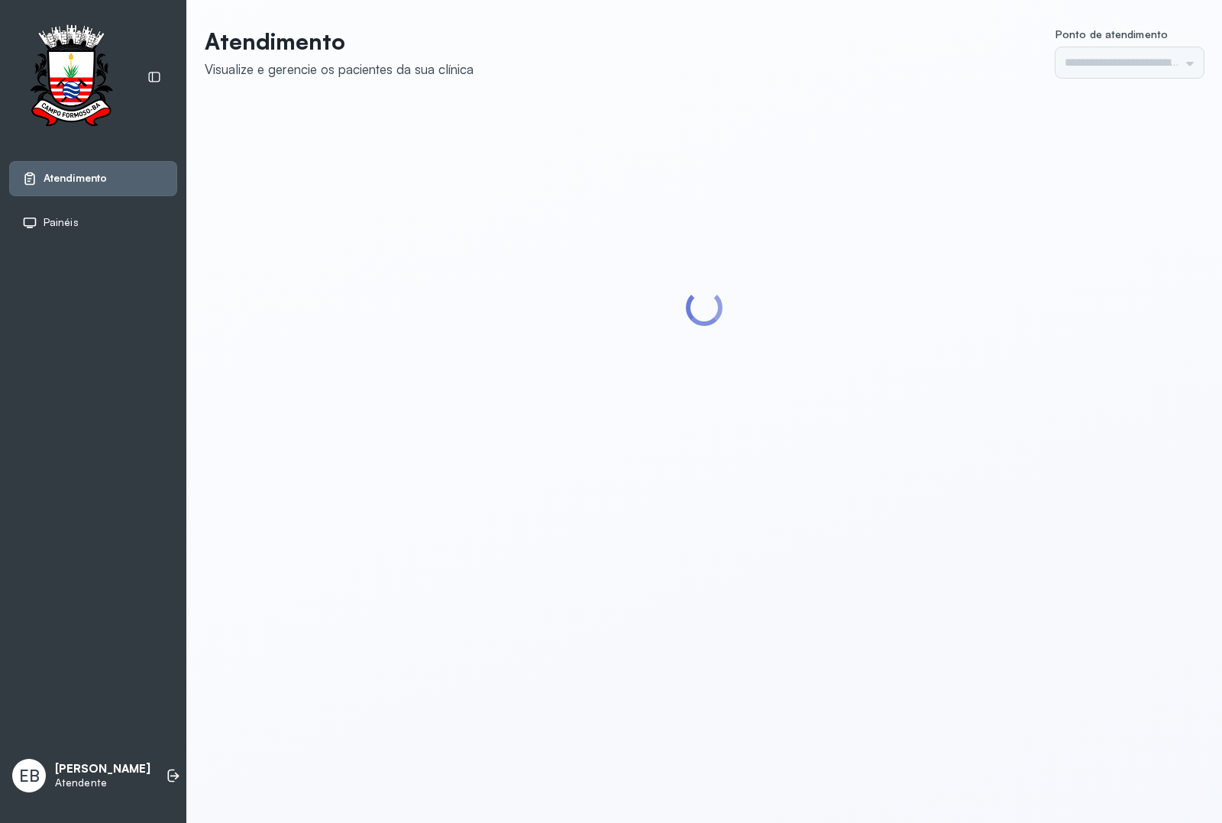
type input "*********"
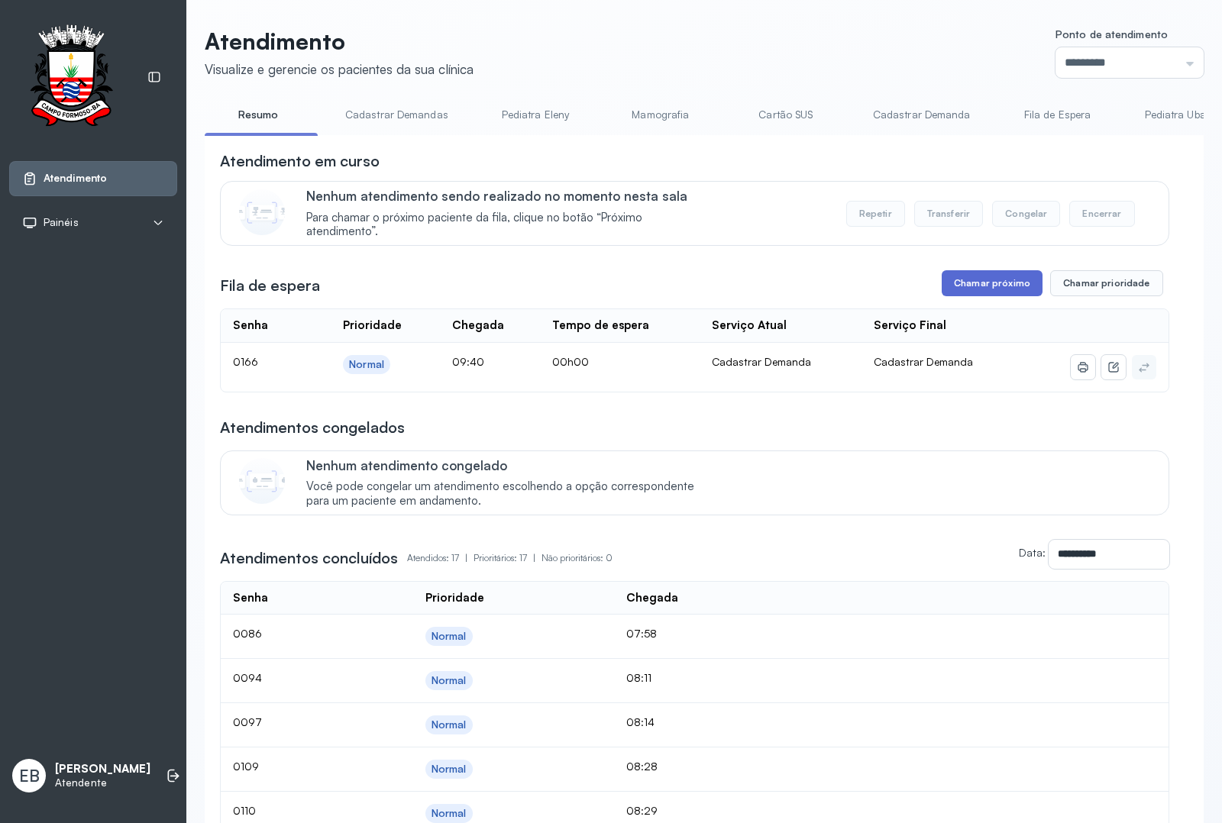
click at [968, 285] on button "Chamar próximo" at bounding box center [992, 283] width 101 height 26
click at [976, 290] on button "Chamar próximo" at bounding box center [992, 283] width 101 height 26
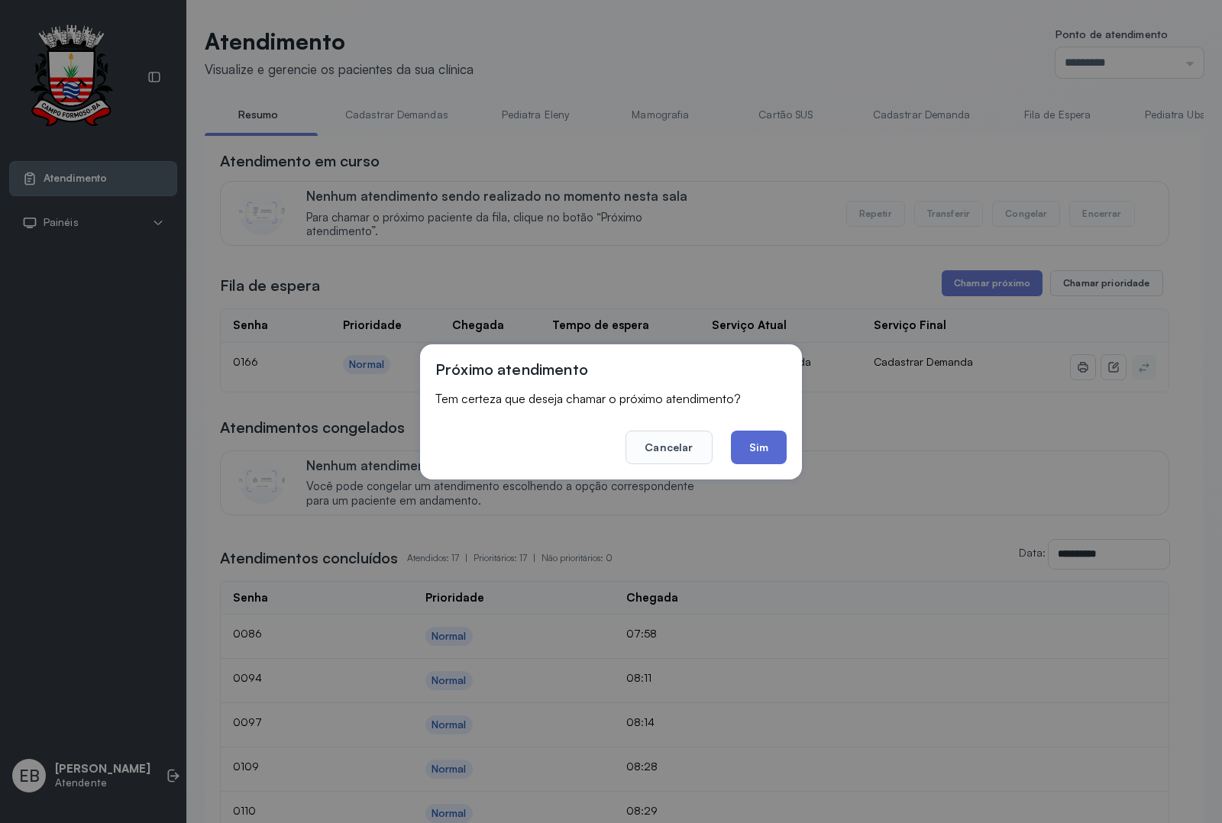
click at [780, 452] on button "Sim" at bounding box center [759, 448] width 56 height 34
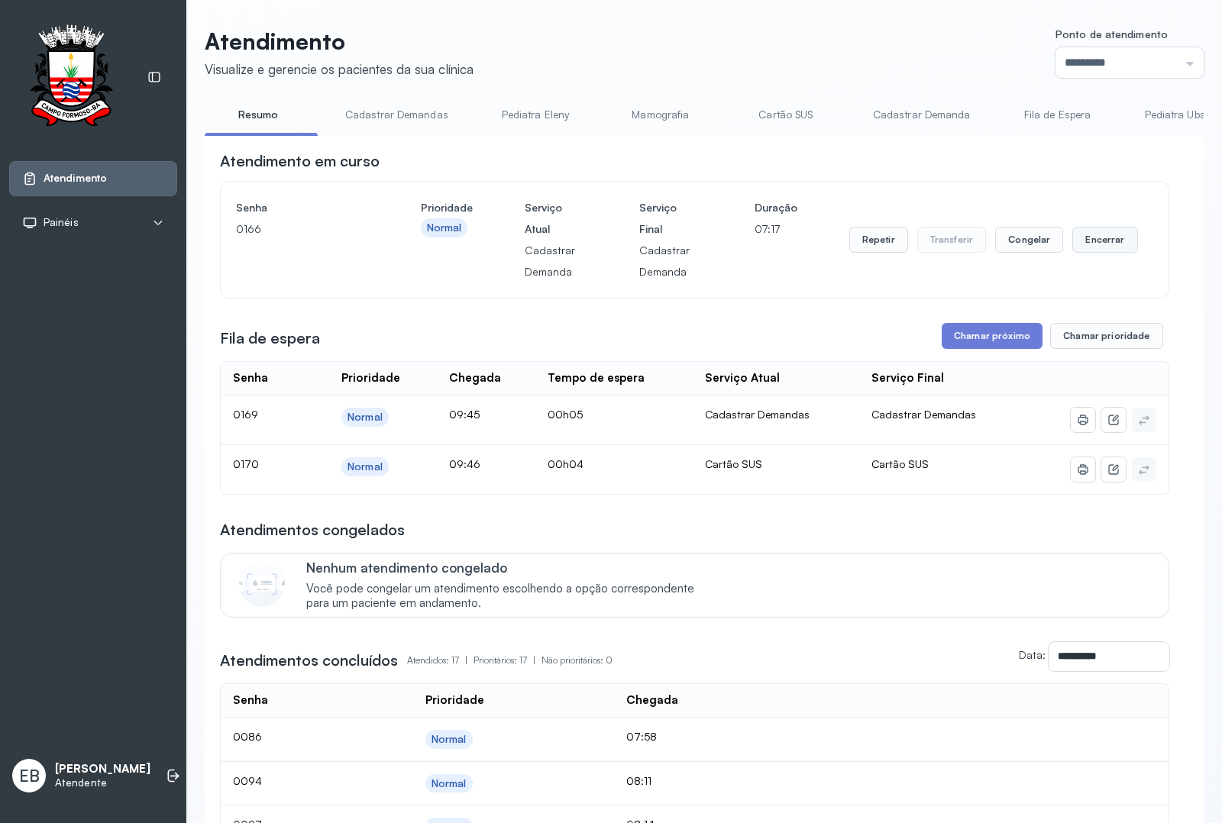
click at [1078, 243] on button "Encerrar" at bounding box center [1104, 240] width 65 height 26
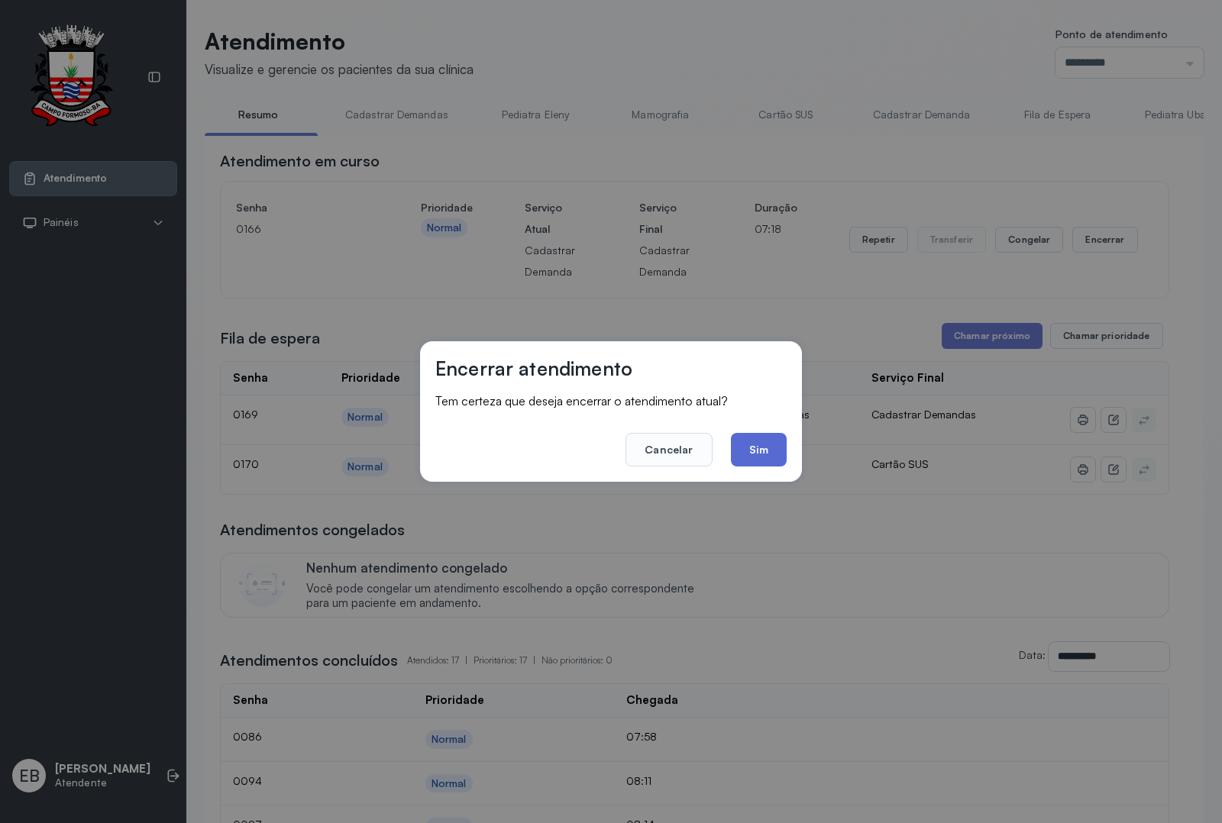
click at [754, 445] on button "Sim" at bounding box center [759, 450] width 56 height 34
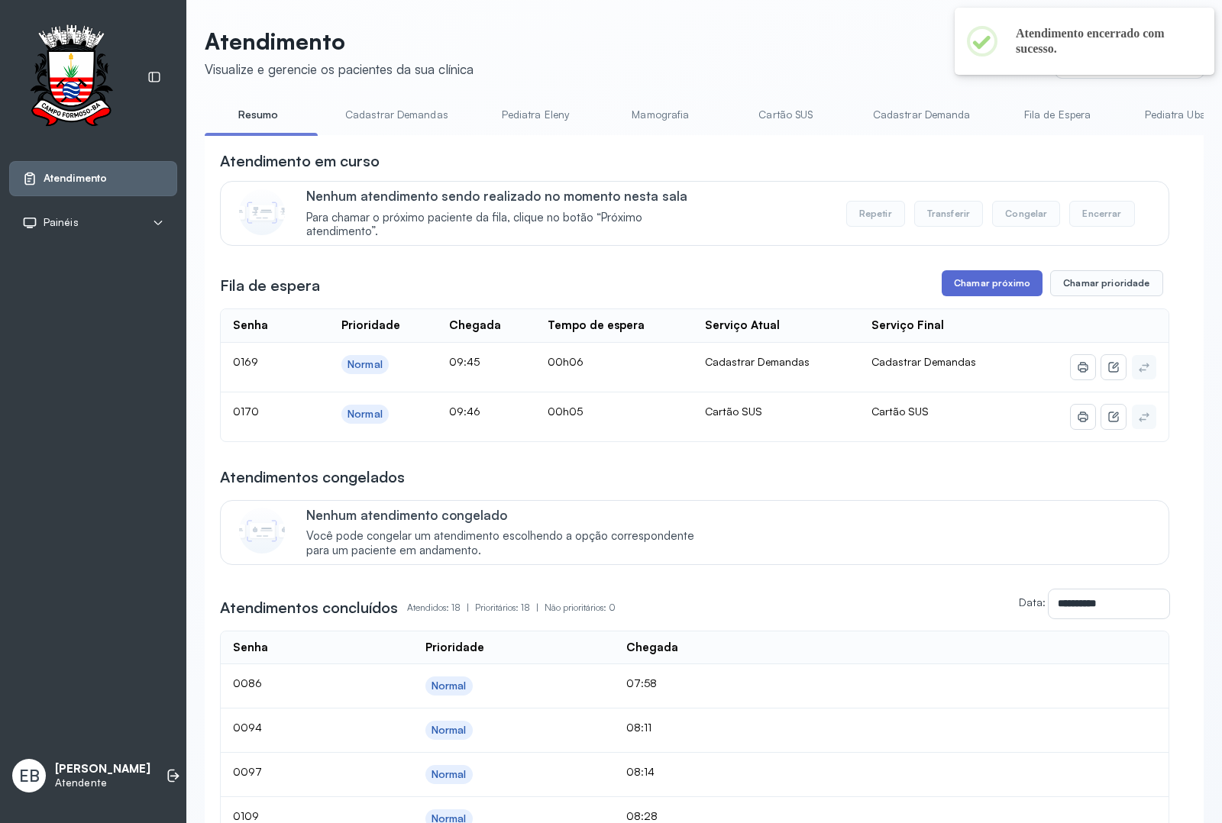
click at [945, 292] on button "Chamar próximo" at bounding box center [992, 283] width 101 height 26
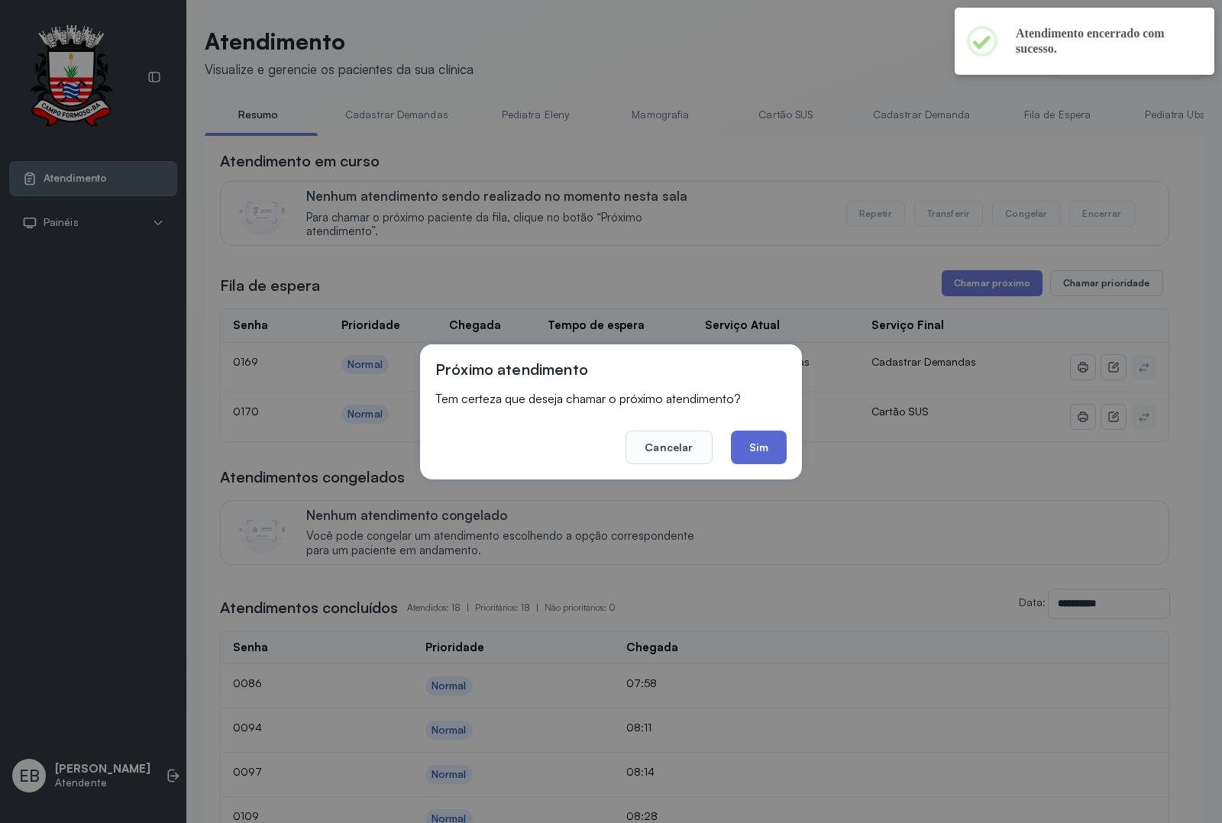
click at [762, 438] on button "Sim" at bounding box center [759, 448] width 56 height 34
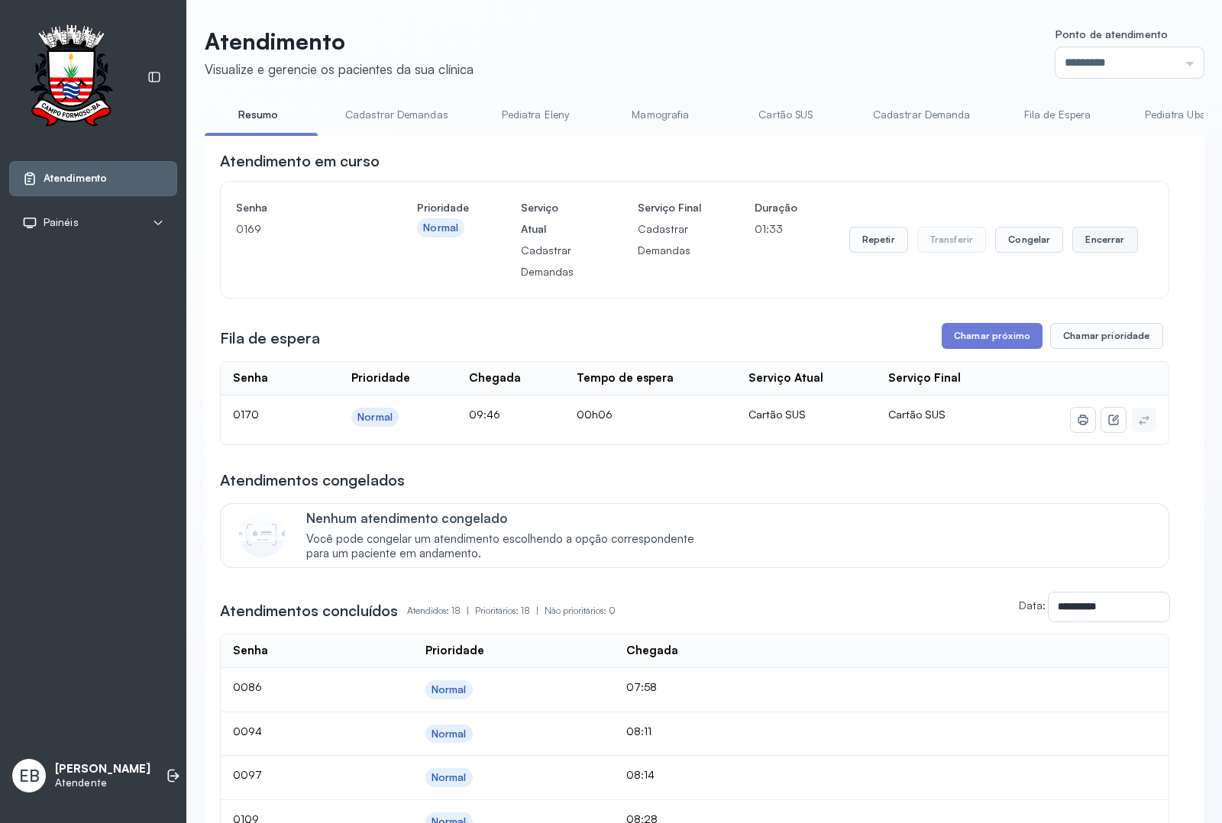
click at [1094, 241] on button "Encerrar" at bounding box center [1104, 240] width 65 height 26
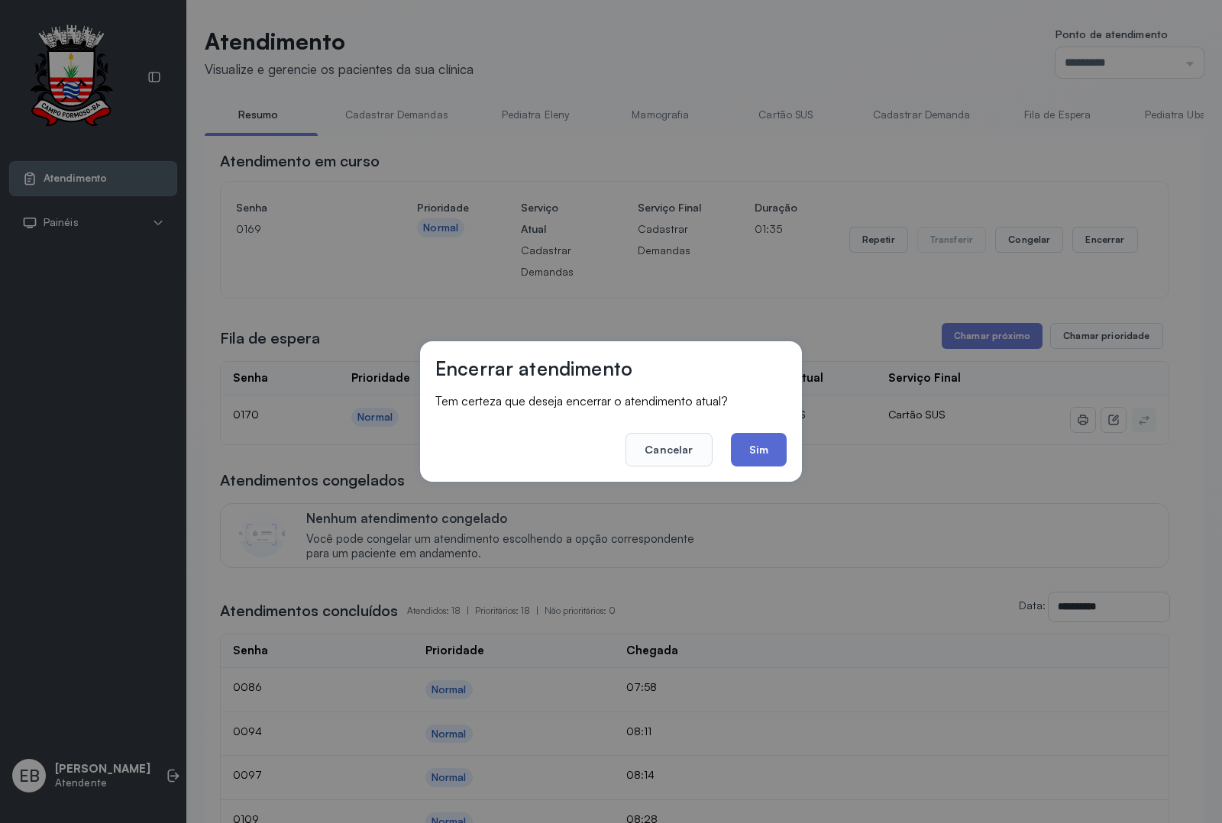
click at [762, 459] on button "Sim" at bounding box center [759, 450] width 56 height 34
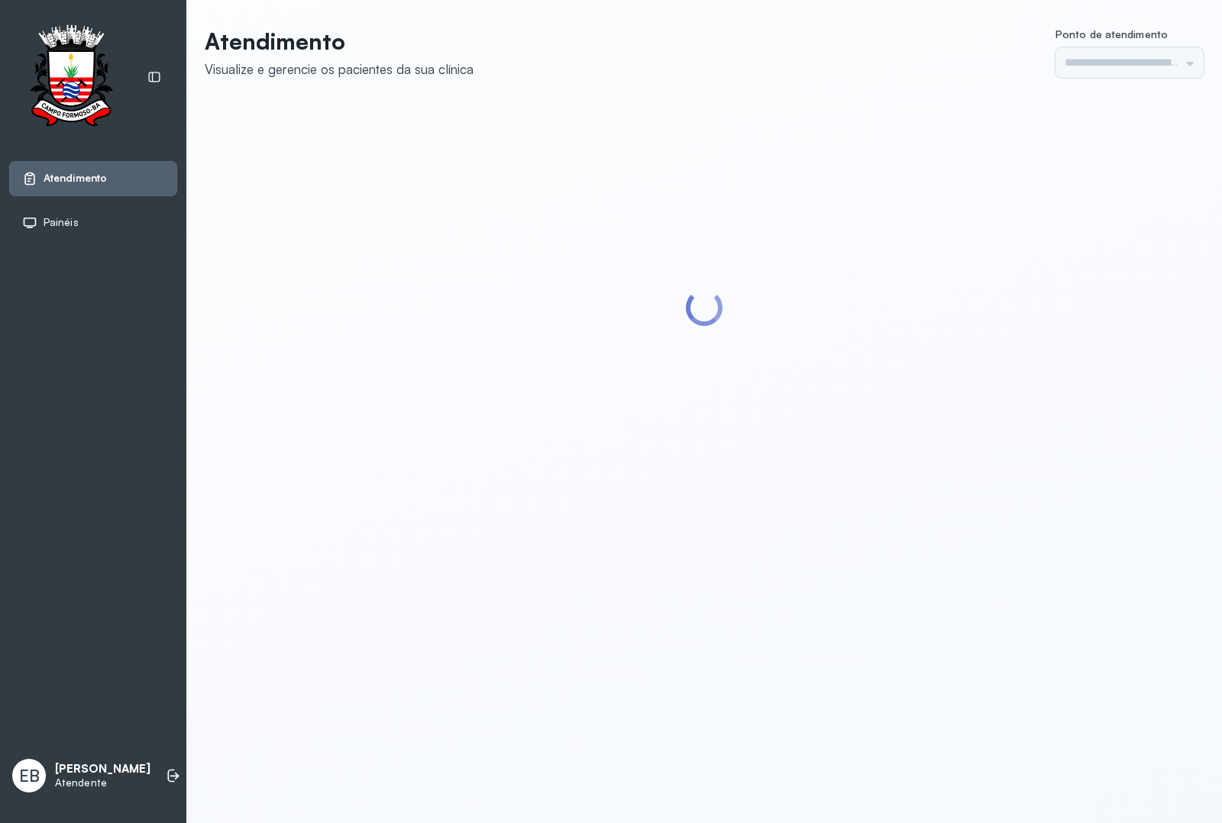
type input "*********"
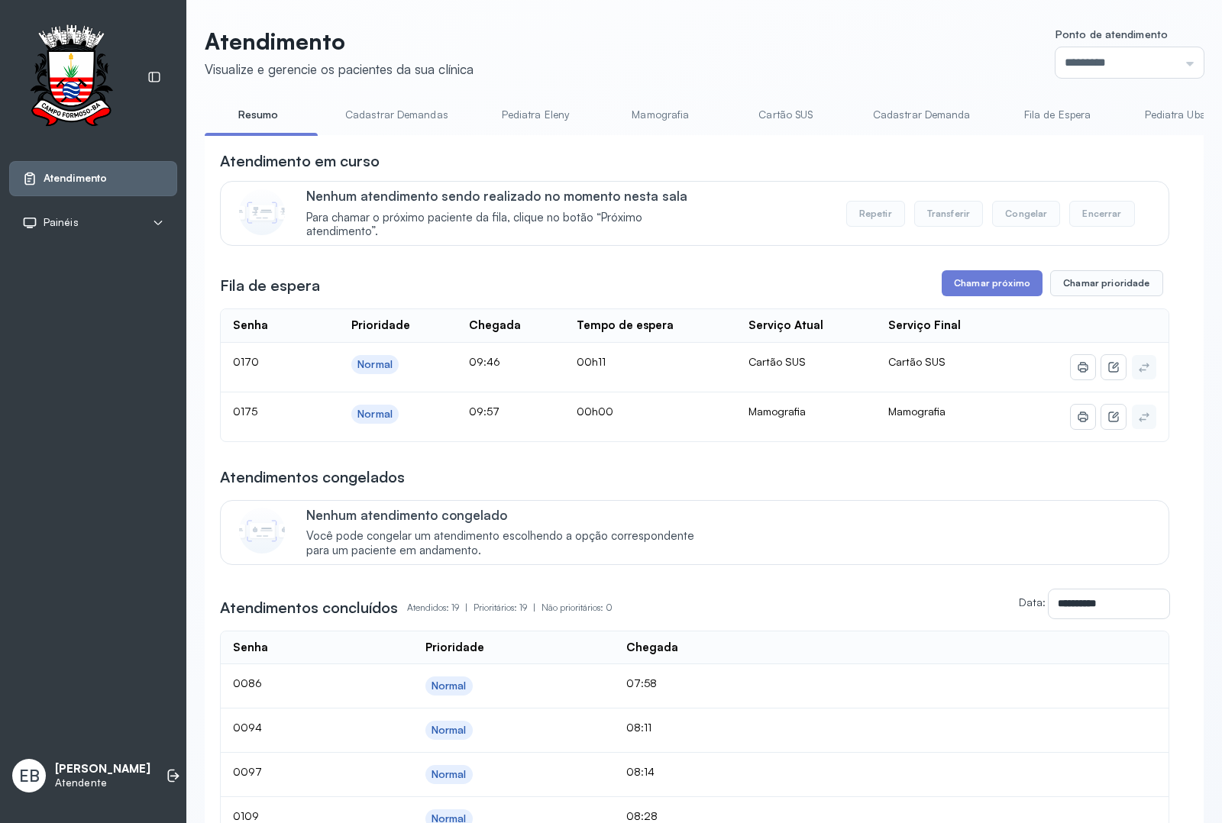
click at [661, 115] on link "Mamografia" at bounding box center [660, 114] width 107 height 25
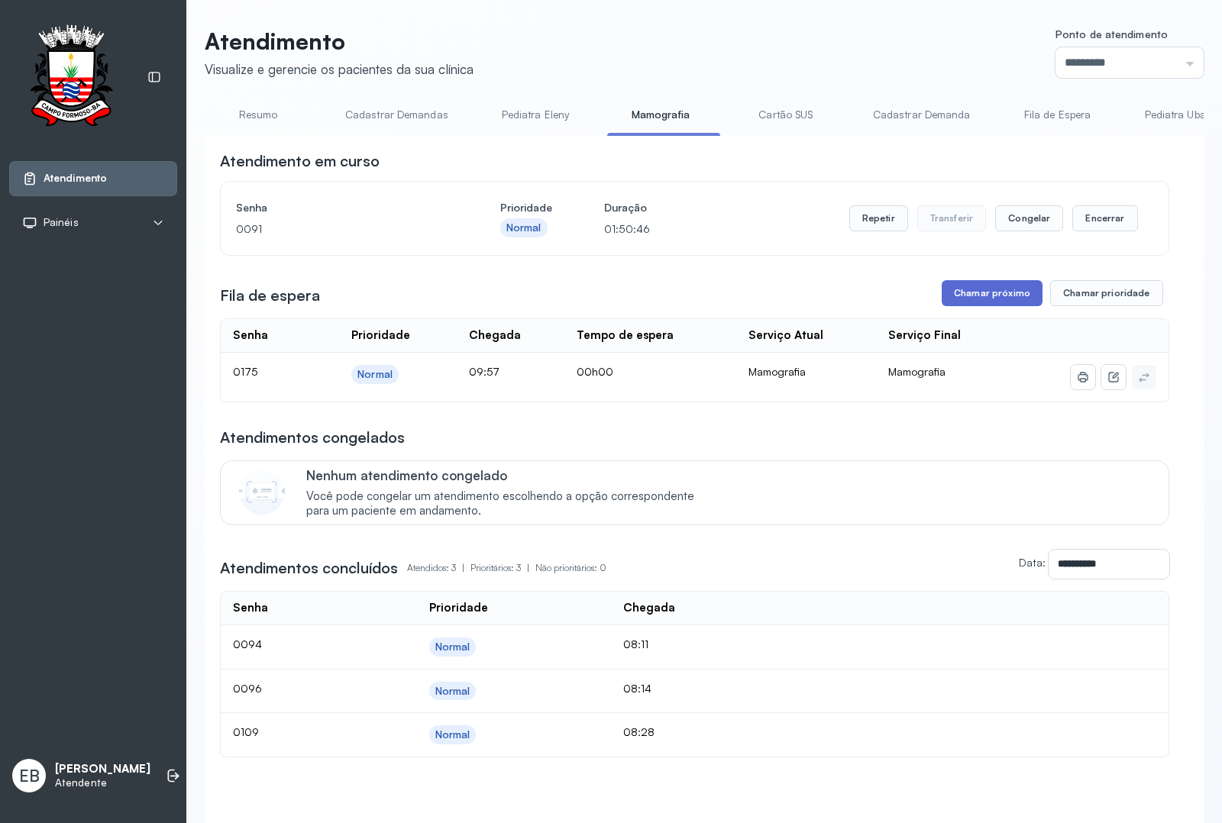
click at [1000, 296] on button "Chamar próximo" at bounding box center [992, 293] width 101 height 26
